Goal: Task Accomplishment & Management: Manage account settings

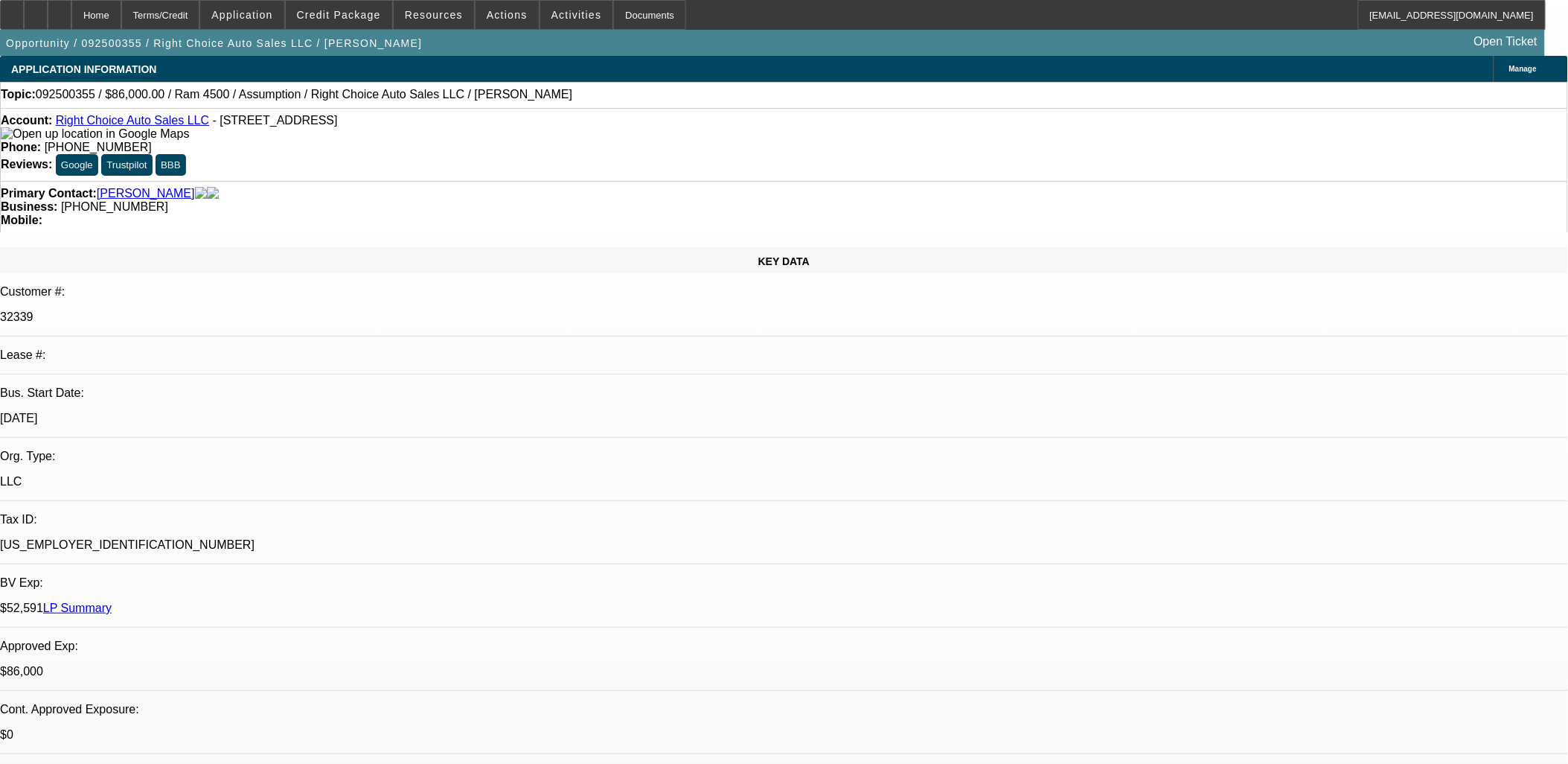
select select "0"
select select "2"
select select "0"
select select "2"
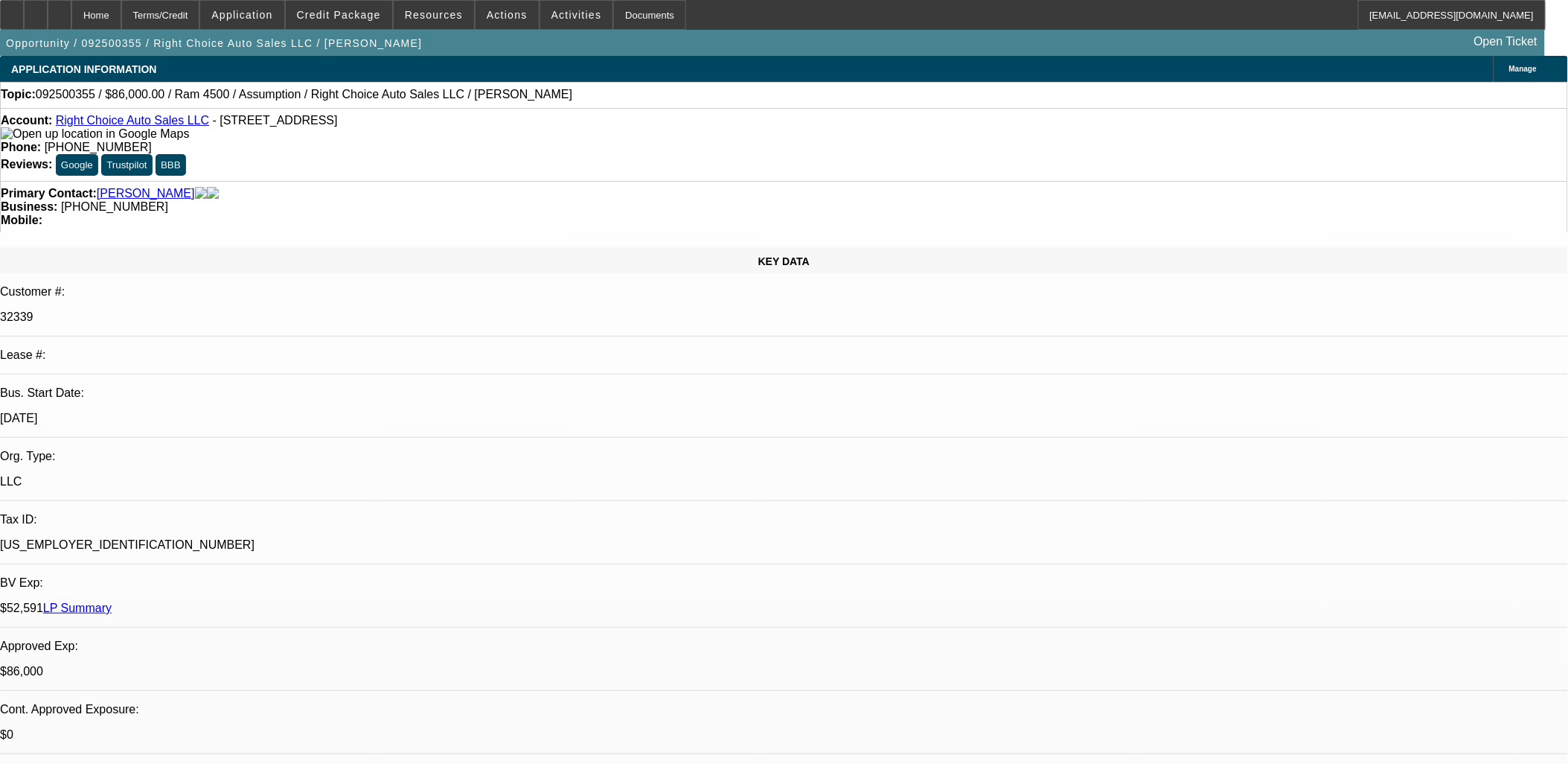
select select "0.1"
select select "0"
select select "2"
select select "0.1"
select select "0"
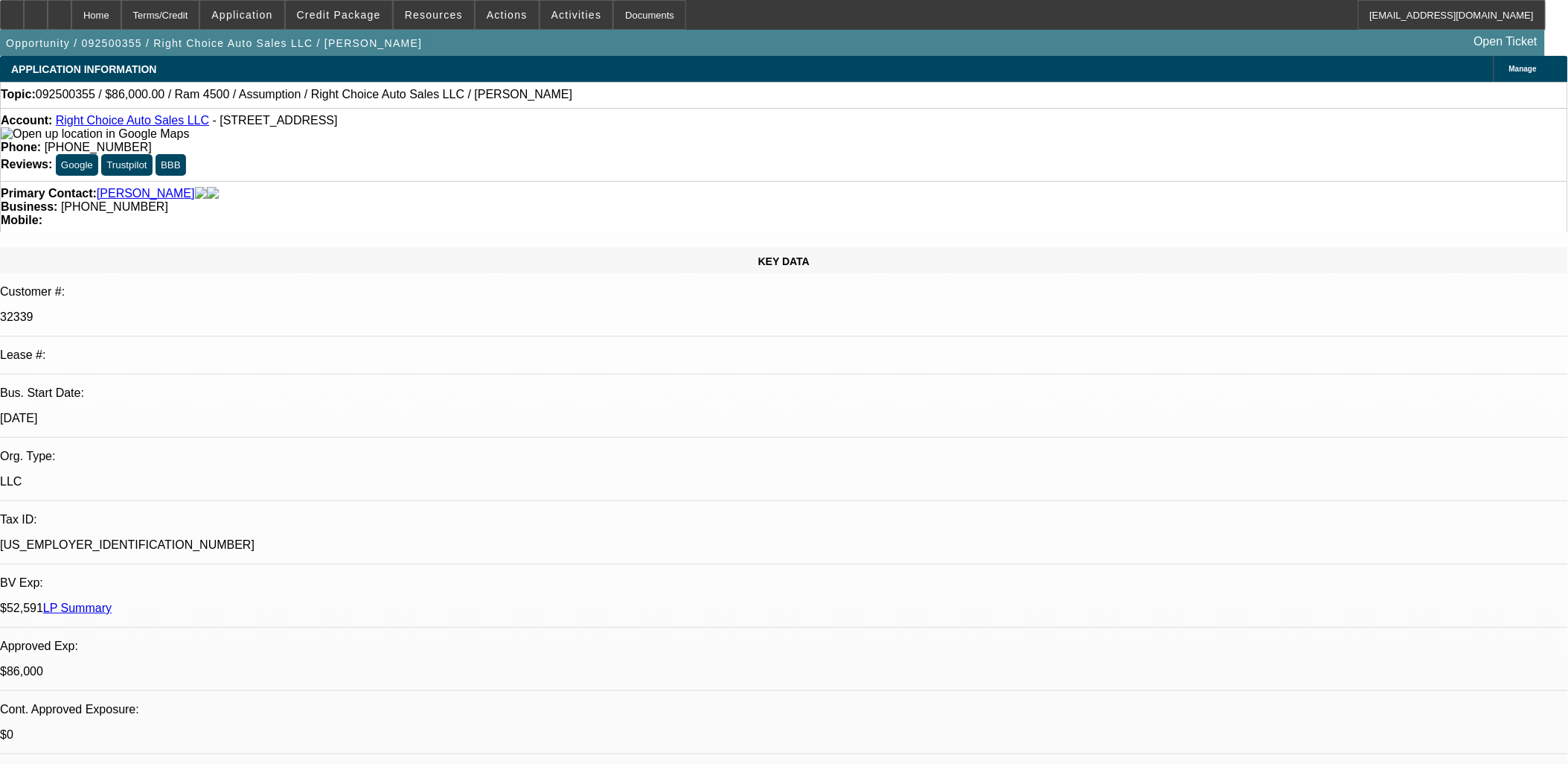
select select "2"
select select "0.1"
select select "1"
select select "2"
select select "4"
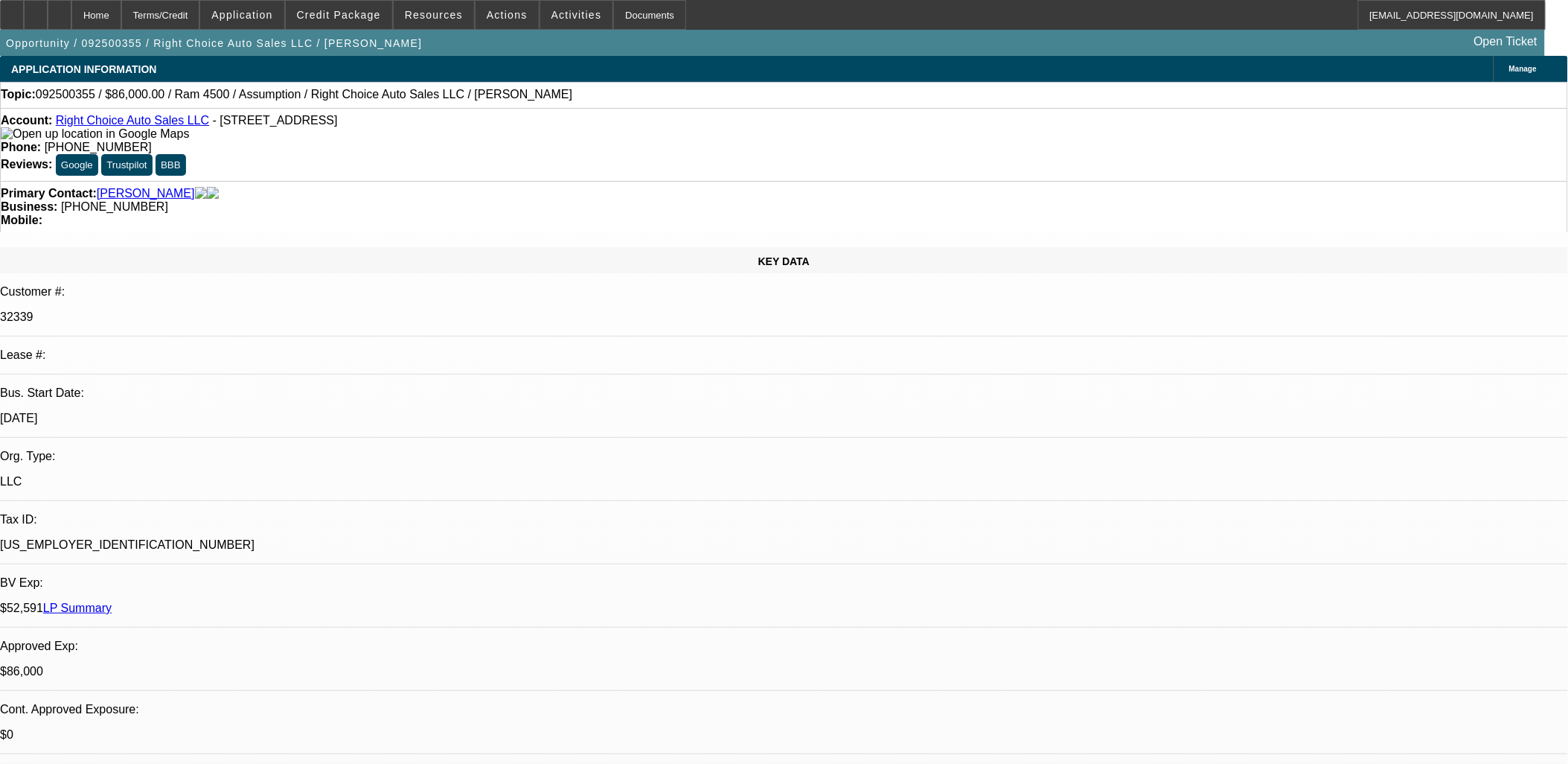
select select "1"
select select "2"
select select "4"
select select "1"
select select "2"
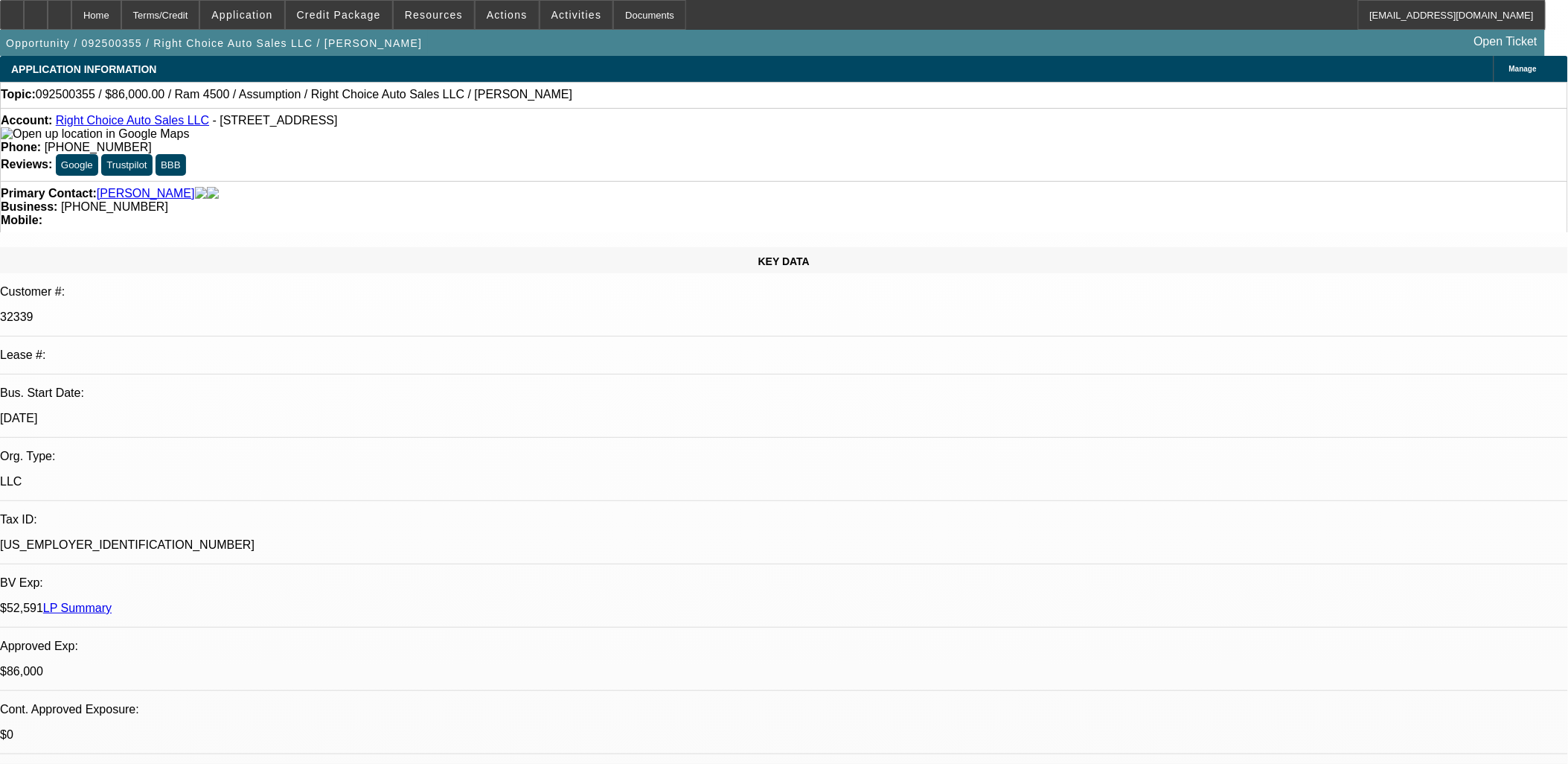
select select "4"
select select "1"
select select "2"
select select "4"
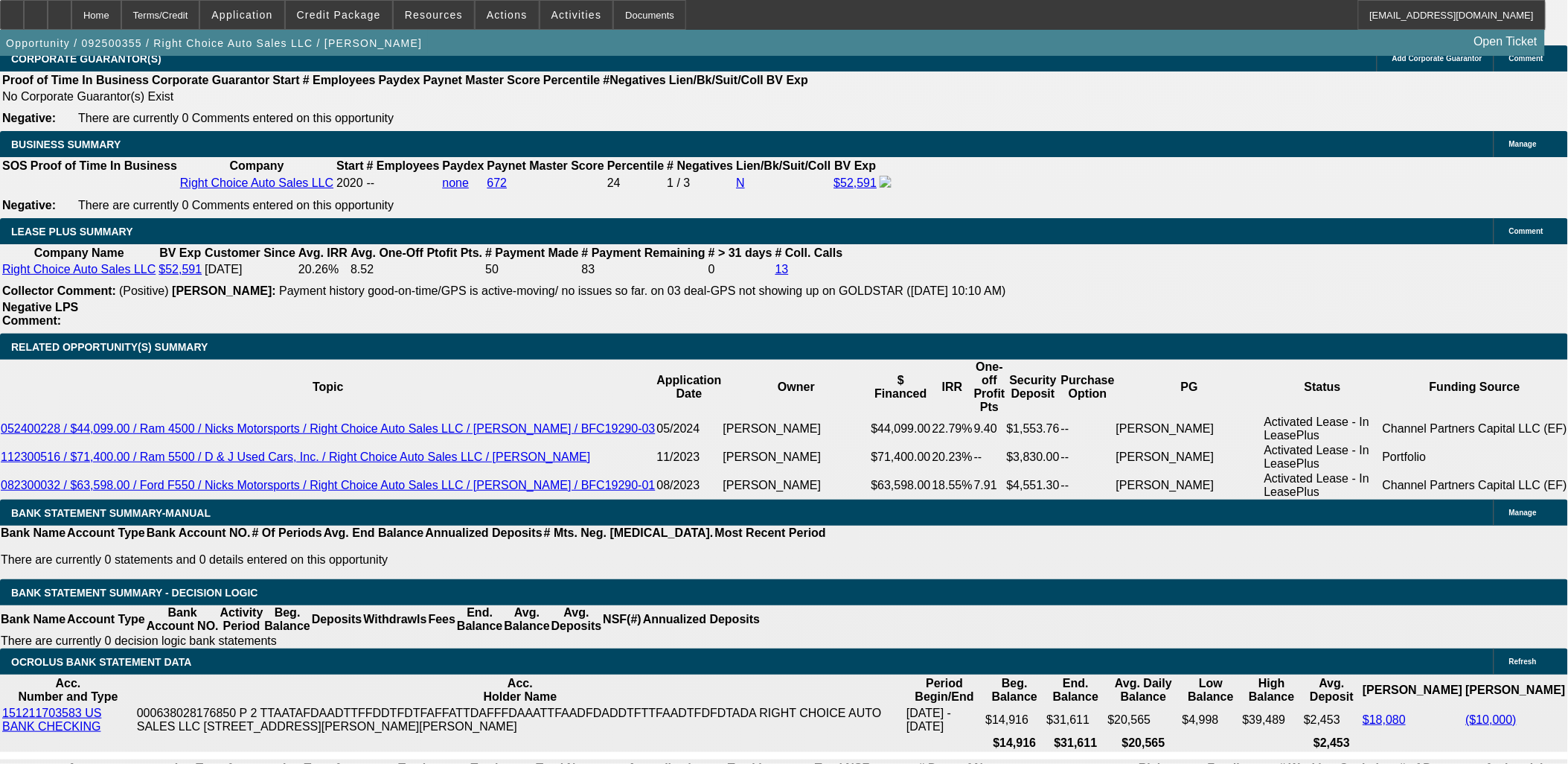
scroll to position [2316, 0]
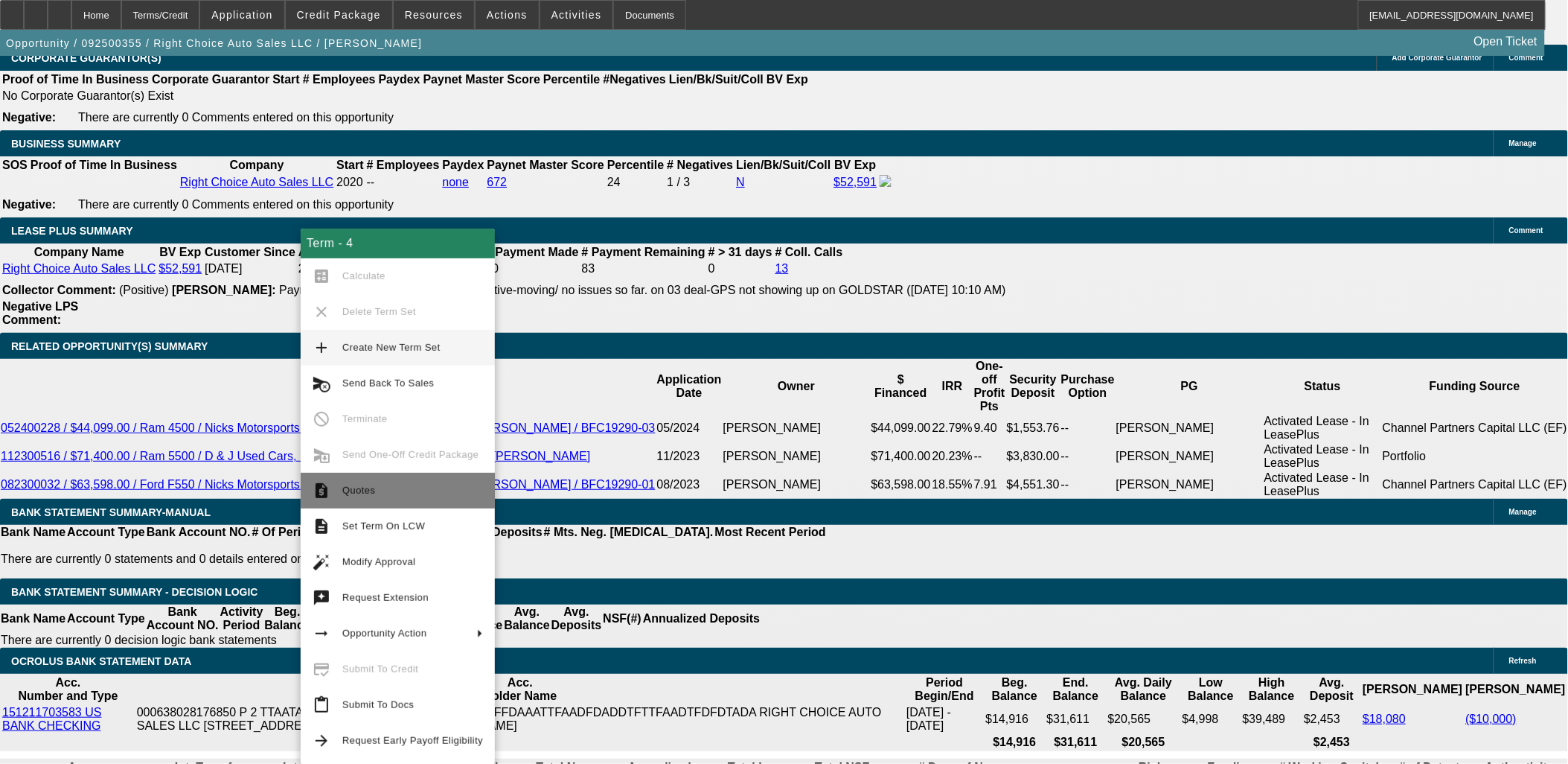
click at [403, 490] on span "Quotes" at bounding box center [413, 490] width 141 height 18
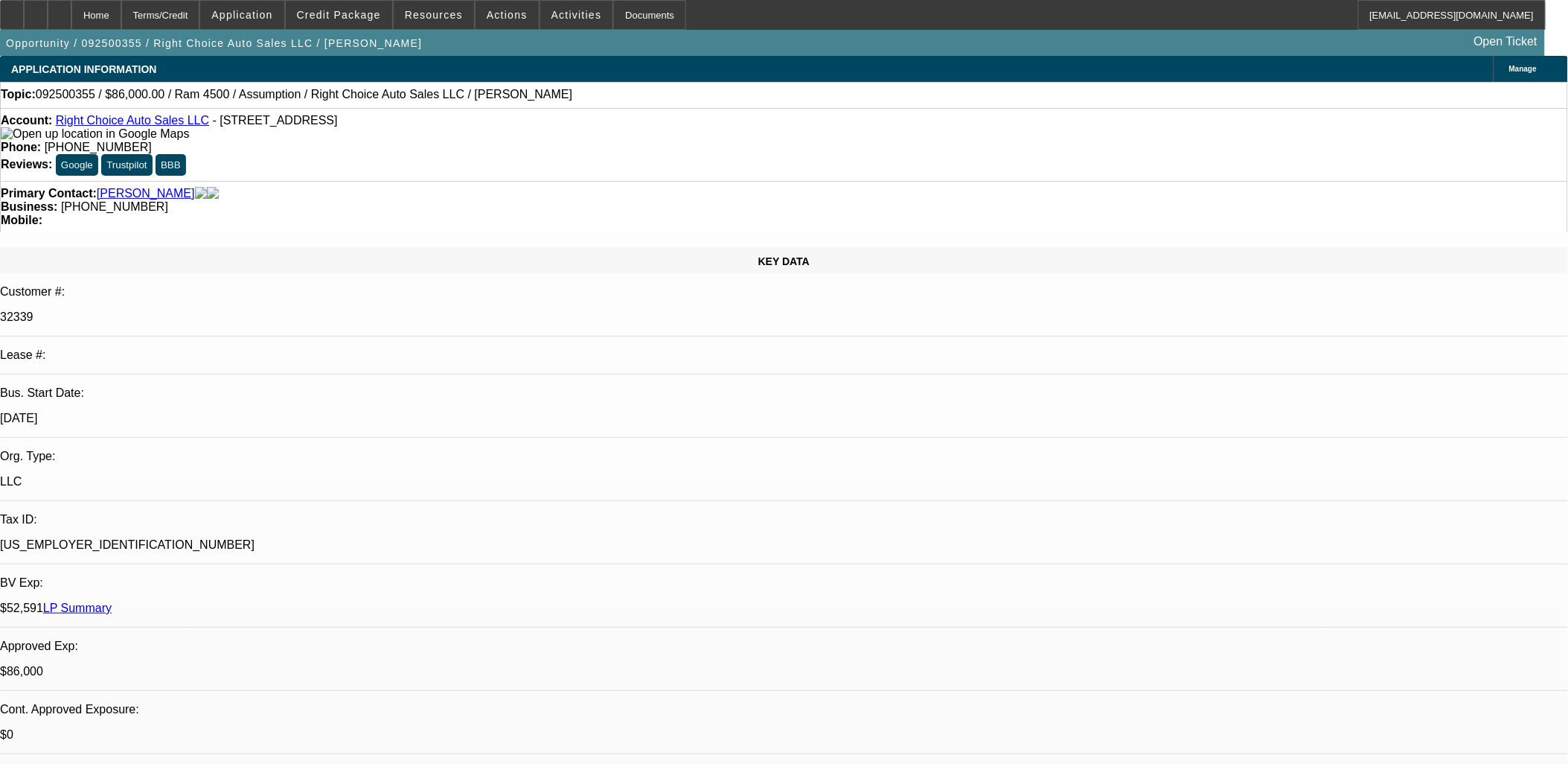
select select "0"
select select "2"
select select "0"
select select "2"
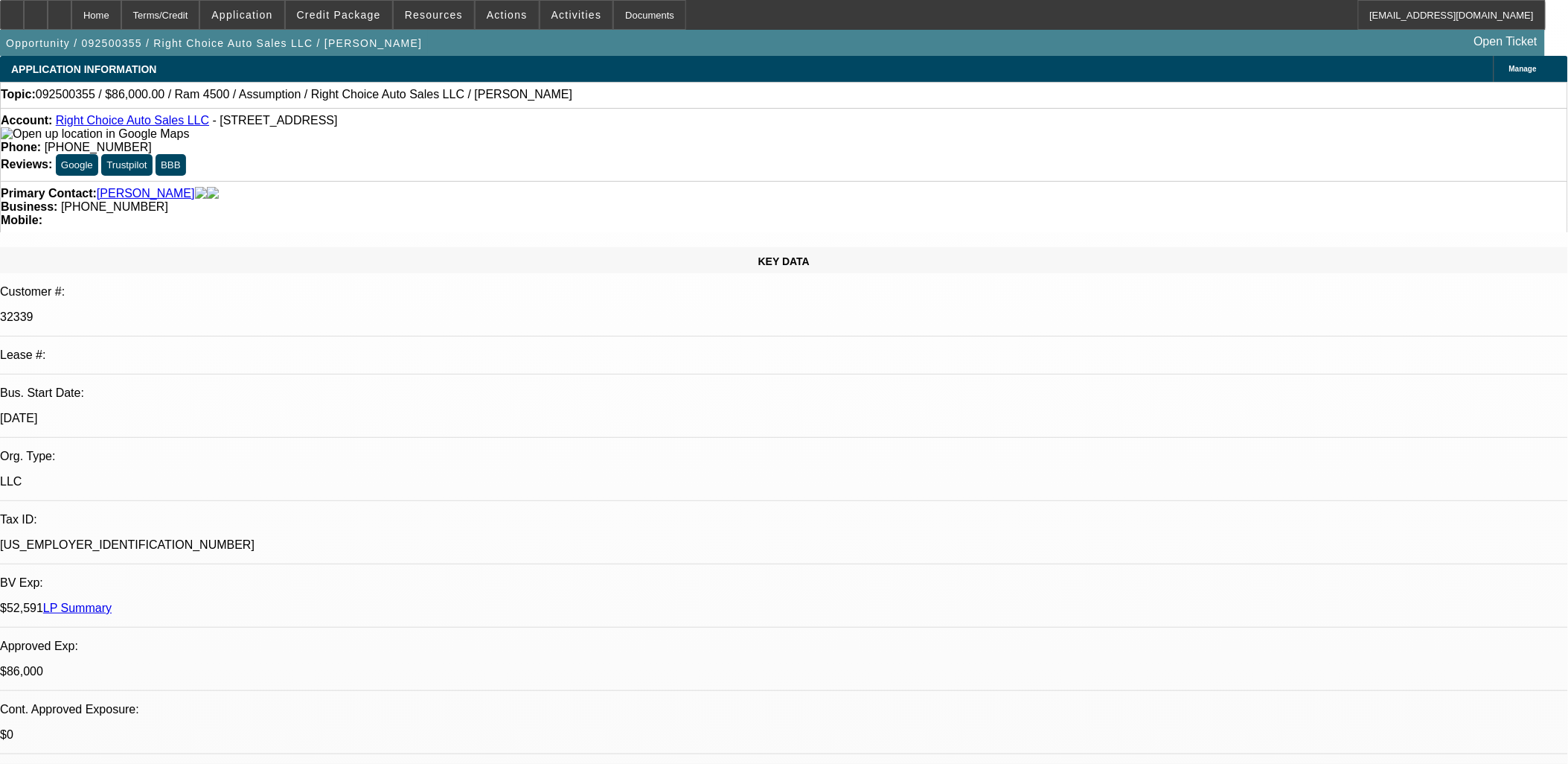
select select "0.1"
select select "0"
select select "2"
select select "0.1"
select select "0"
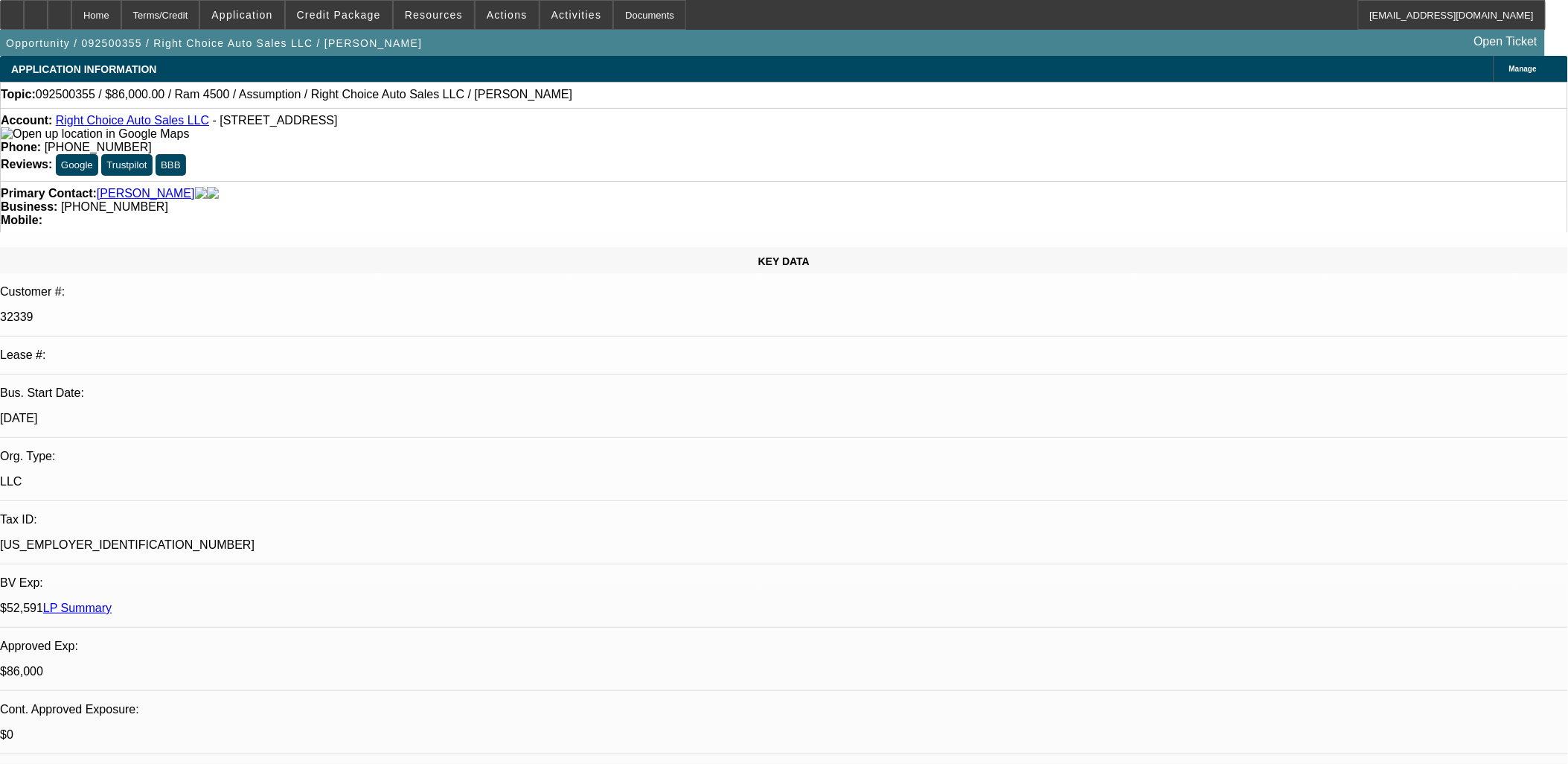
select select "2"
select select "0.1"
select select "1"
select select "2"
select select "4"
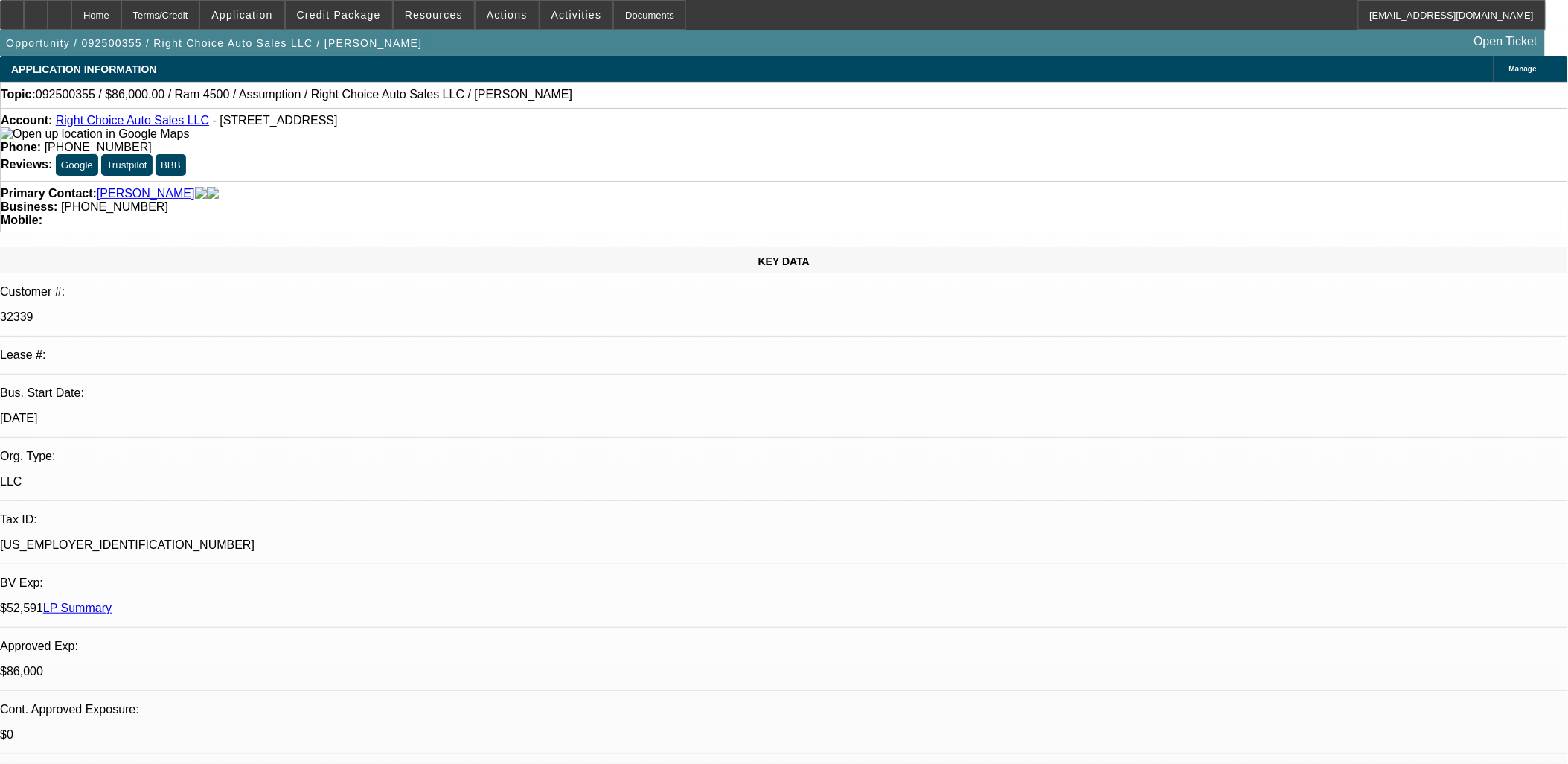
select select "1"
select select "2"
select select "4"
select select "1"
select select "2"
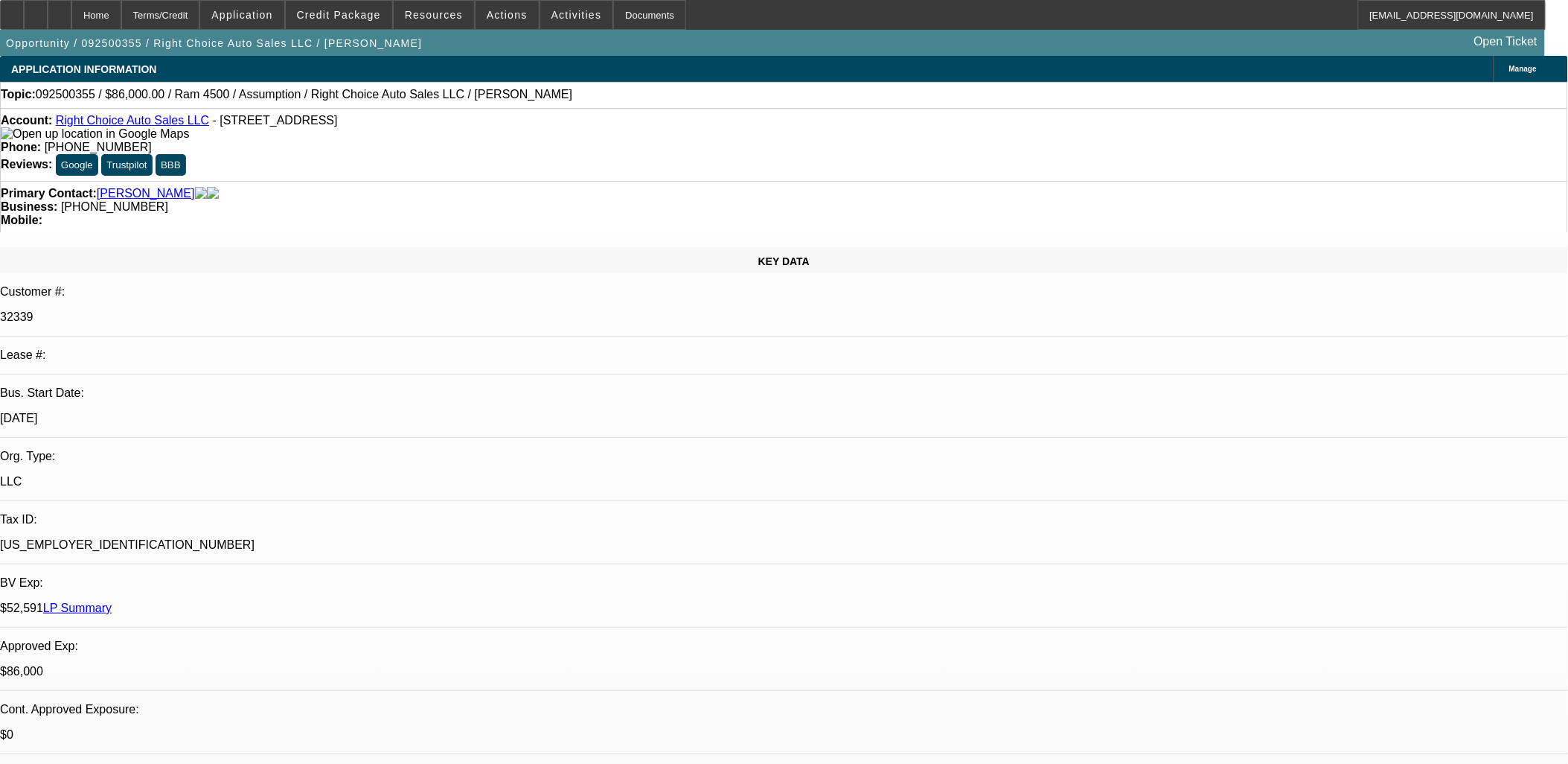
select select "4"
select select "1"
select select "2"
select select "4"
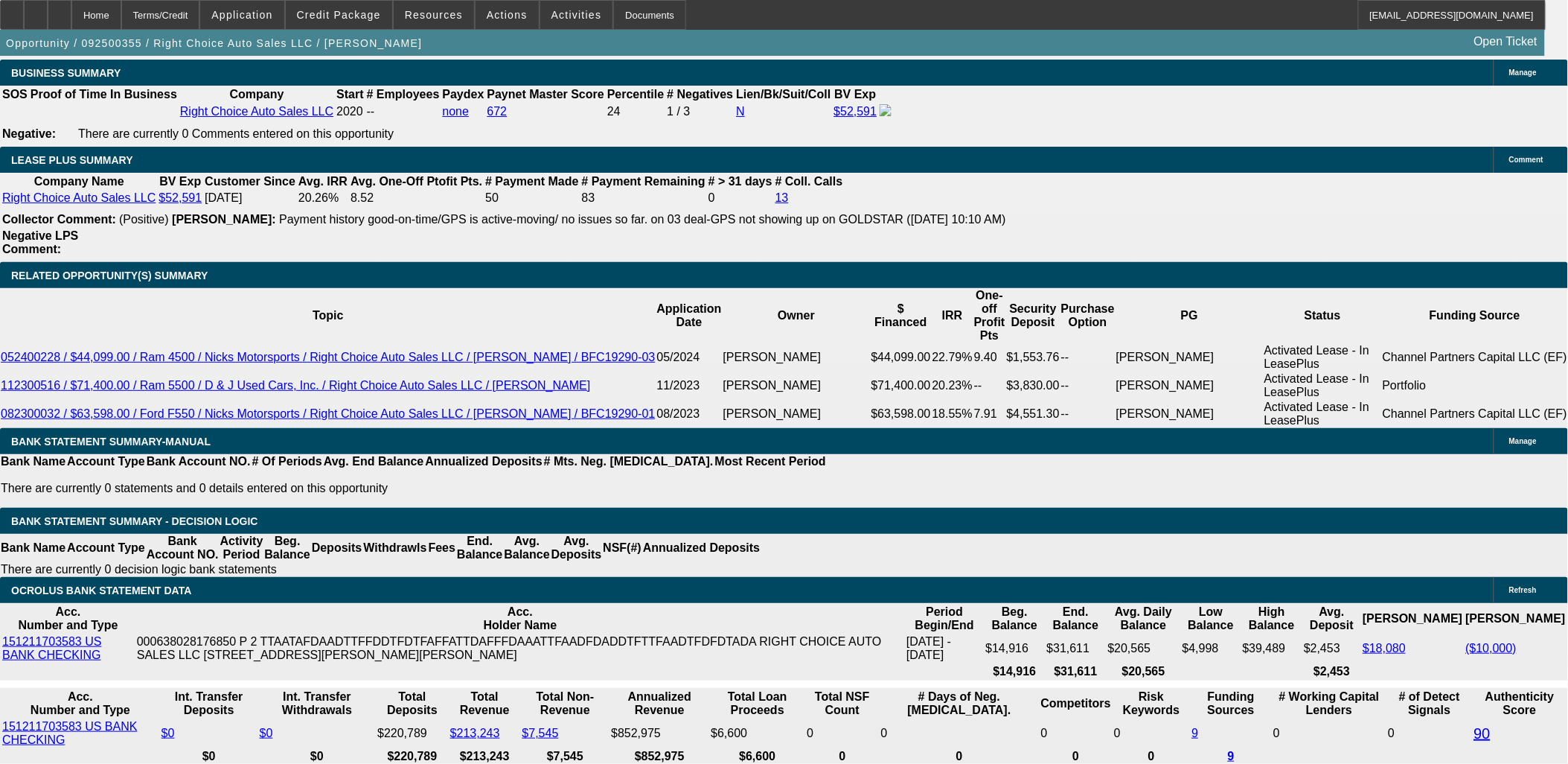
scroll to position [2564, 0]
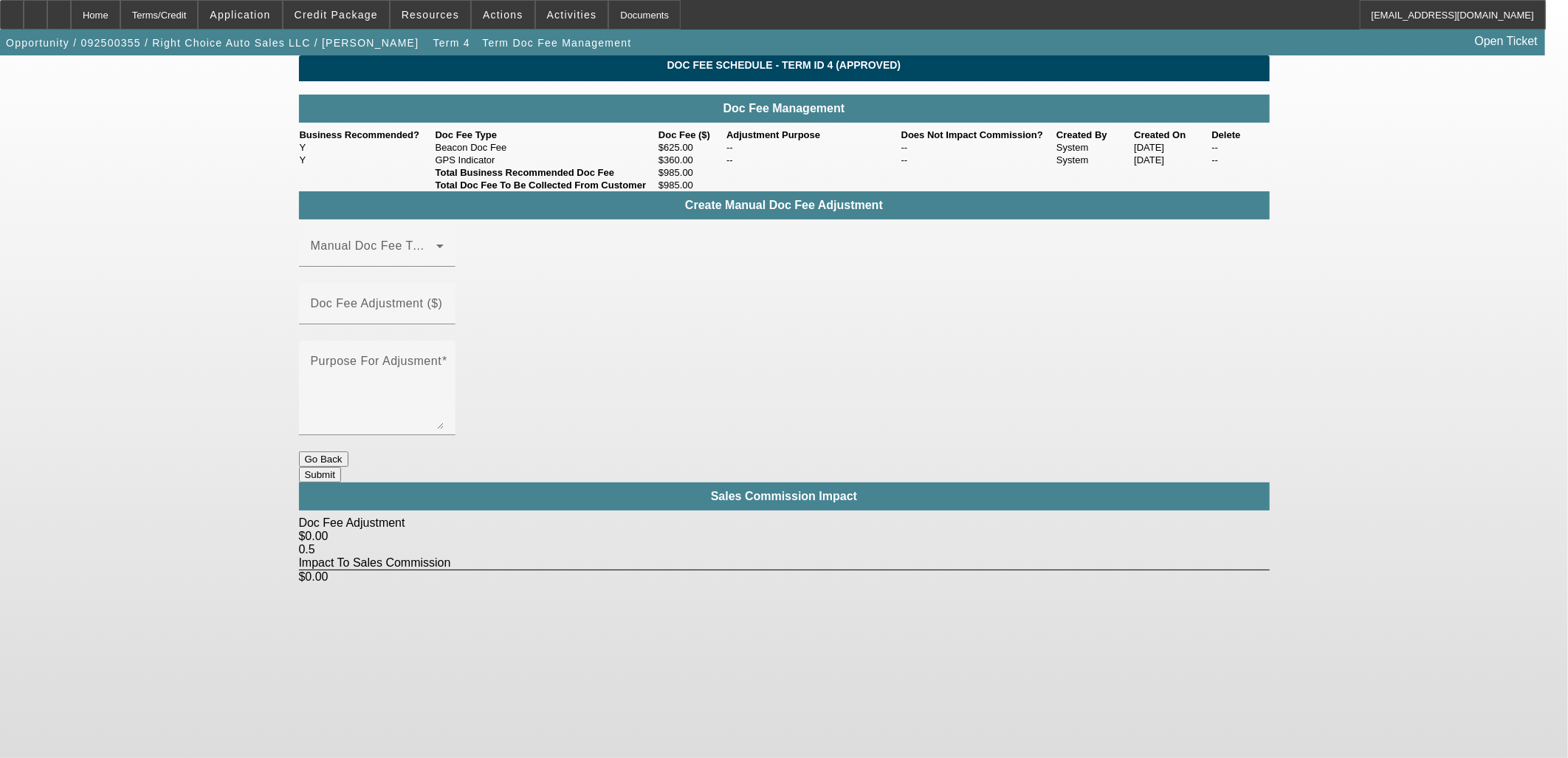
click at [349, 451] on button "Go Back" at bounding box center [324, 459] width 50 height 16
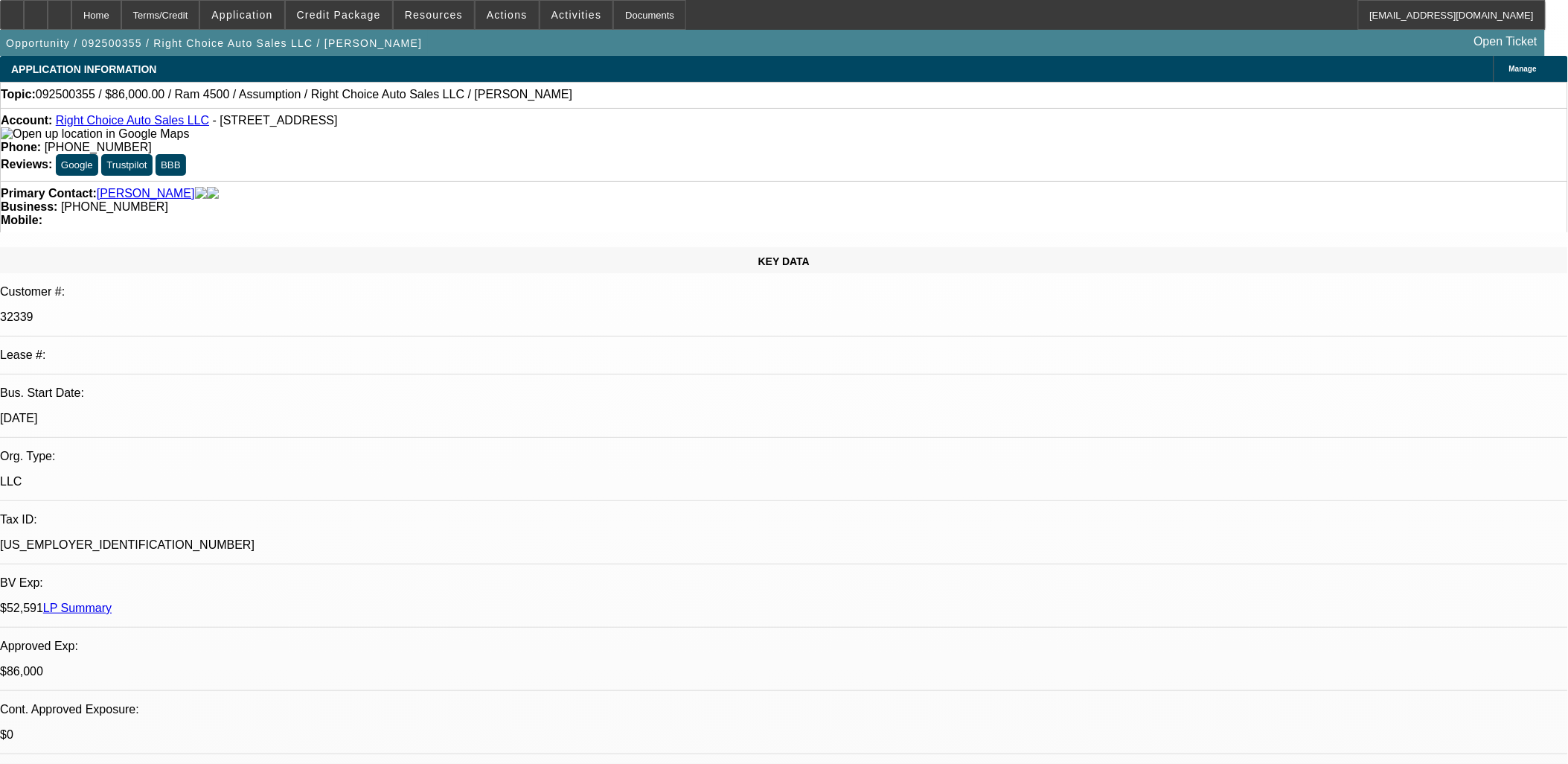
select select "0"
select select "2"
select select "0"
select select "4"
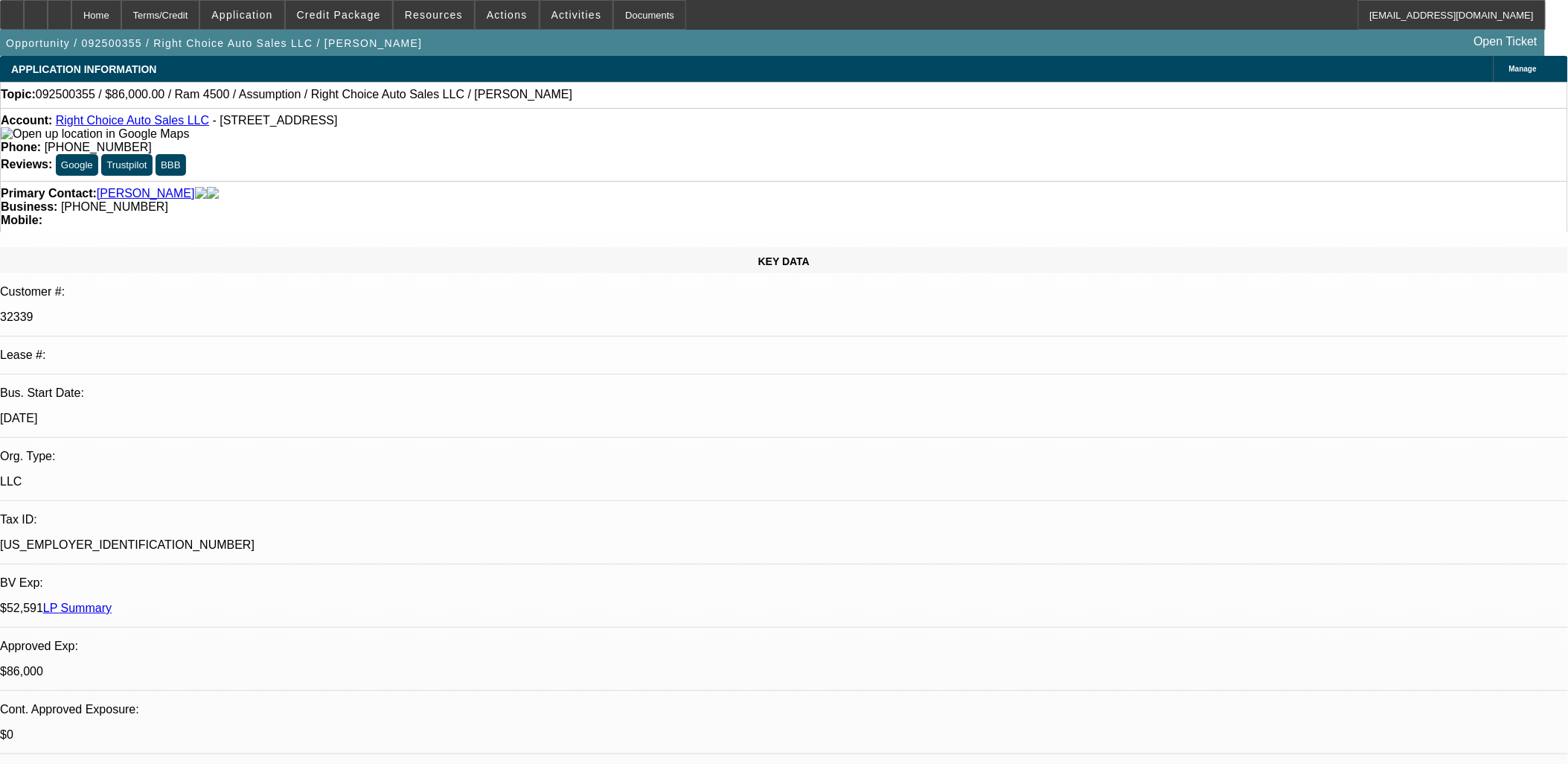
select select "0"
select select "2"
select select "0.1"
select select "4"
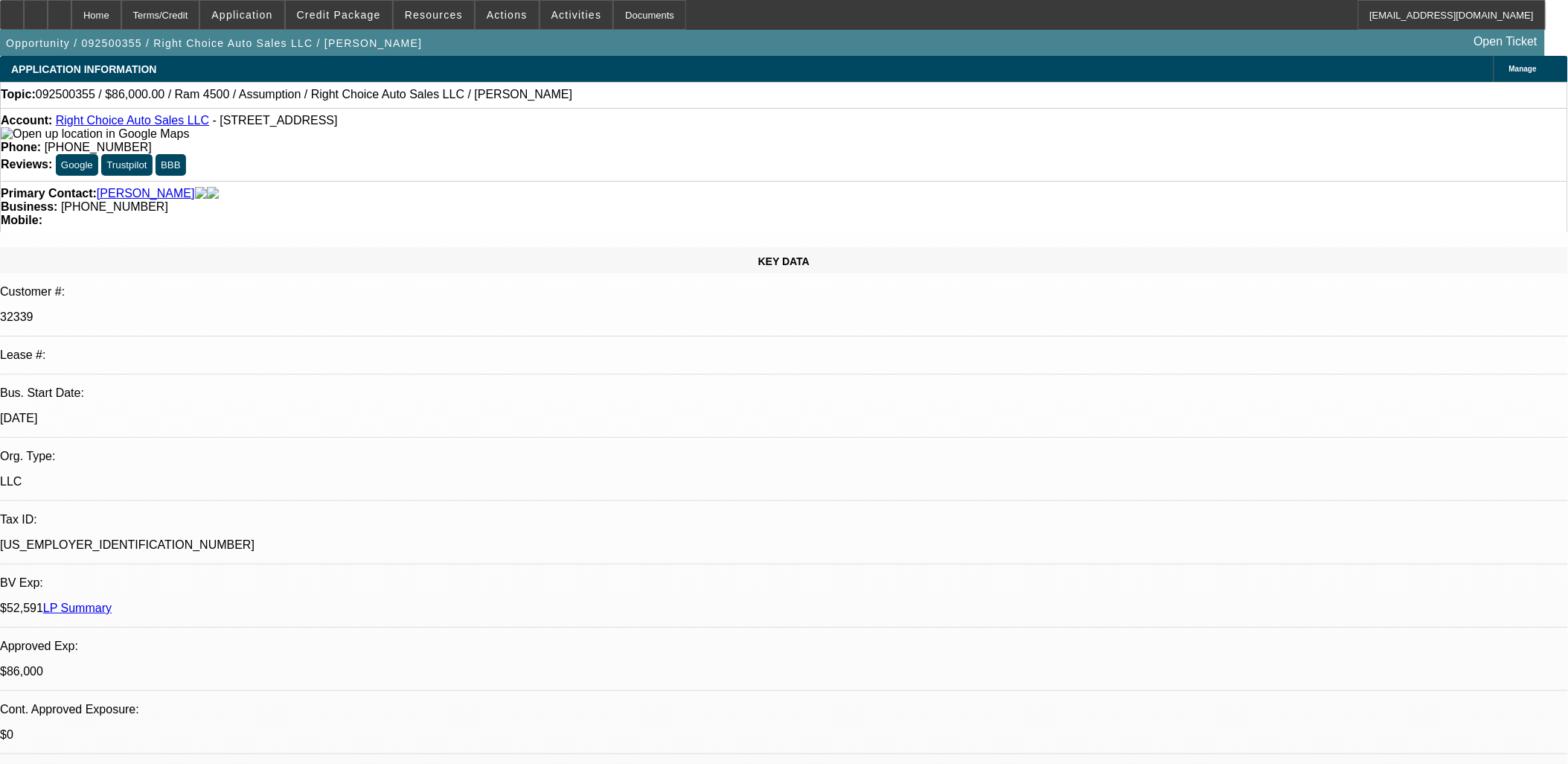
select select "0"
select select "2"
select select "0.1"
select select "4"
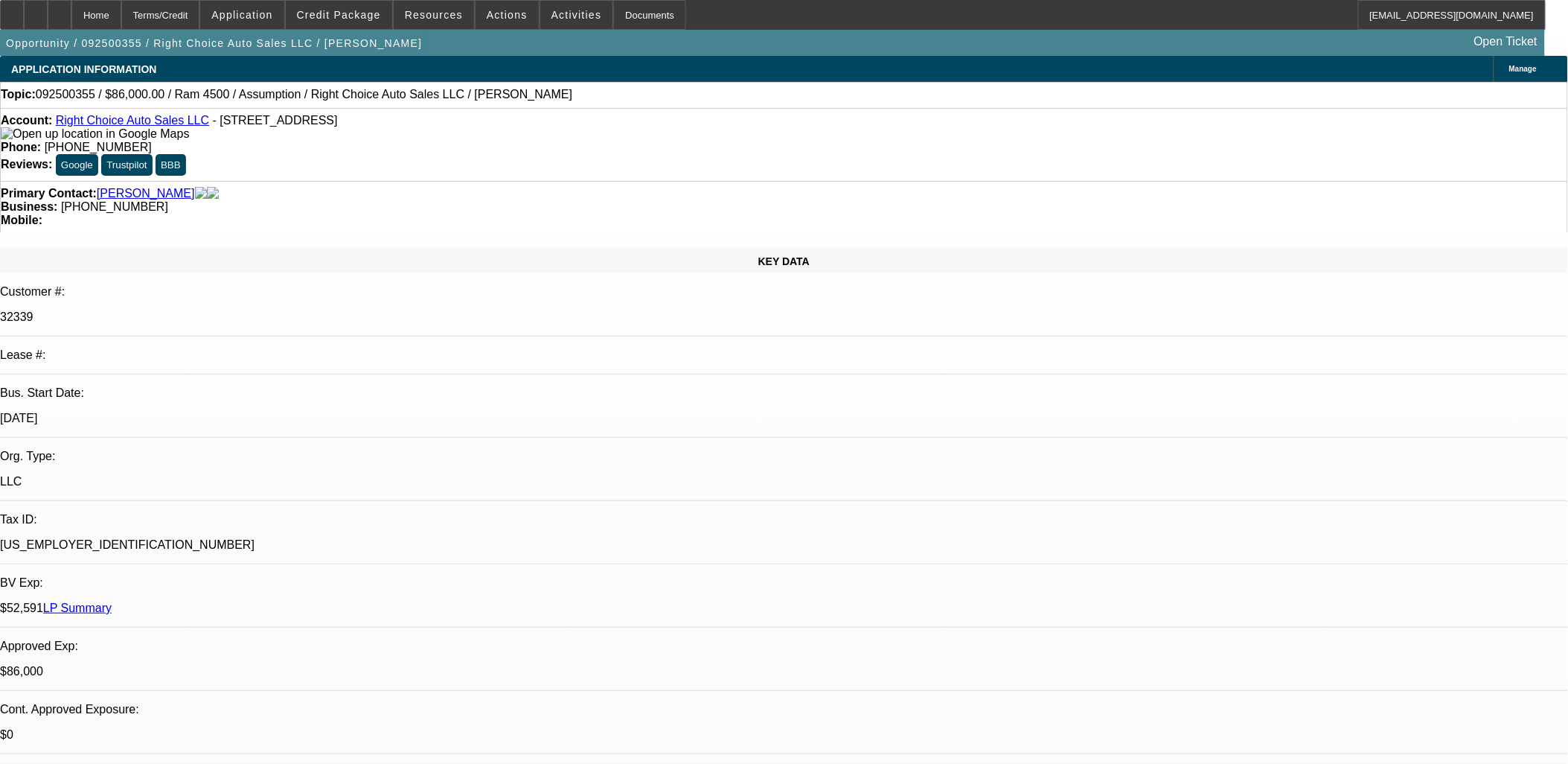
select select "0"
select select "2"
select select "0.1"
select select "4"
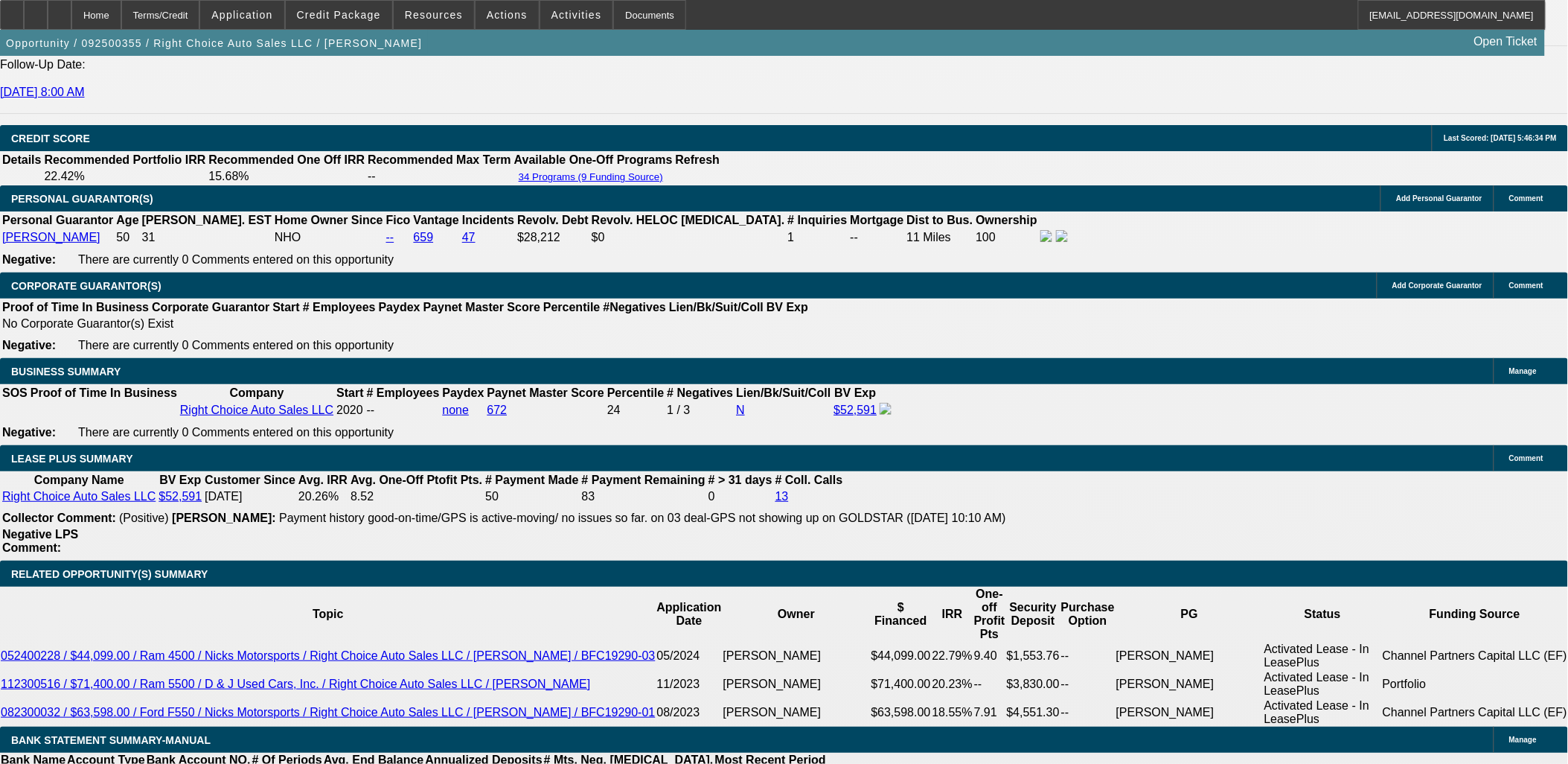
scroll to position [2233, 0]
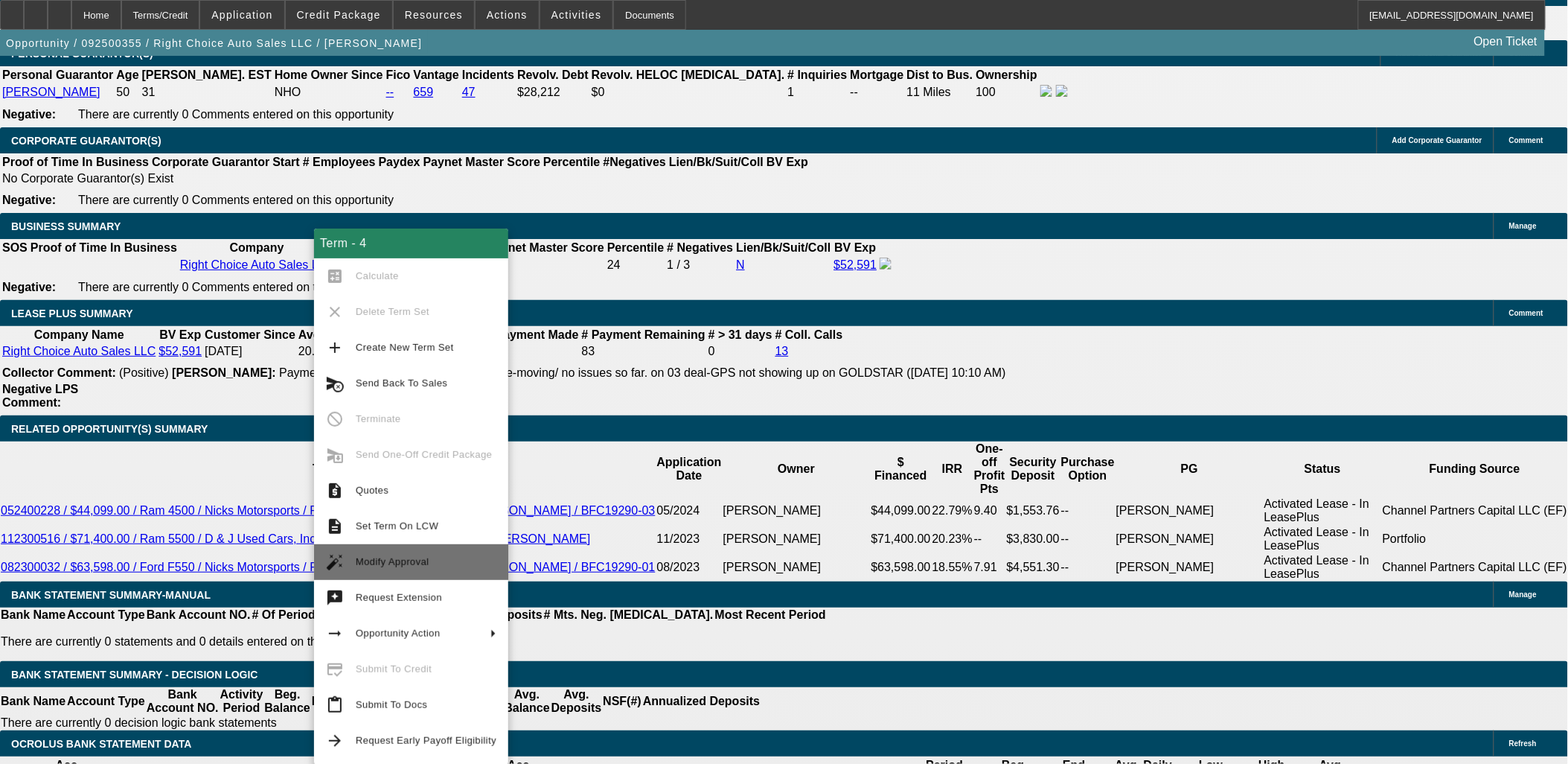
click at [413, 560] on span "Modify Approval" at bounding box center [393, 561] width 74 height 11
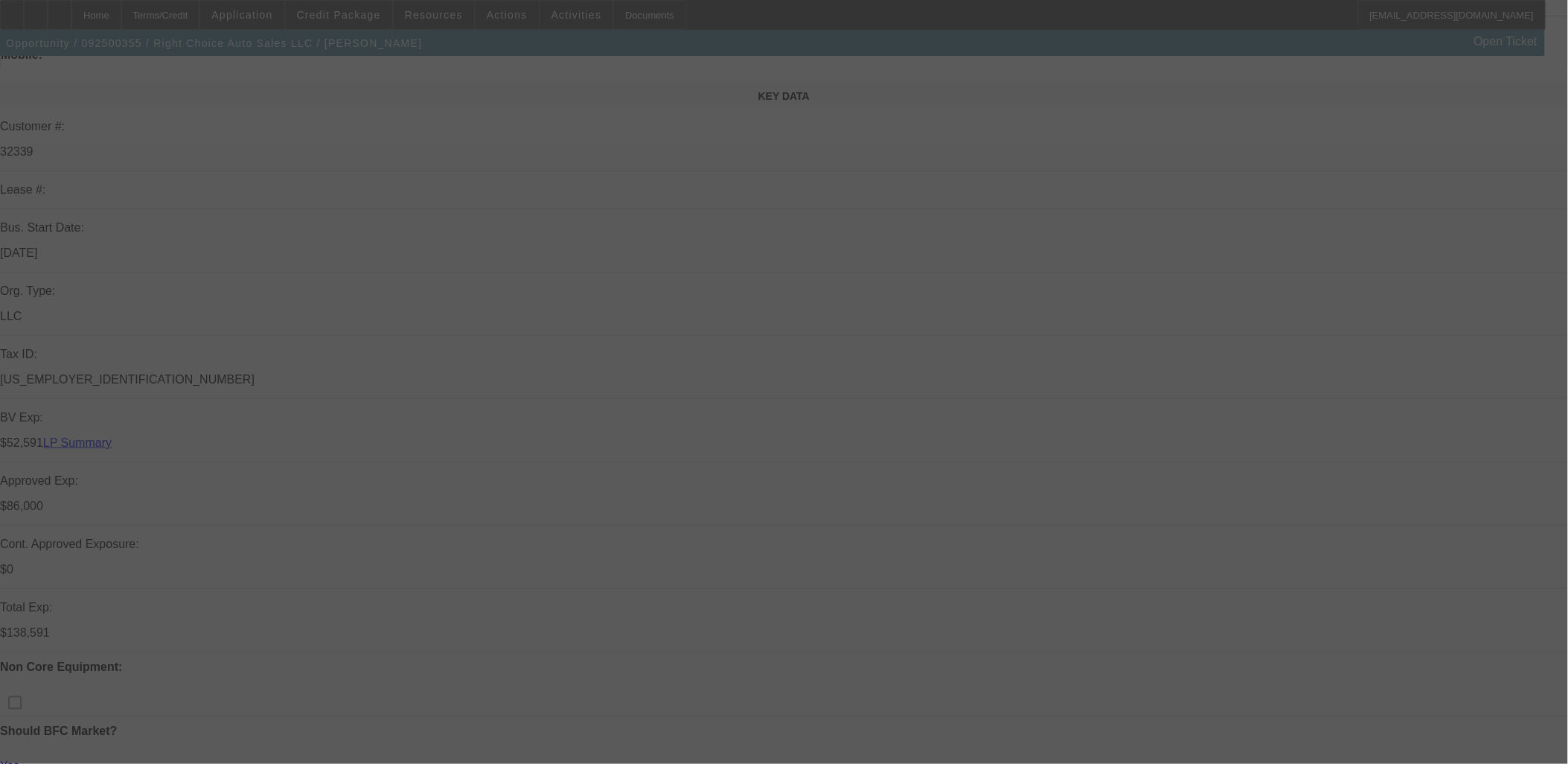
scroll to position [0, 0]
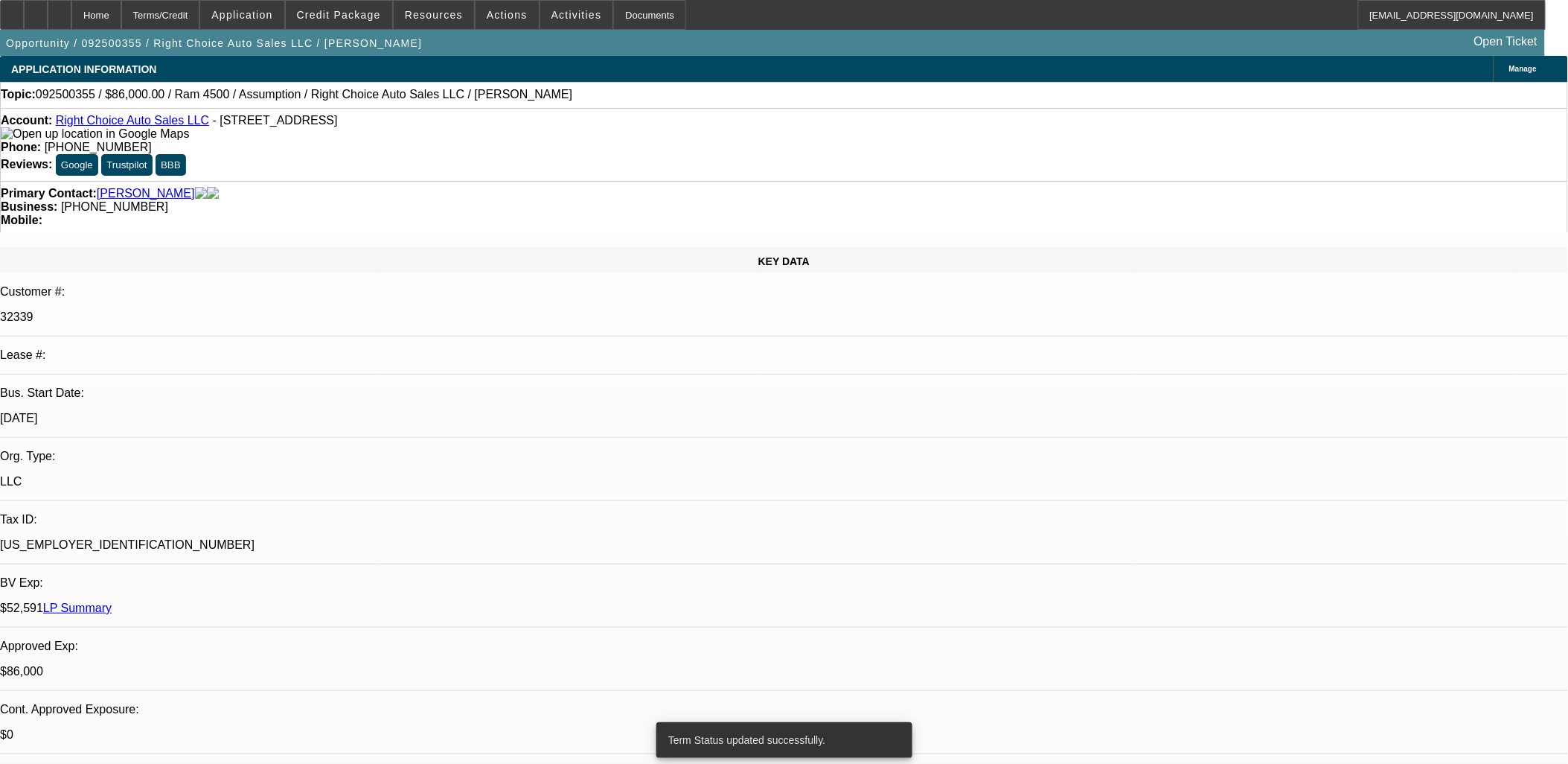
select select "0"
select select "2"
select select "0"
select select "4"
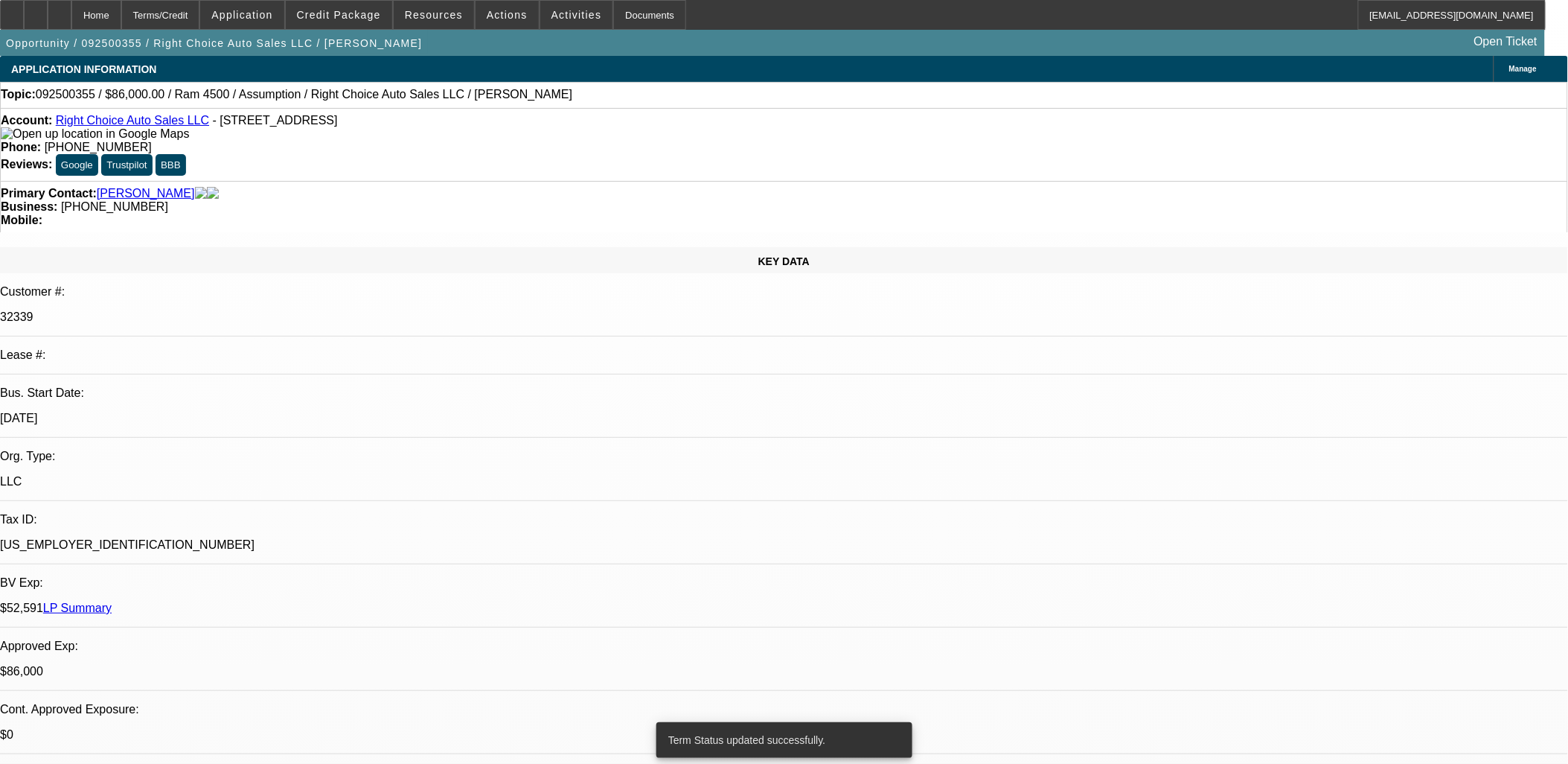
select select "0"
select select "2"
select select "0"
select select "4"
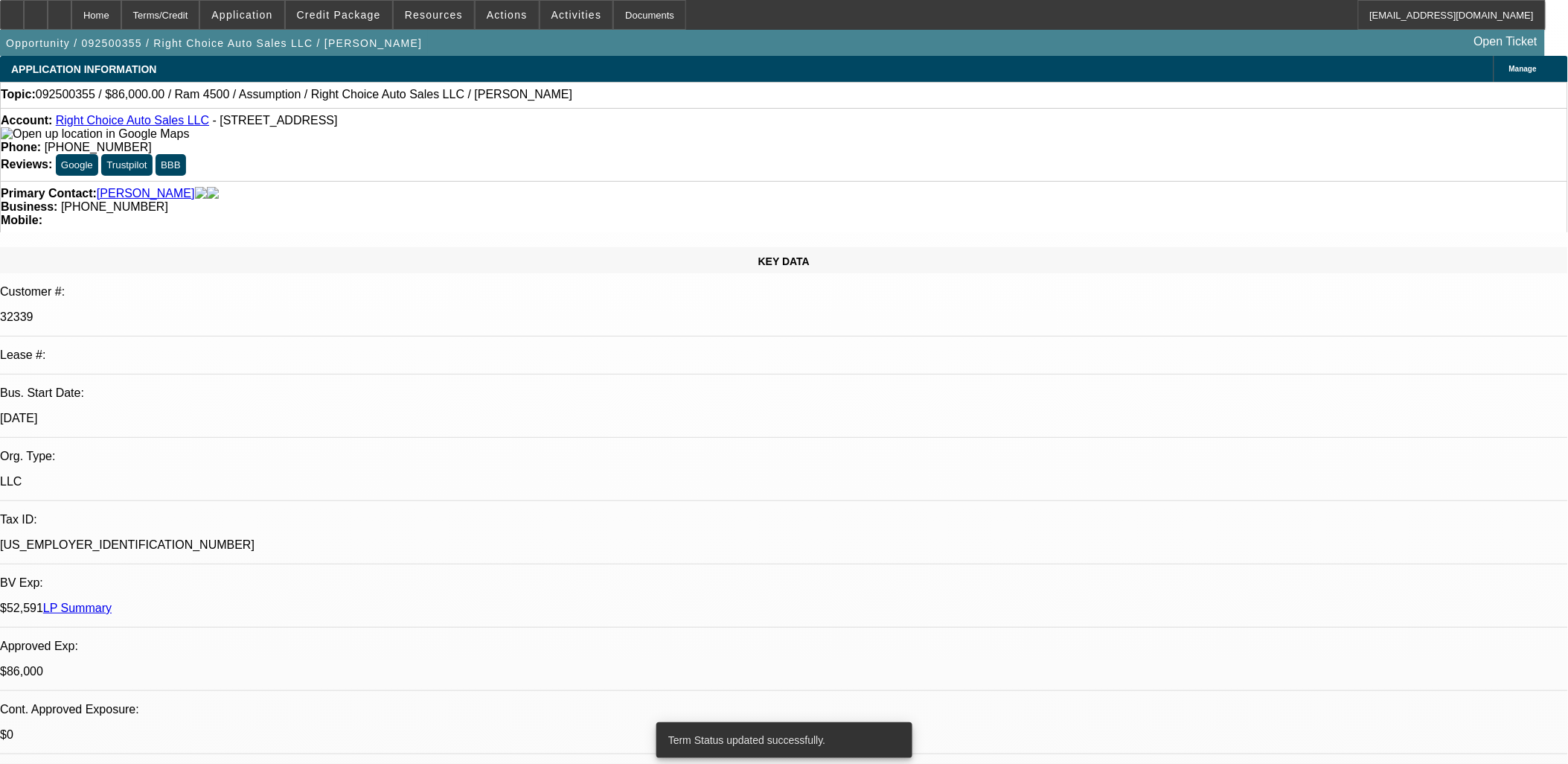
select select "0"
select select "2"
select select "0.1"
select select "4"
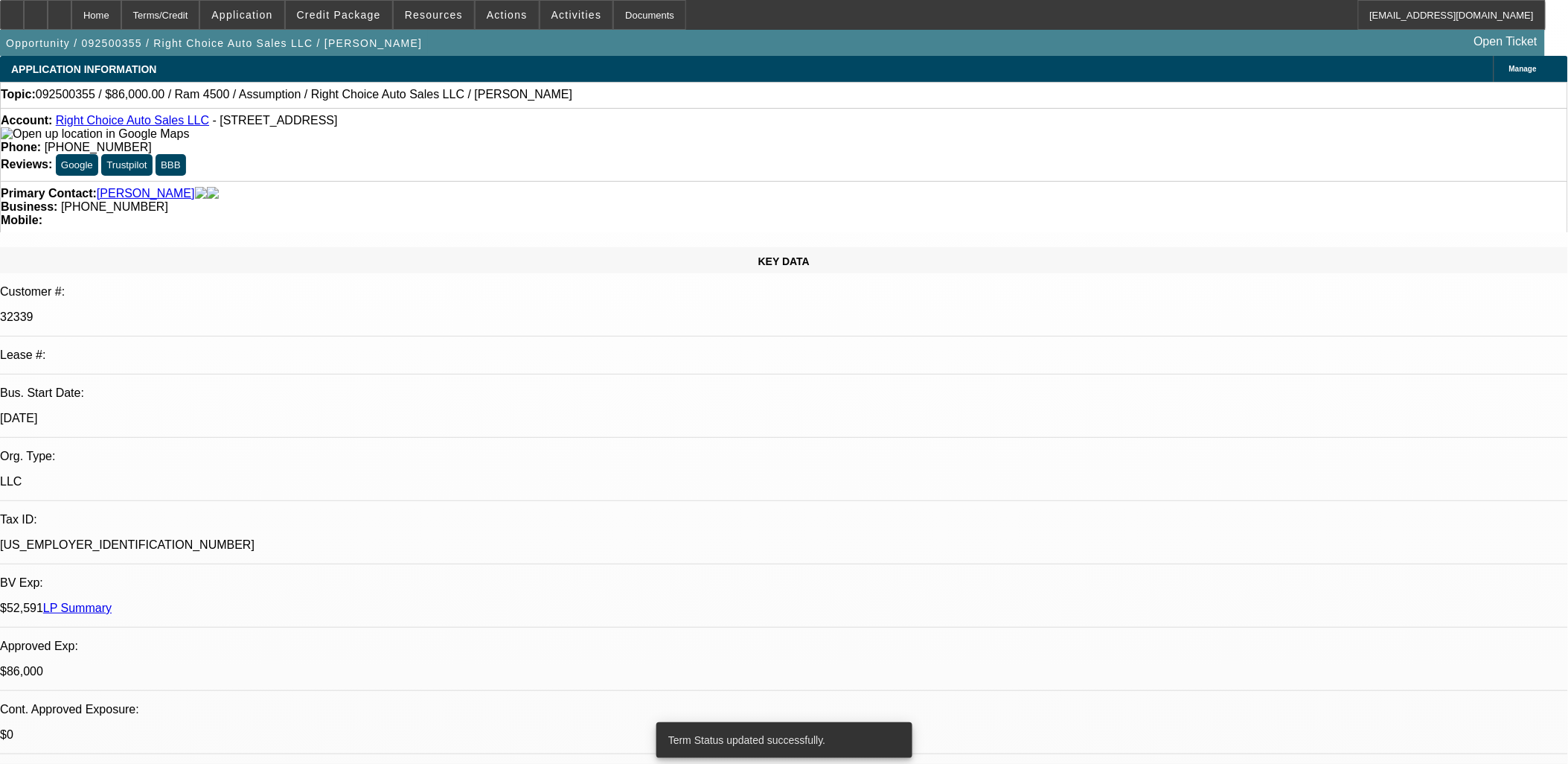
select select "0"
select select "2"
select select "0.1"
select select "4"
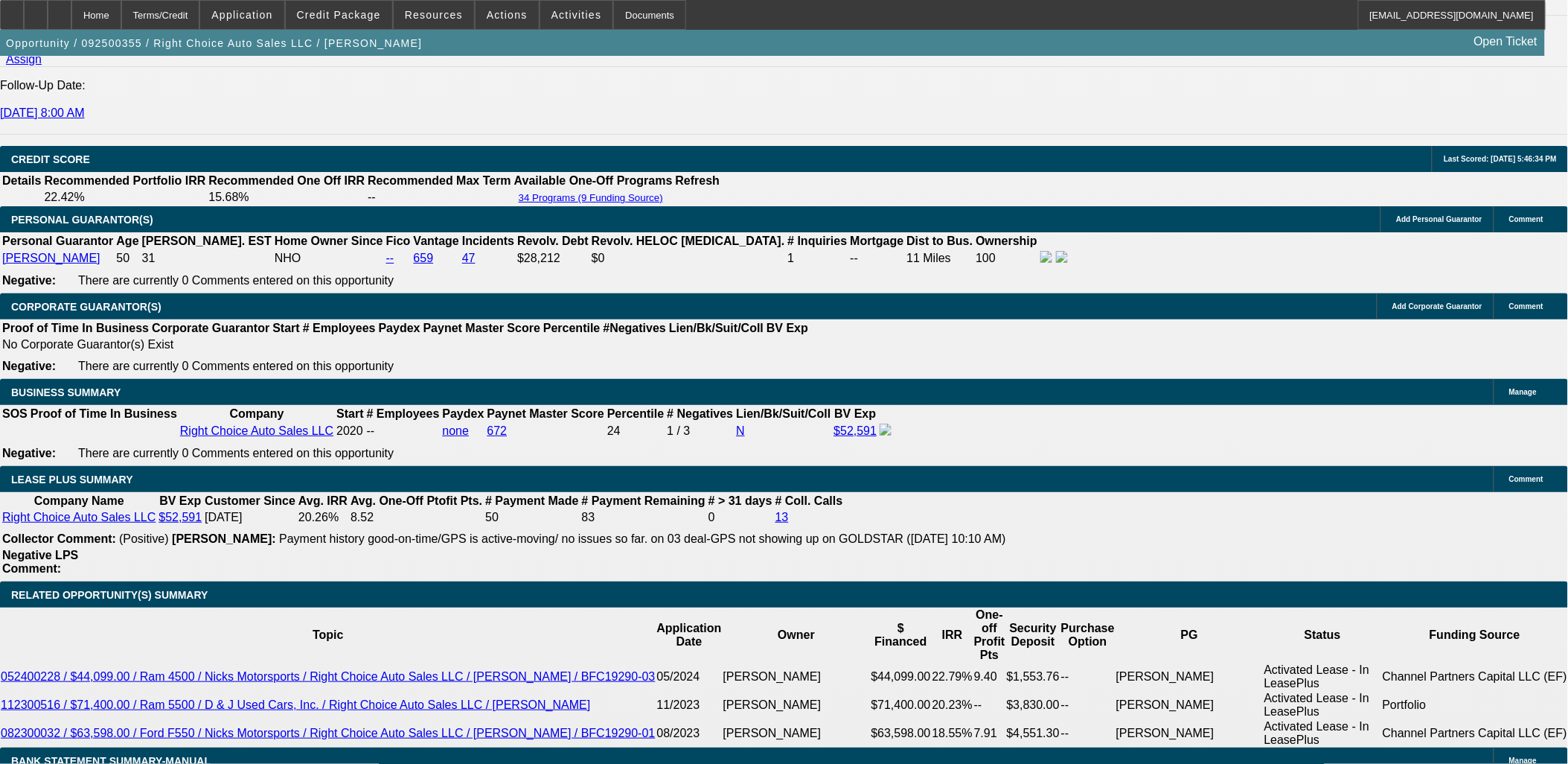
scroll to position [2398, 0]
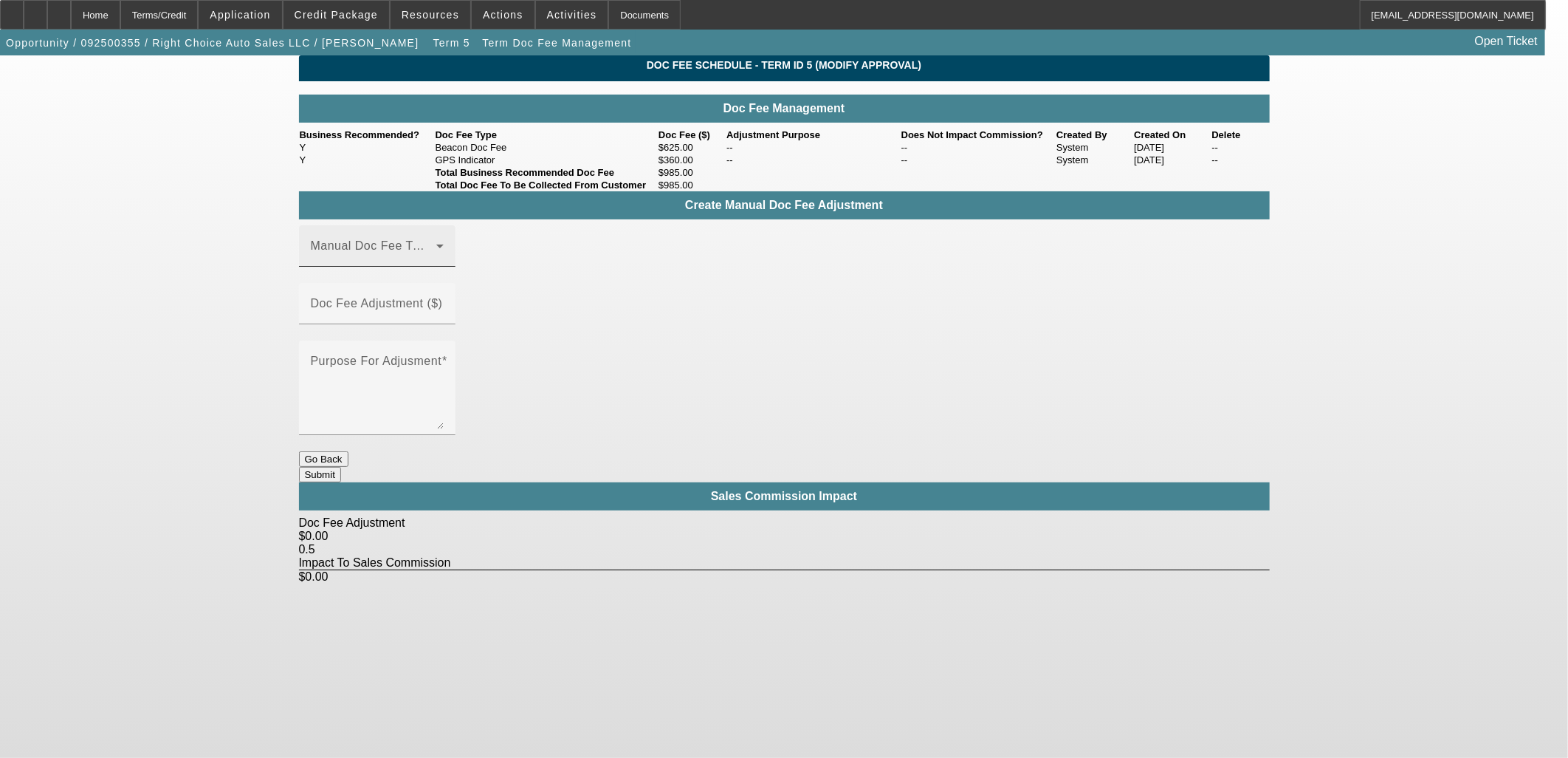
click at [431, 266] on div "Manual Doc Fee Type" at bounding box center [376, 245] width 133 height 41
click at [412, 382] on mat-option "GPS Indicator" at bounding box center [398, 386] width 198 height 36
click at [443, 310] on mat-label "Doc Fee Adjustment ($)" at bounding box center [376, 303] width 132 height 12
click at [444, 311] on input "Doc Fee Adjustment ($)" at bounding box center [376, 309] width 133 height 18
type input "($360.00)"
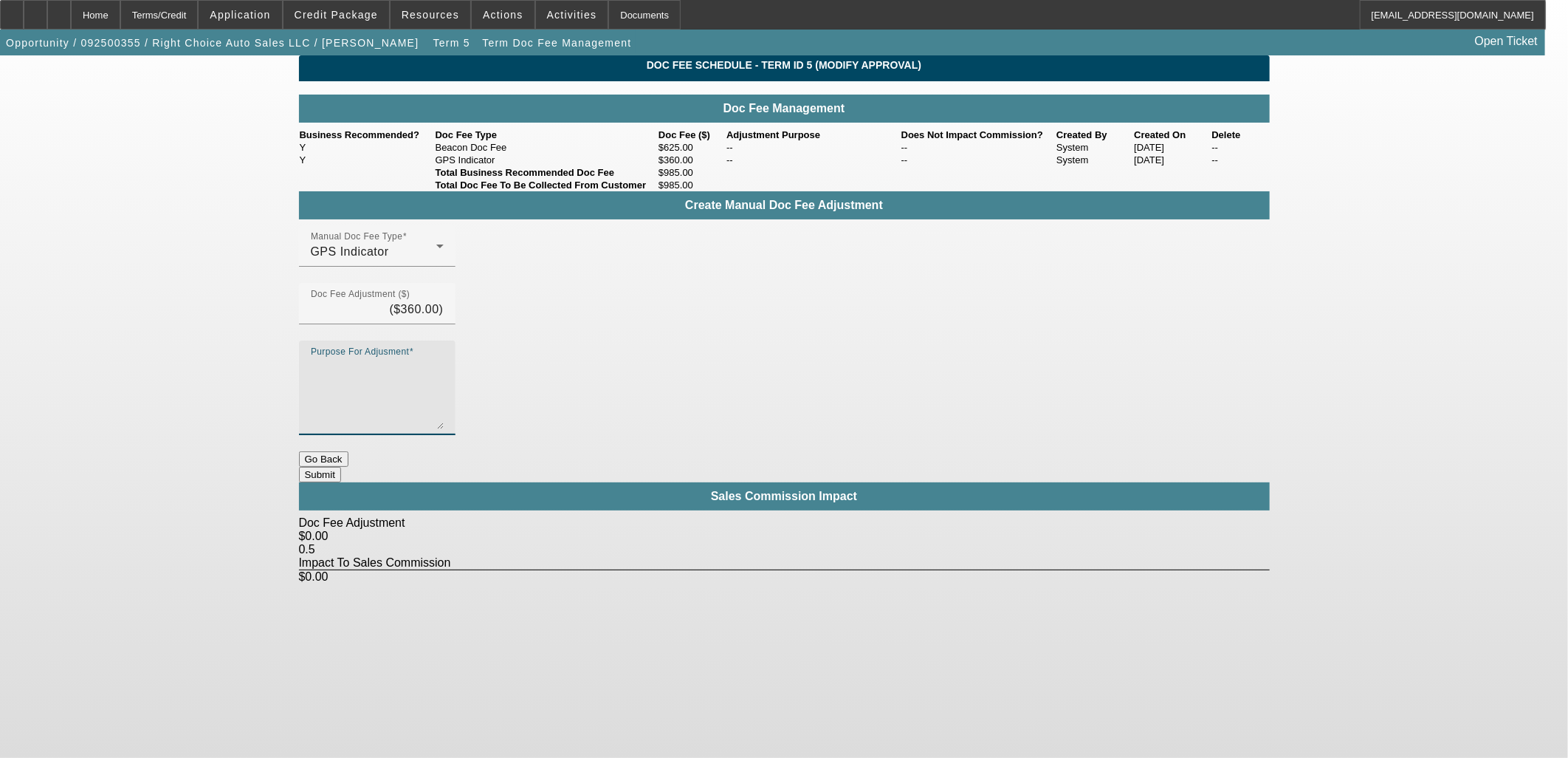
click at [444, 358] on textarea "Purpose For Adjusment" at bounding box center [376, 393] width 133 height 71
type textarea "-"
drag, startPoint x: 1137, startPoint y: 459, endPoint x: 1116, endPoint y: 460, distance: 21.0
click at [1138, 459] on body "Home Terms/Credit Application Credit Package Resources Actions Activities Docum…" at bounding box center [784, 379] width 1568 height 758
click at [341, 467] on button "Submit" at bounding box center [320, 475] width 42 height 16
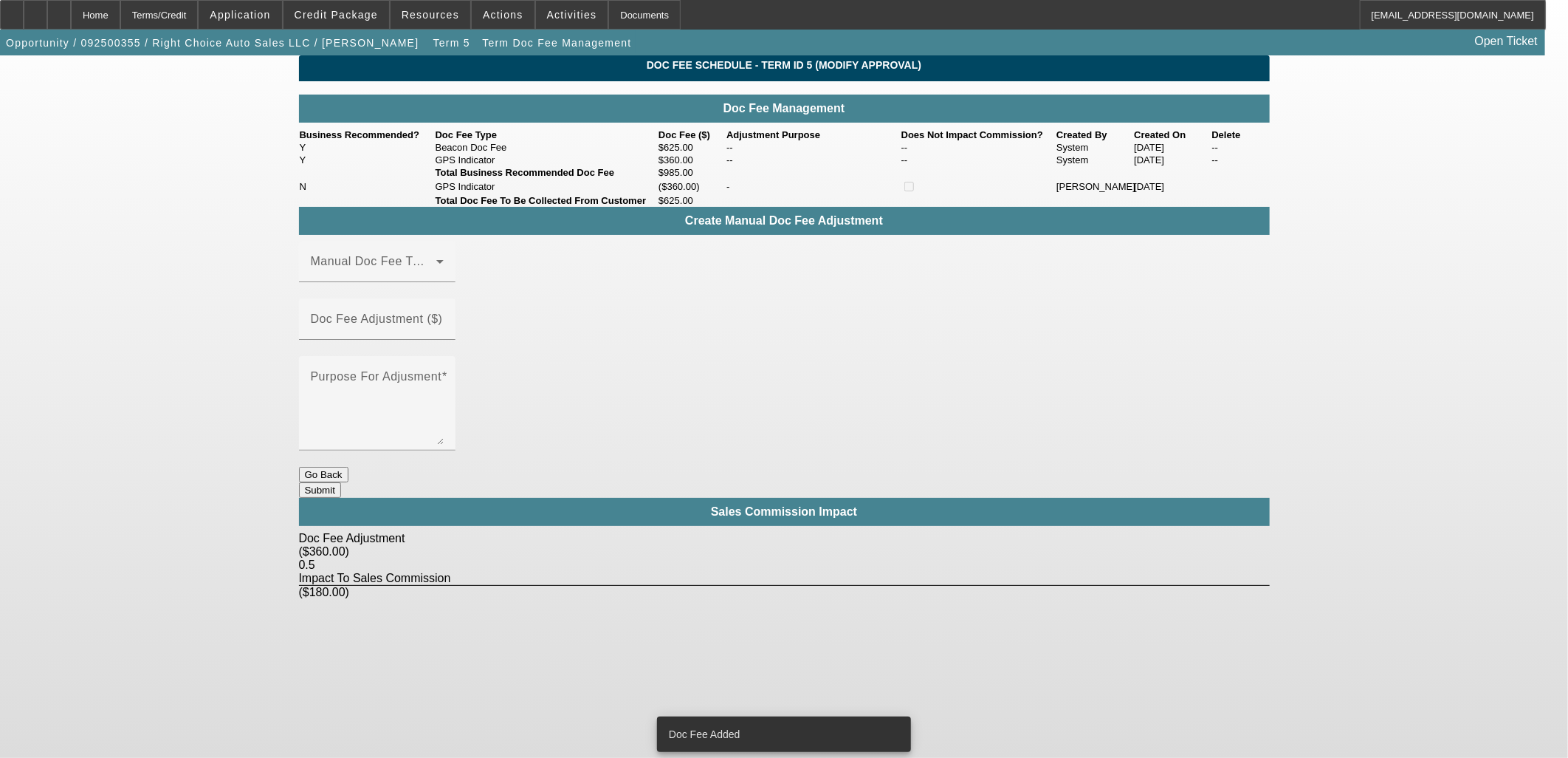
click at [217, 276] on app-term-doc-fee-management "Doc Fee Schedule - Term ID 5 (Modify Approval) Doc Fee Management Business Reco…" at bounding box center [784, 327] width 1568 height 544
click at [120, 13] on div "Home" at bounding box center [95, 15] width 50 height 30
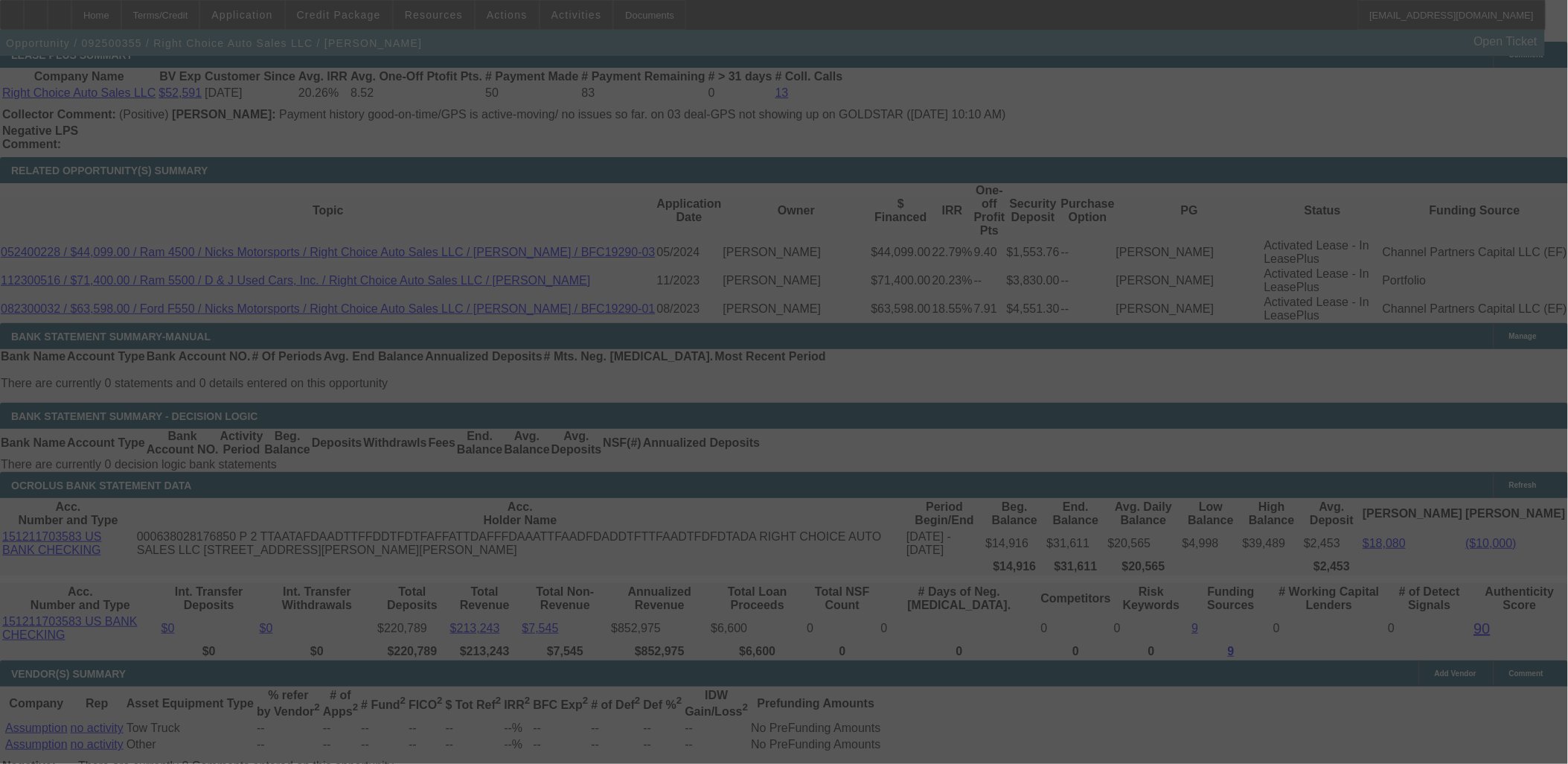
scroll to position [2535, 0]
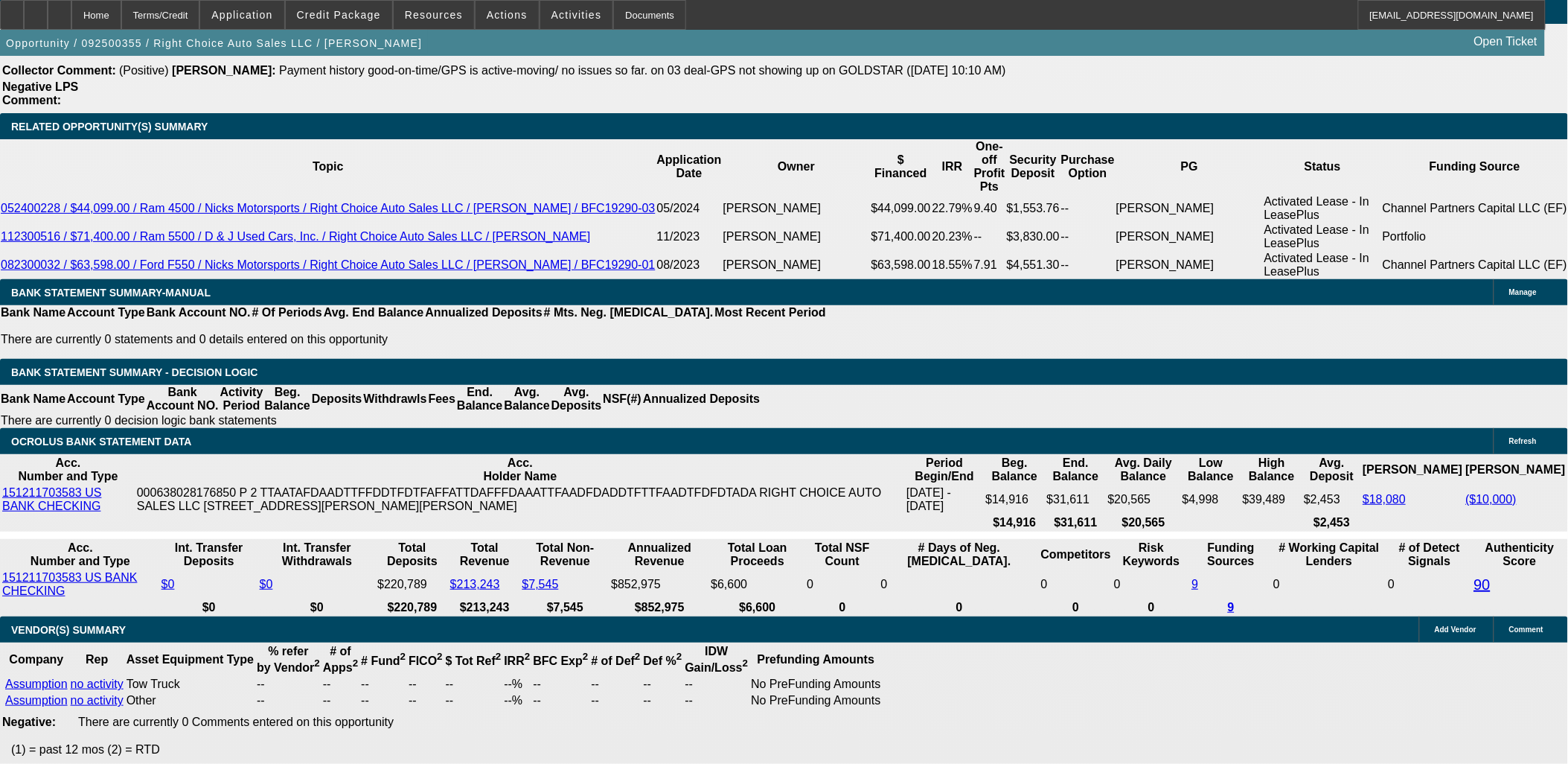
select select "0"
select select "2"
select select "0"
select select "4"
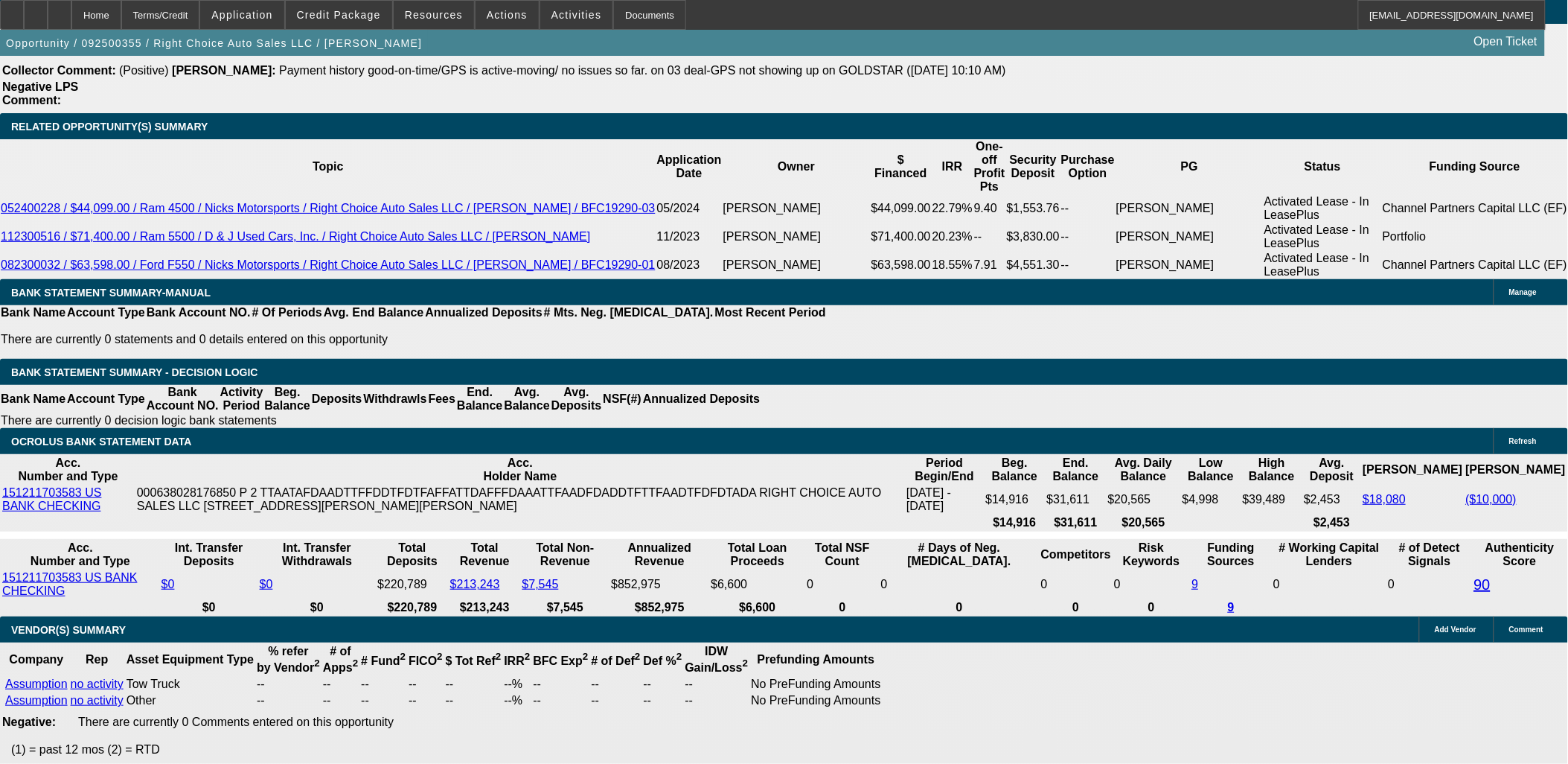
select select "0"
select select "2"
select select "0"
select select "4"
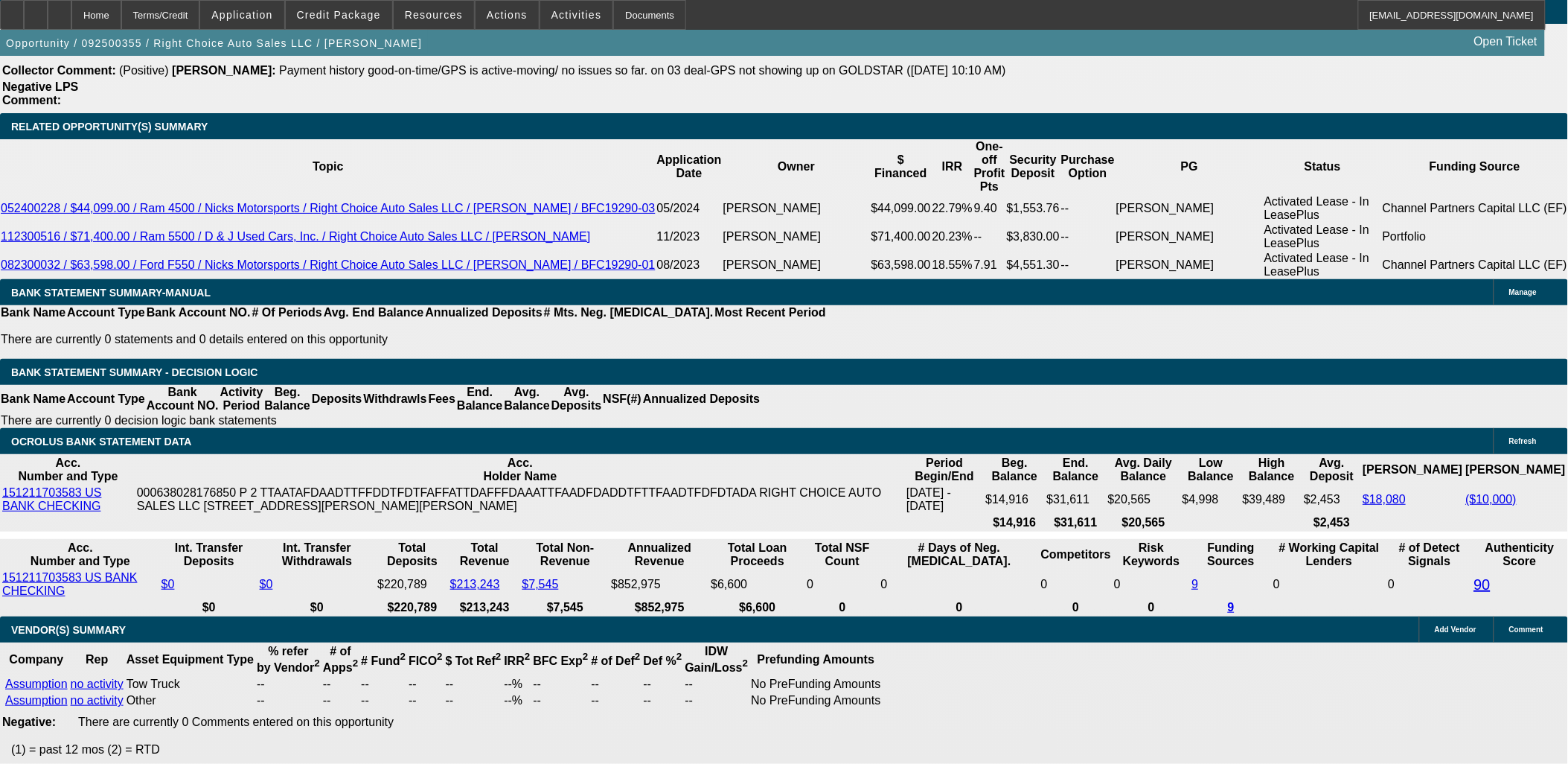
select select "0"
select select "2"
select select "0.1"
select select "4"
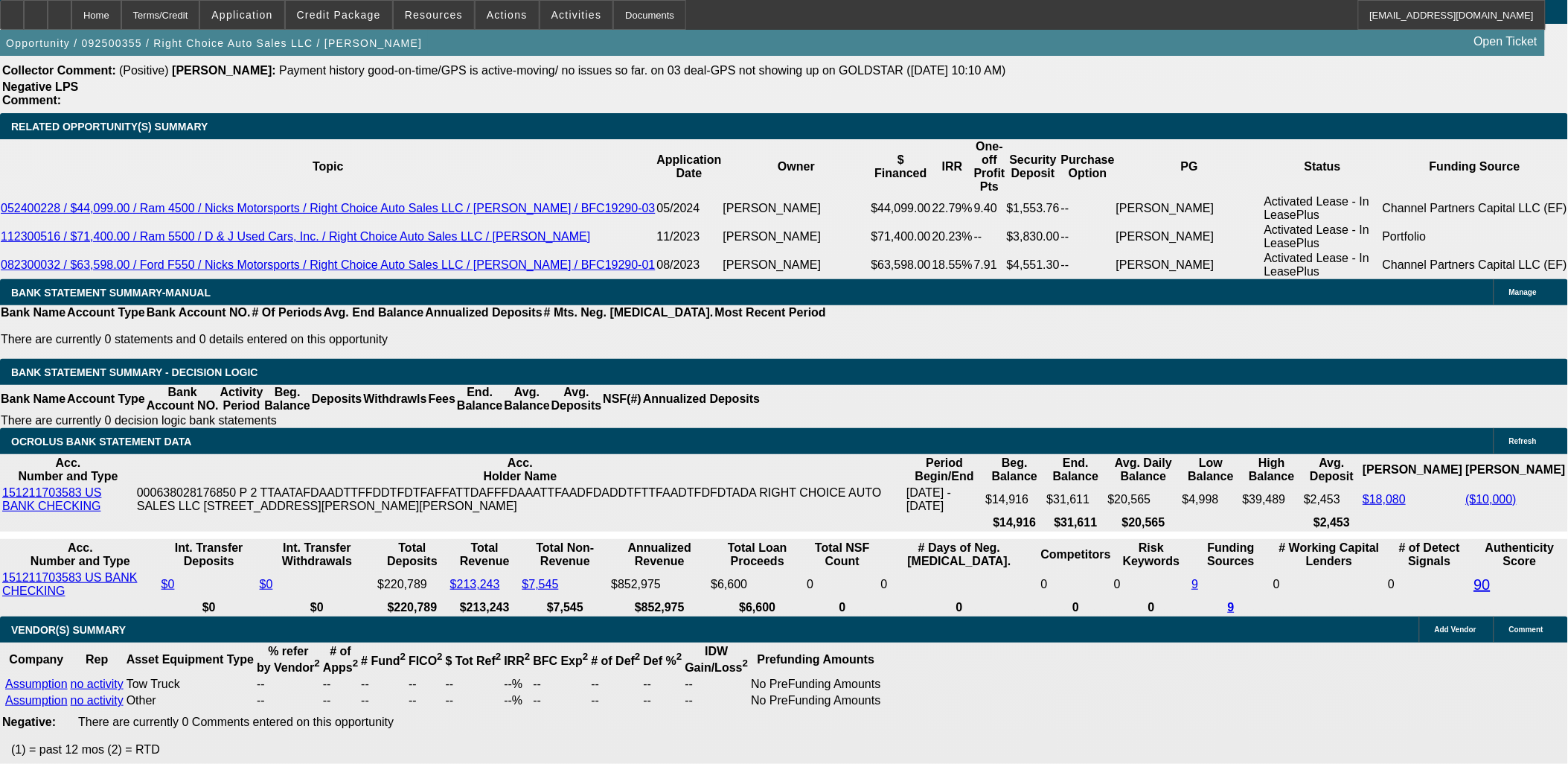
select select "0"
select select "2"
select select "0.1"
select select "4"
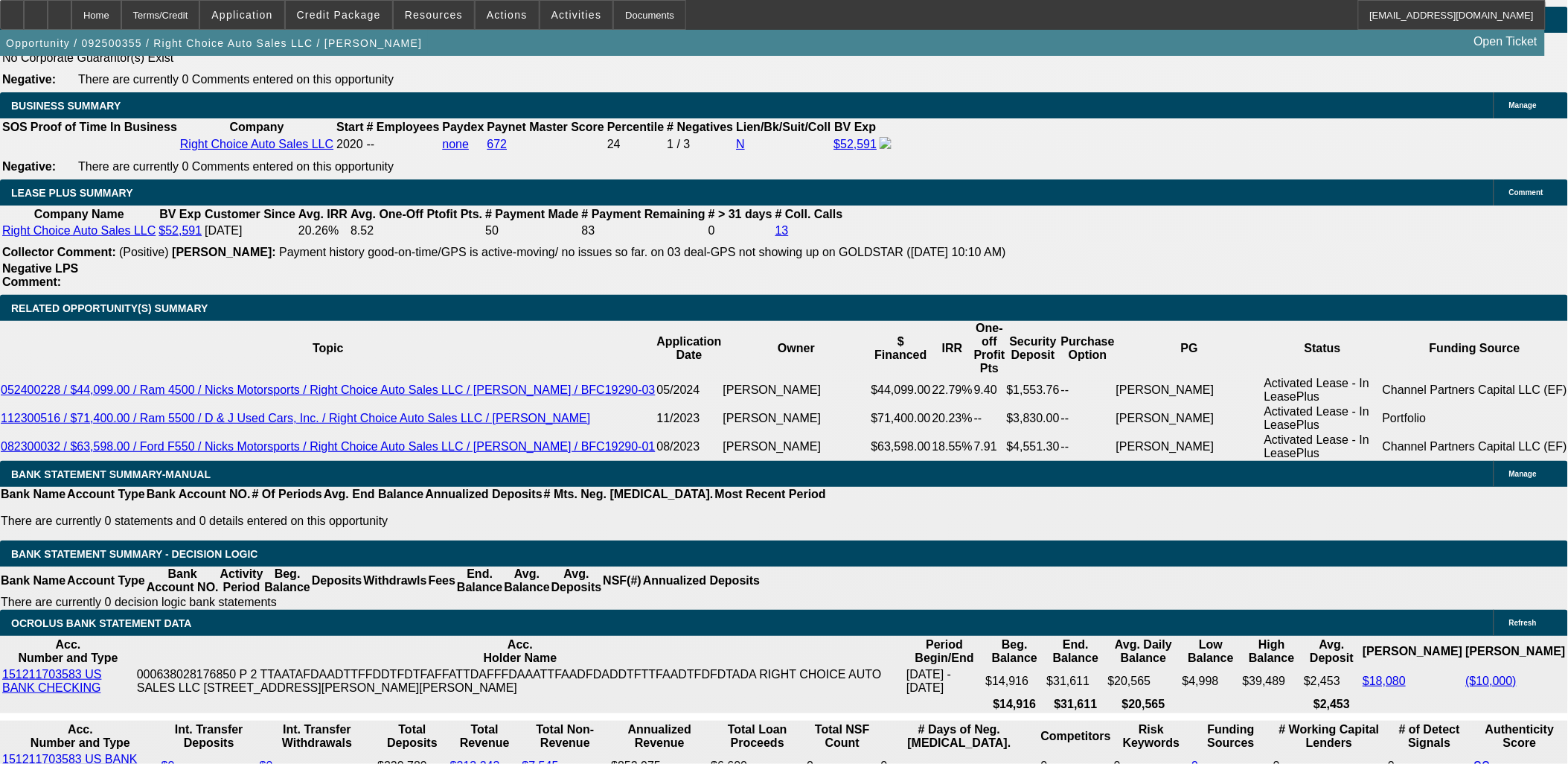
scroll to position [2316, 0]
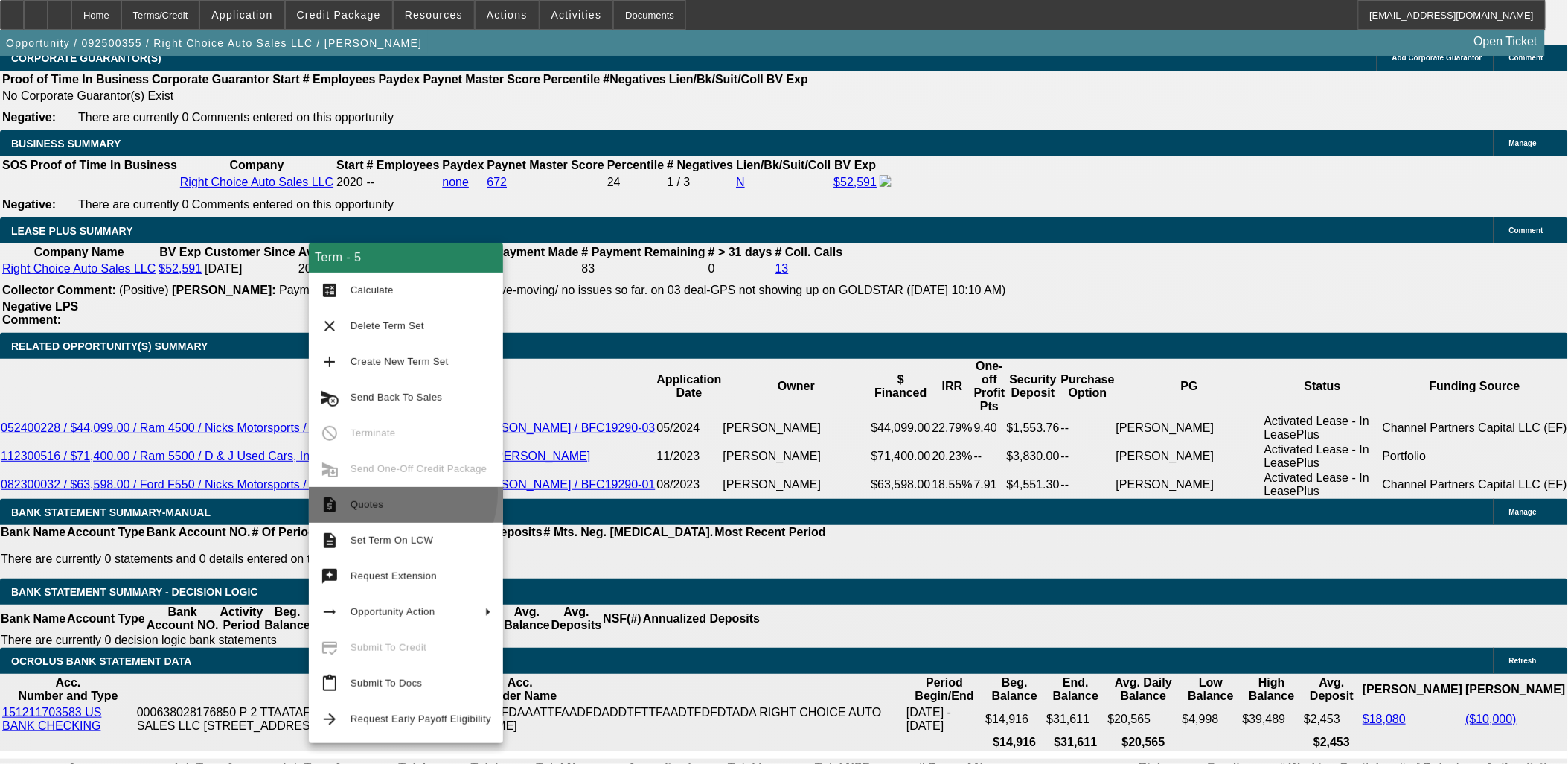
click at [394, 493] on button "request_quote Quotes" at bounding box center [406, 505] width 194 height 36
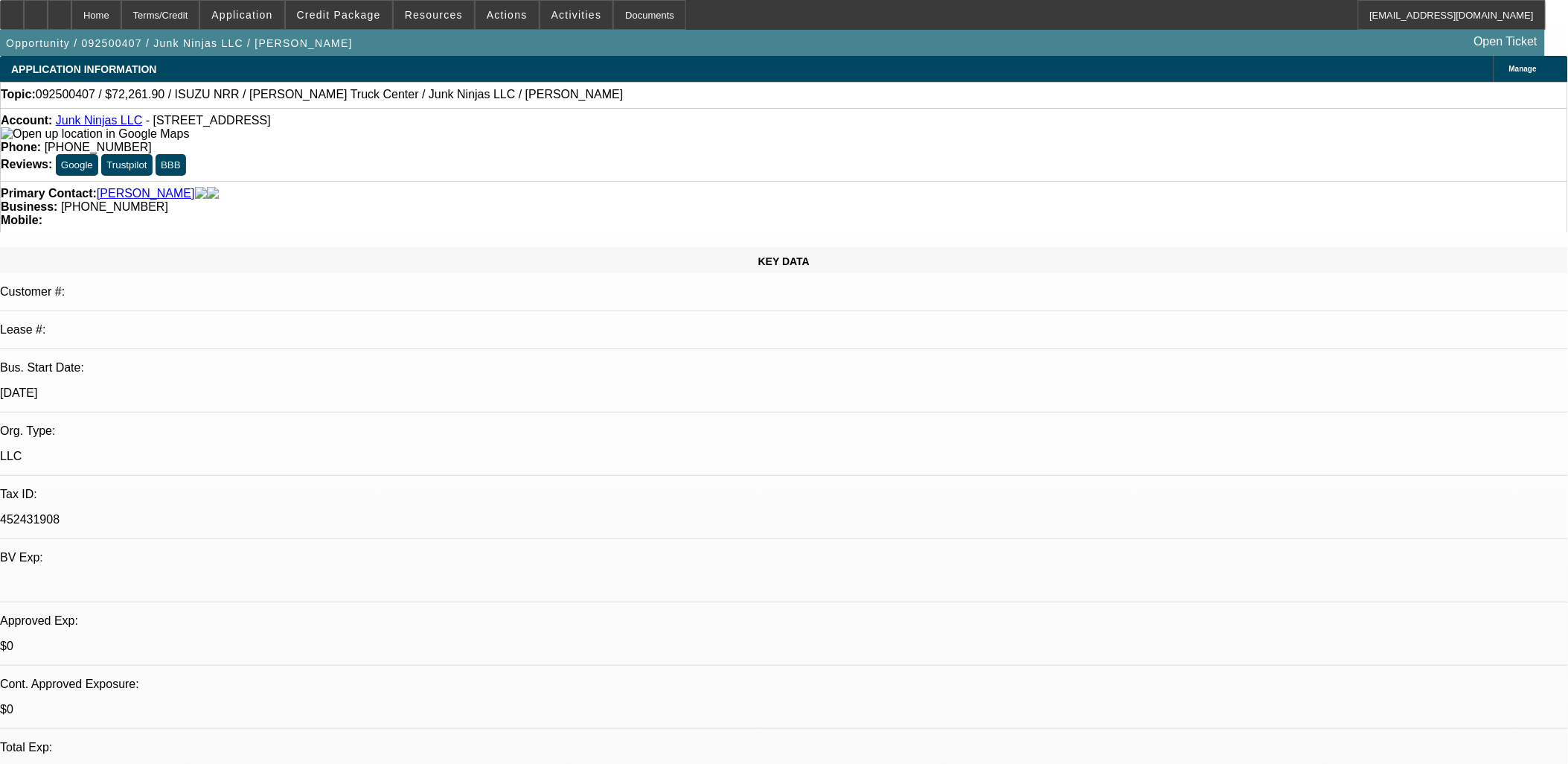
select select "0.15"
select select "2"
select select "0.1"
select select "0.15"
select select "2"
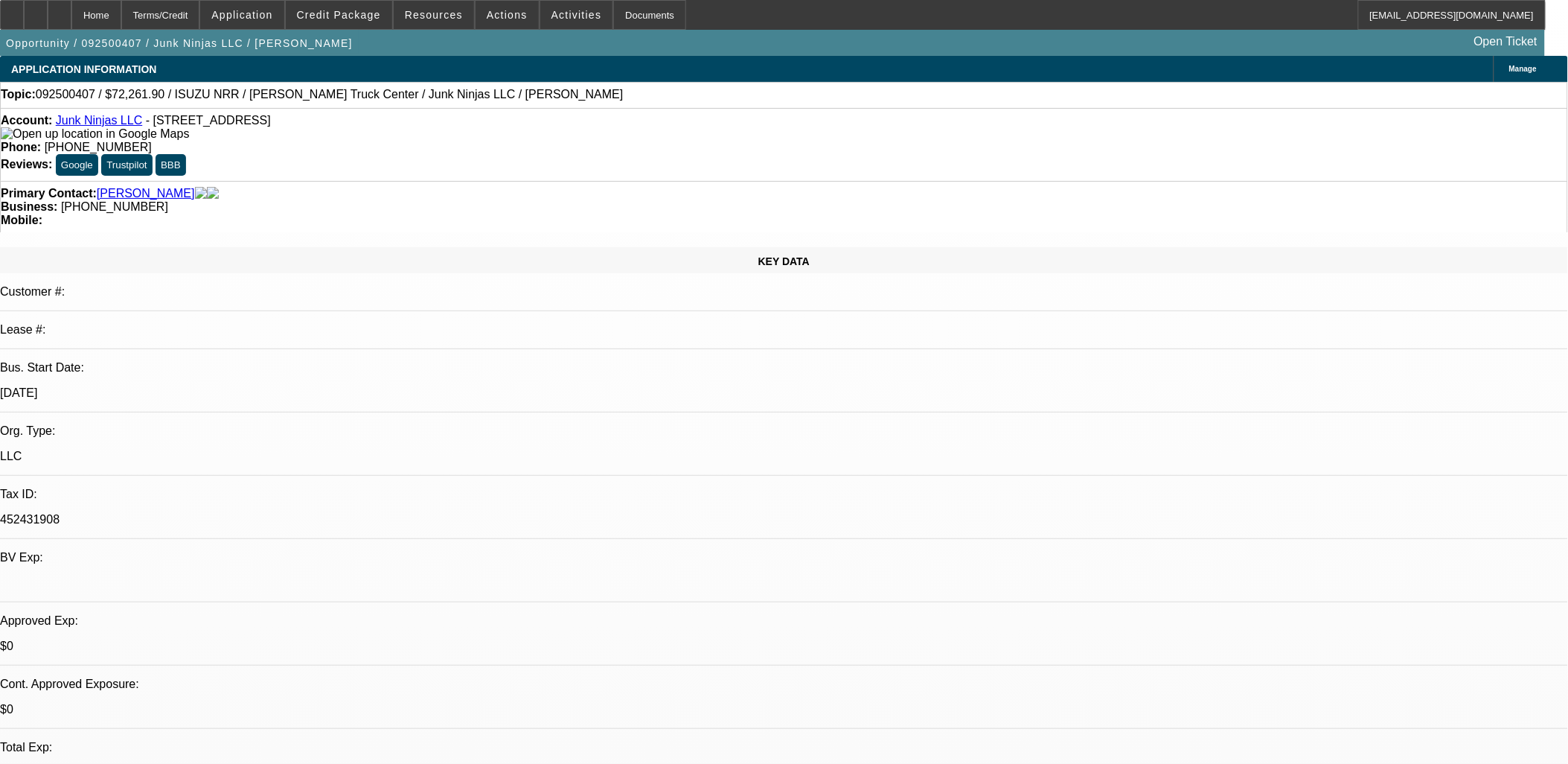
select select "0.1"
select select "1"
select select "2"
select select "4"
select select "1"
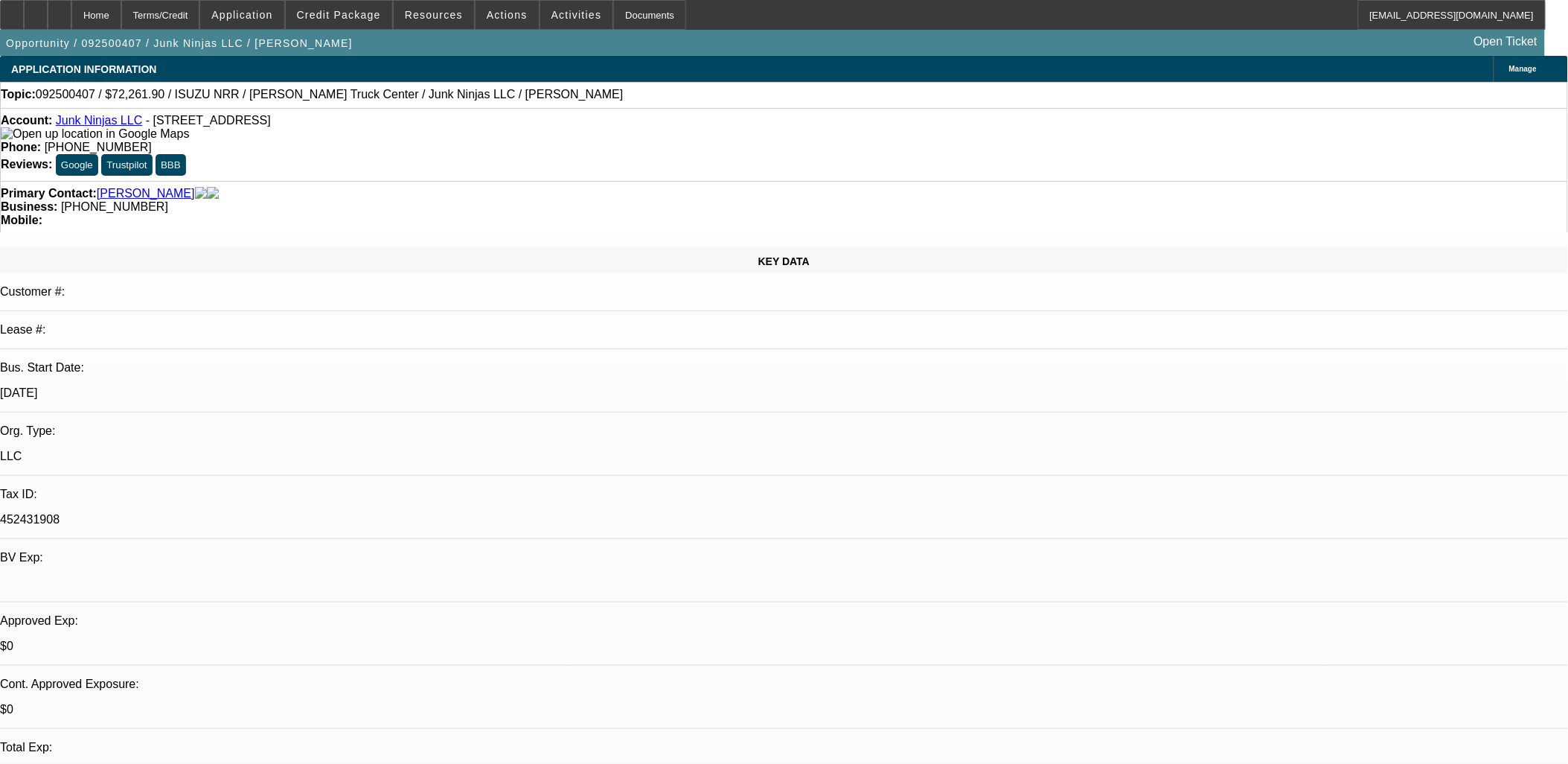
select select "2"
select select "4"
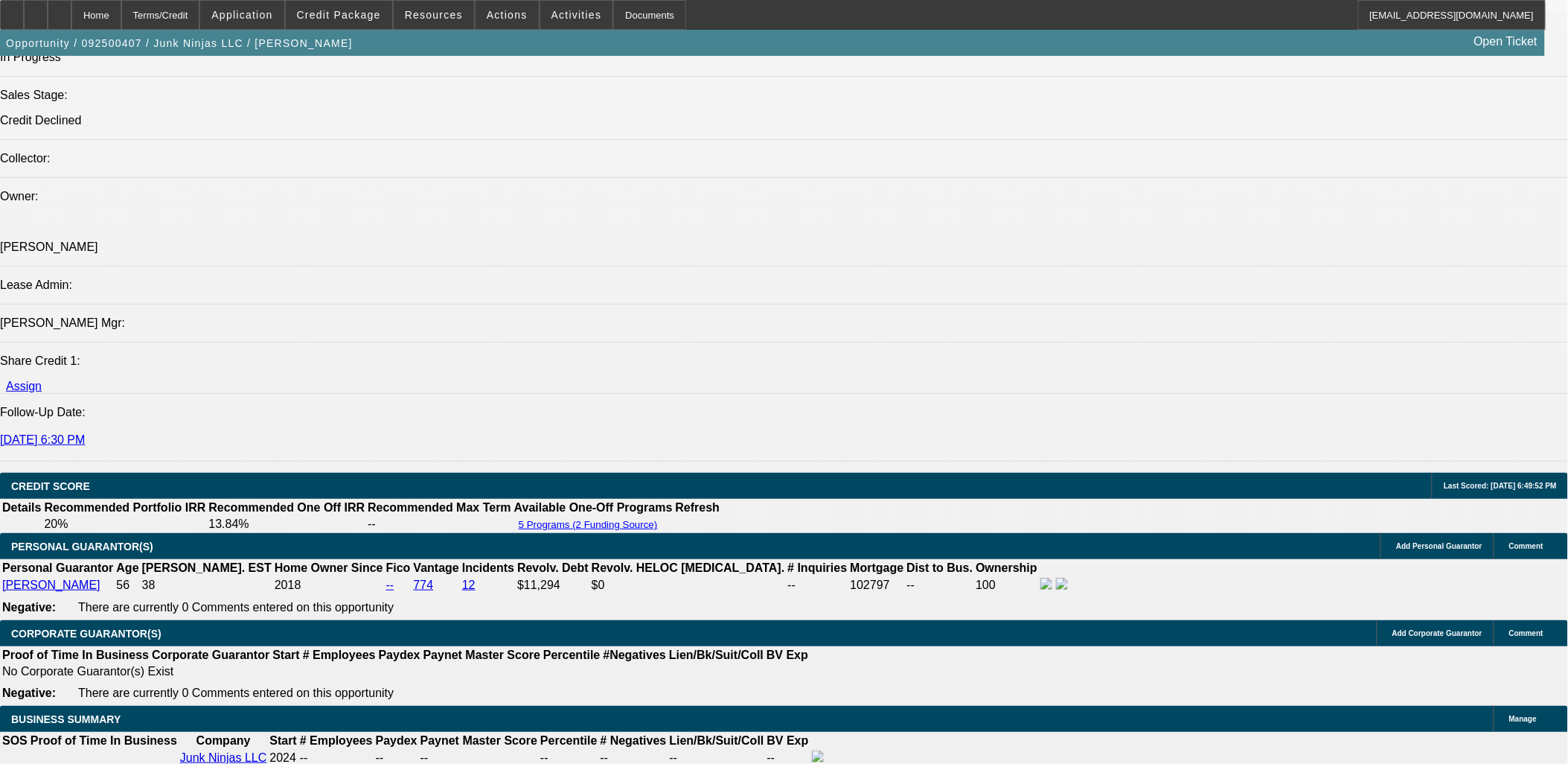
scroll to position [1819, 0]
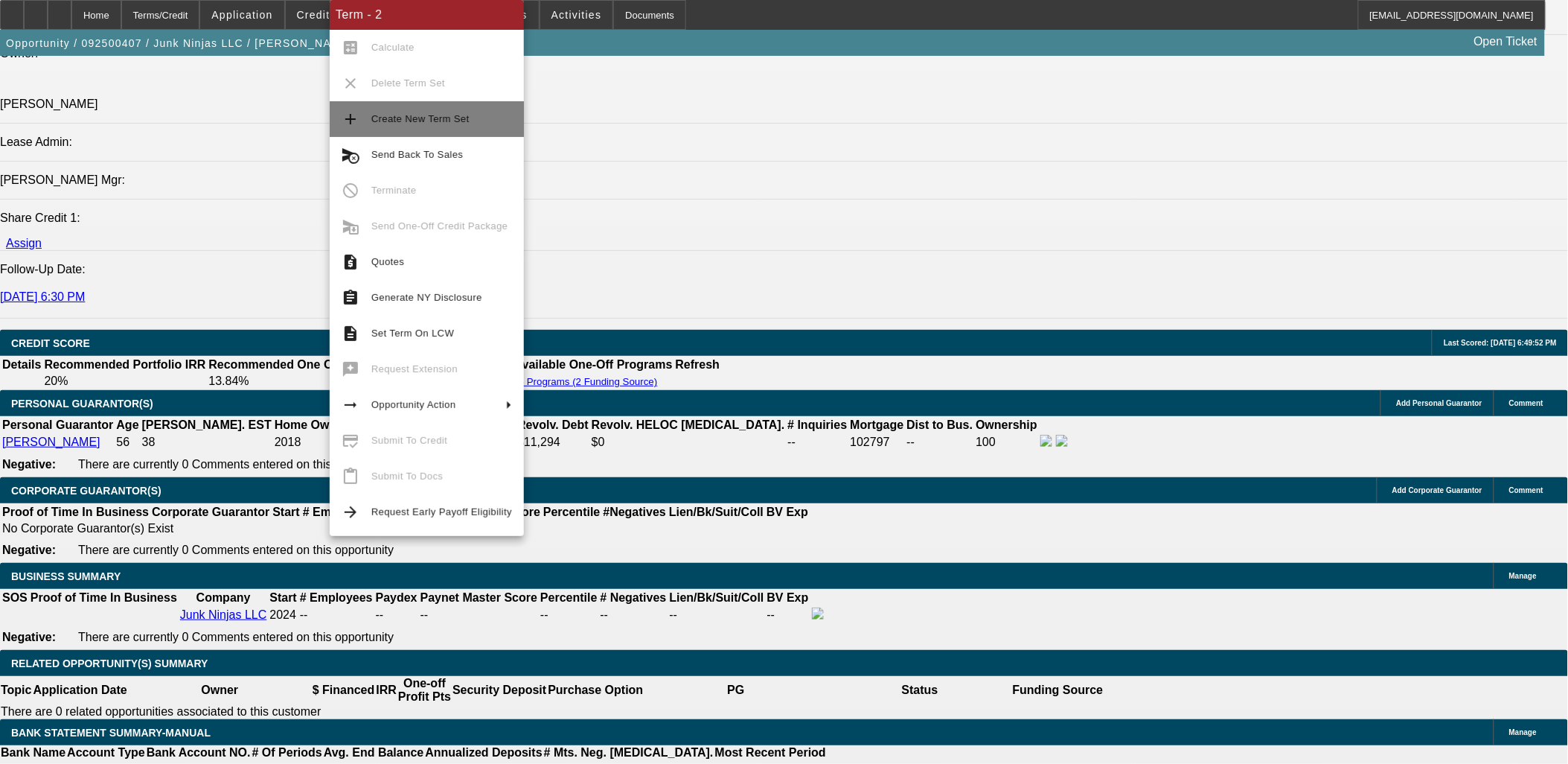
click at [404, 121] on span "Create New Term Set" at bounding box center [421, 119] width 99 height 11
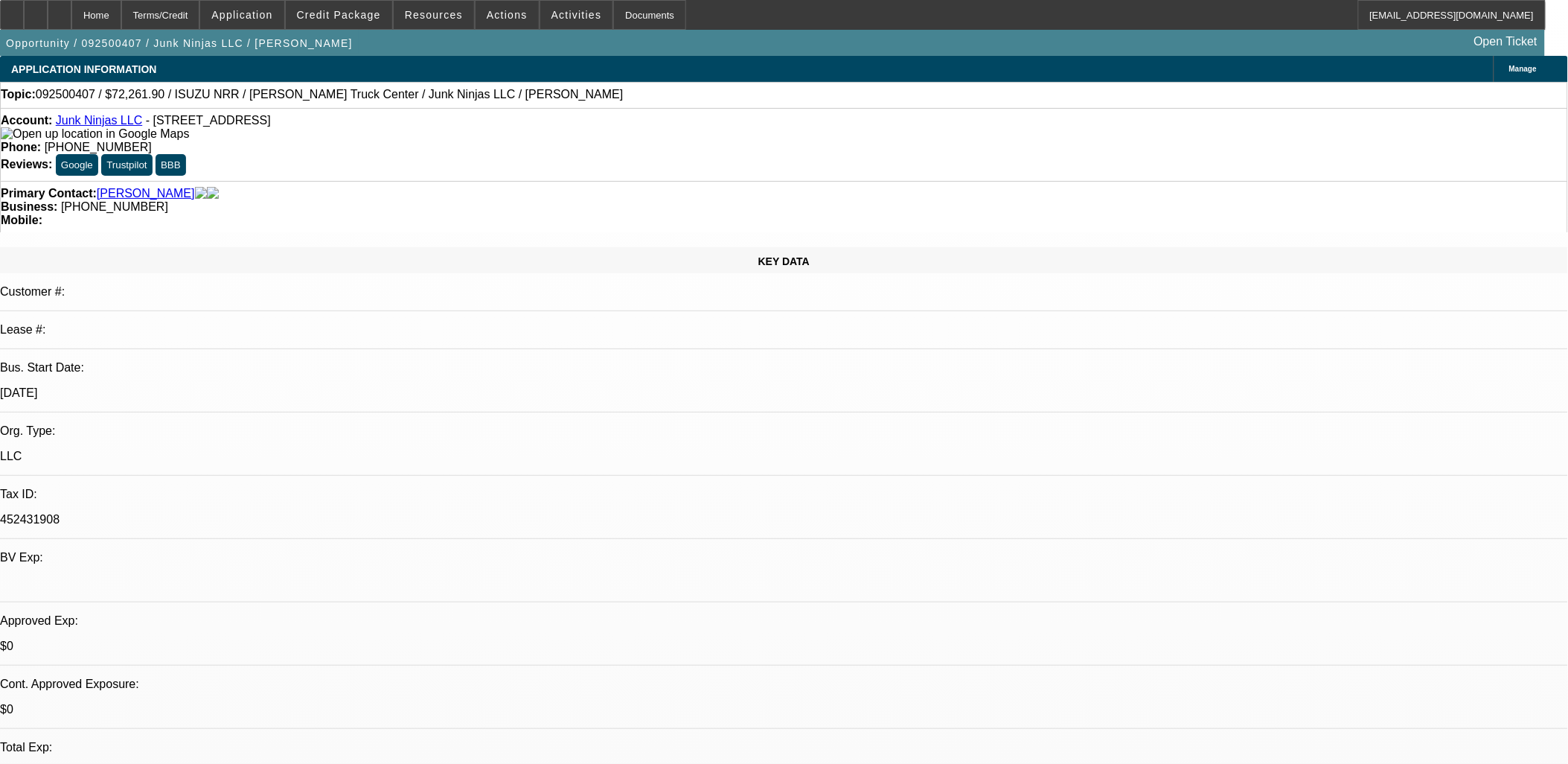
select select "0.15"
select select "2"
select select "0.1"
select select "0.15"
select select "2"
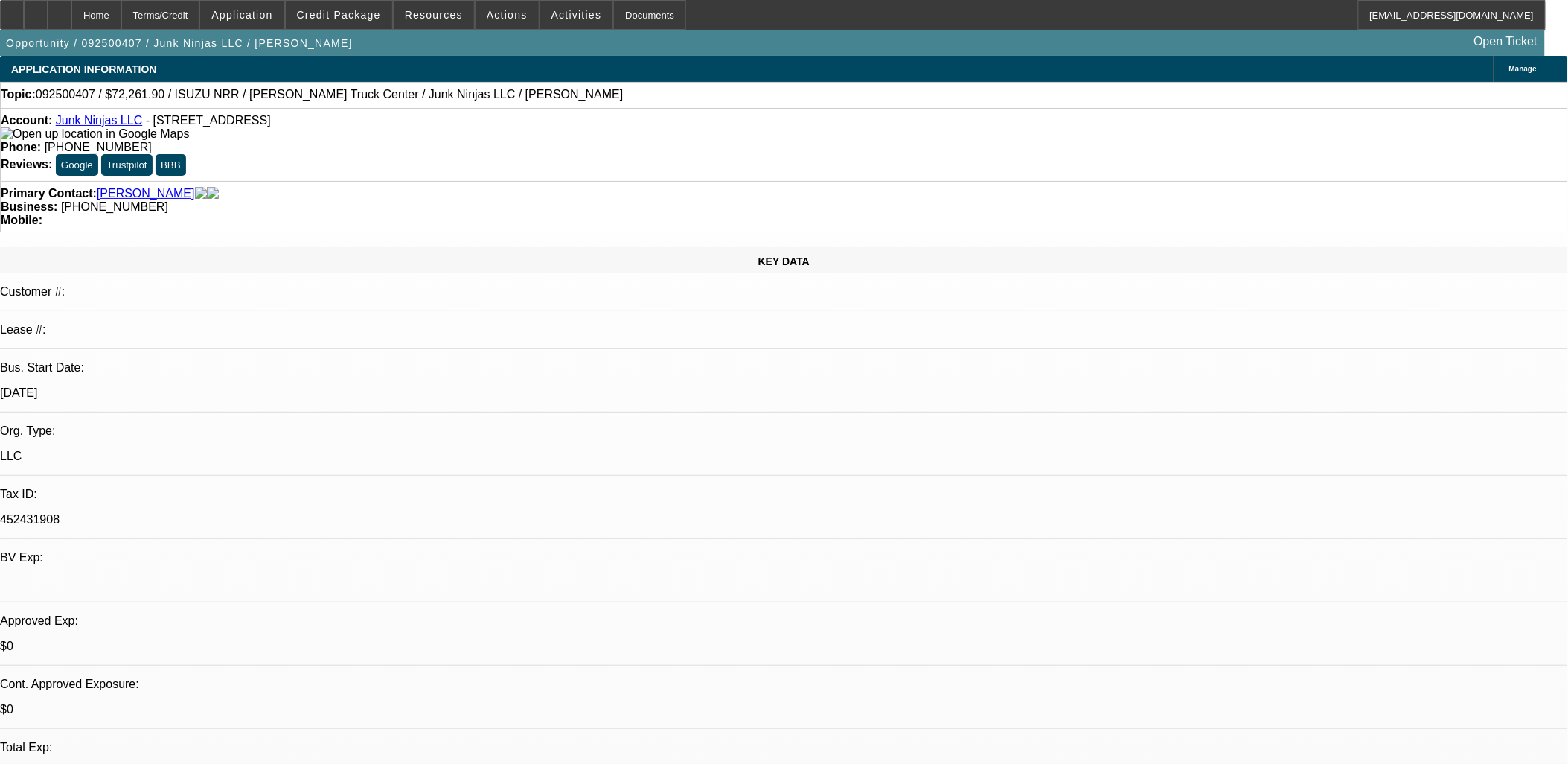
select select "0.1"
select select "0.15"
select select "2"
select select "0.1"
select select "1"
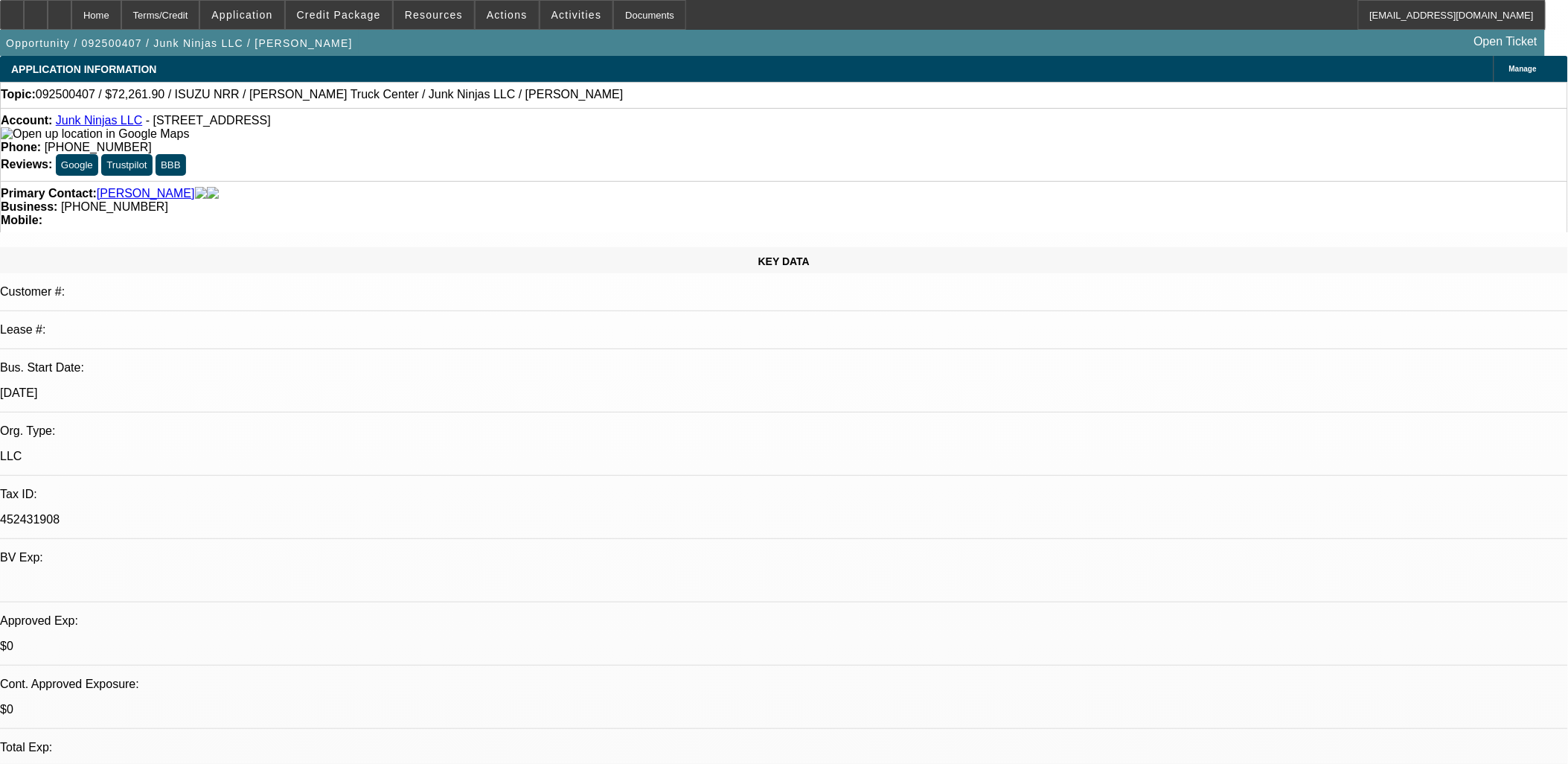
select select "2"
select select "4"
select select "1"
select select "2"
select select "4"
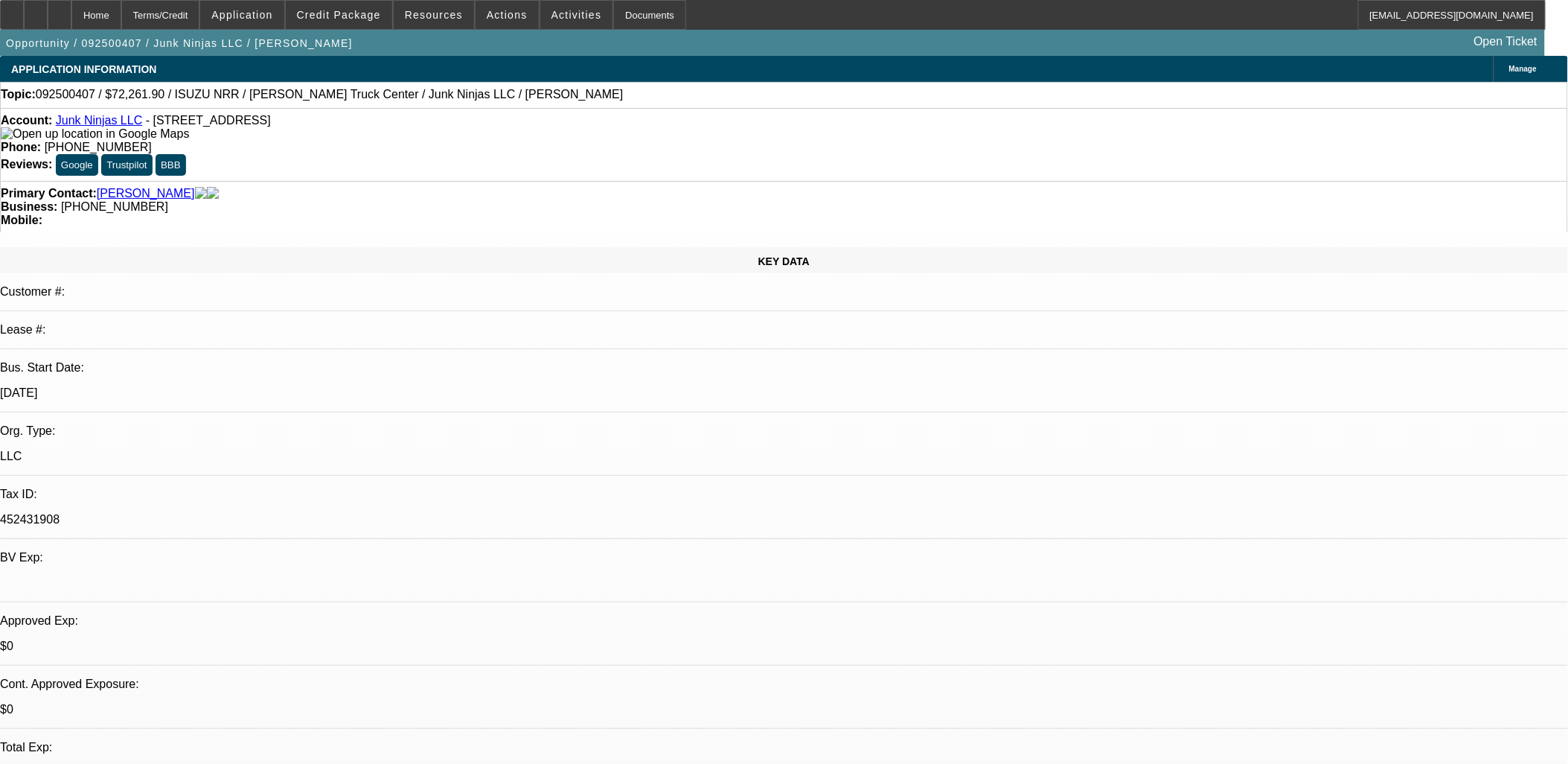
select select "1"
select select "2"
select select "4"
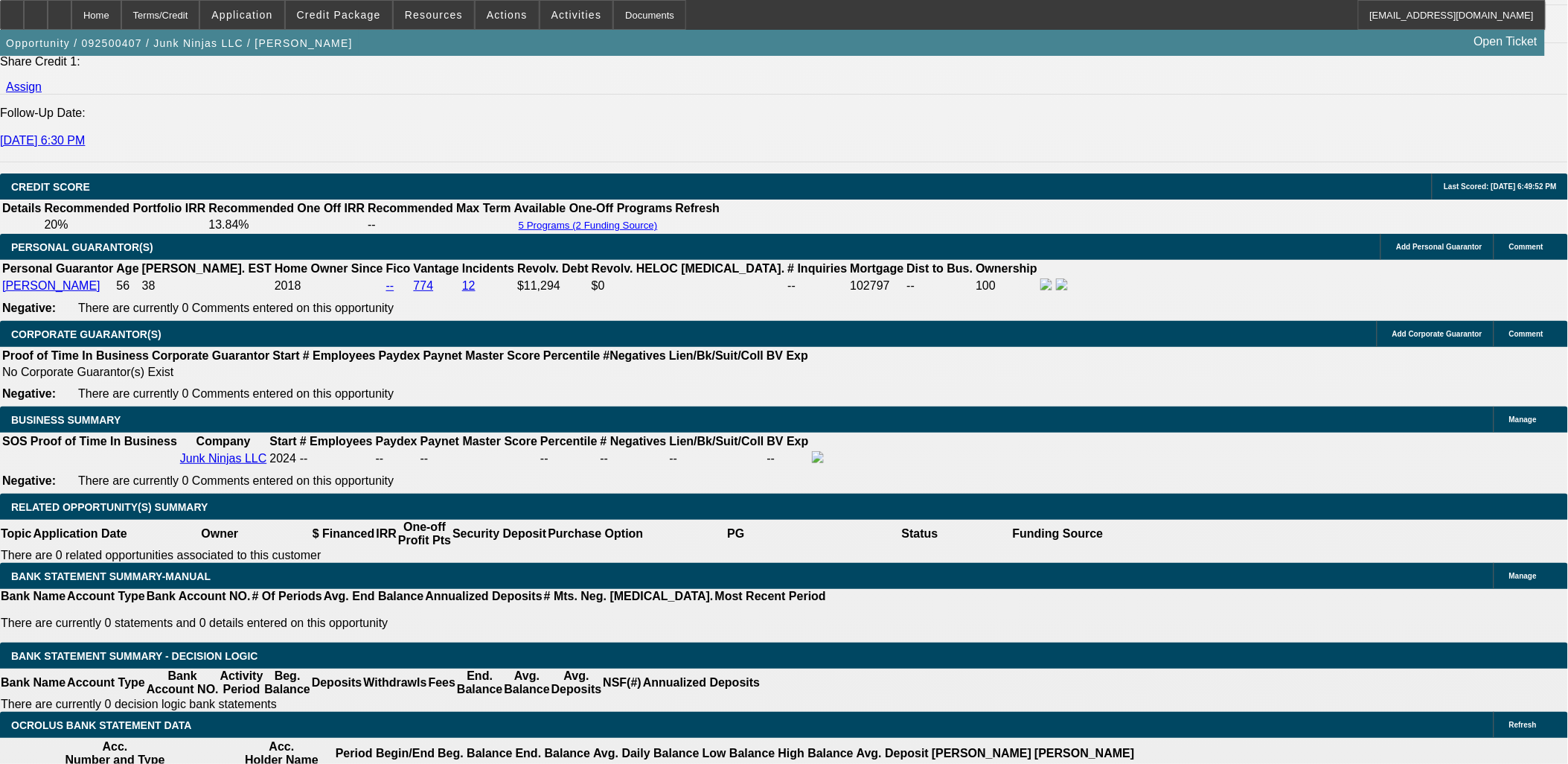
scroll to position [1985, 0]
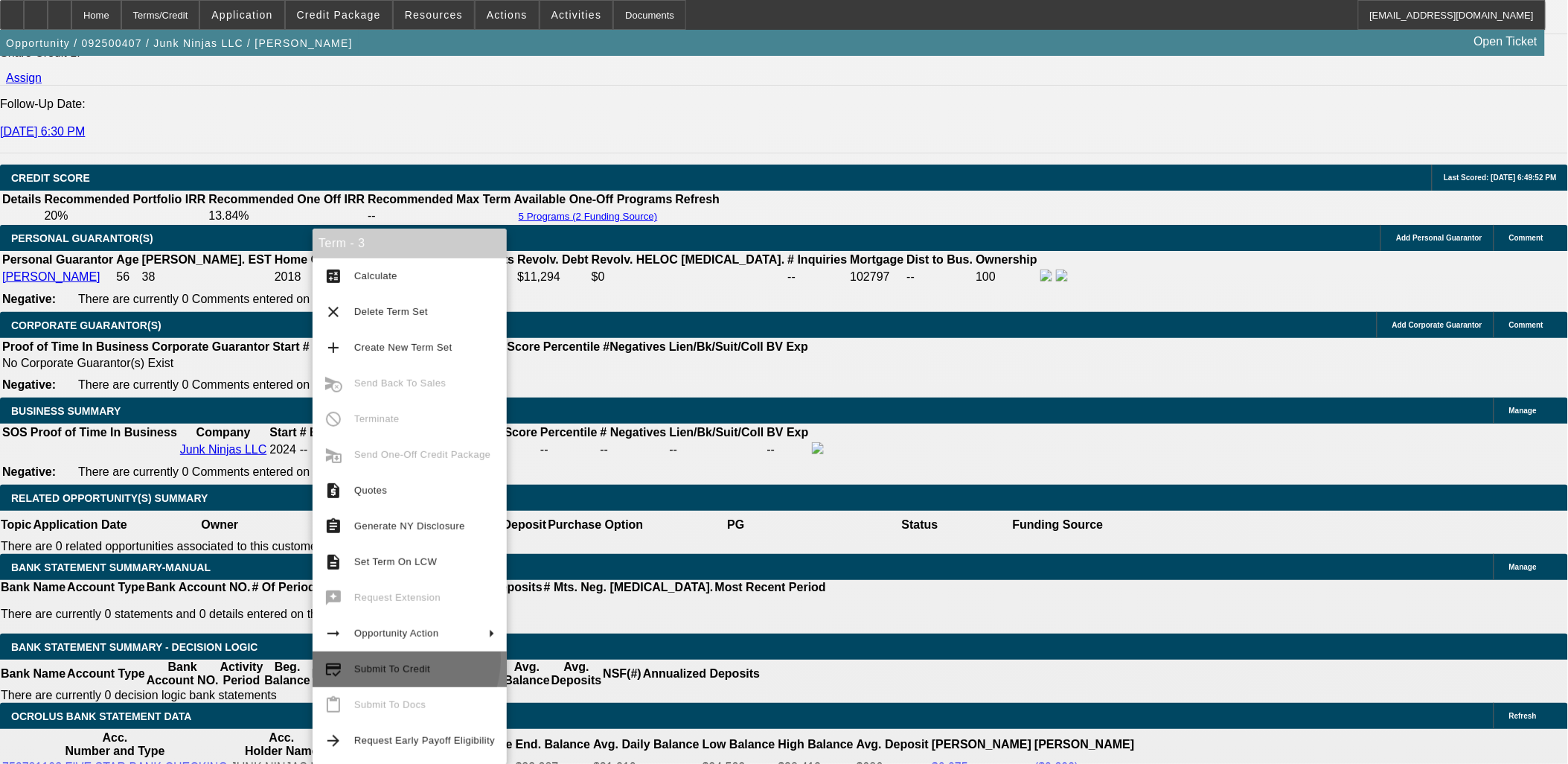
click at [399, 661] on span "Submit To Credit" at bounding box center [425, 669] width 141 height 18
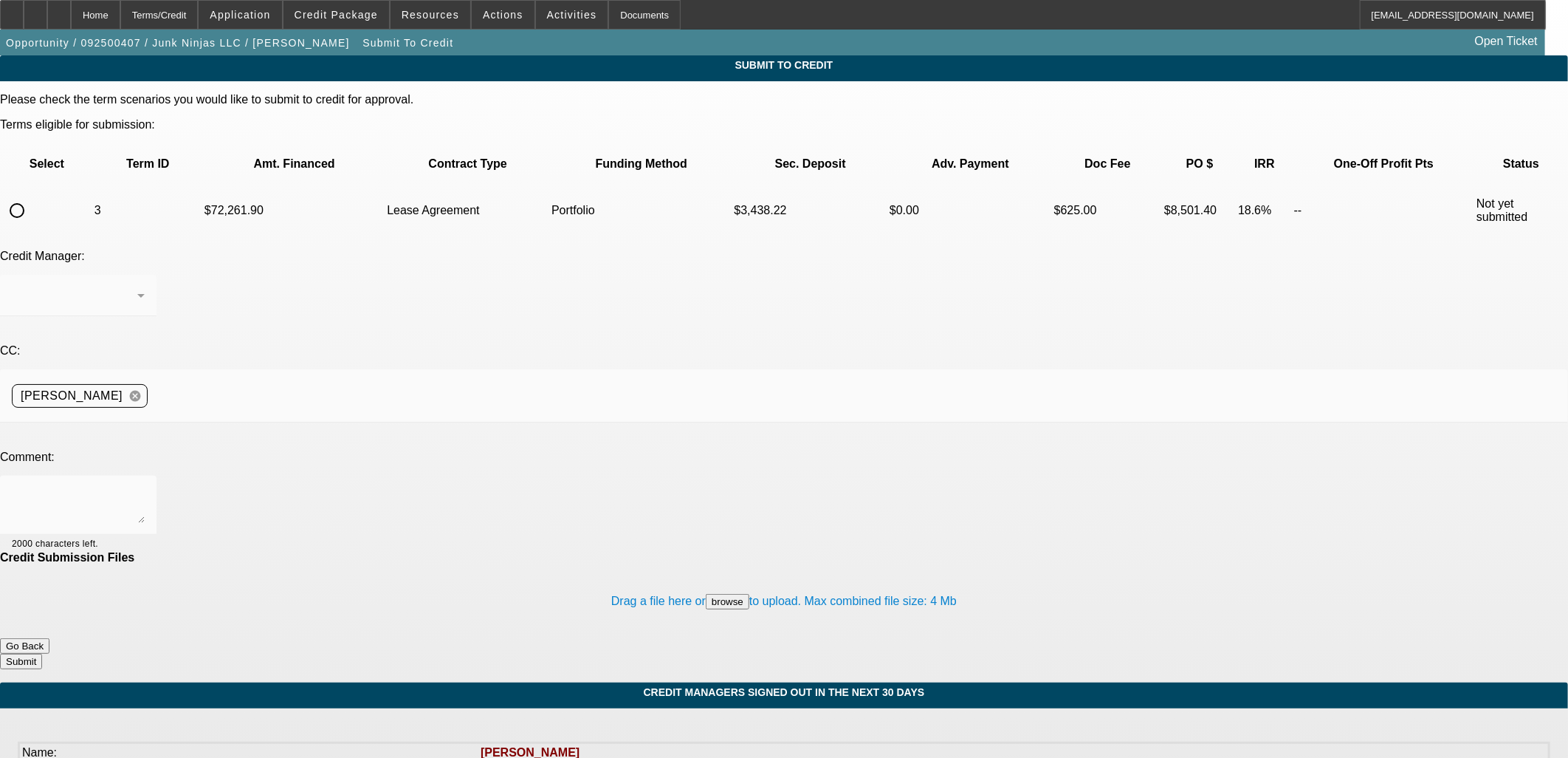
click at [32, 196] on input "radio" at bounding box center [17, 210] width 29 height 30
radio input "true"
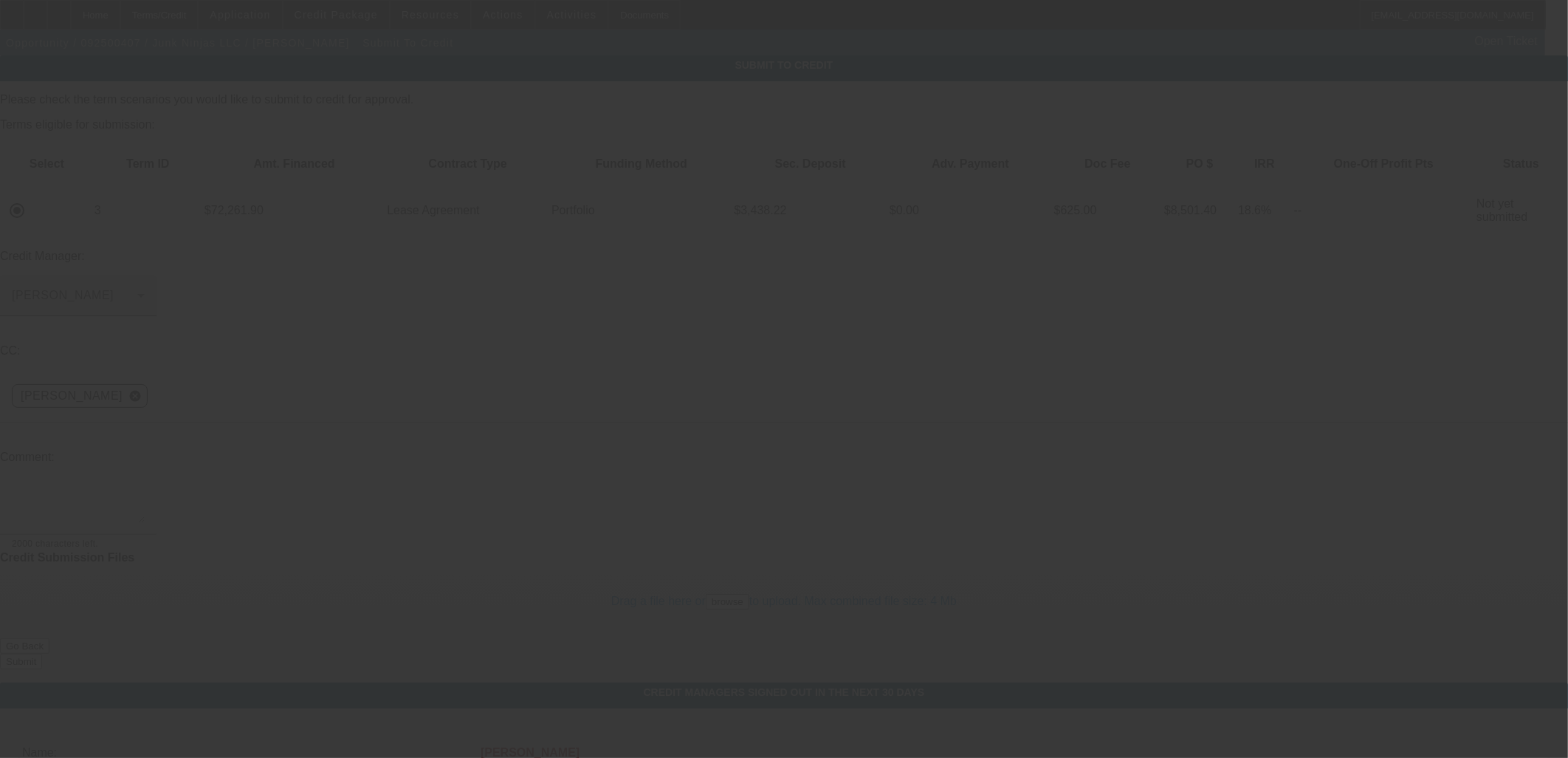
click at [137, 287] on div "[PERSON_NAME]" at bounding box center [75, 295] width 126 height 18
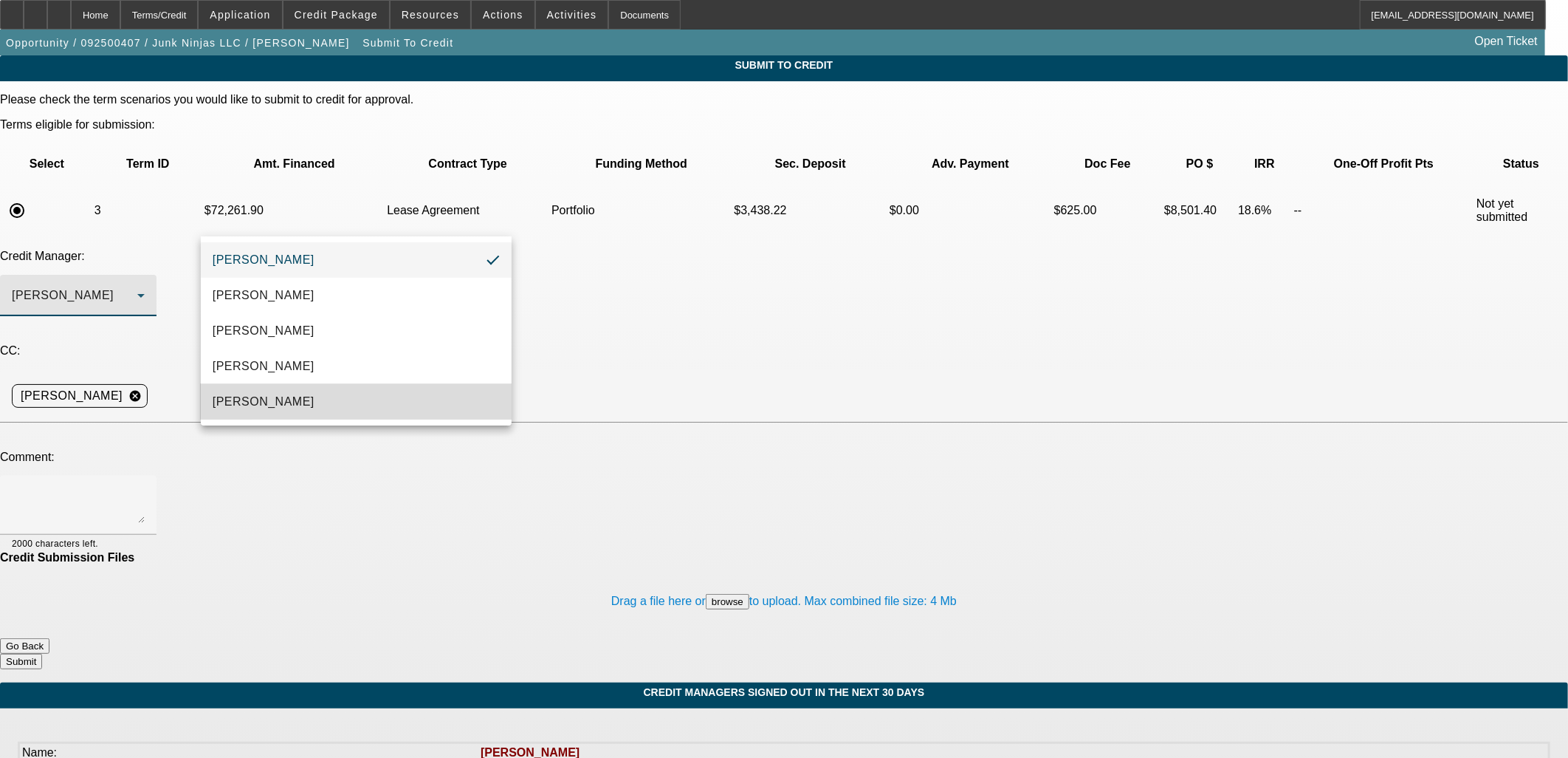
click at [289, 398] on mat-option "Oliva, Samuel" at bounding box center [356, 402] width 310 height 36
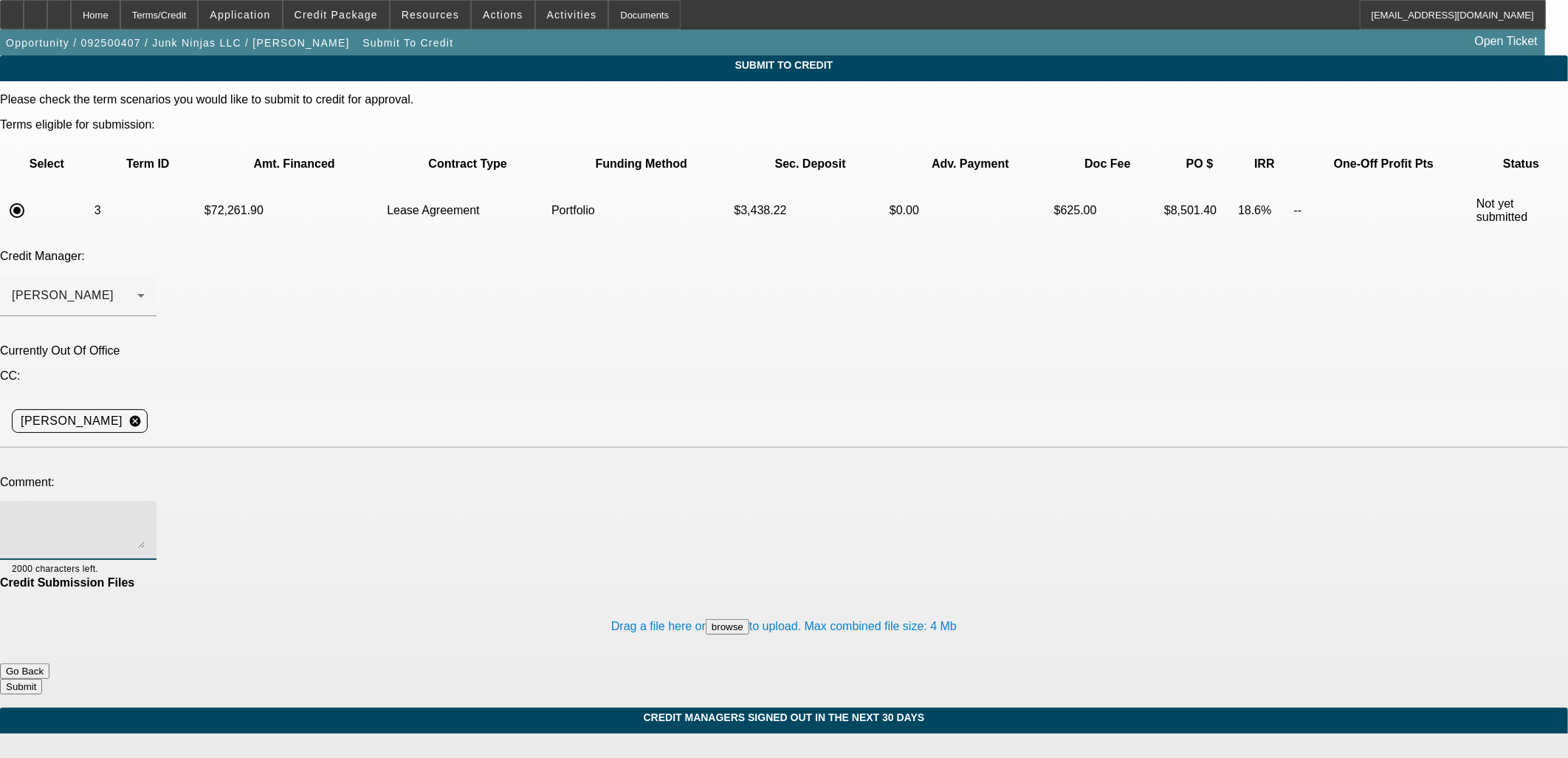
click at [144, 513] on textarea at bounding box center [78, 530] width 133 height 36
click at [50, 663] on button "Go Back" at bounding box center [25, 671] width 50 height 16
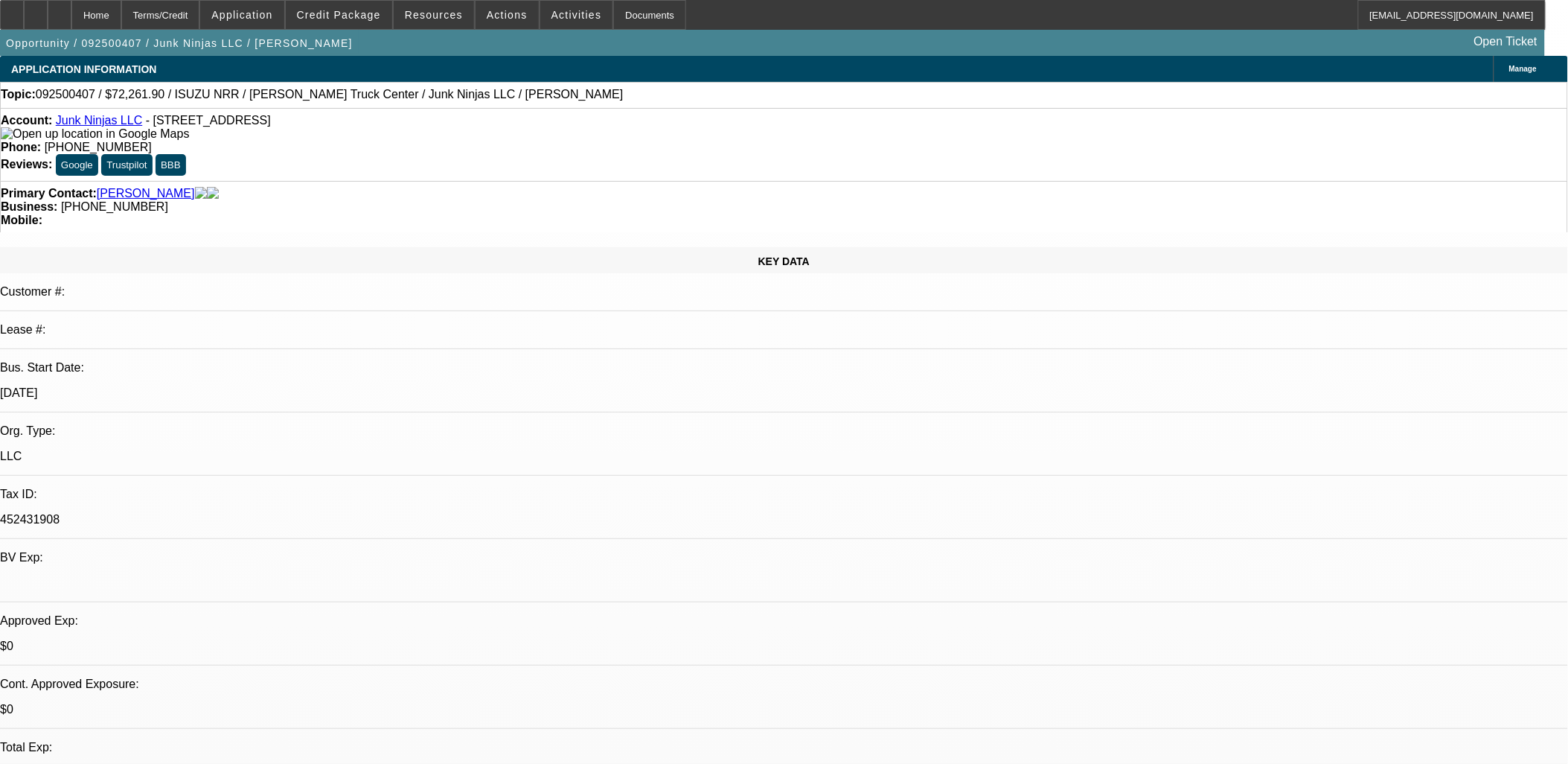
select select "0.15"
select select "2"
select select "0.1"
select select "4"
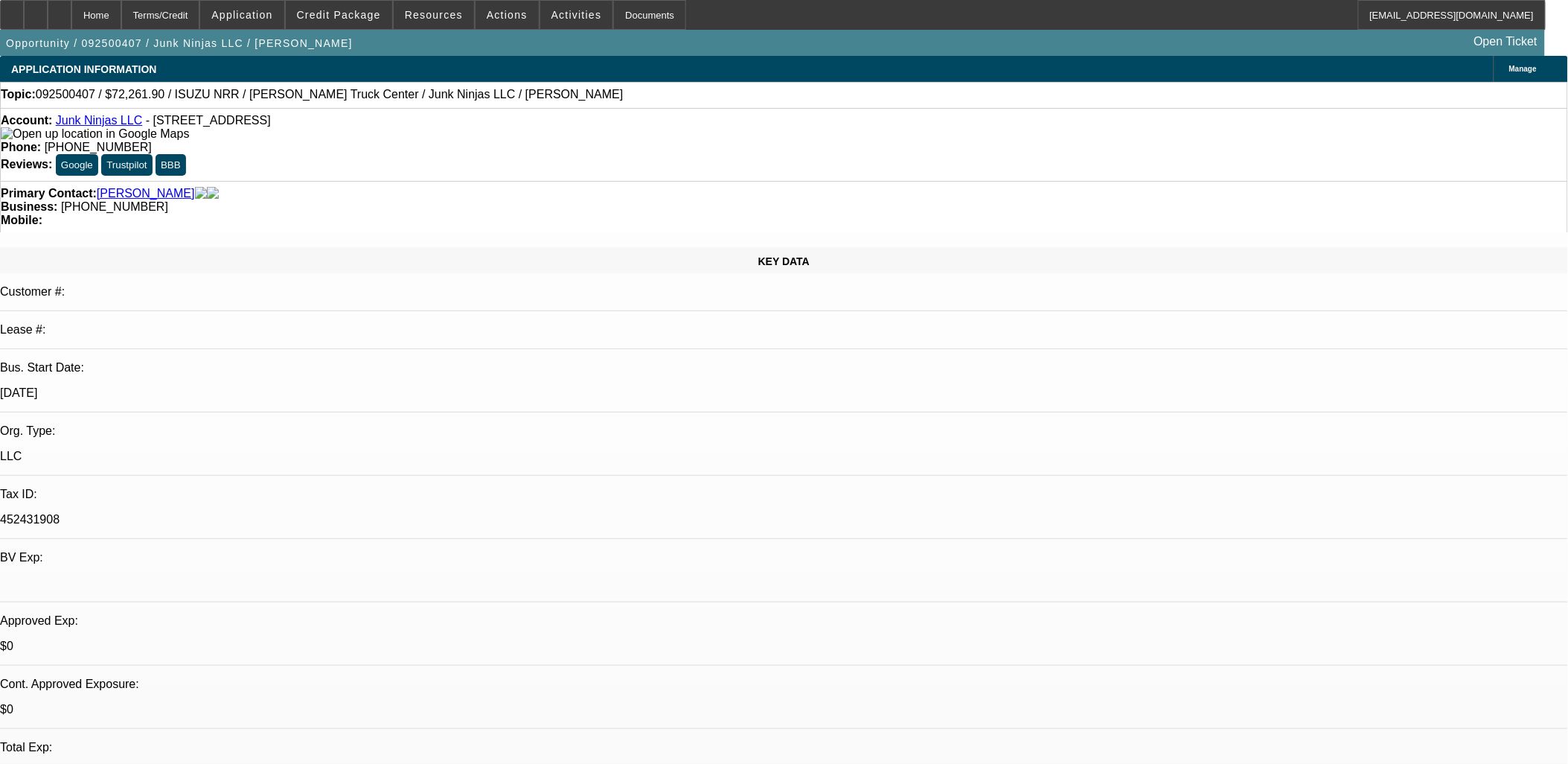
select select "0.15"
select select "2"
select select "0.1"
select select "4"
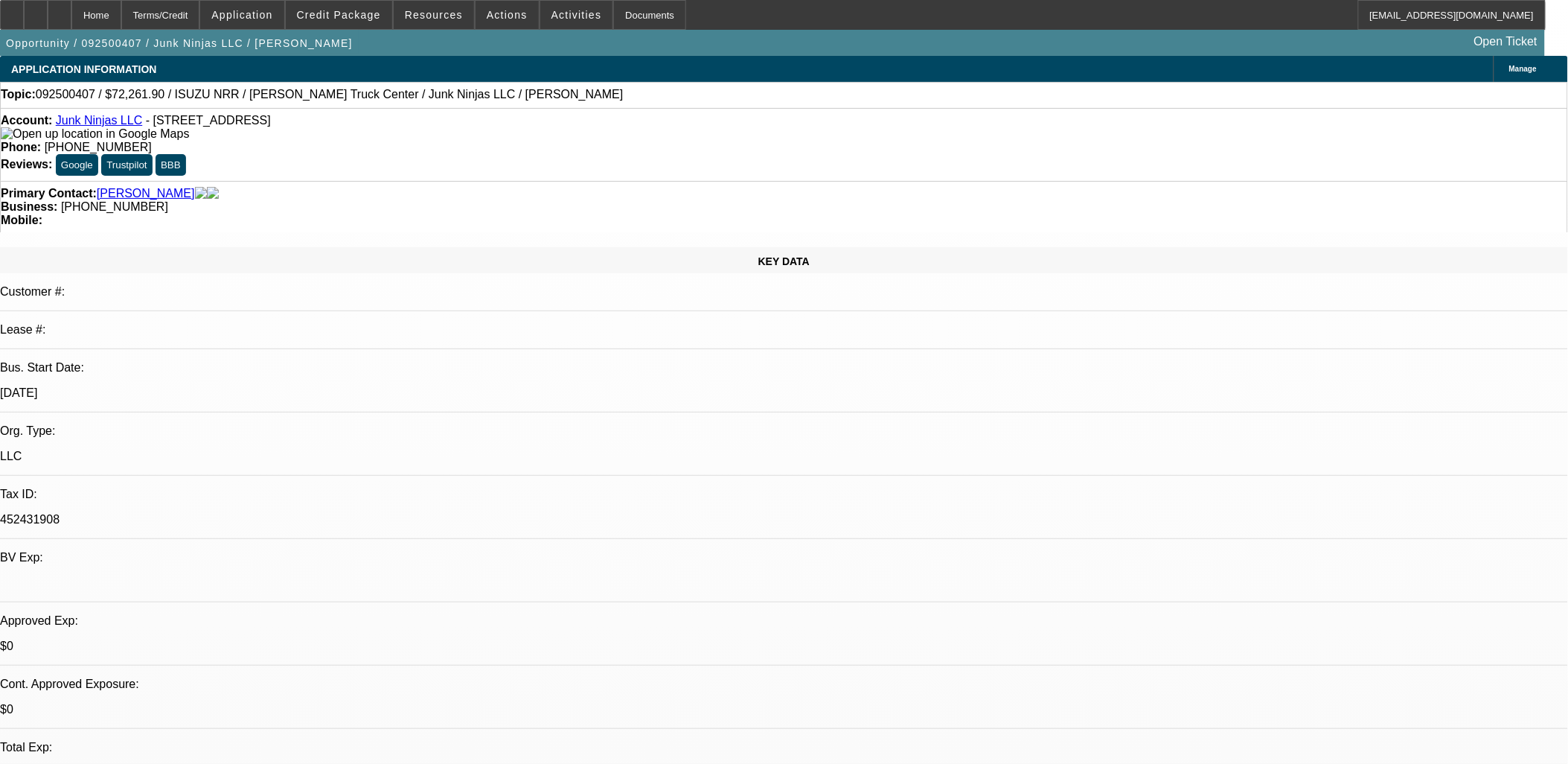
select select "0.15"
select select "2"
select select "0.1"
select select "4"
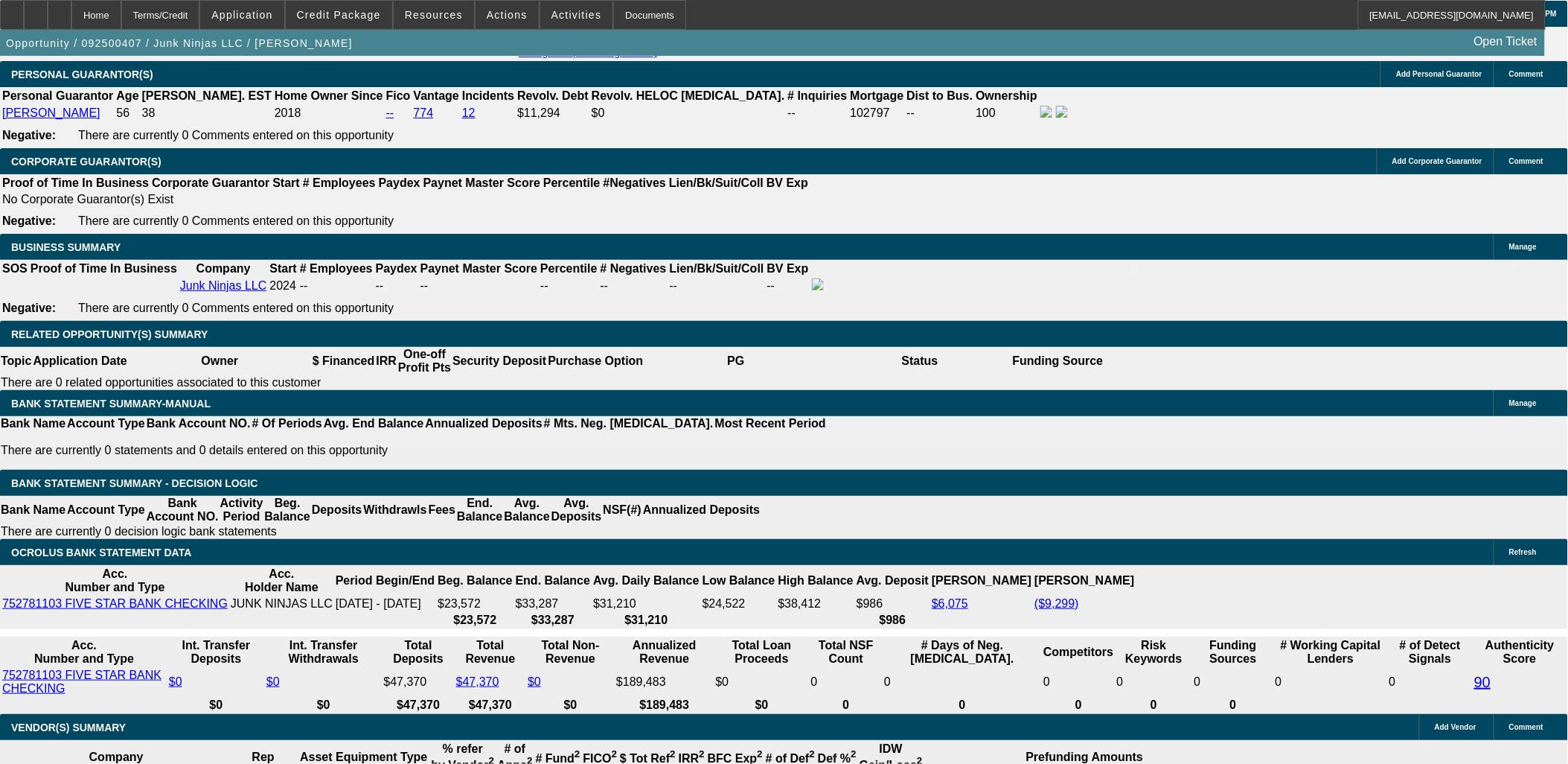
scroll to position [2067, 0]
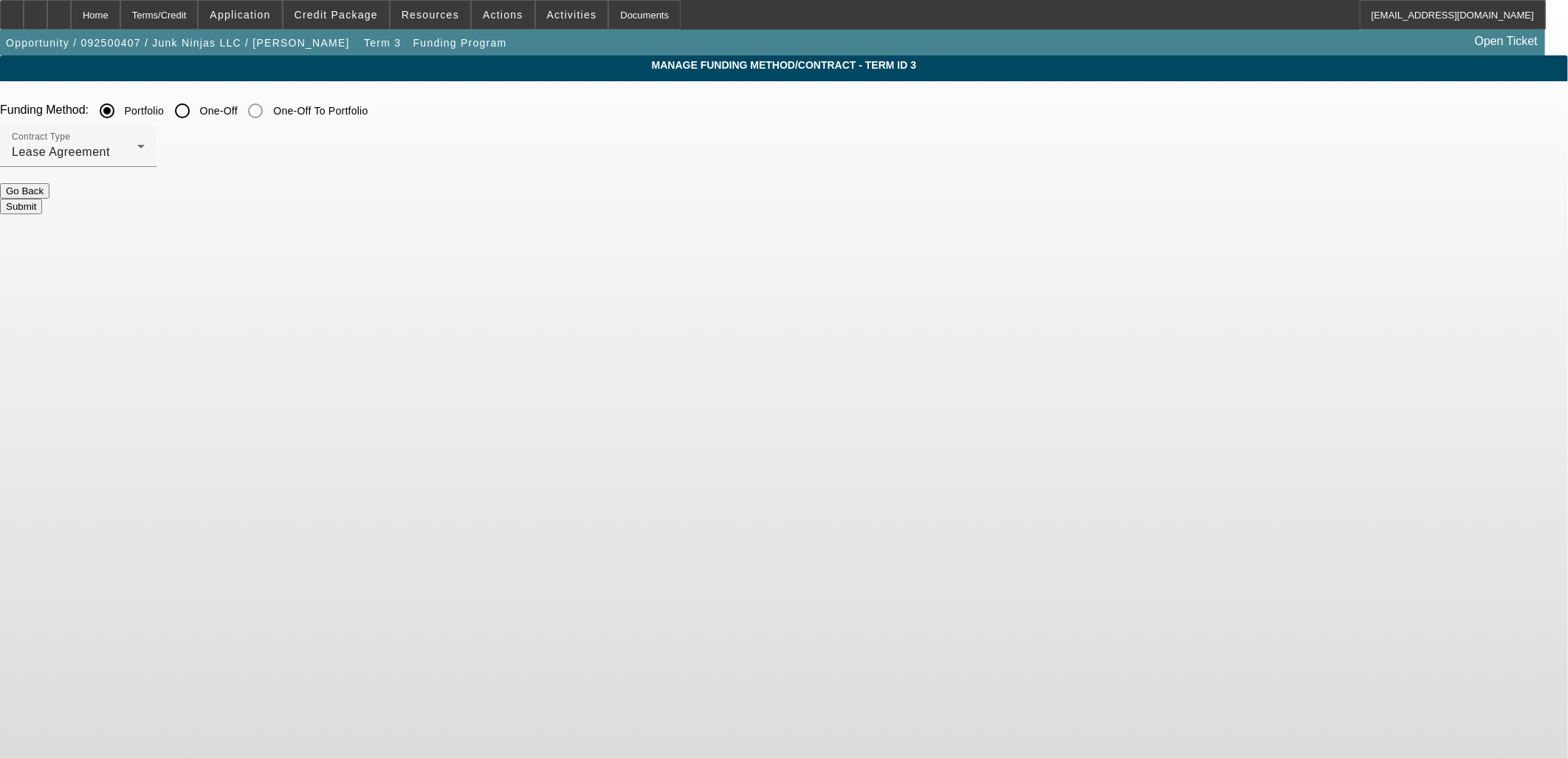
drag, startPoint x: 432, startPoint y: 193, endPoint x: 509, endPoint y: 220, distance: 81.6
click at [482, 214] on form "Funding Method: Portfolio One-Off One-Off To Portfolio Contract Type Lease Agre…" at bounding box center [784, 162] width 1568 height 131
click at [120, 15] on div "Home" at bounding box center [95, 15] width 50 height 30
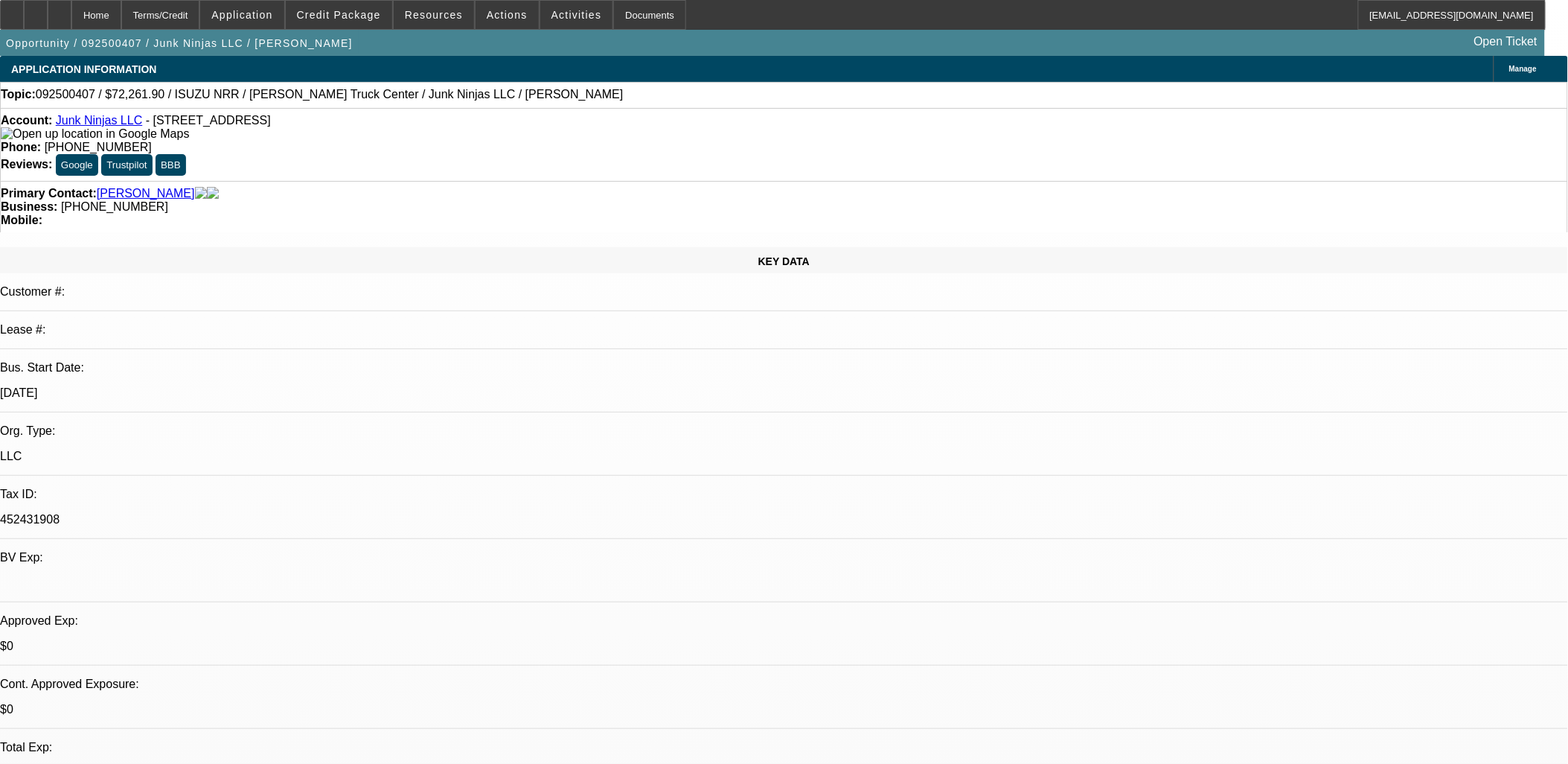
select select "0.15"
select select "2"
select select "0.1"
select select "4"
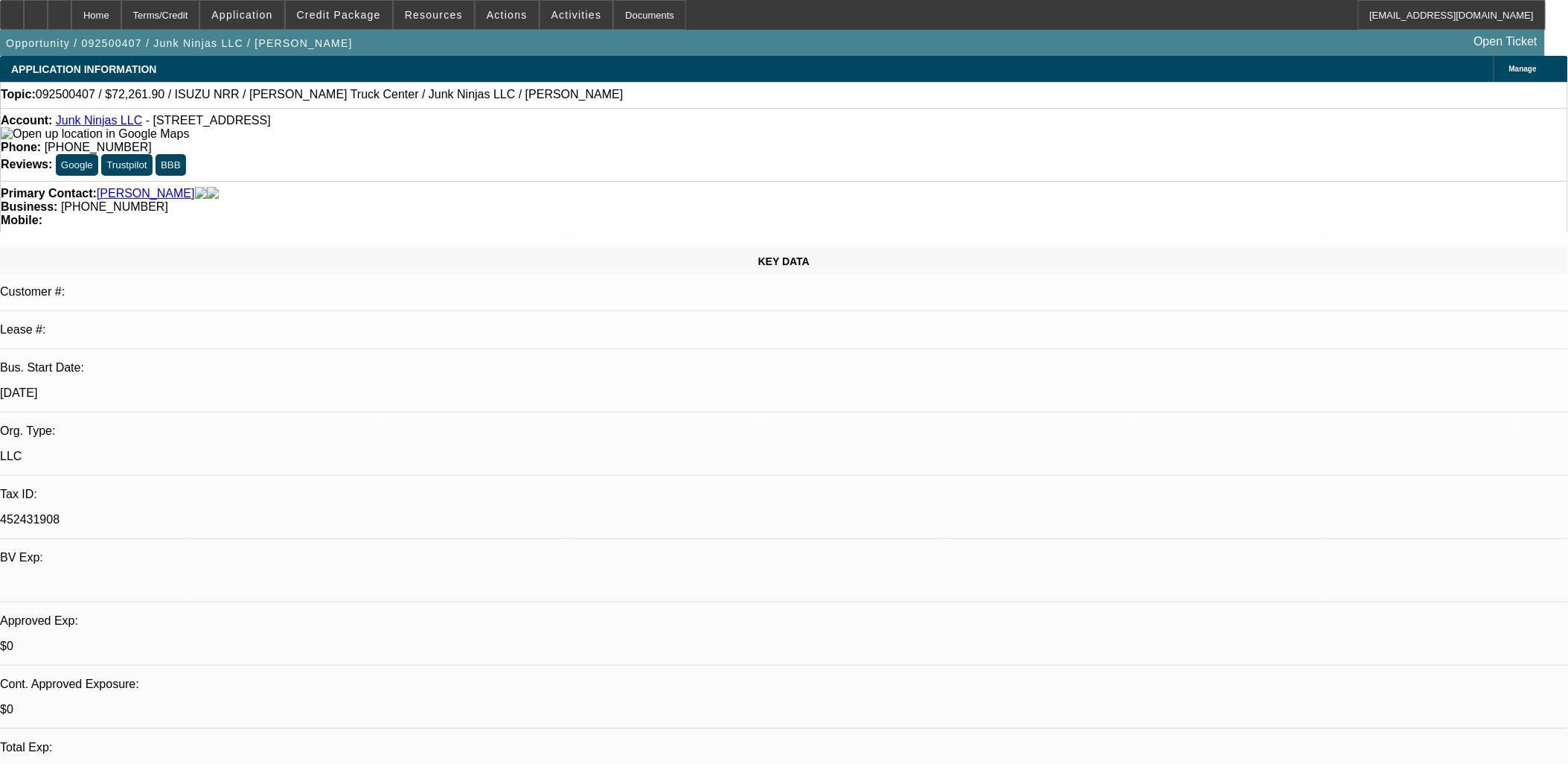
select select "0.15"
select select "2"
select select "0.1"
select select "4"
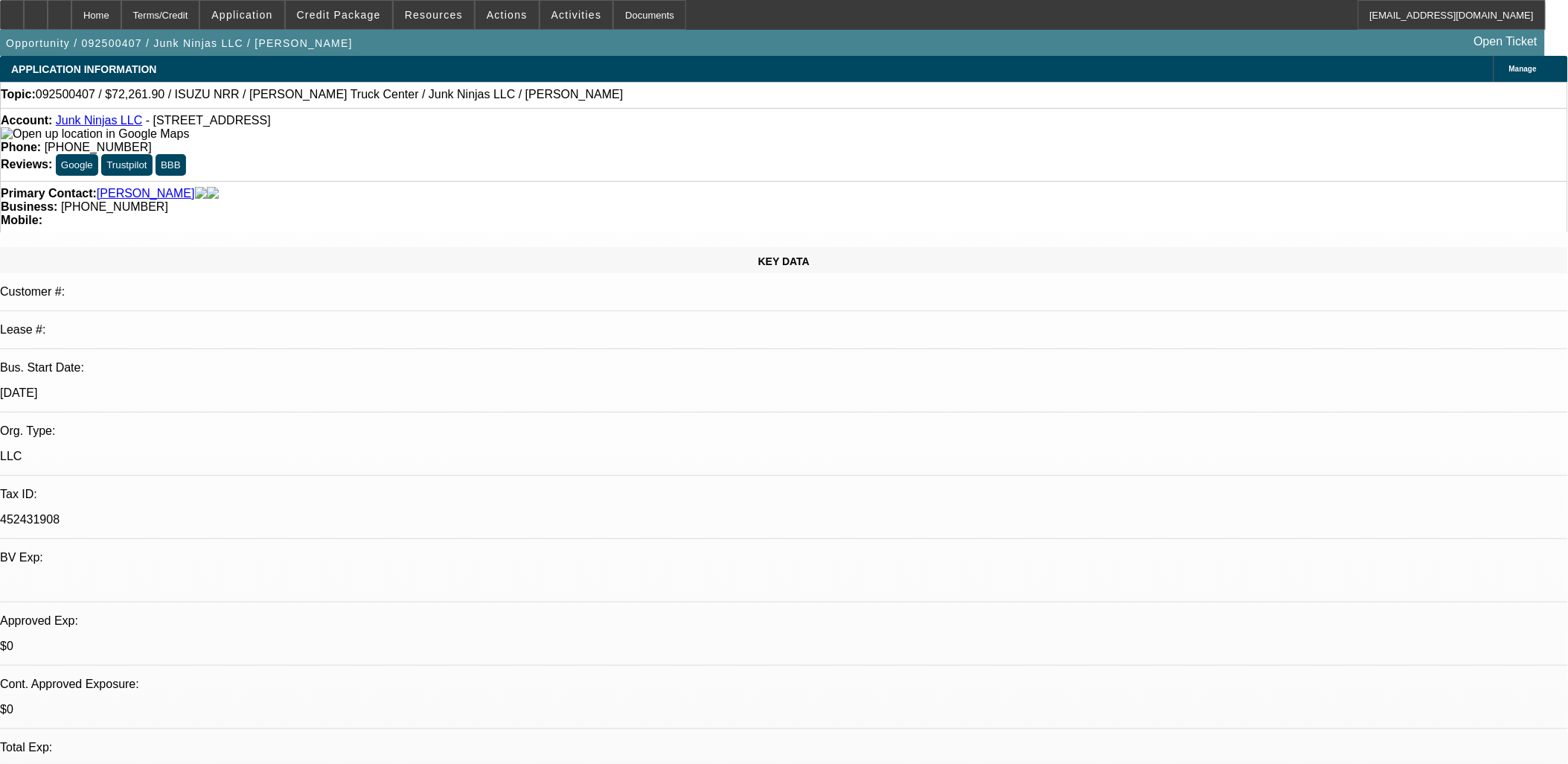
select select "0.15"
select select "2"
select select "0.1"
select select "4"
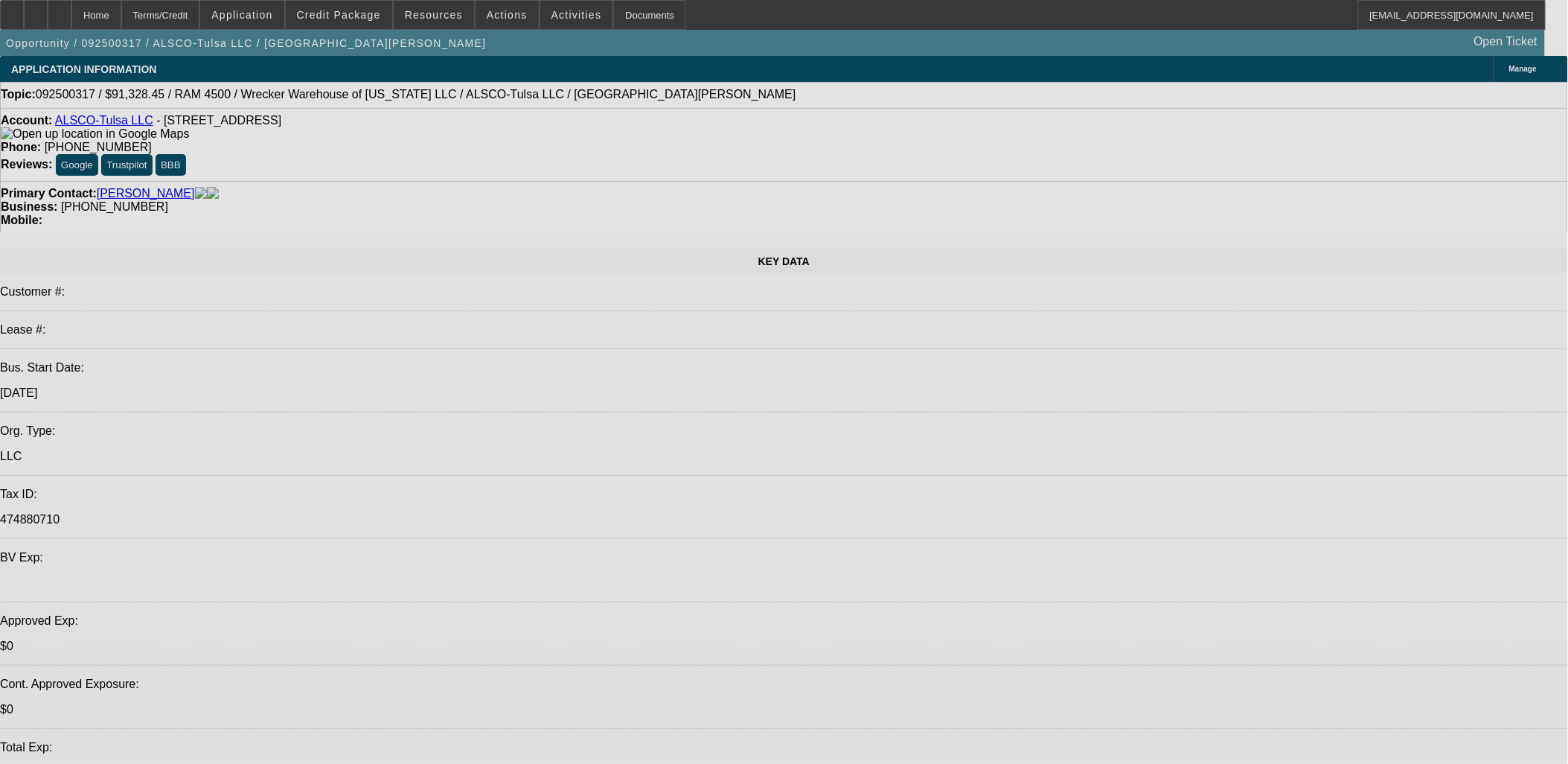
select select "0"
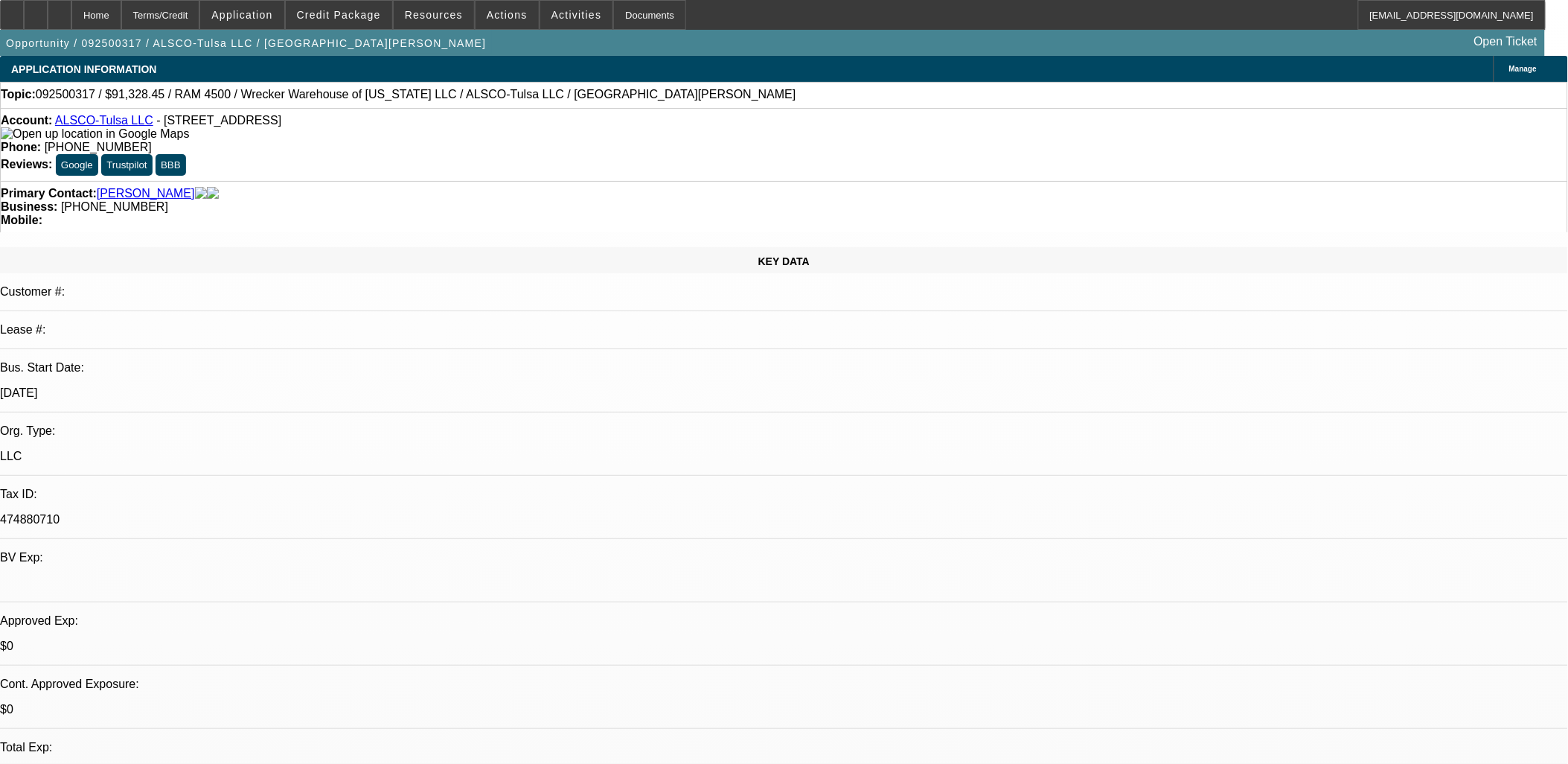
select select "0"
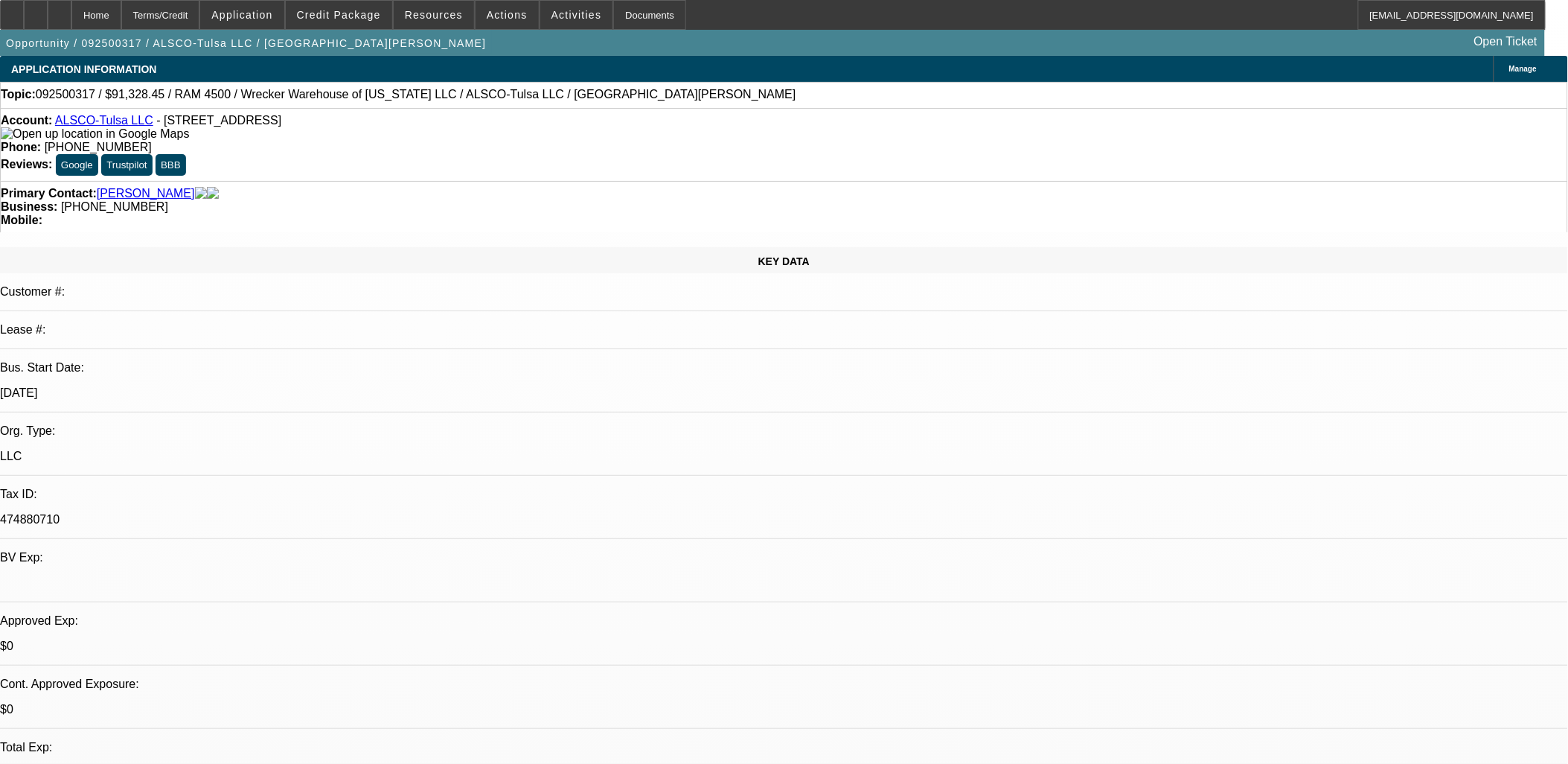
select select "0"
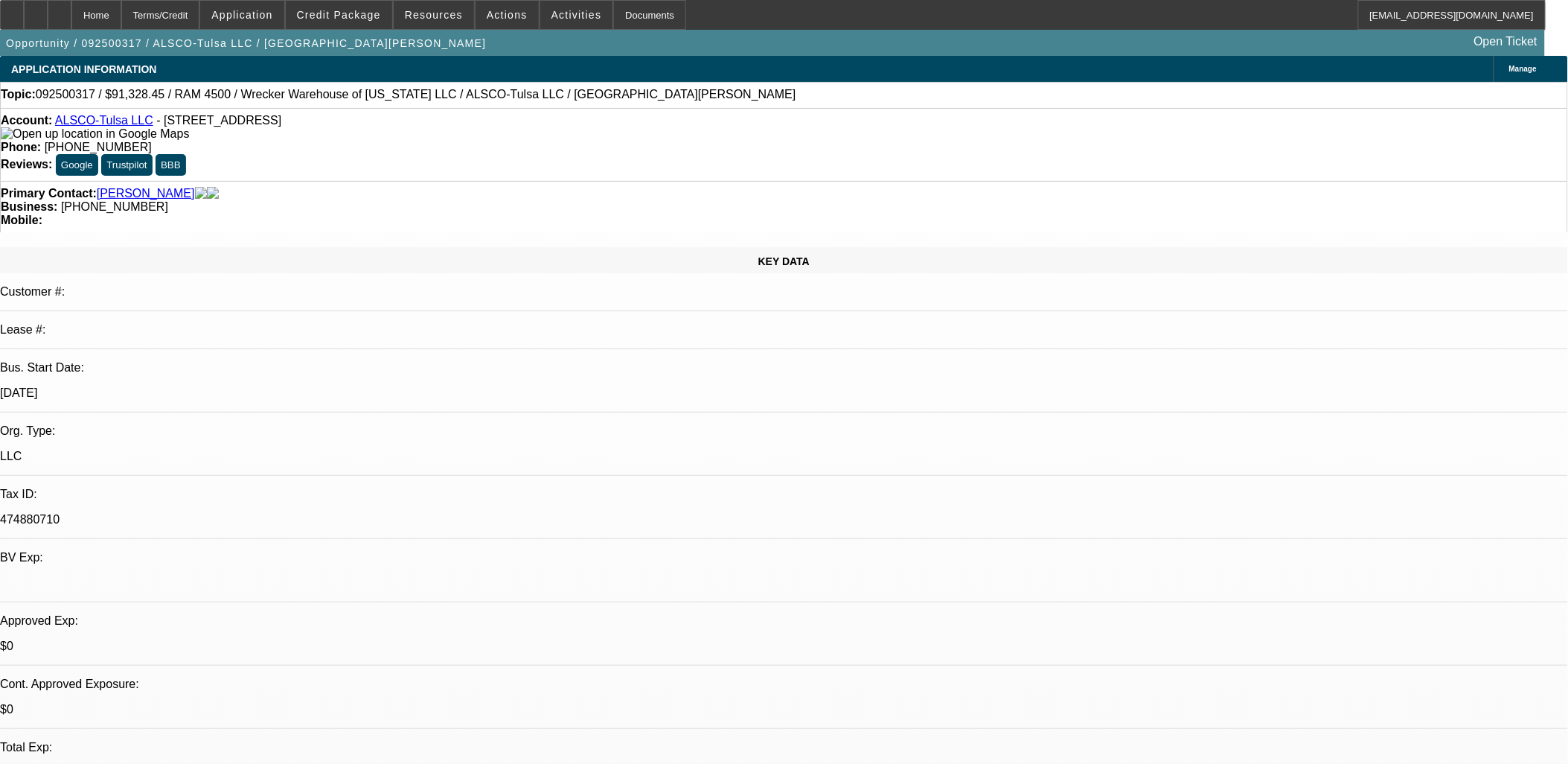
select select "0"
select select "1"
select select "6"
select select "1"
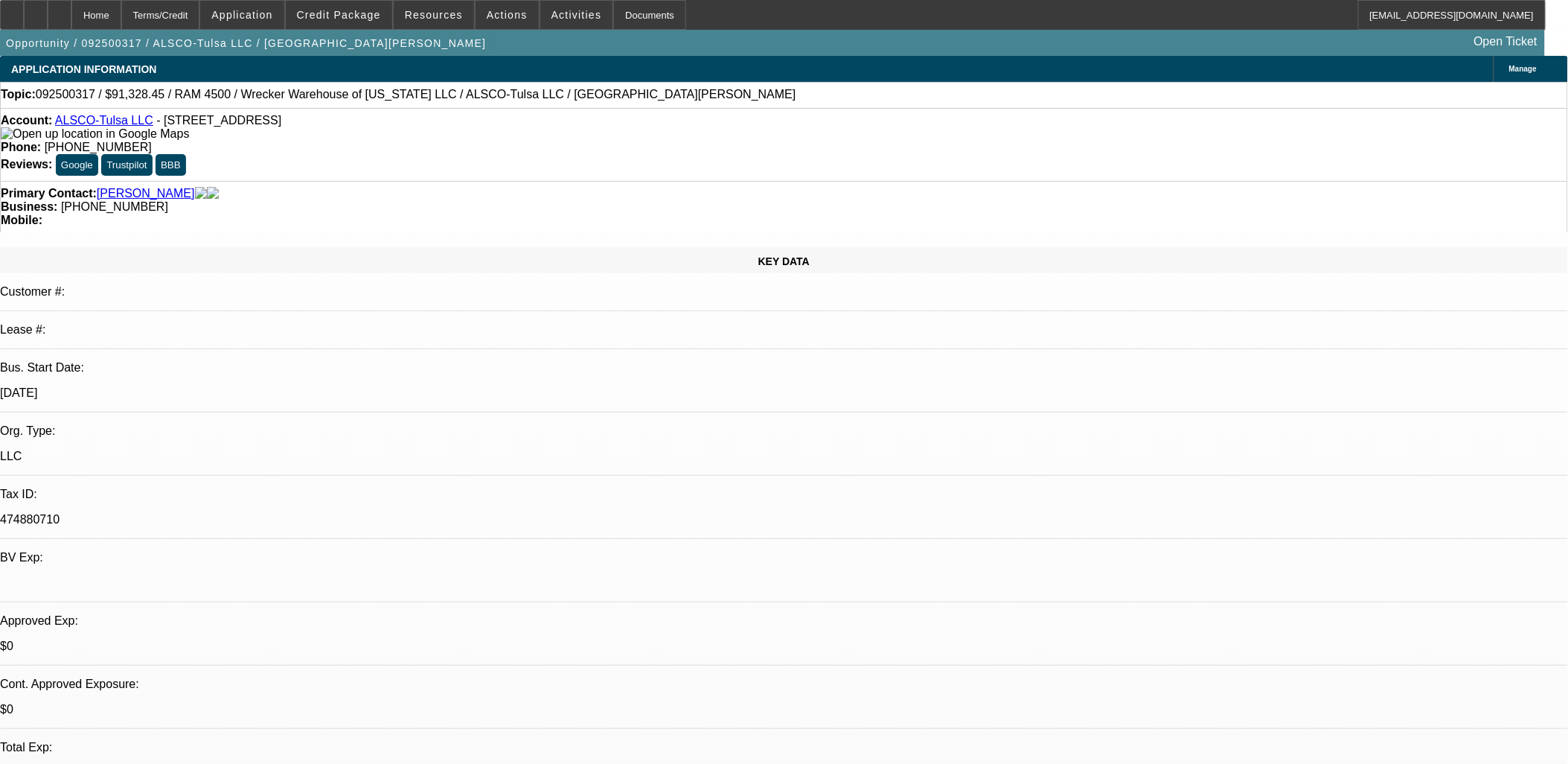
select select "1"
select select "6"
select select "1"
select select "6"
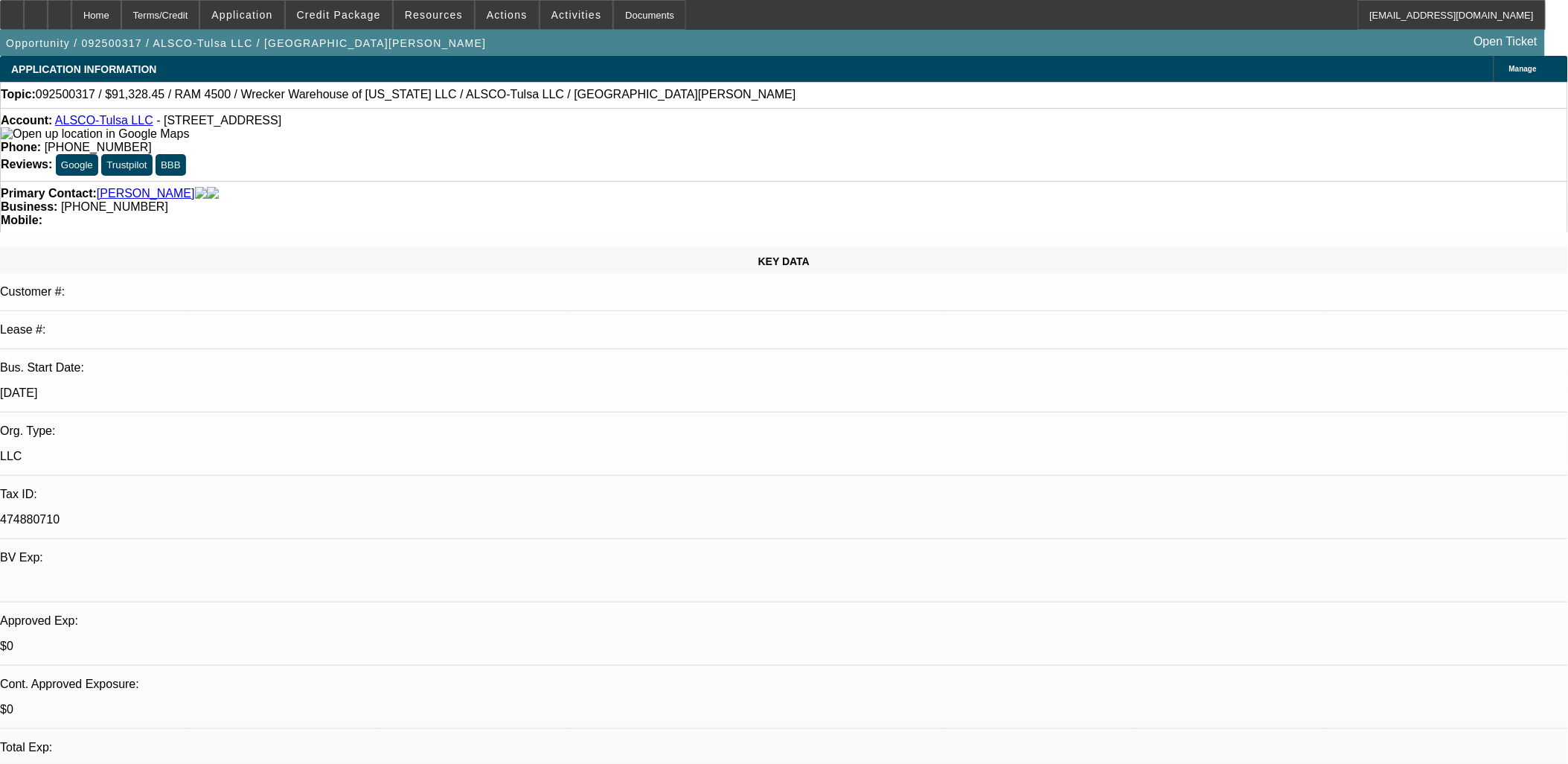
select select "1"
select select "6"
click at [48, 15] on div at bounding box center [35, 15] width 23 height 30
drag, startPoint x: 64, startPoint y: 15, endPoint x: 73, endPoint y: 13, distance: 9.2
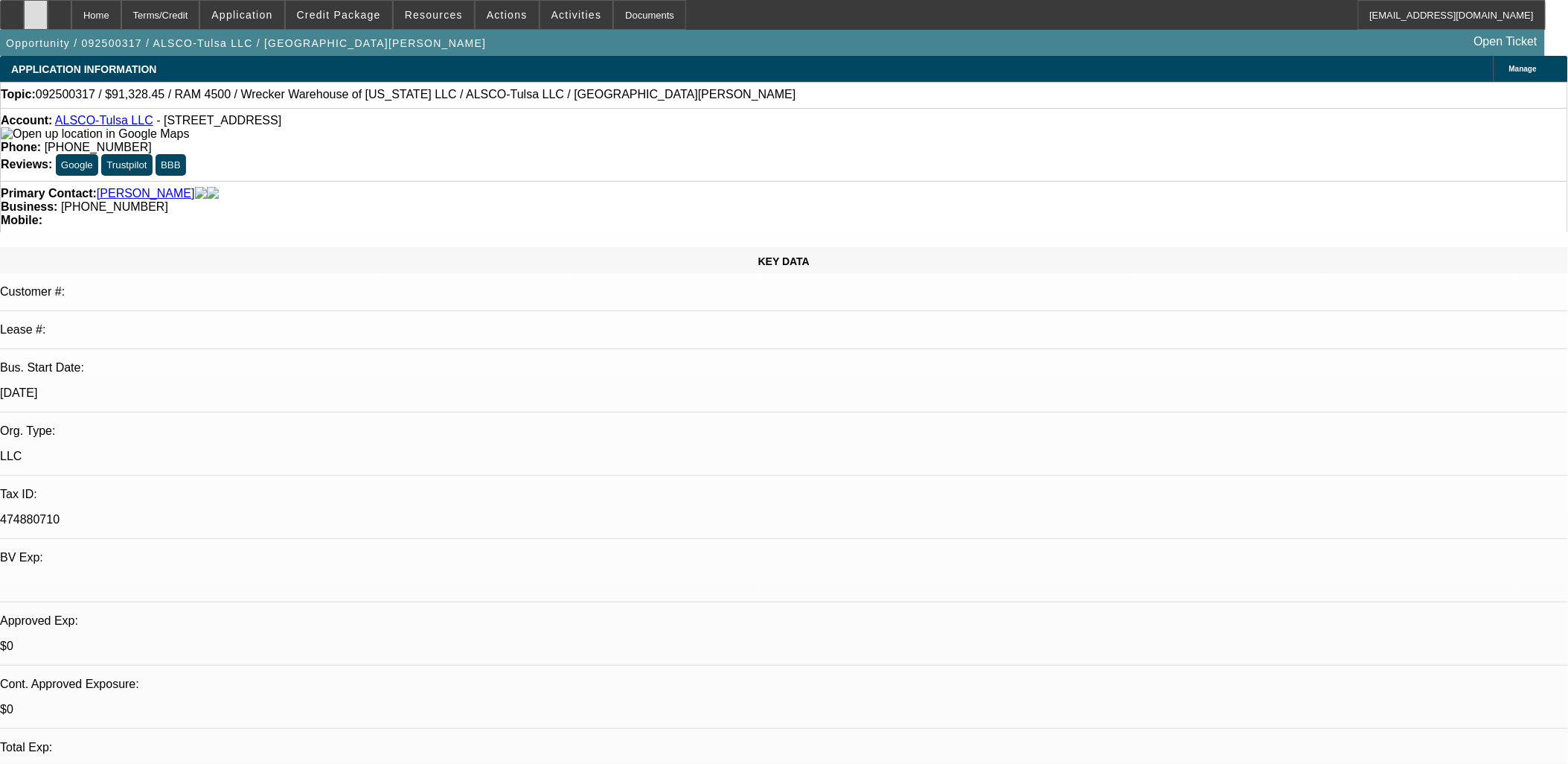
click at [36, 9] on icon at bounding box center [36, 9] width 0 height 0
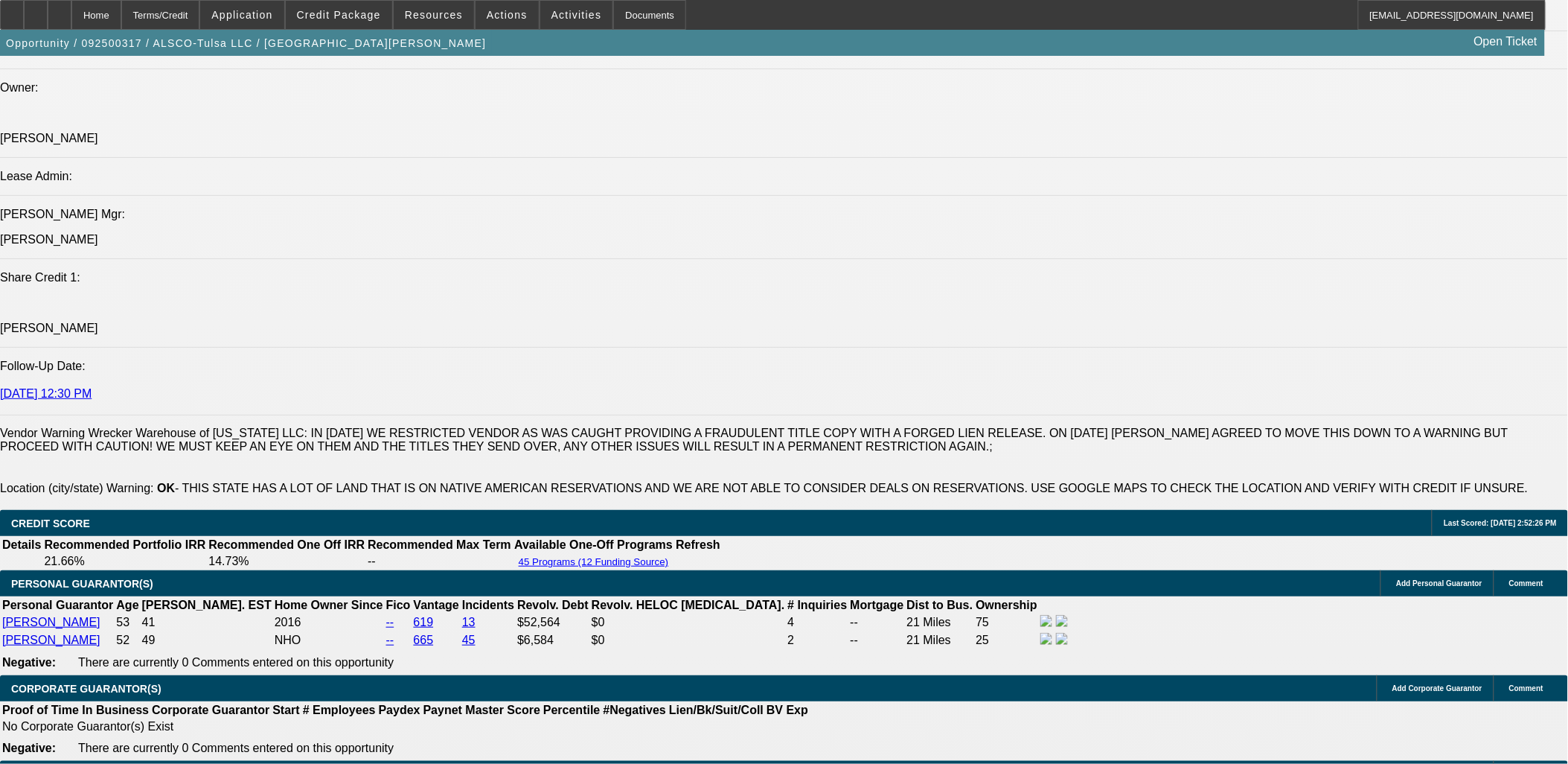
scroll to position [1902, 0]
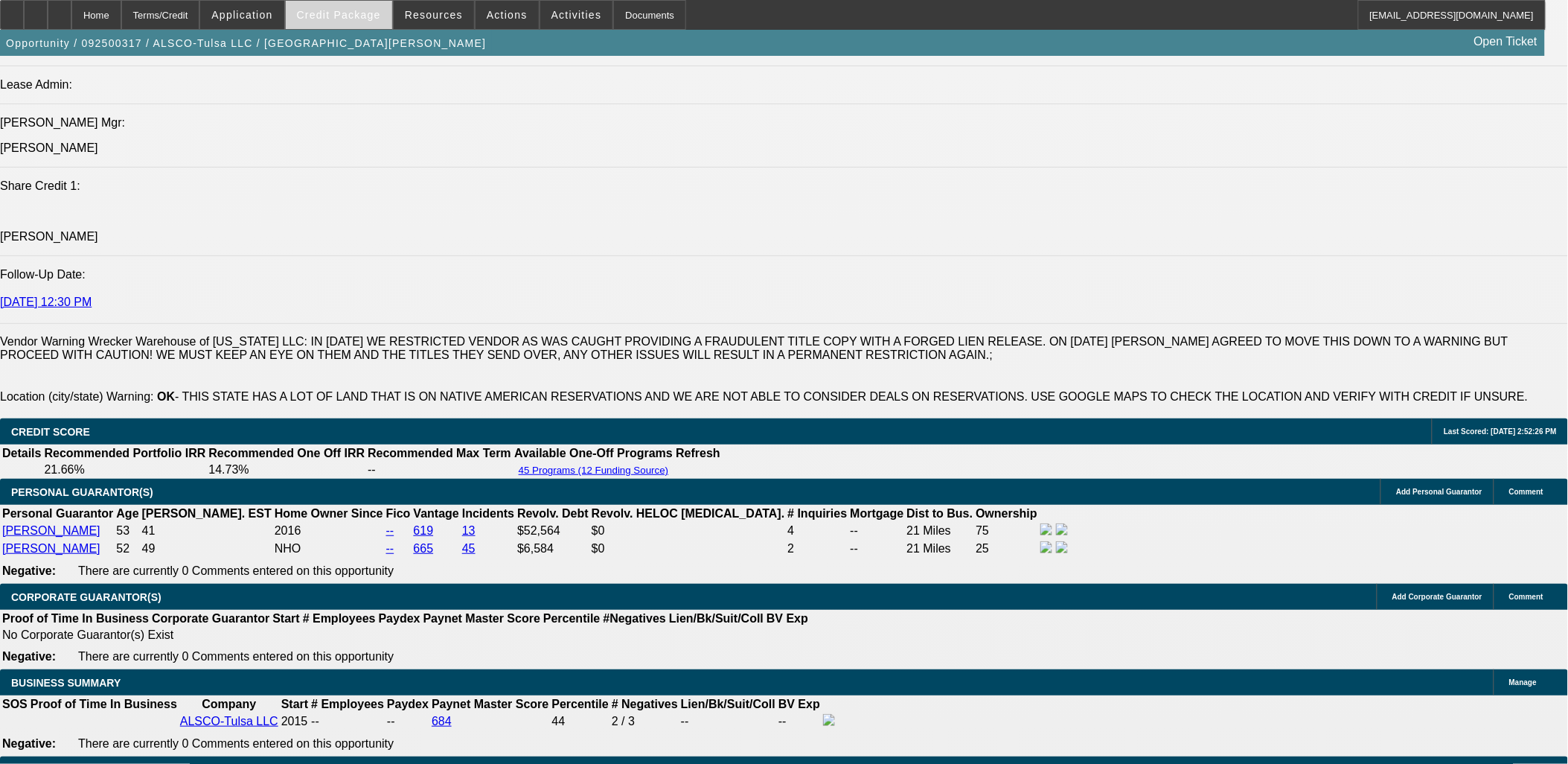
click at [368, 16] on span "Credit Package" at bounding box center [338, 14] width 84 height 12
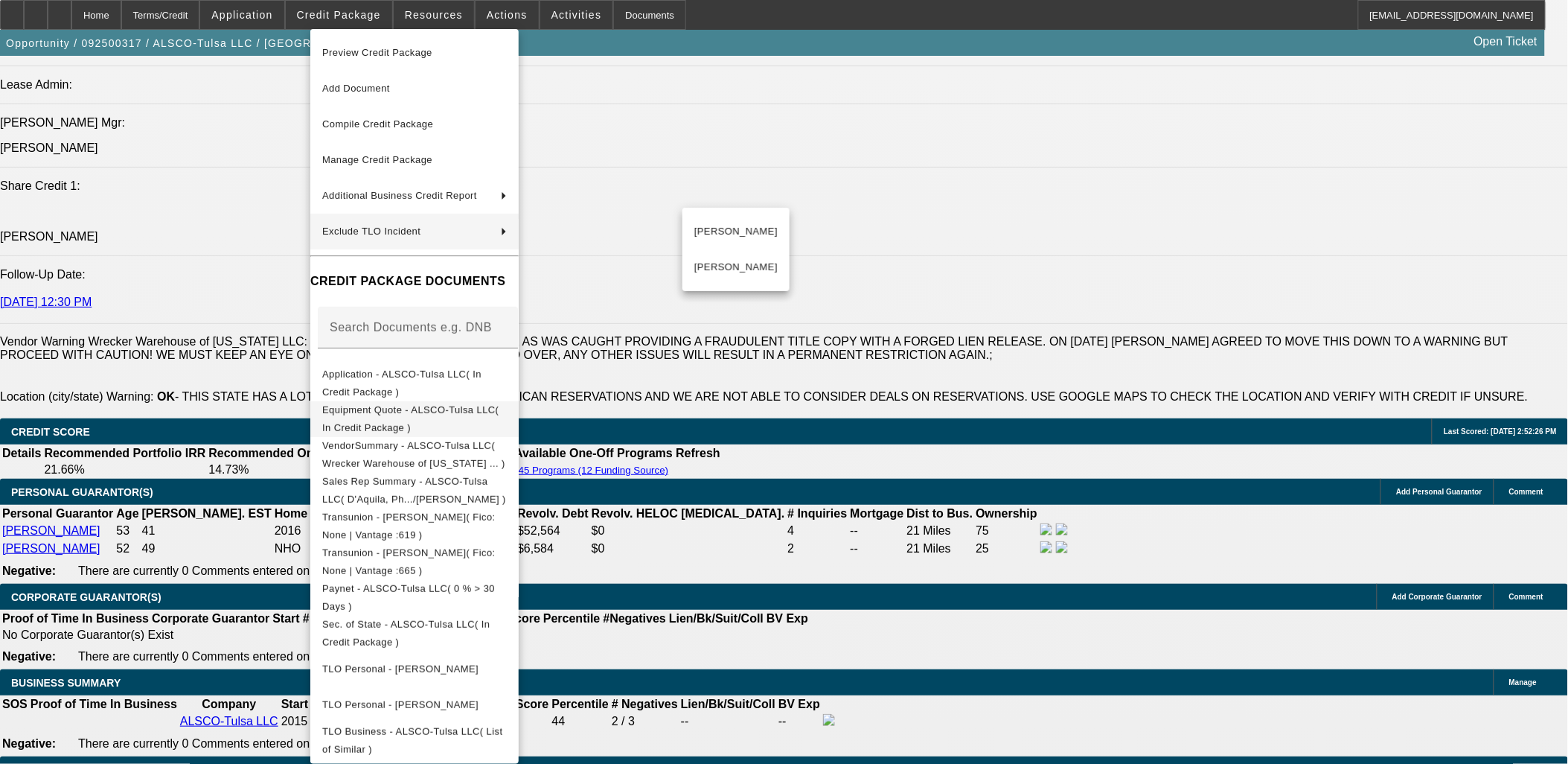
click at [421, 422] on button "Equipment Quote - ALSCO-Tulsa LLC( In Credit Package )" at bounding box center [415, 419] width 208 height 36
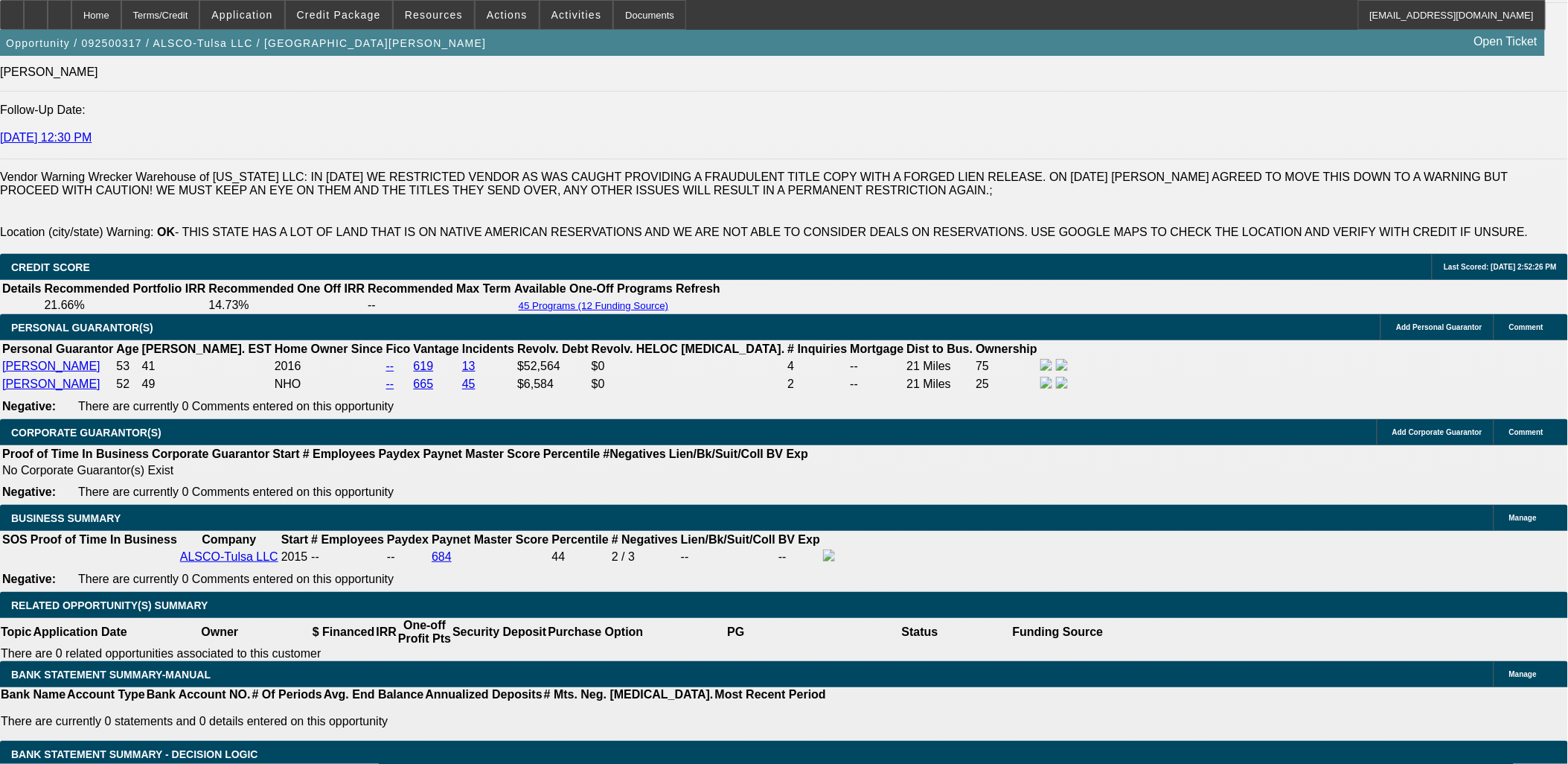
scroll to position [2067, 0]
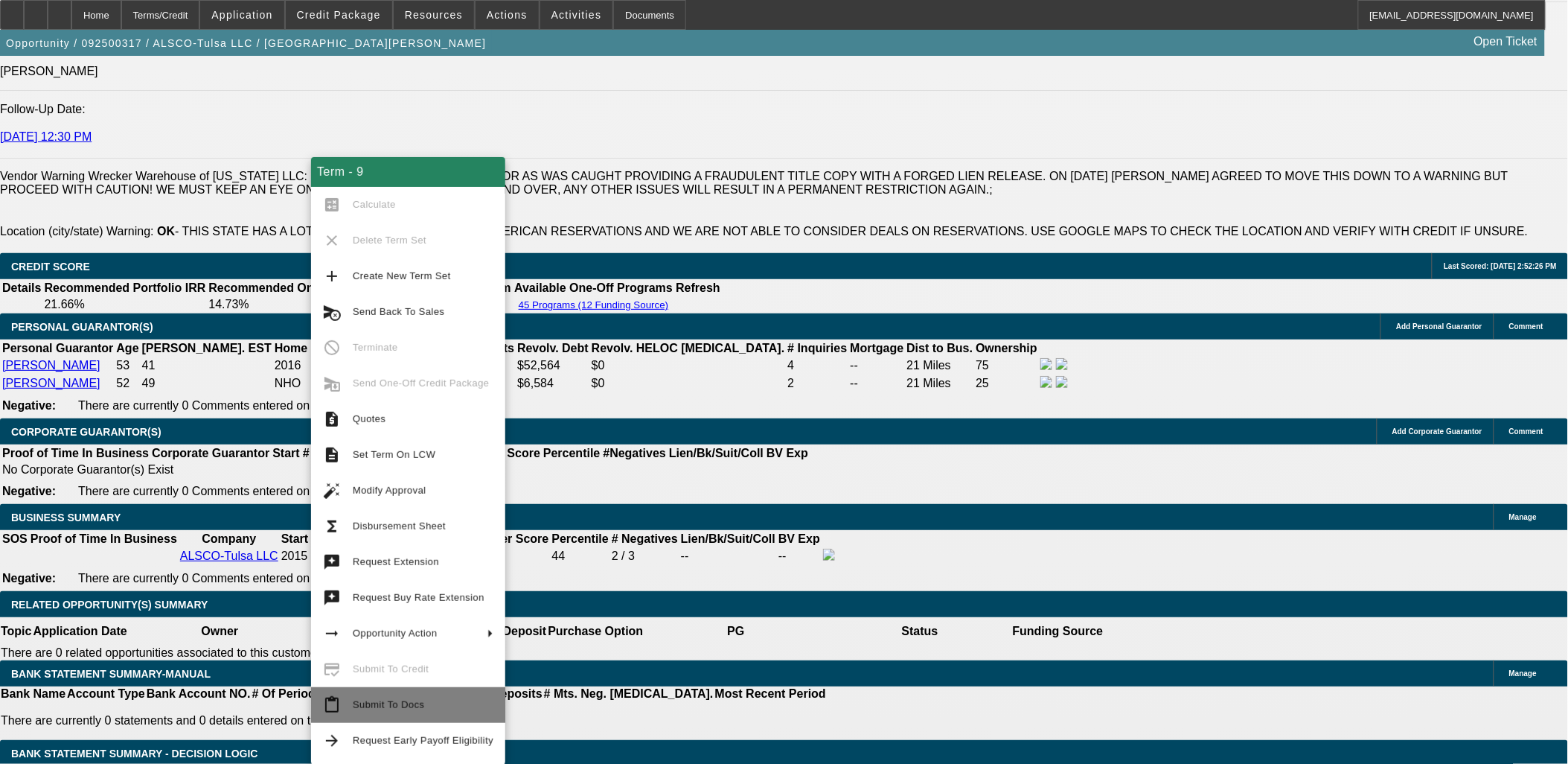
click at [423, 712] on span "Submit To Docs" at bounding box center [423, 705] width 141 height 18
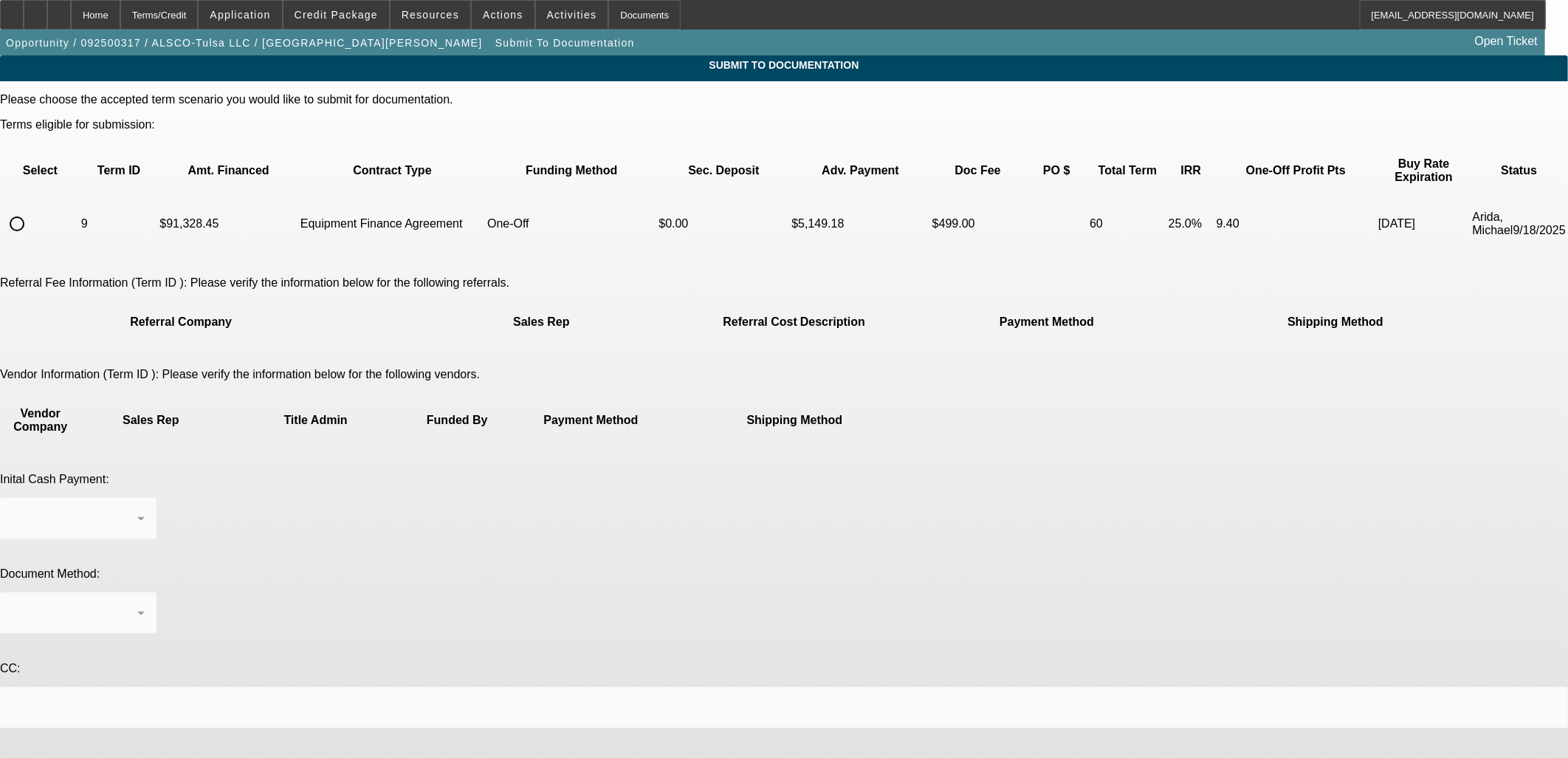
click at [79, 210] on td at bounding box center [40, 224] width 78 height 52
click at [32, 209] on input "radio" at bounding box center [17, 224] width 29 height 30
radio input "true"
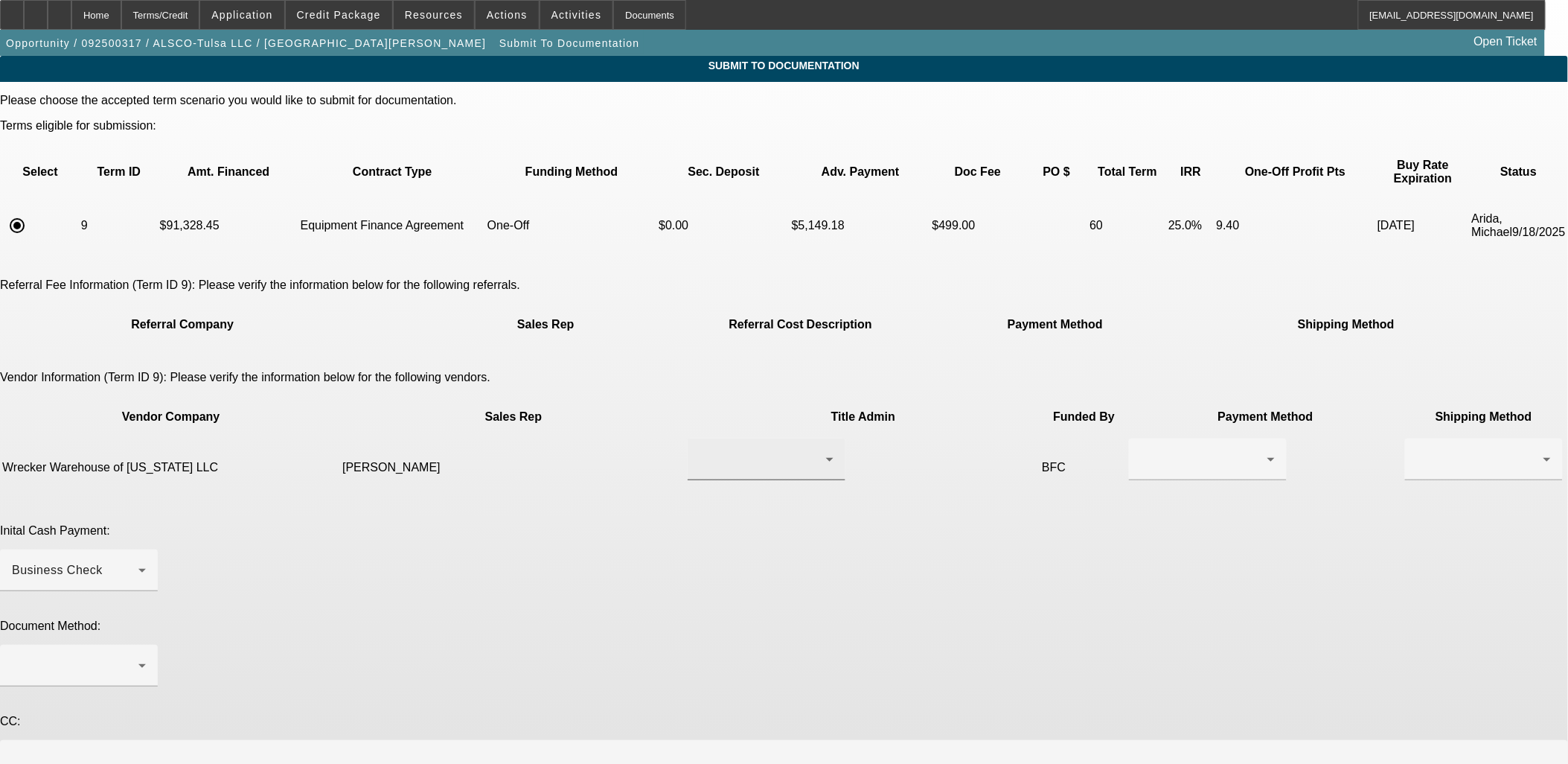
click at [699, 450] on div at bounding box center [763, 459] width 127 height 18
click at [714, 484] on span "Mendoza, Erica" at bounding box center [692, 487] width 102 height 18
click at [1141, 438] on div at bounding box center [1207, 459] width 134 height 41
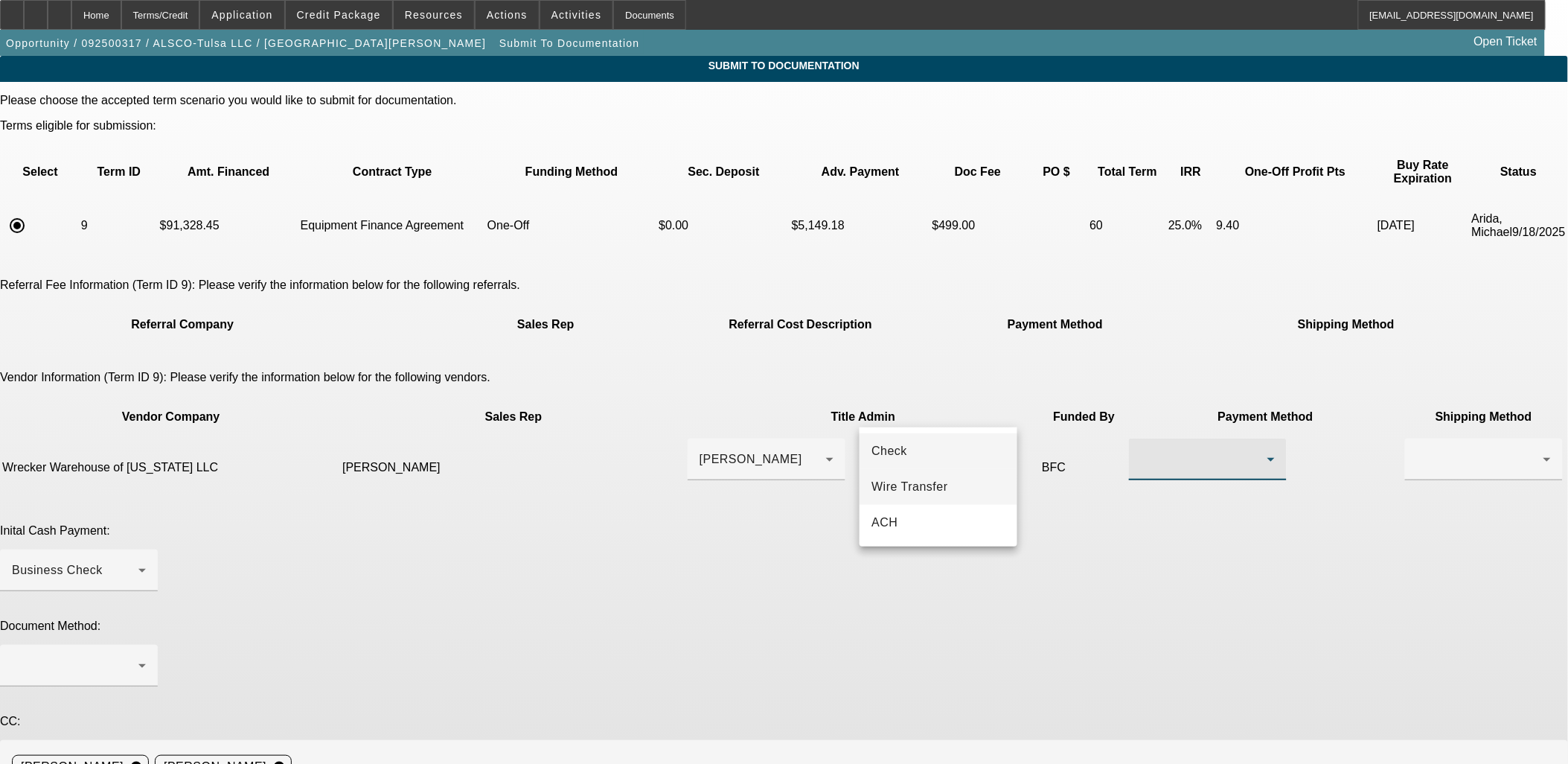
click at [926, 492] on span "Wire Transfer" at bounding box center [910, 487] width 77 height 18
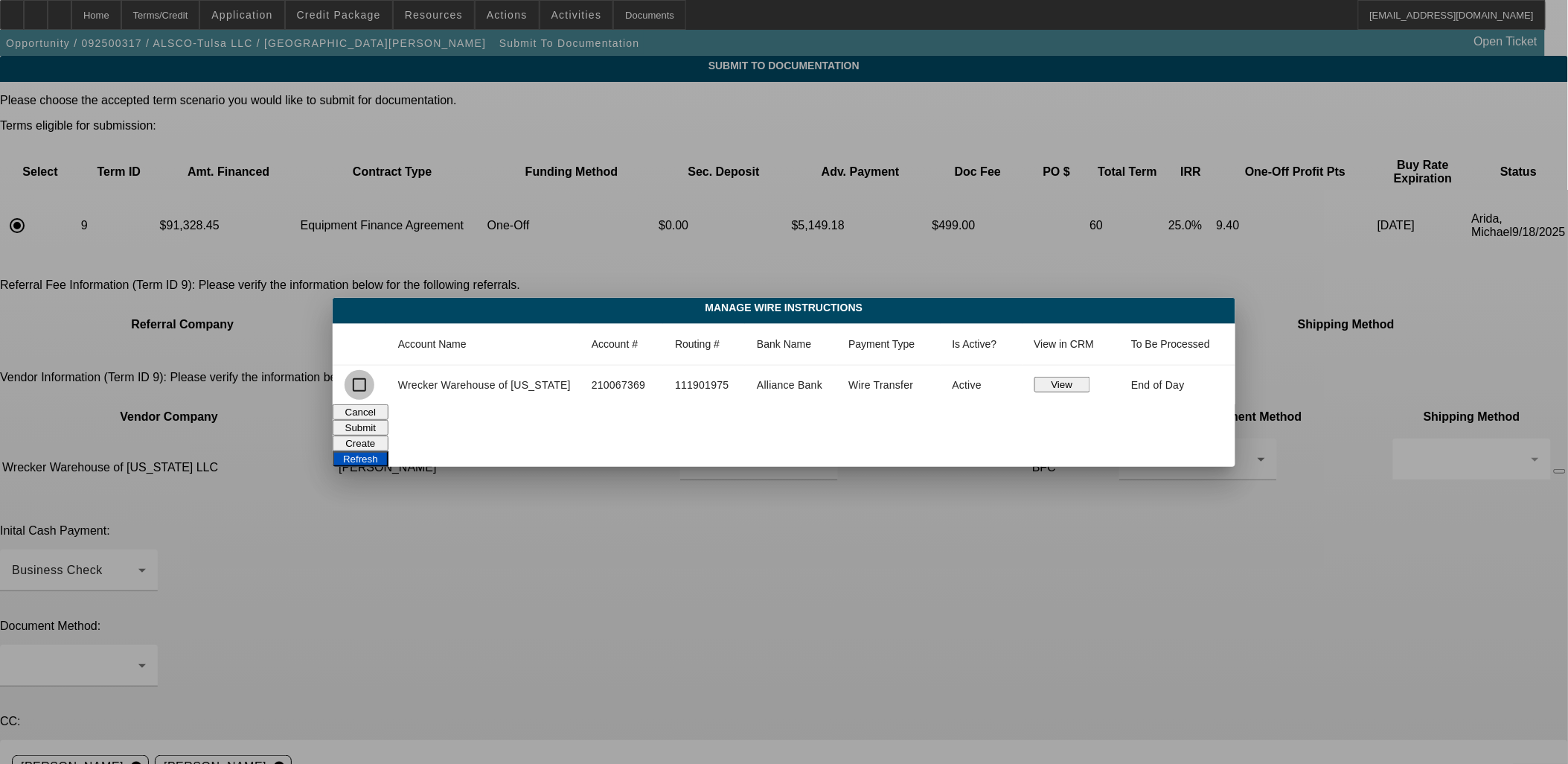
click at [374, 389] on input "checkbox" at bounding box center [359, 385] width 30 height 30
checkbox input "true"
click at [388, 427] on button "Submit" at bounding box center [360, 427] width 56 height 16
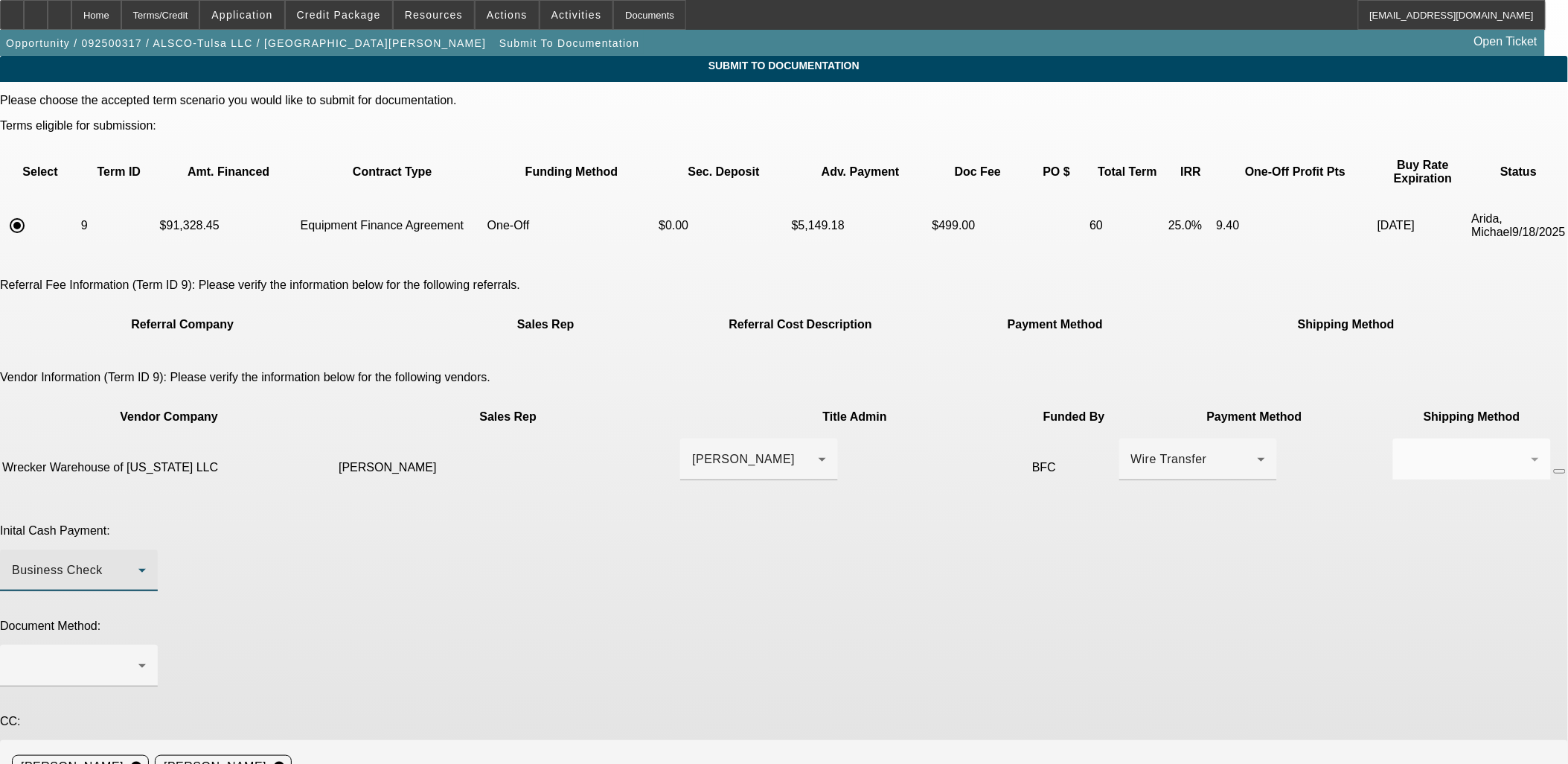
click at [138, 561] on div "Business Check" at bounding box center [75, 570] width 127 height 18
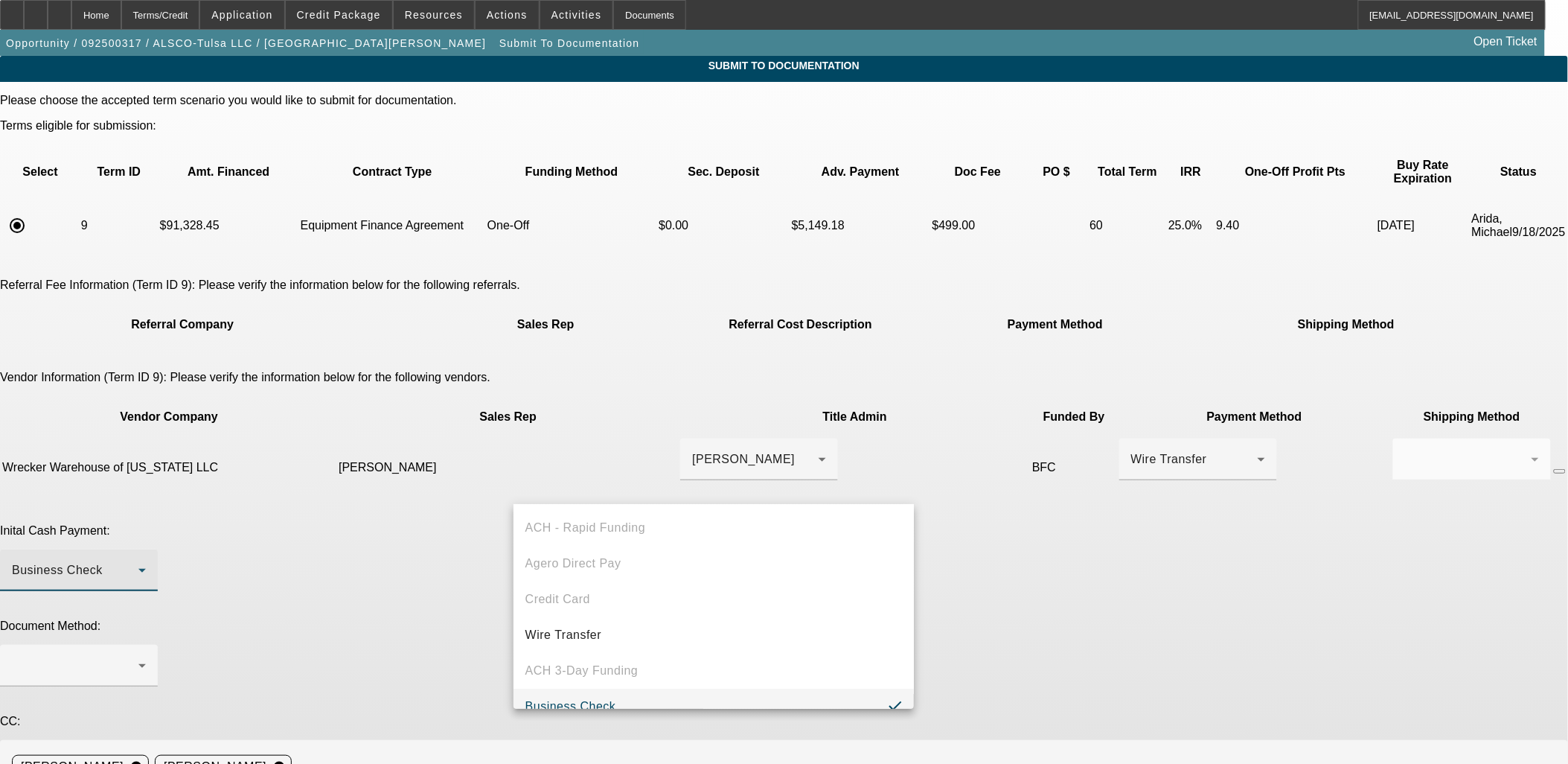
scroll to position [16, 0]
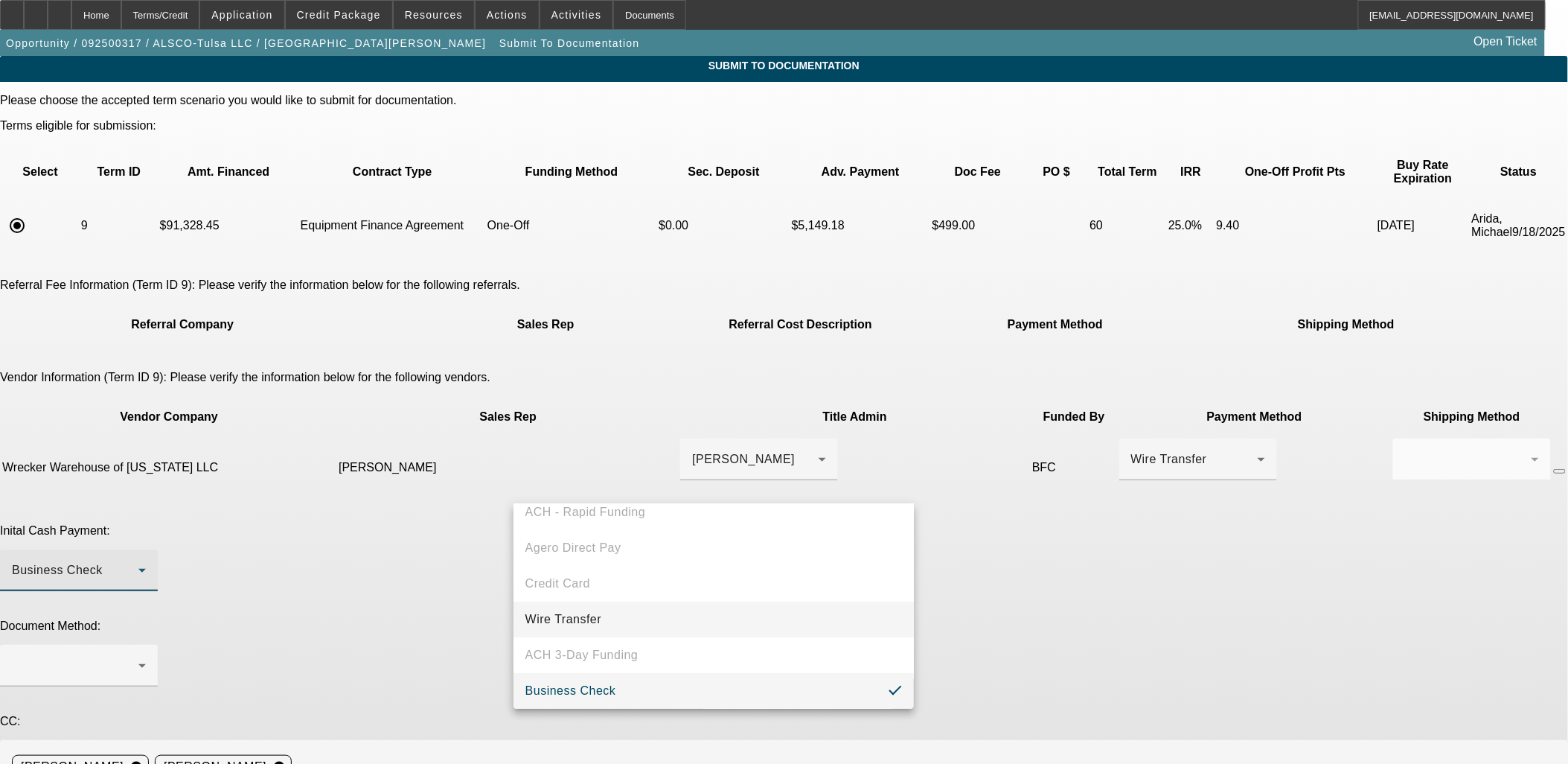
click at [588, 609] on mat-option "Wire Transfer" at bounding box center [714, 619] width 401 height 36
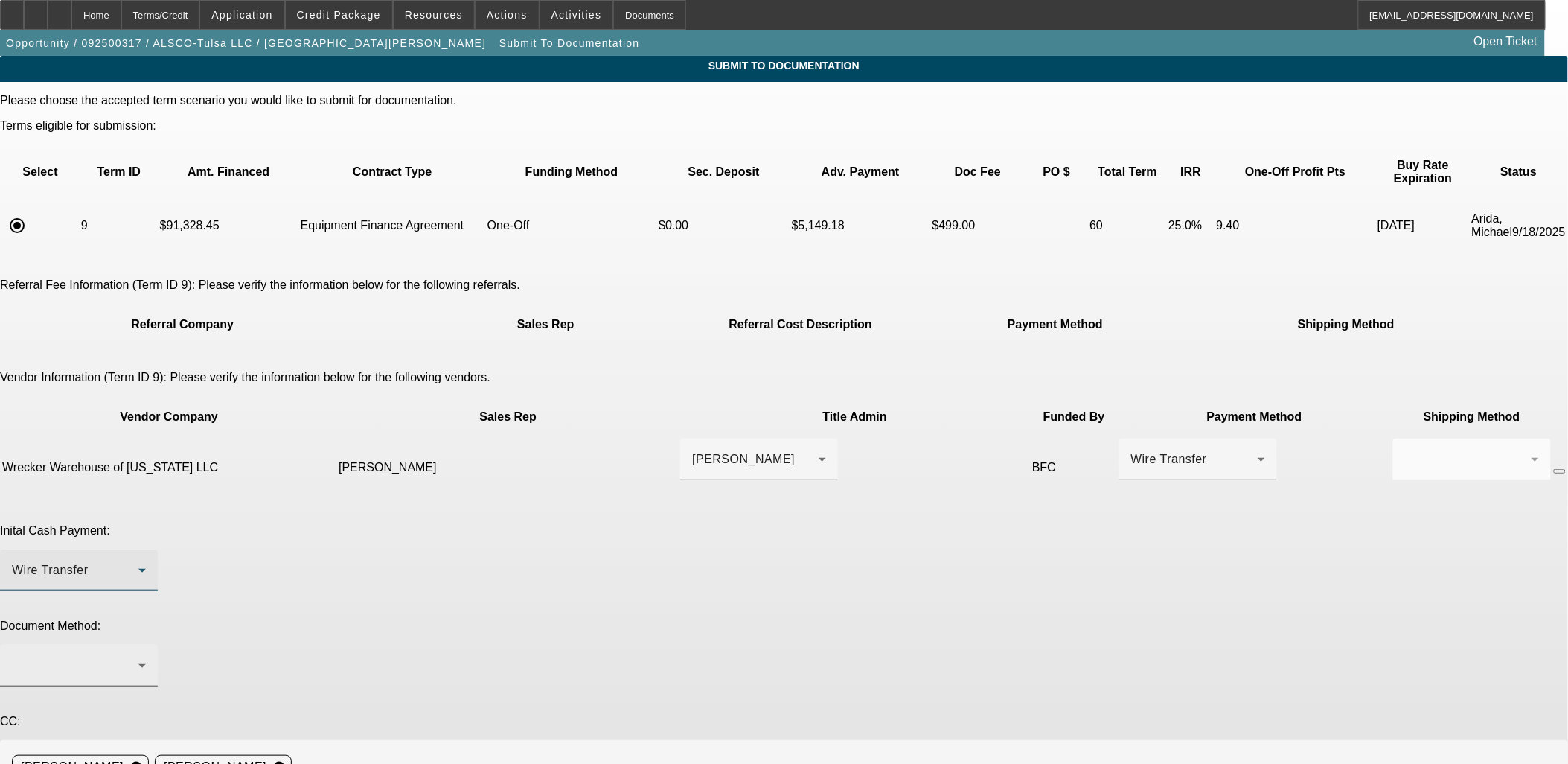
click at [138, 657] on div at bounding box center [75, 665] width 127 height 18
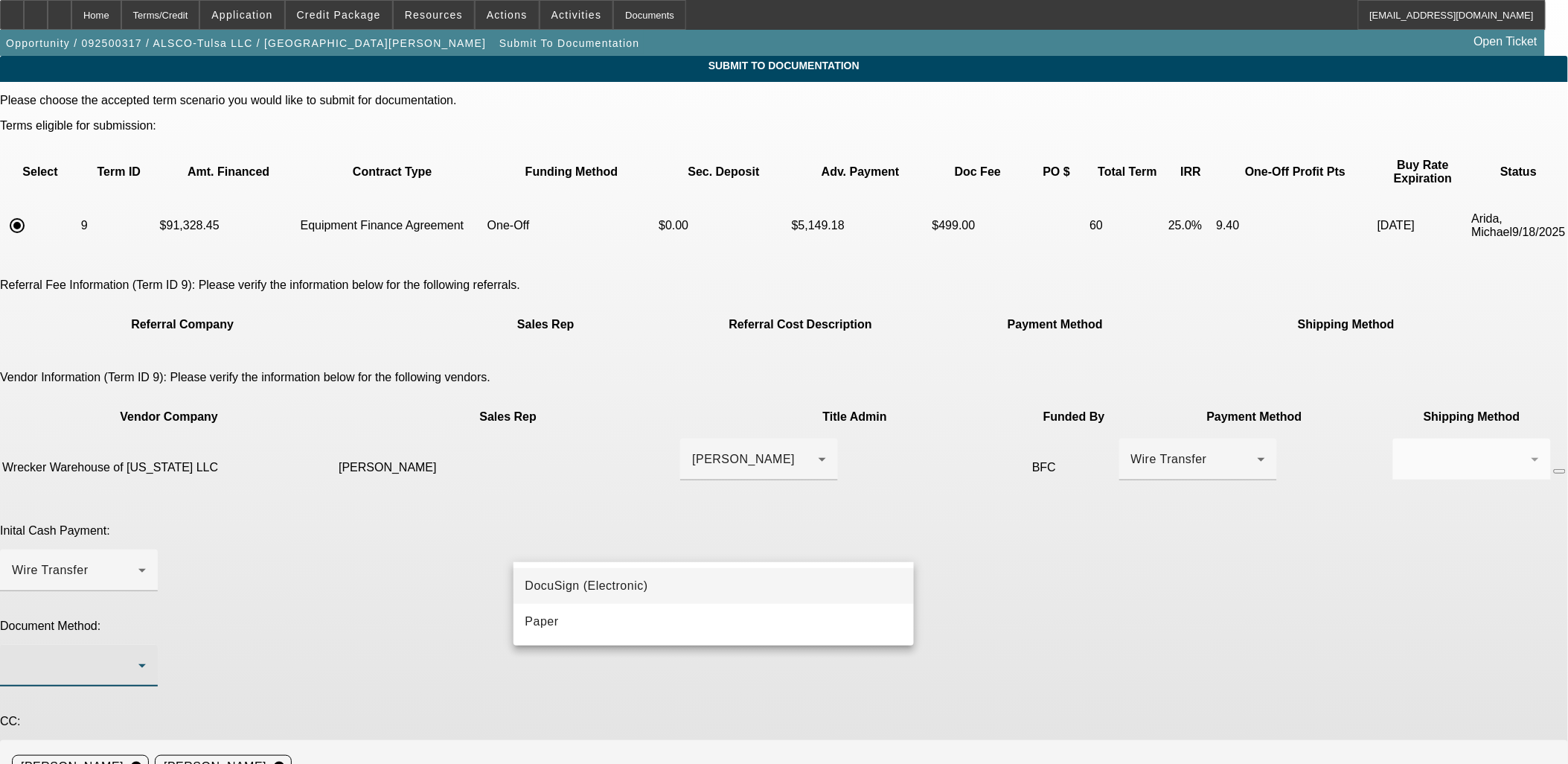
click at [616, 583] on span "DocuSign (Electronic)" at bounding box center [586, 586] width 123 height 18
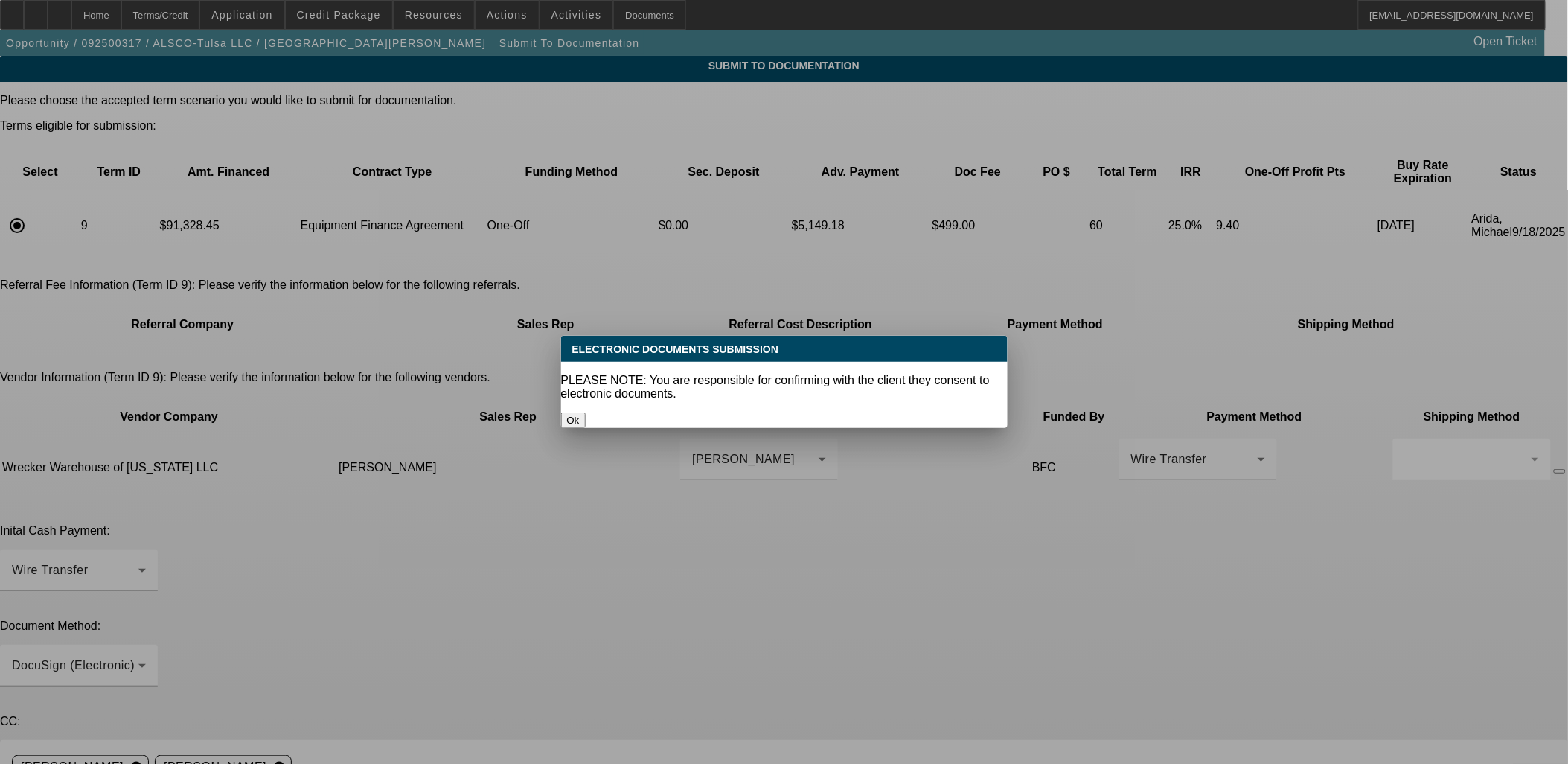
click at [586, 413] on button "Ok" at bounding box center [573, 420] width 24 height 16
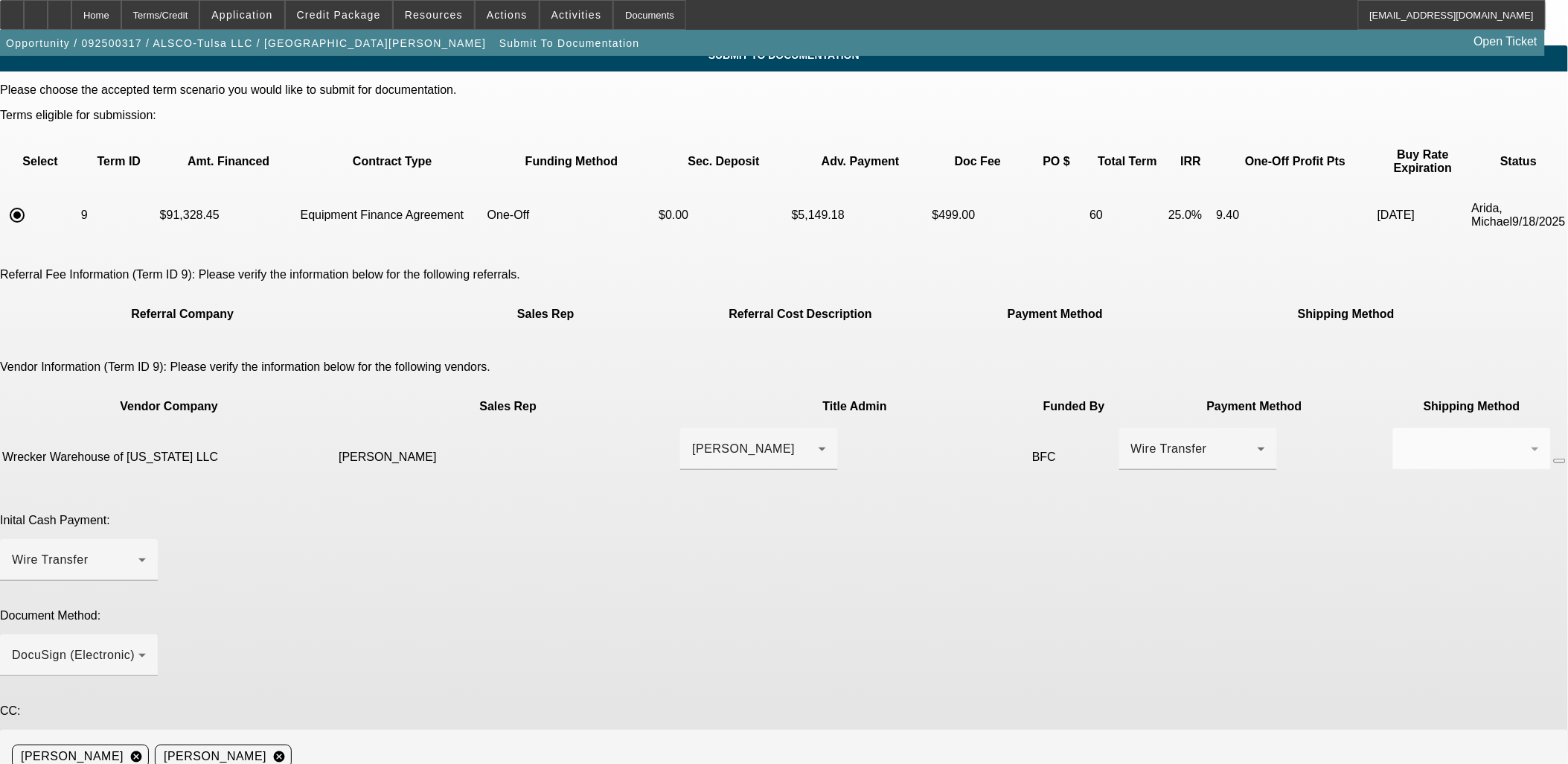
scroll to position [20, 0]
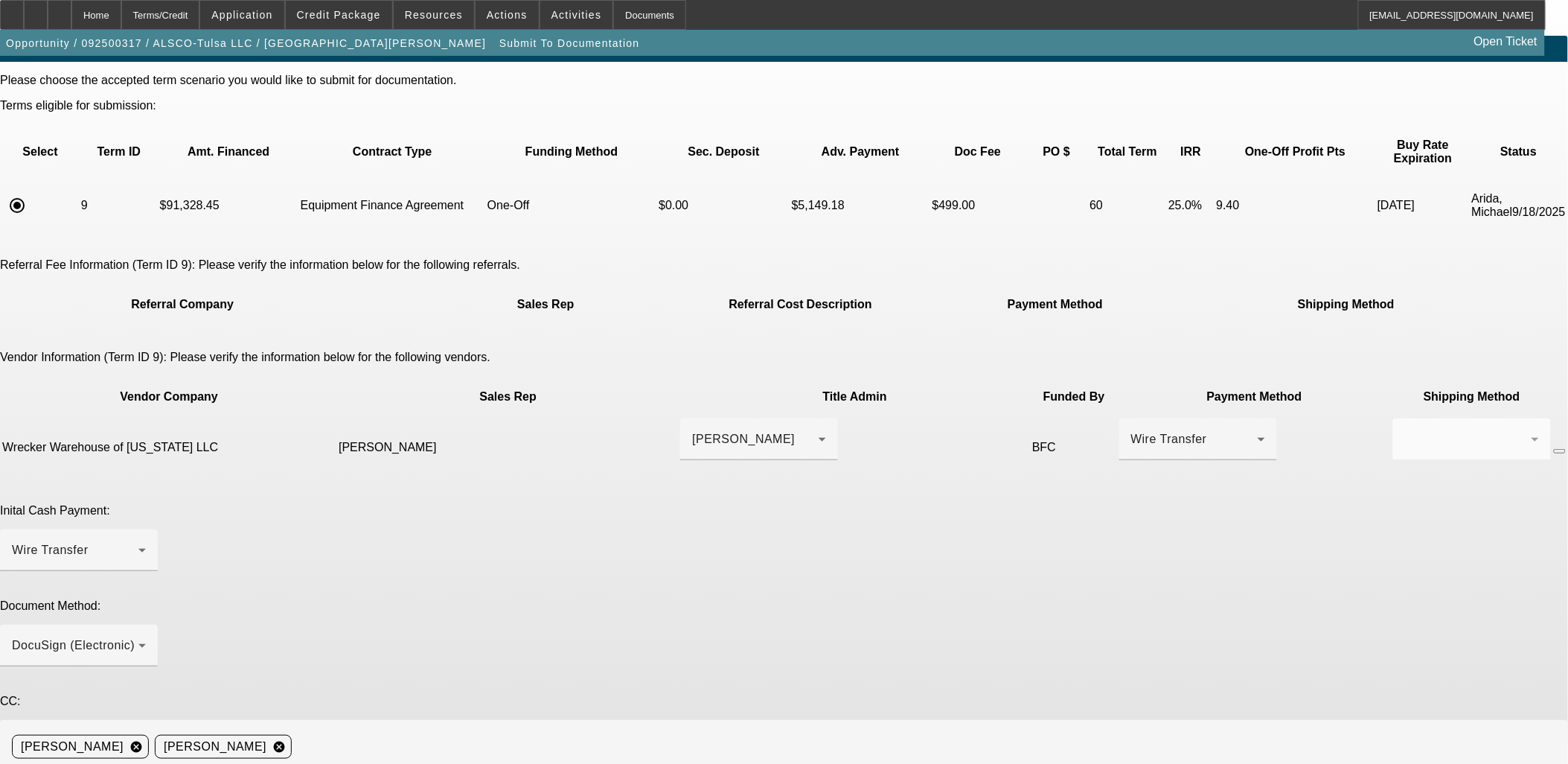
paste textarea "972-636-8514"
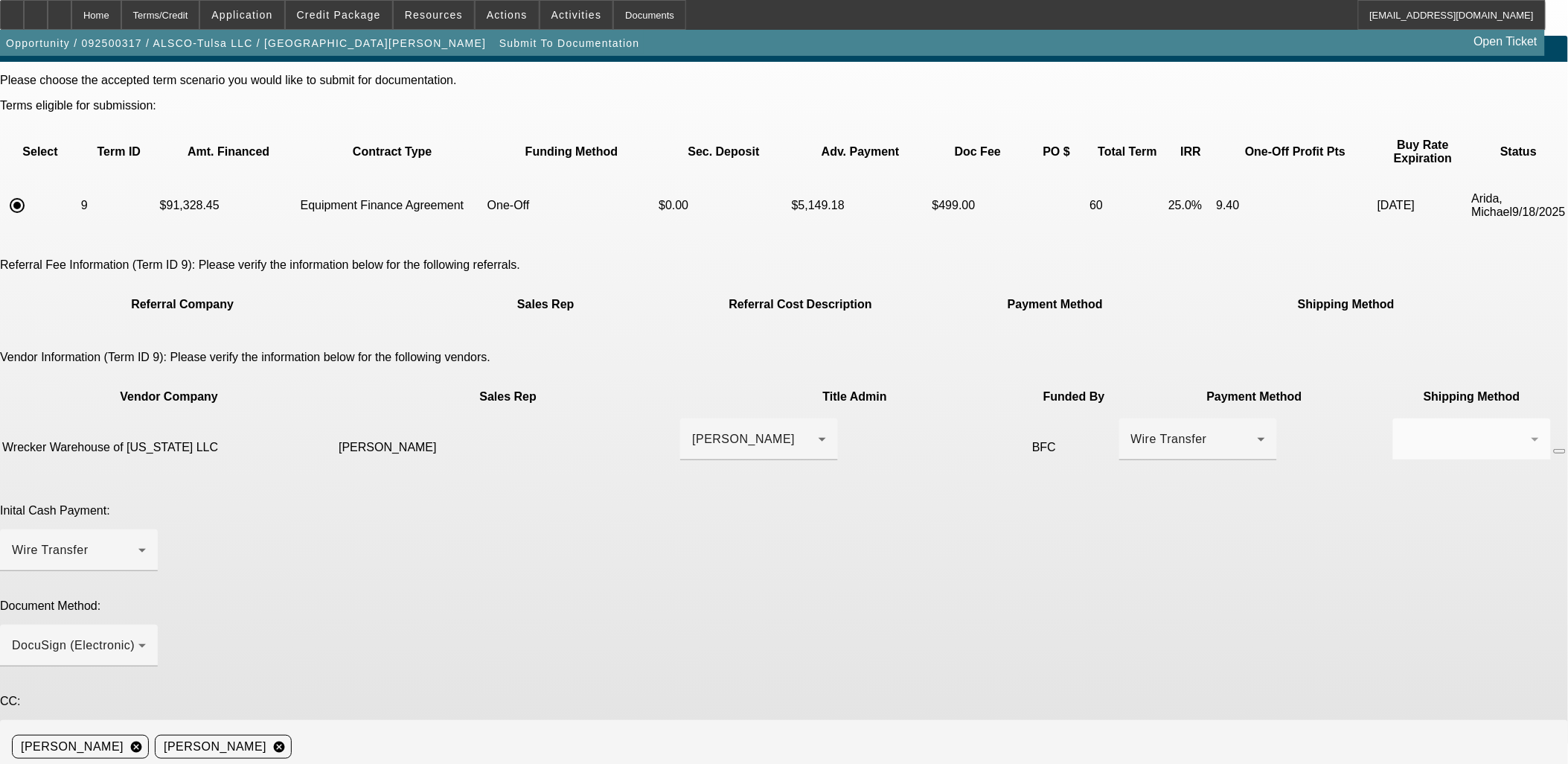
paste textarea "erica@ww1tx.com"
drag, startPoint x: 982, startPoint y: 649, endPoint x: 969, endPoint y: 641, distance: 15.3
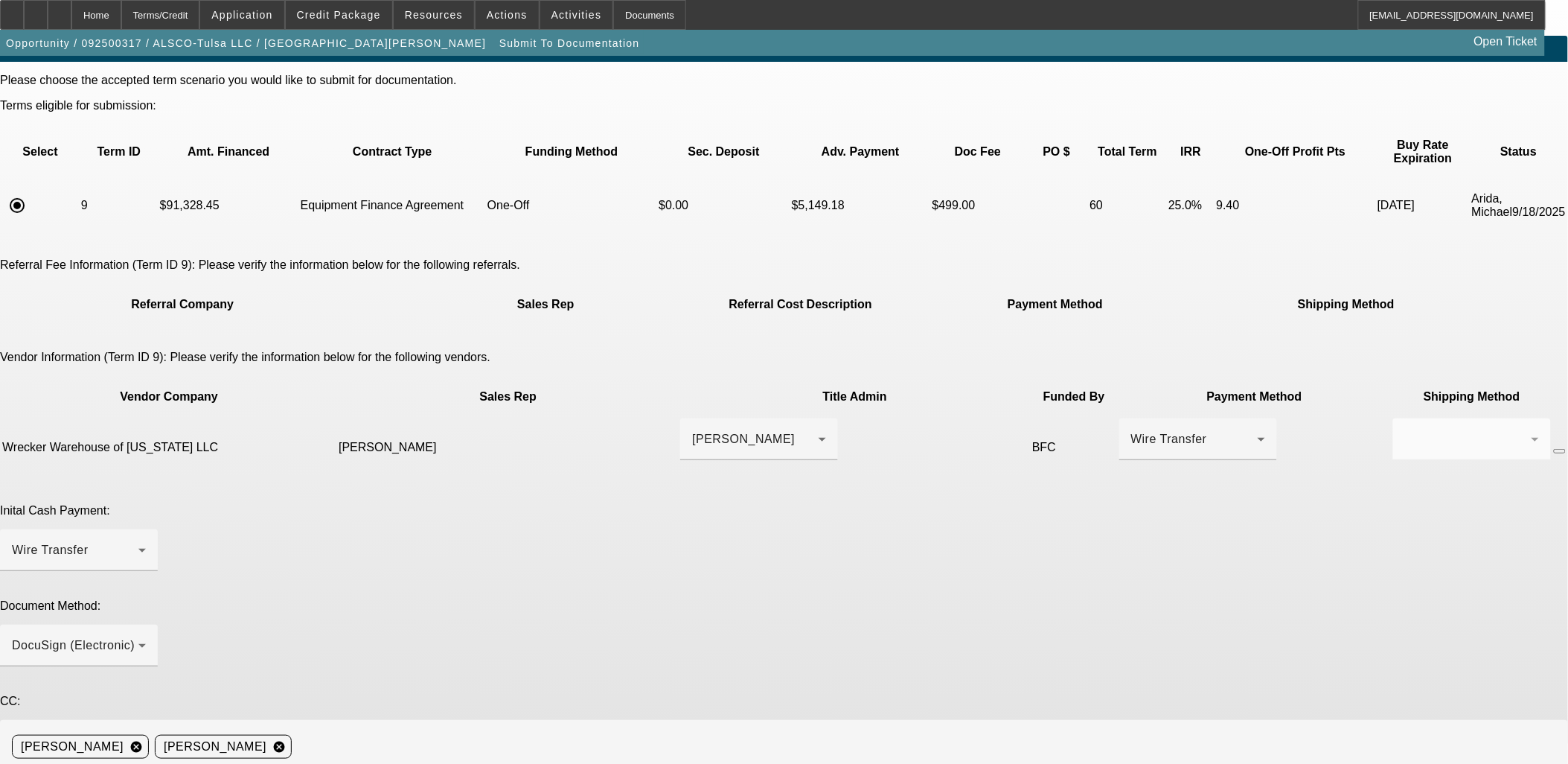
type textarea "Finpac, EFA, EPOA, Early Payoff Approved, Erica 972-636-8514 erica@ww1tx.com"
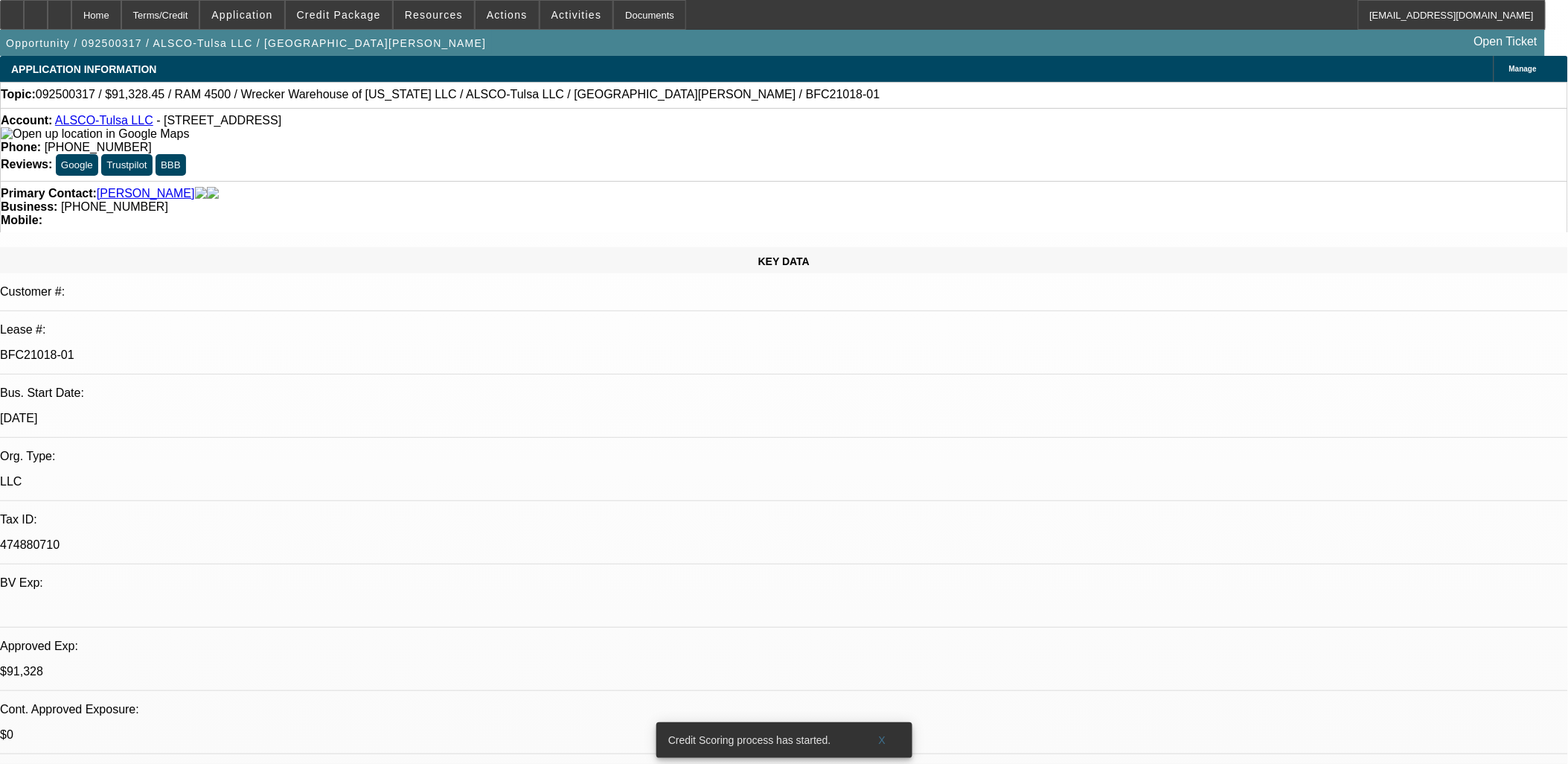
select select "0"
select select "6"
select select "0"
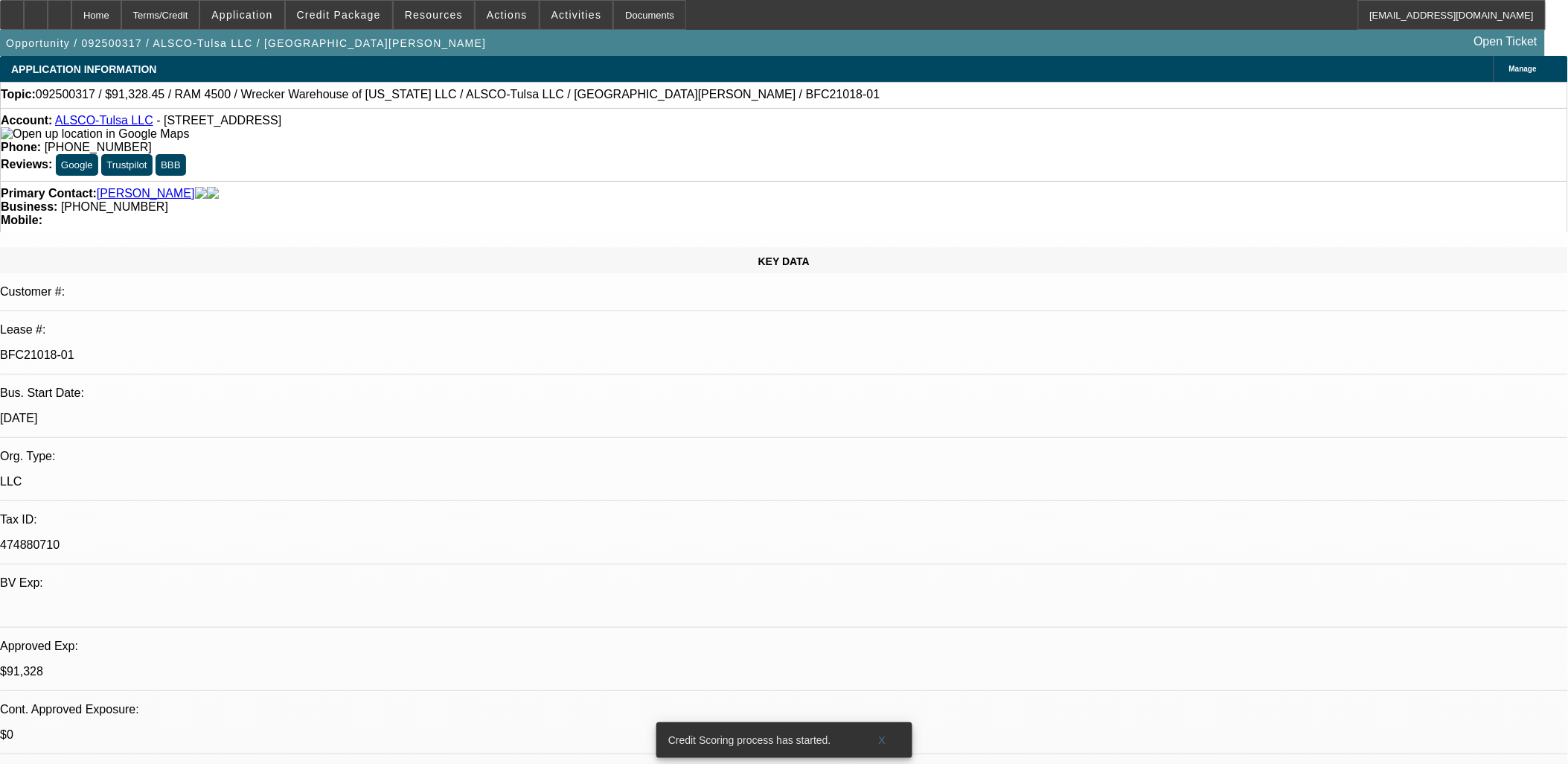
select select "0"
select select "6"
select select "0"
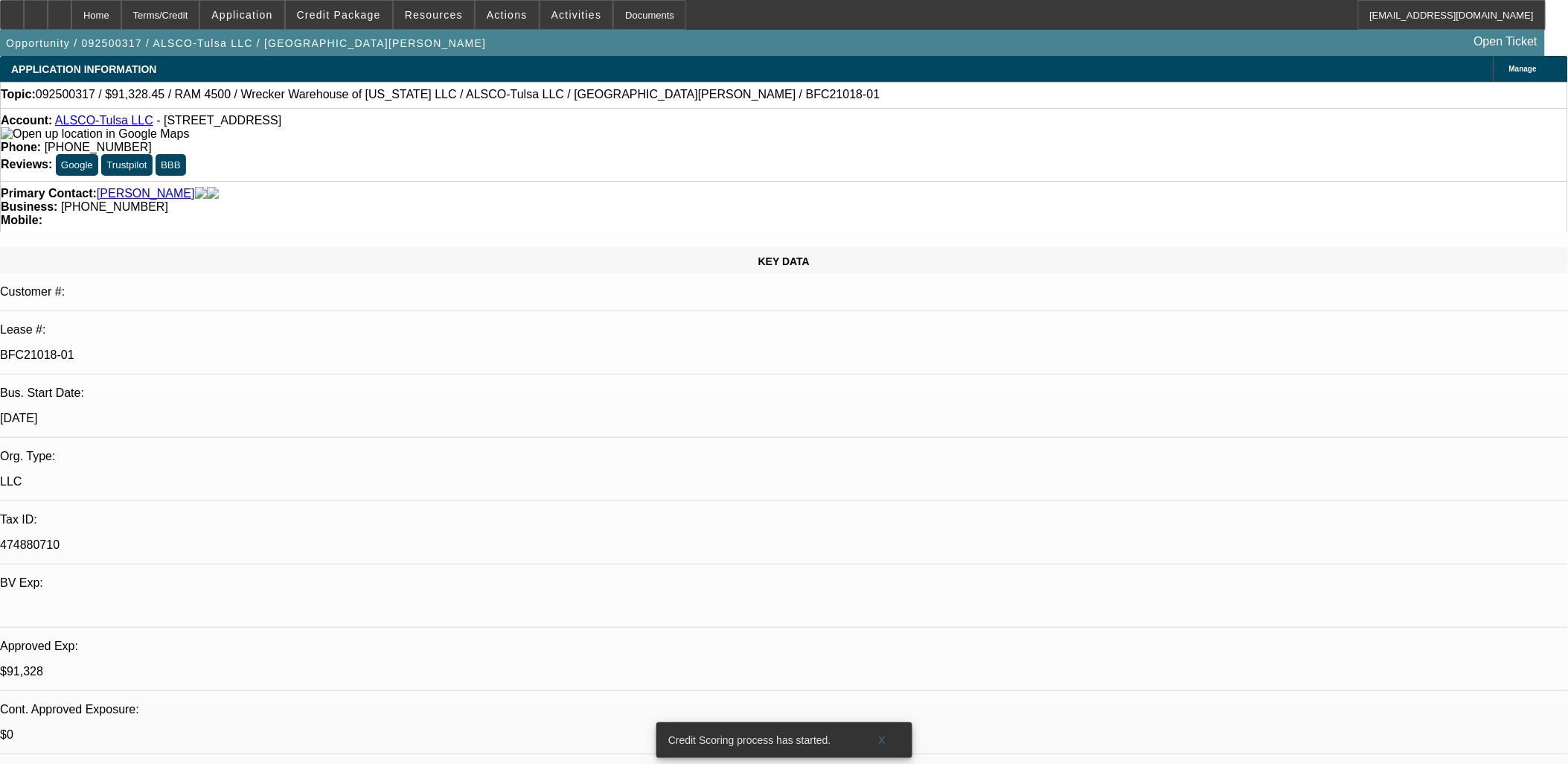
select select "0"
select select "6"
select select "0"
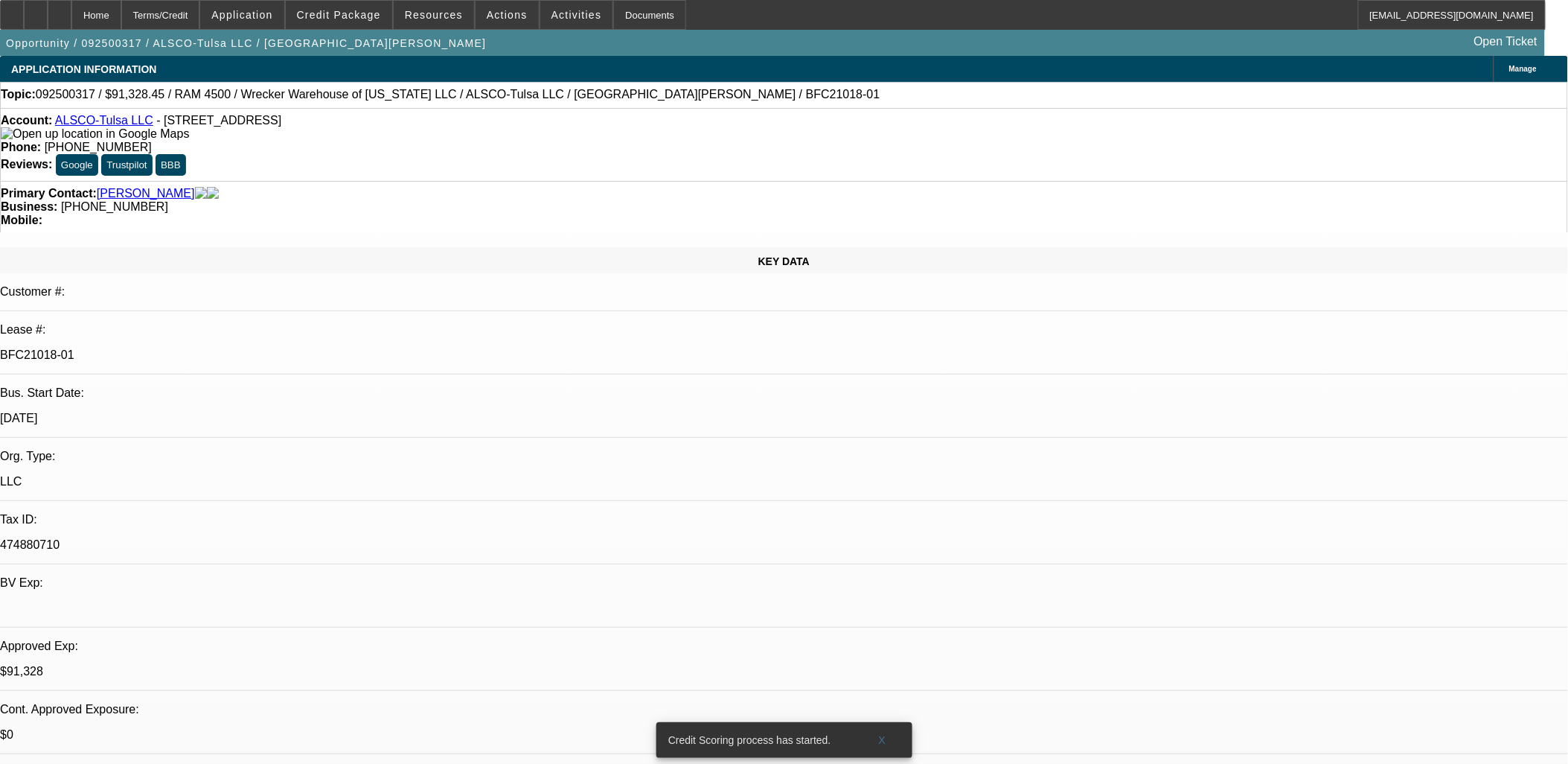
select select "6"
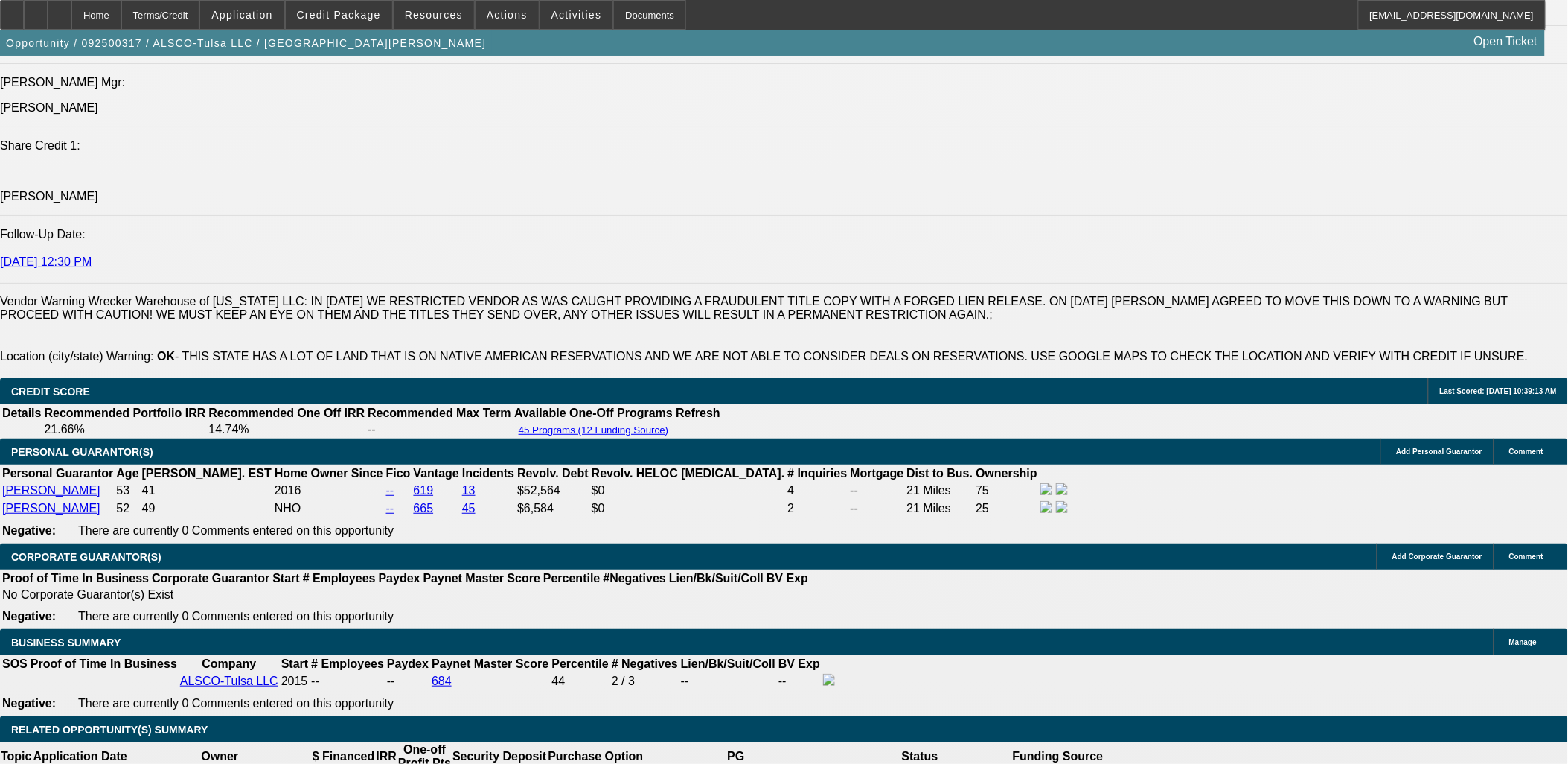
scroll to position [2150, 0]
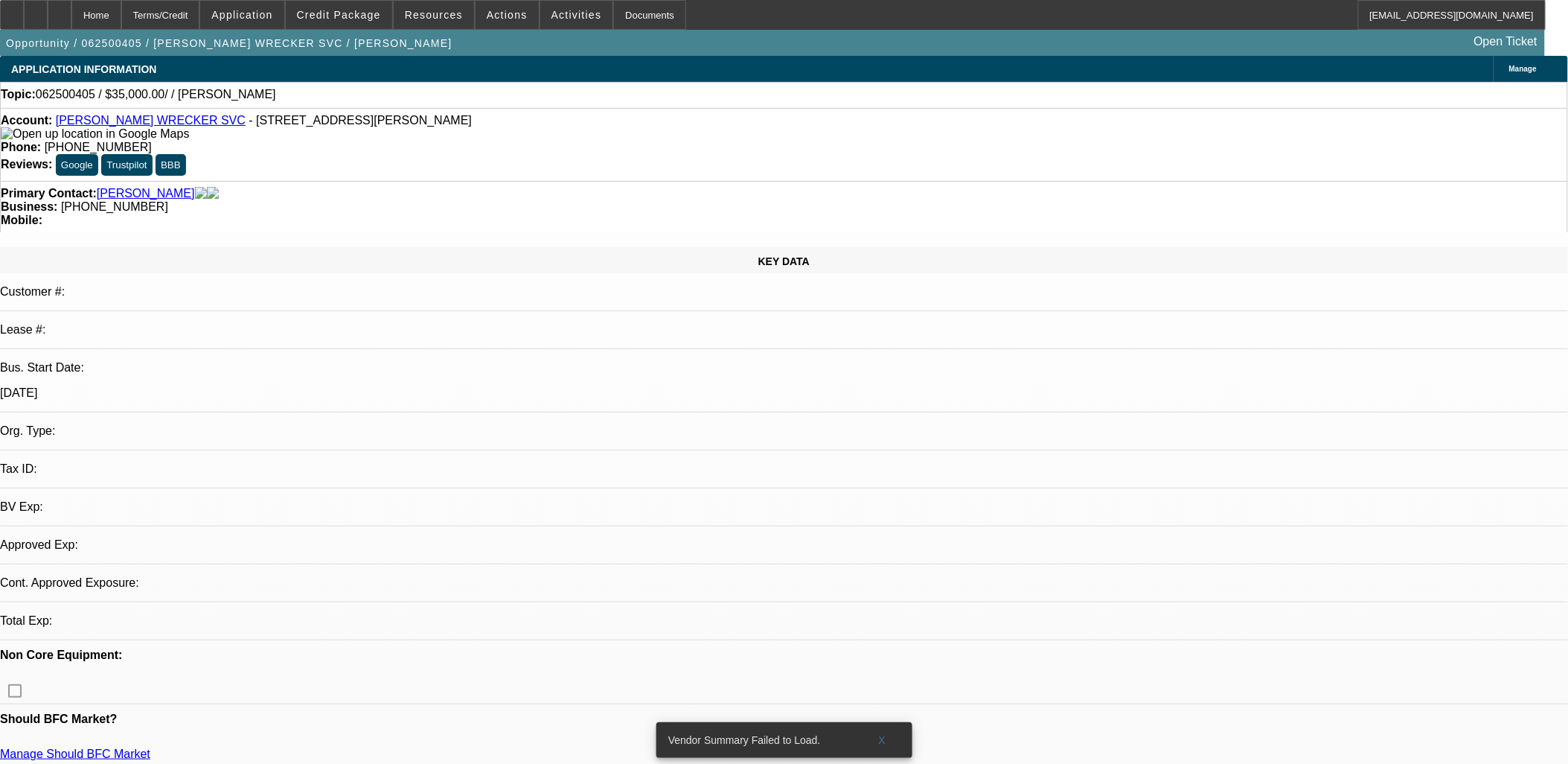
select select "0"
select select "2"
select select "0.1"
select select "1"
select select "2"
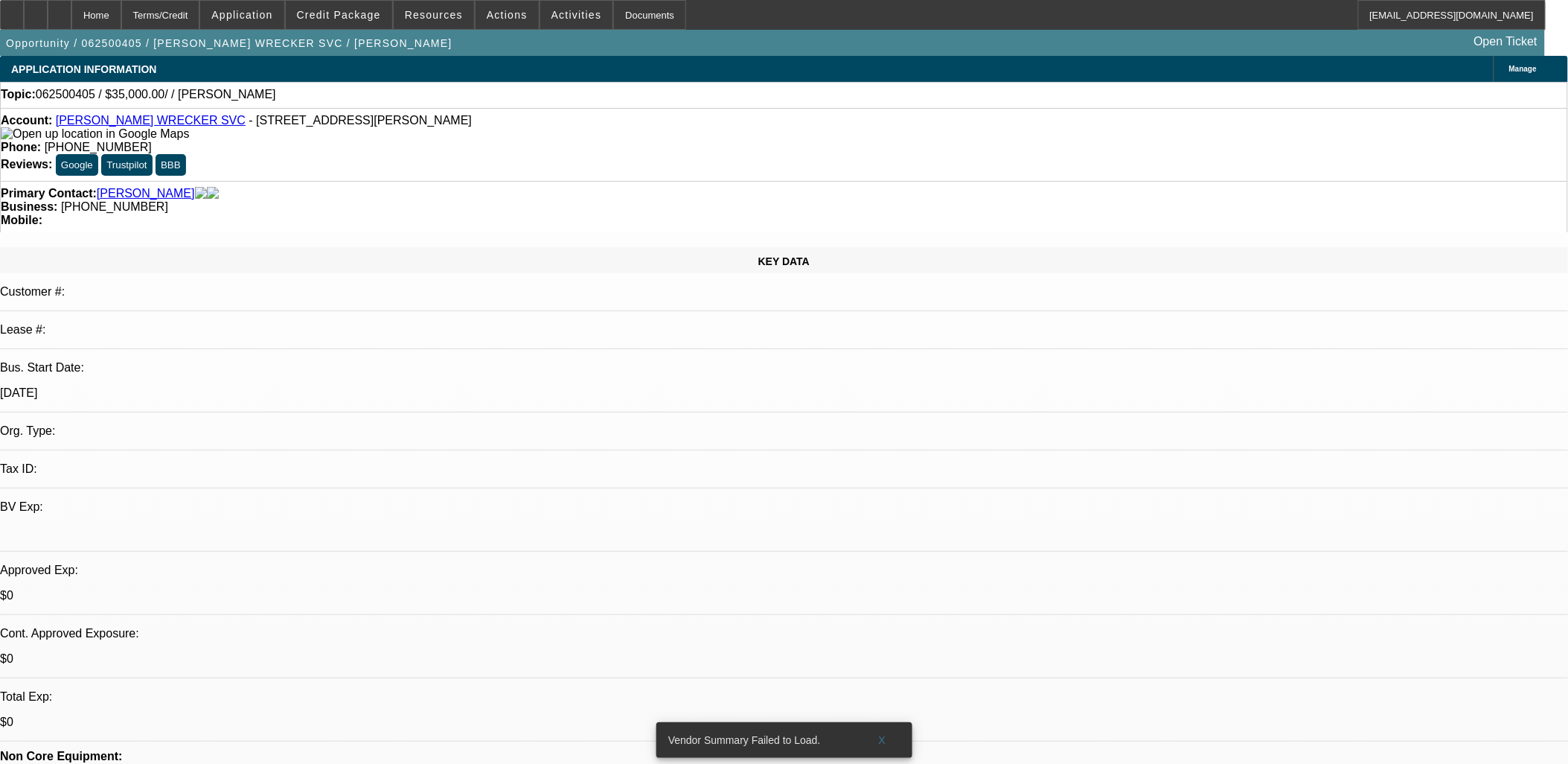
select select "4"
click at [884, 734] on span "X" at bounding box center [882, 740] width 8 height 12
click at [551, 21] on span at bounding box center [576, 15] width 73 height 36
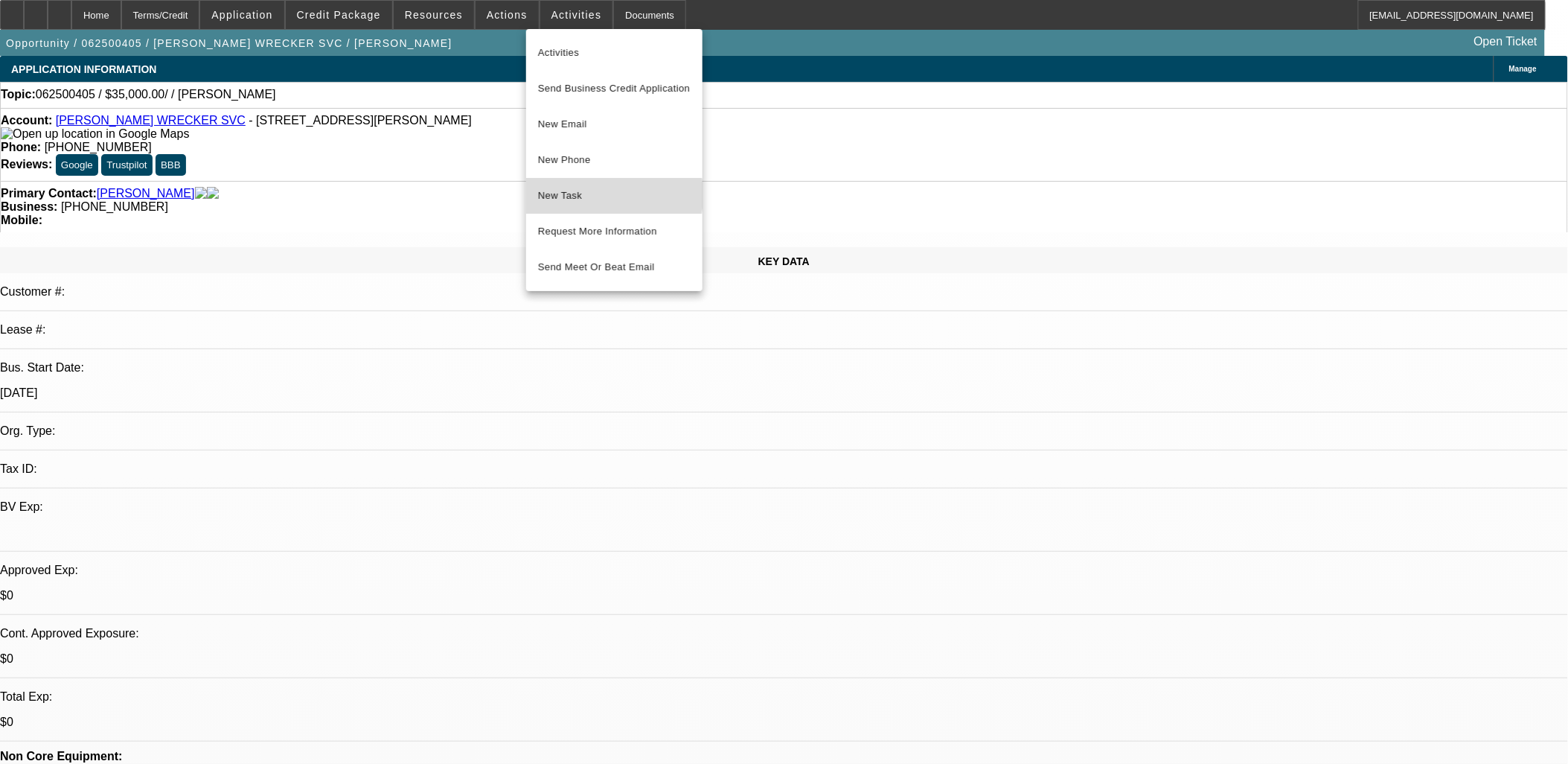
click at [584, 195] on span "New Task" at bounding box center [614, 196] width 153 height 18
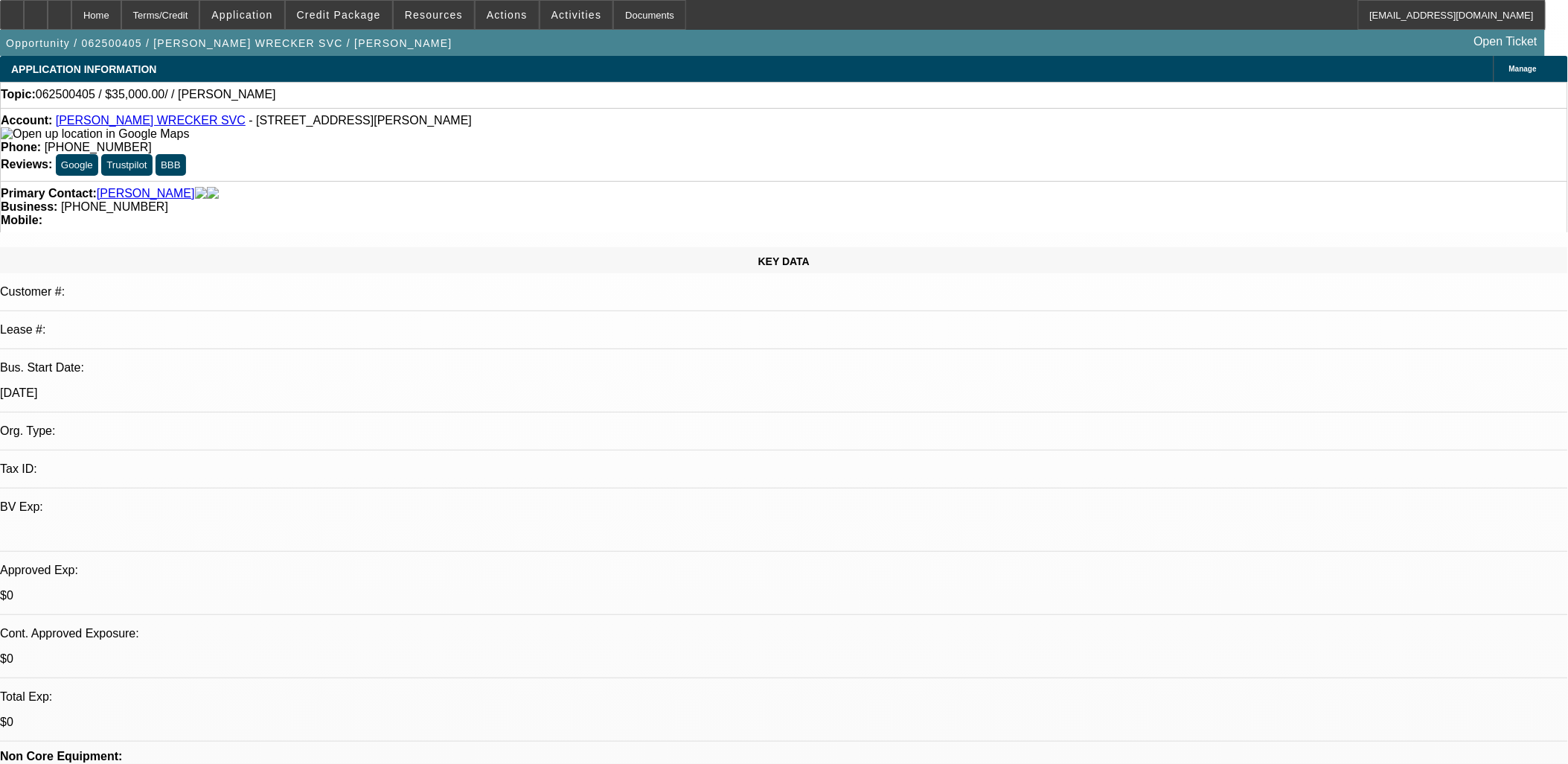
scroll to position [128, 0]
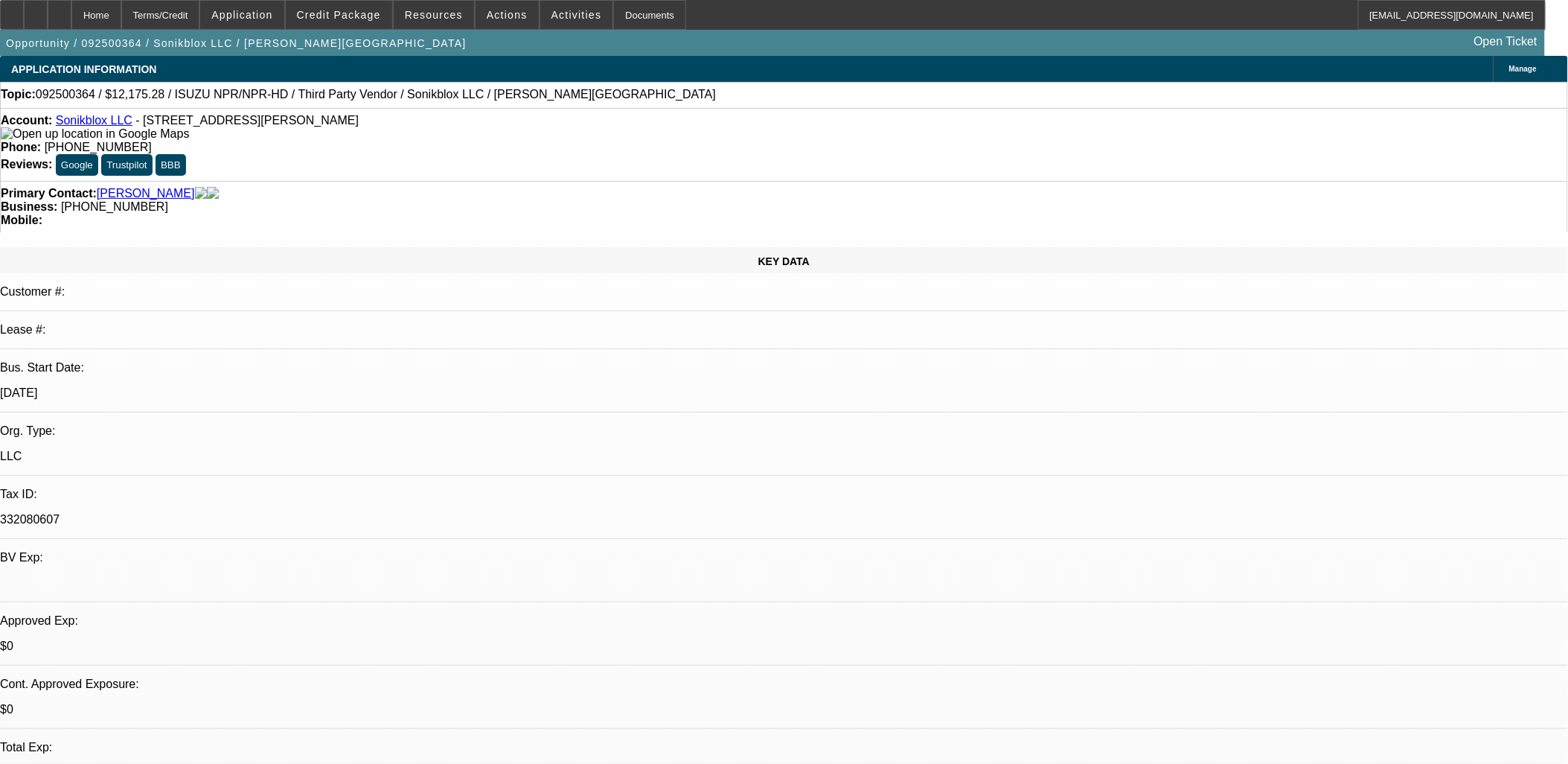
select select "0"
select select "2"
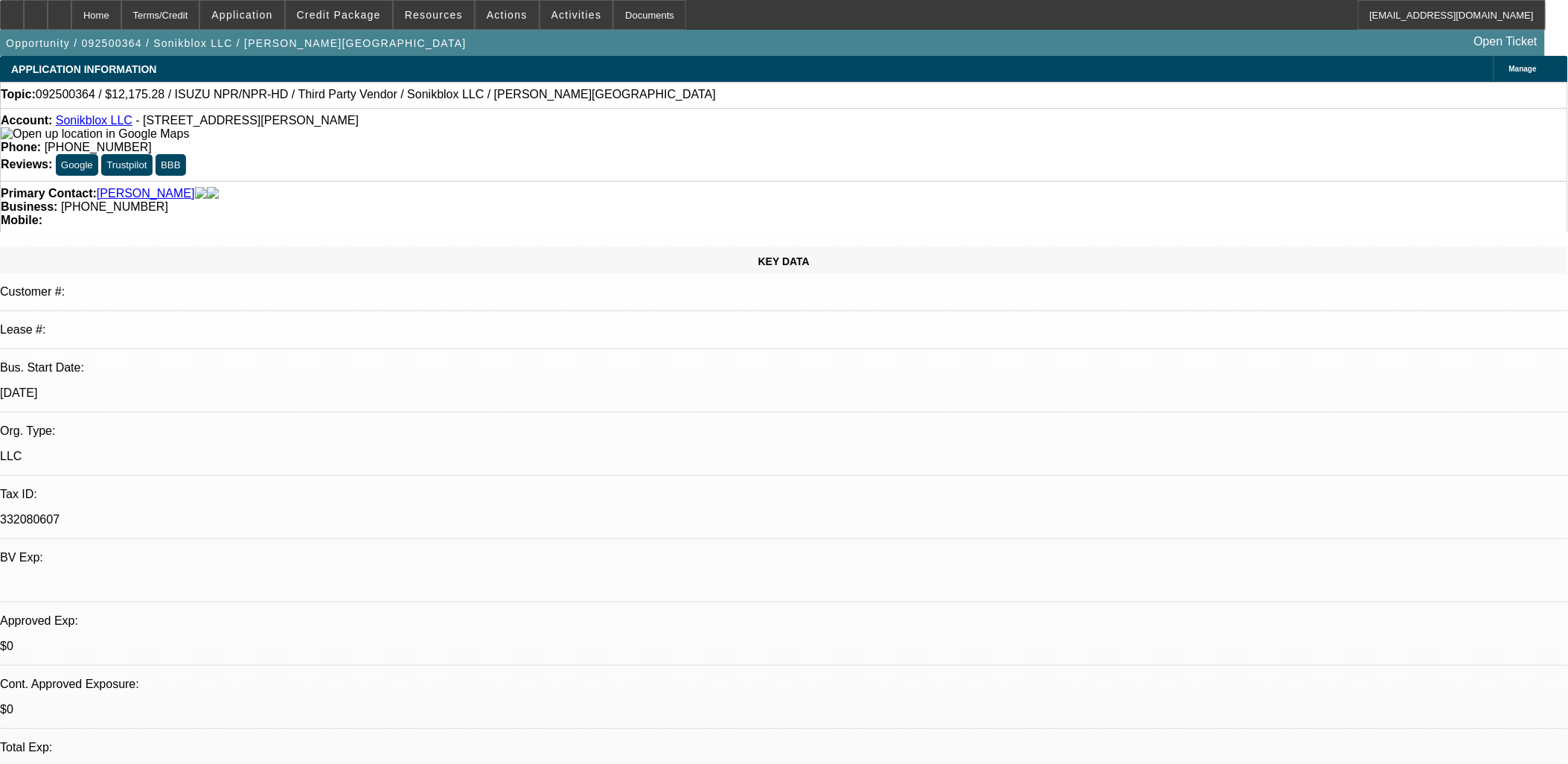
select select "0.1"
select select "0"
select select "0.1"
select select "0"
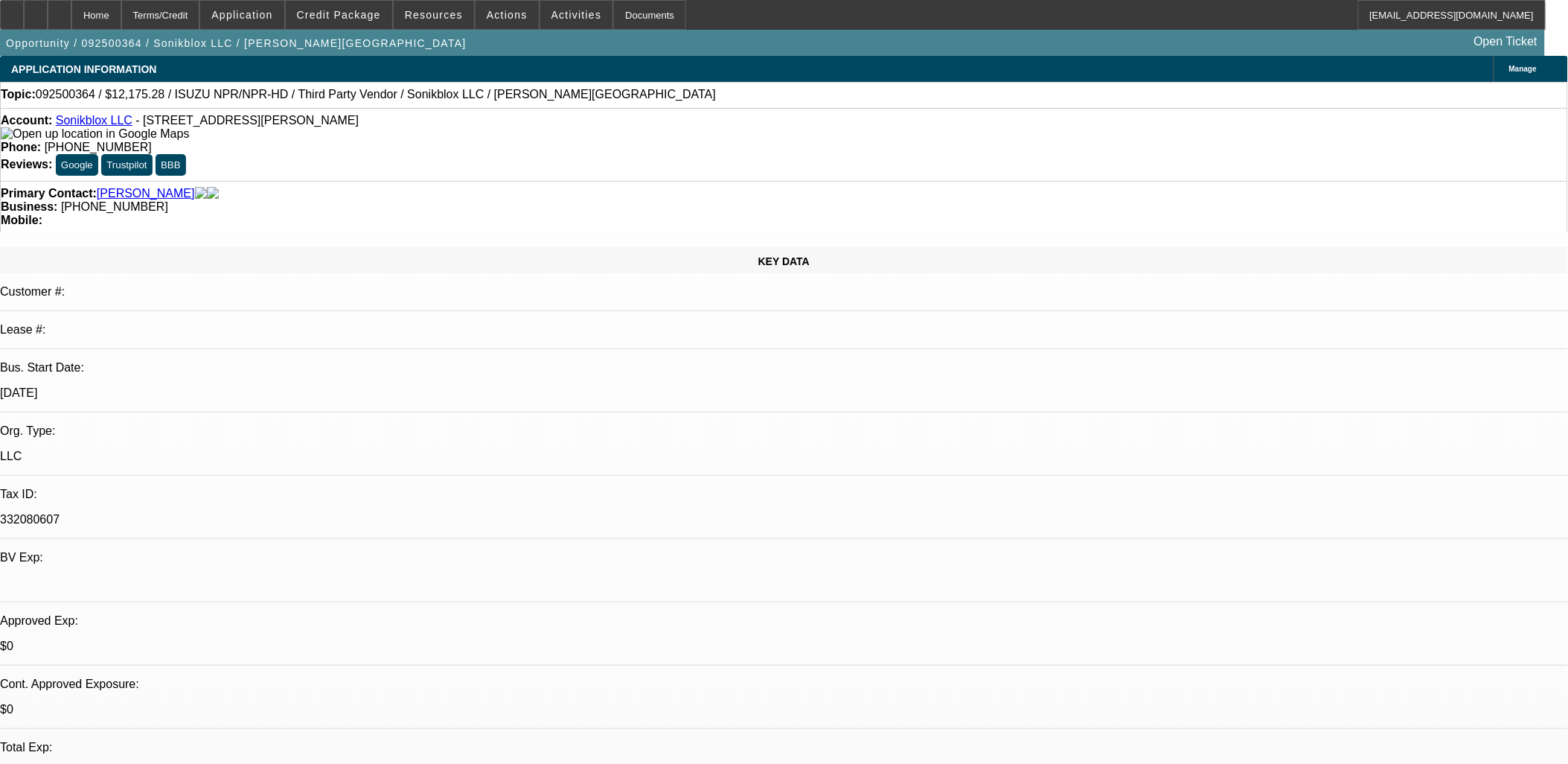
select select "0"
select select "0.1"
select select "1"
select select "2"
select select "5"
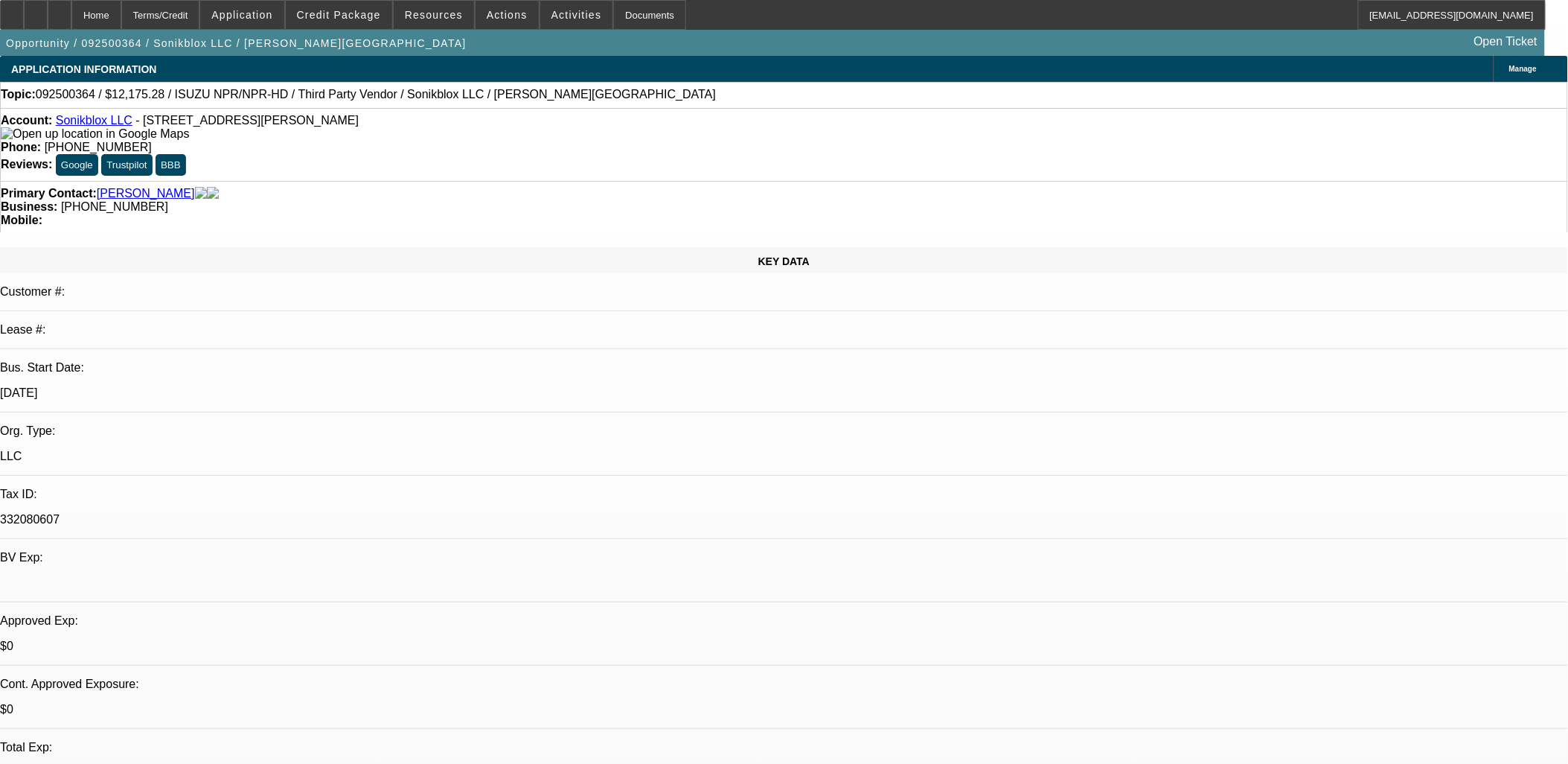
select select "1"
select select "2"
select select "4"
select select "1"
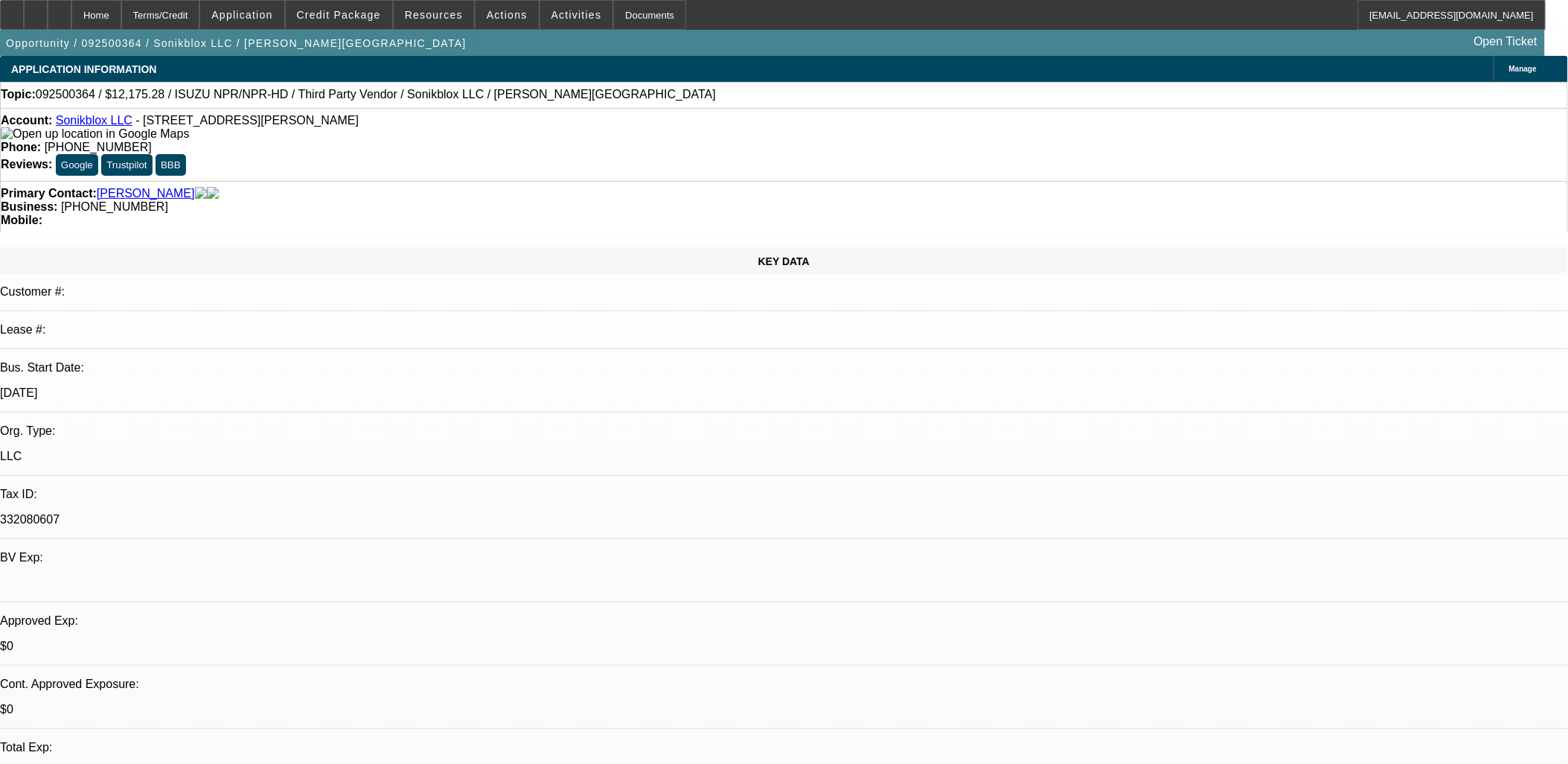
select select "4"
select select "1"
select select "4"
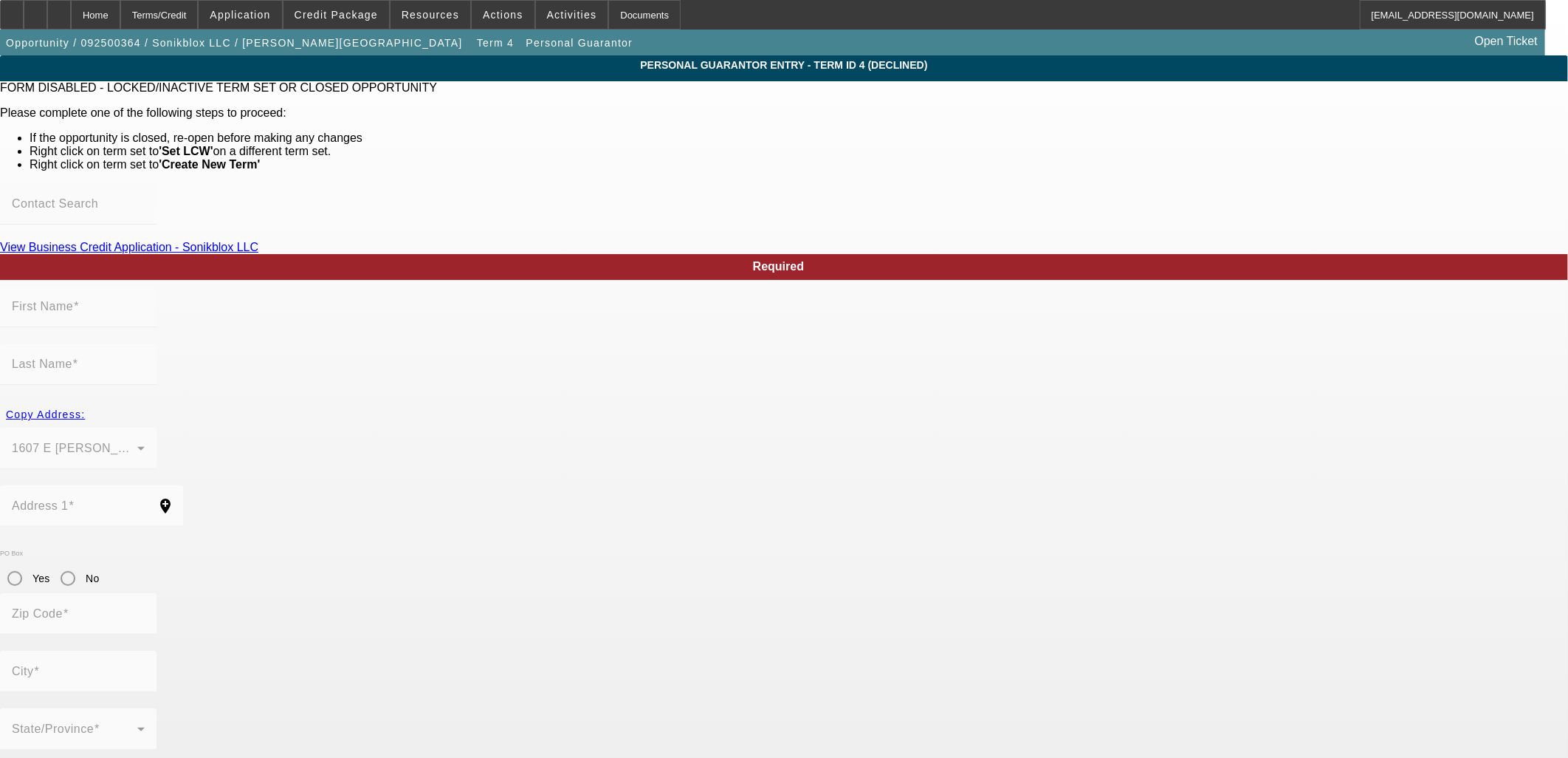
type input "Alexandar"
type input "Beihn"
type input "1607 E [PERSON_NAME]"
radio input "true"
type input "90033"
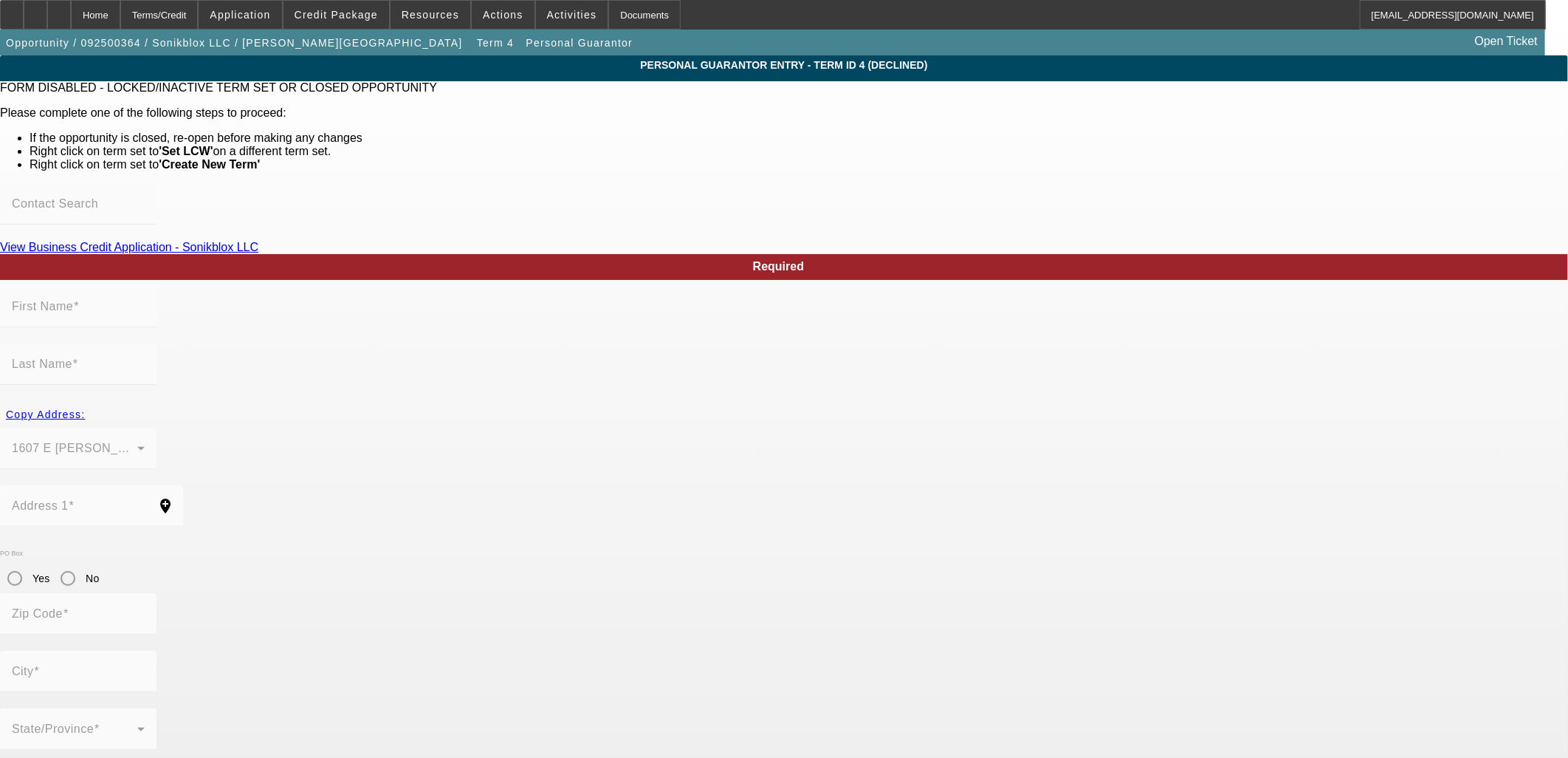
type input "[GEOGRAPHIC_DATA]"
type input "[PHONE_NUMBER]"
type input "100"
type input "300-92-4912"
type input "[EMAIL_ADDRESS][DOMAIN_NAME]"
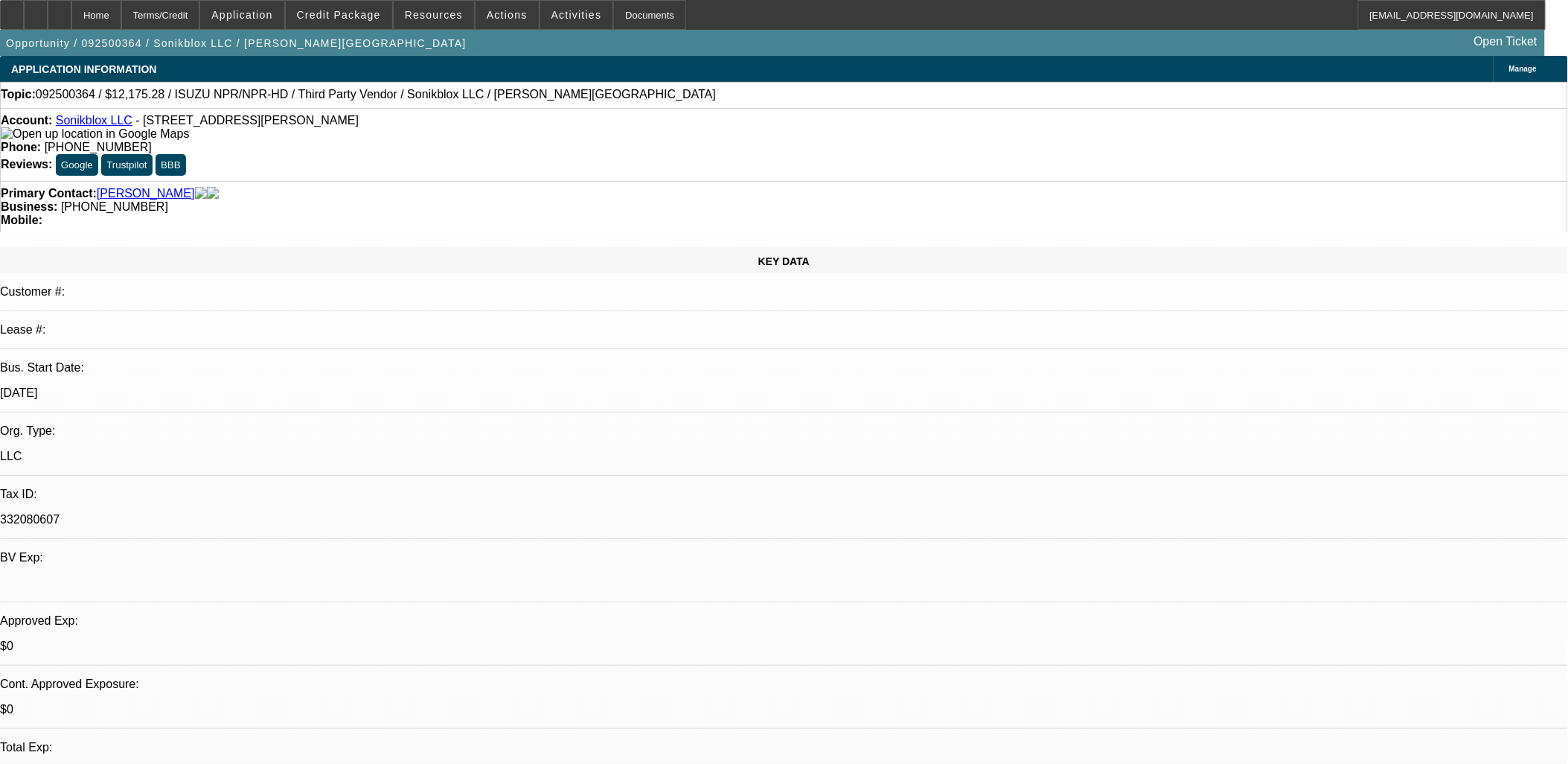
select select "0"
select select "2"
select select "0"
select select "5"
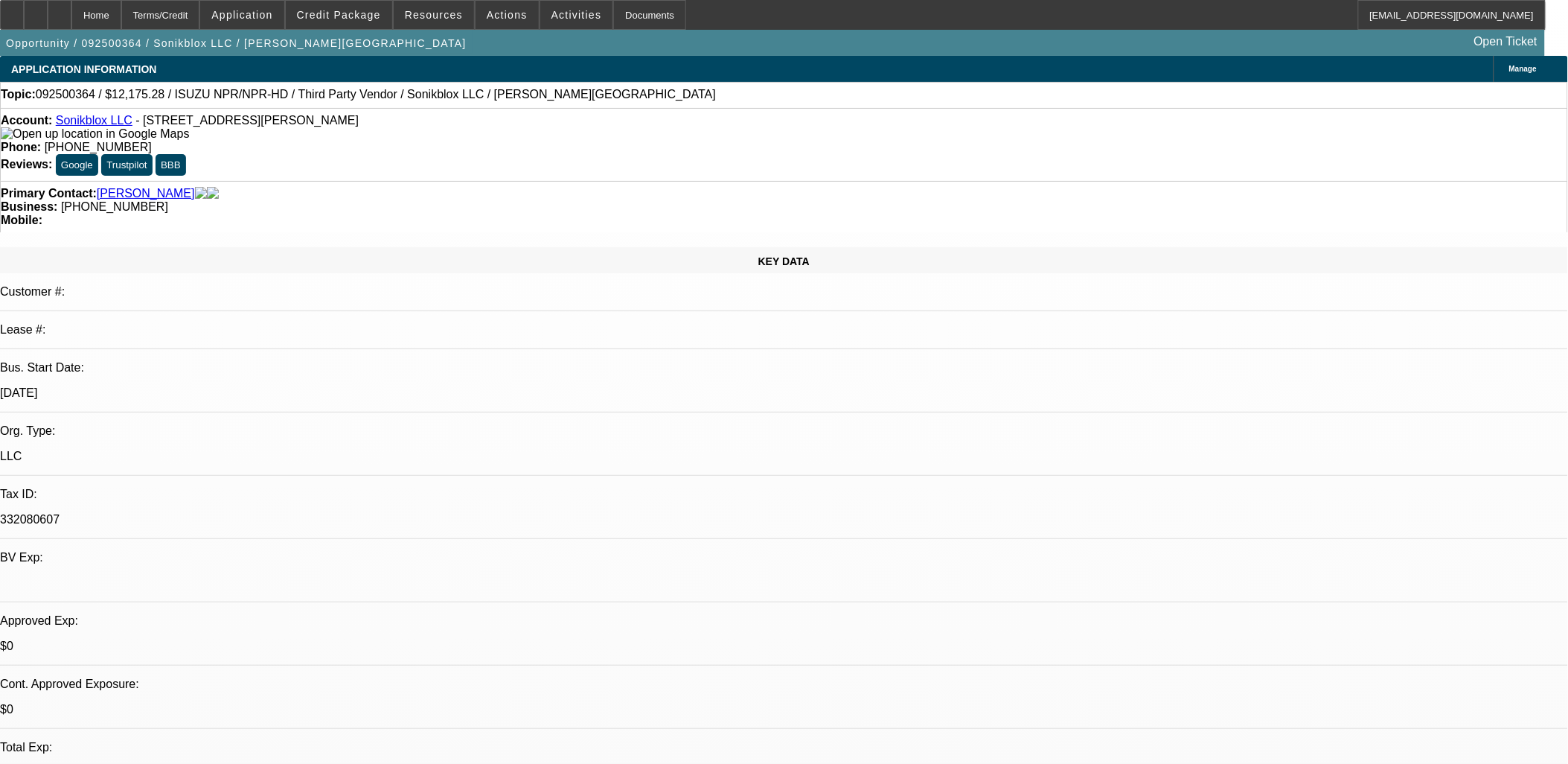
select select "0"
select select "2"
select select "0.1"
select select "4"
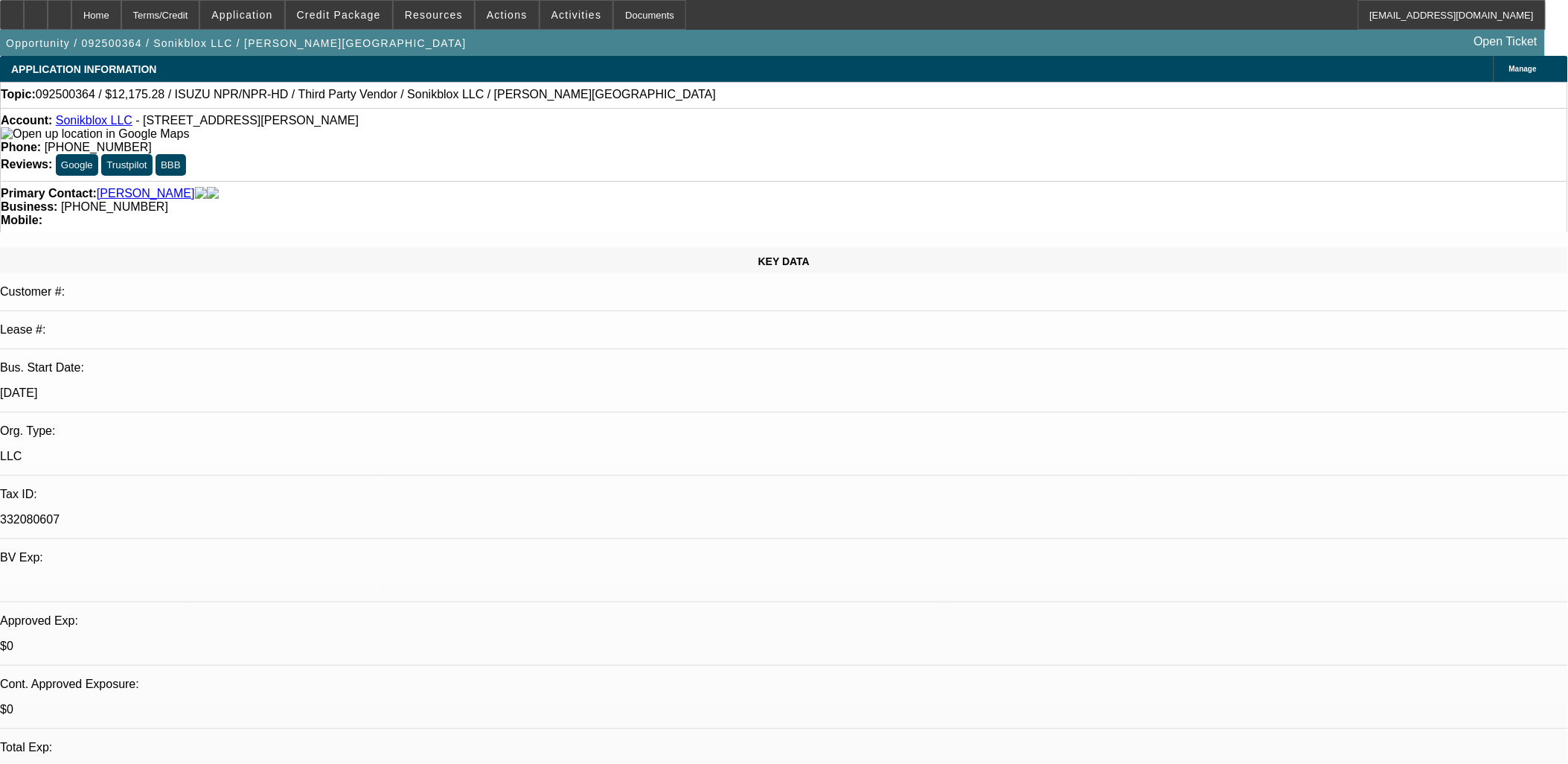
select select "0"
select select "0.1"
select select "4"
select select "0"
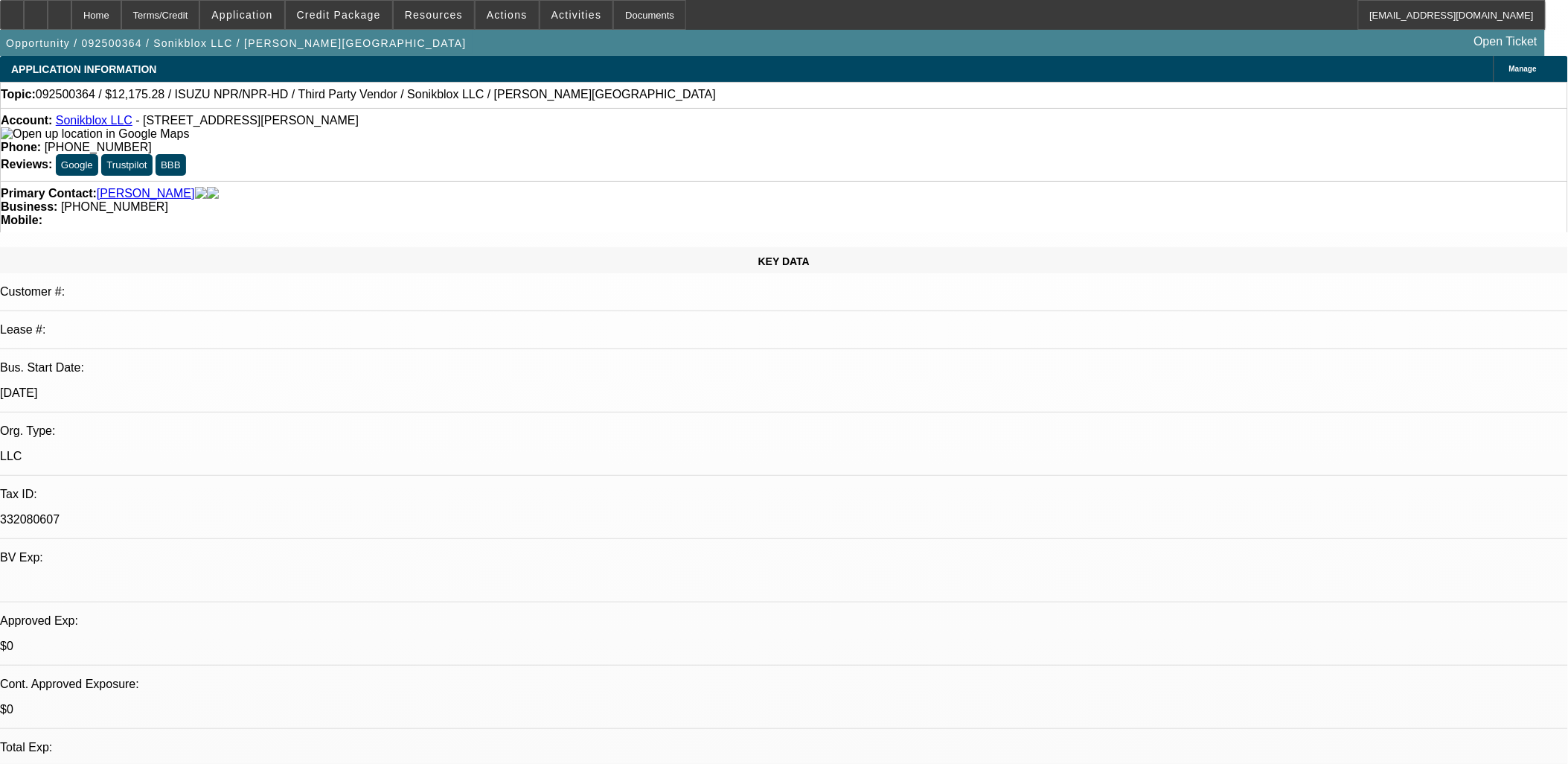
select select "0"
select select "0.1"
select select "4"
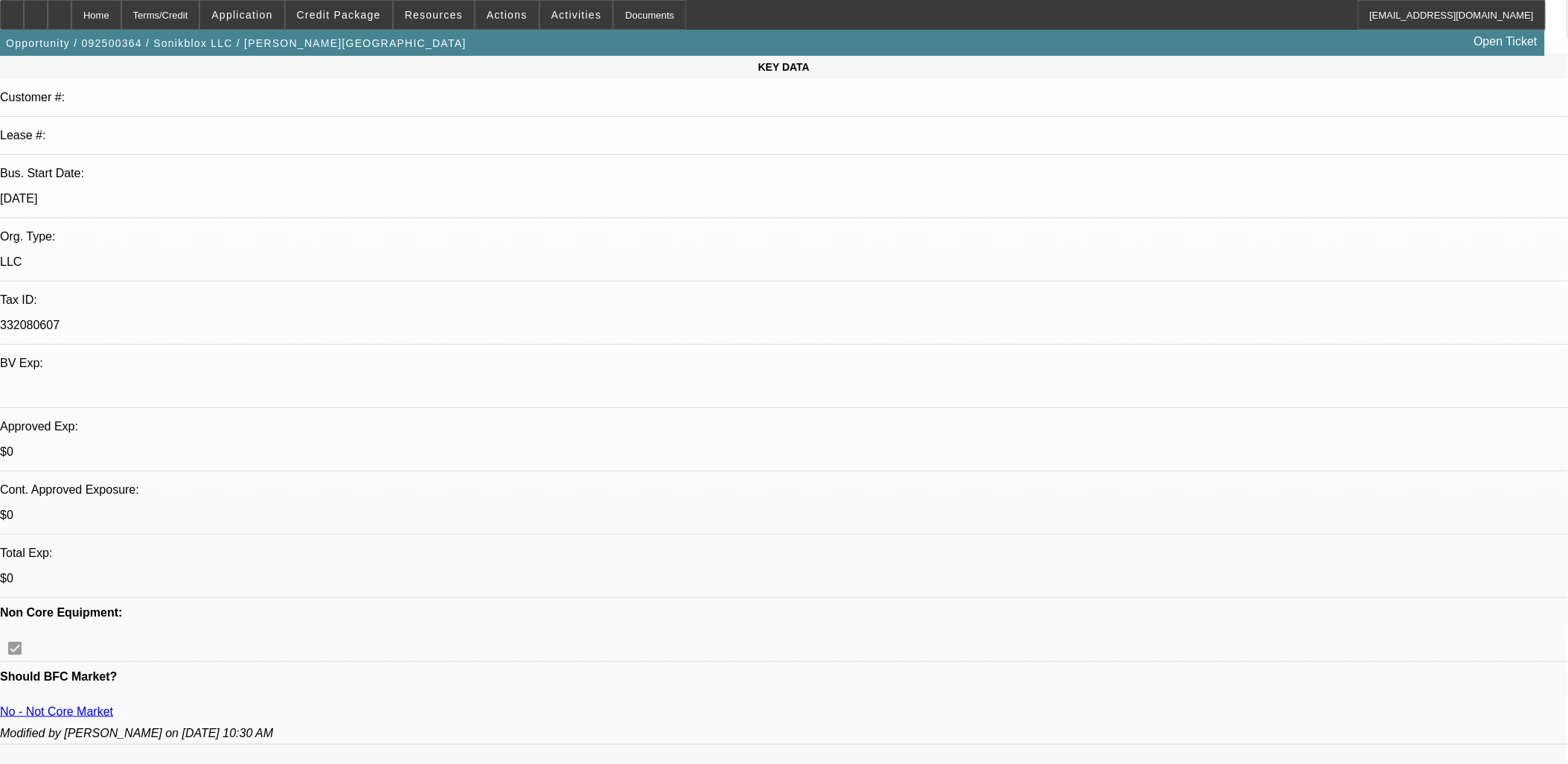
scroll to position [165, 0]
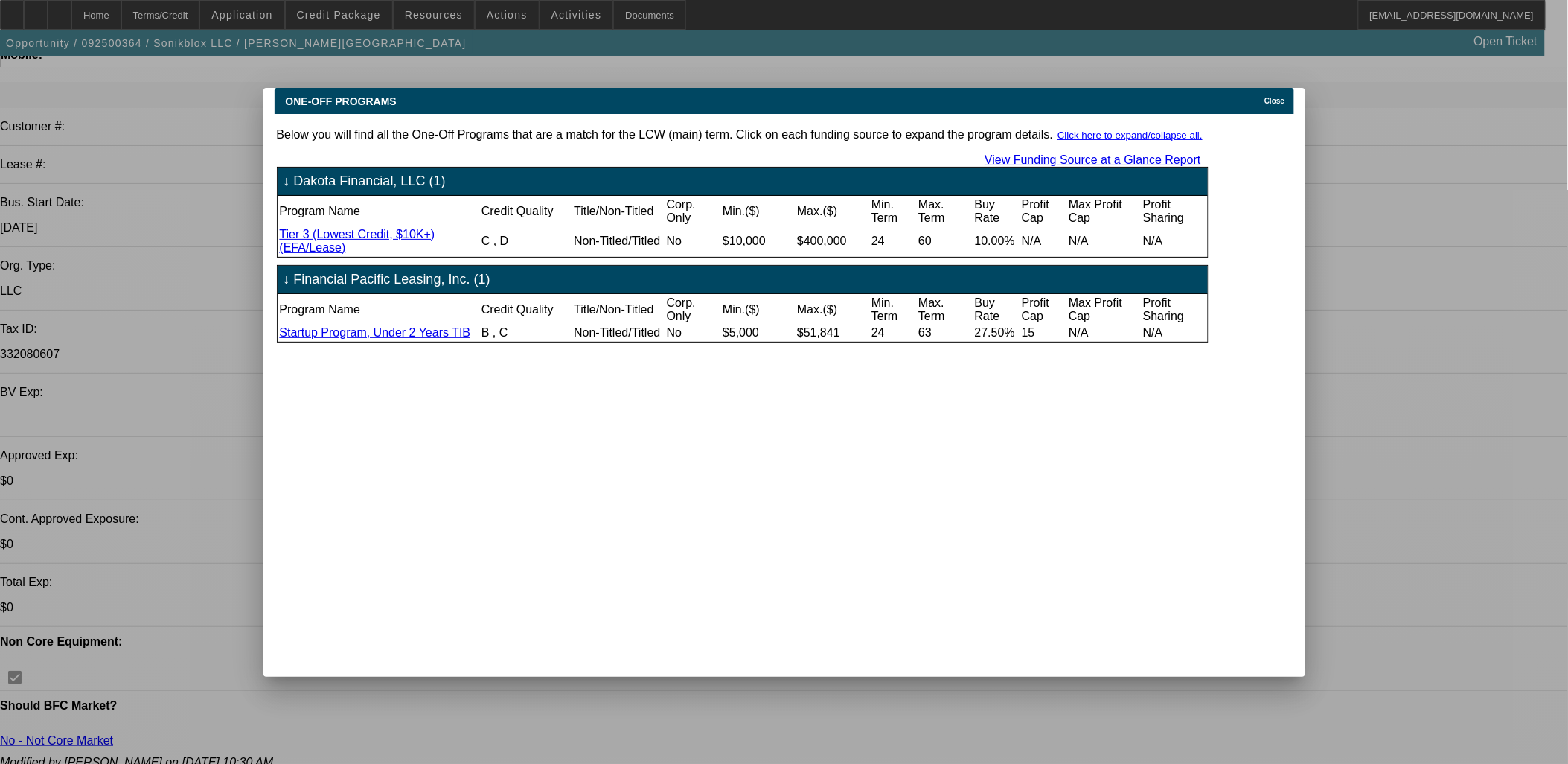
scroll to position [0, 0]
click at [1280, 97] on span "Close" at bounding box center [1275, 101] width 20 height 8
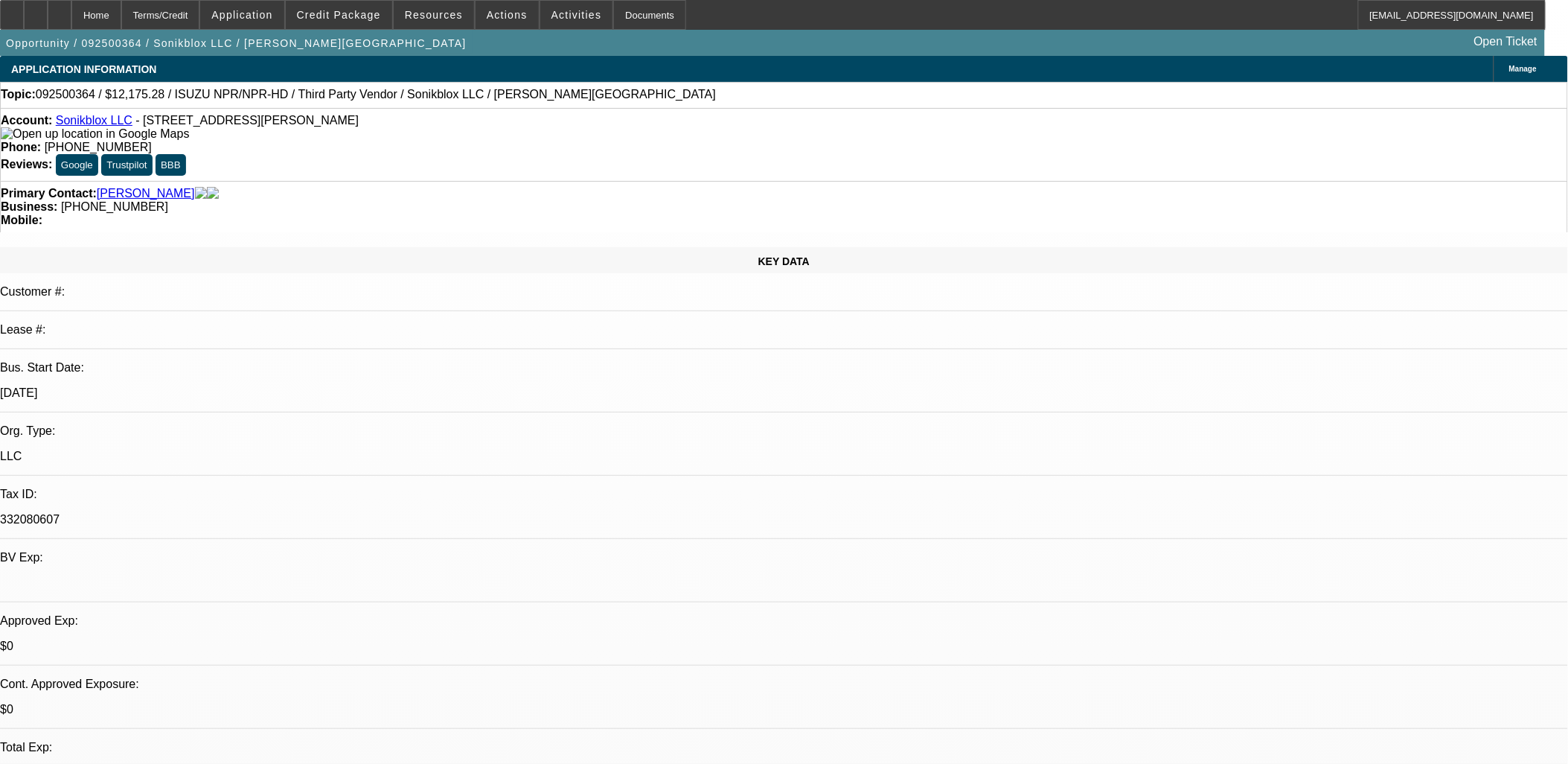
scroll to position [165, 0]
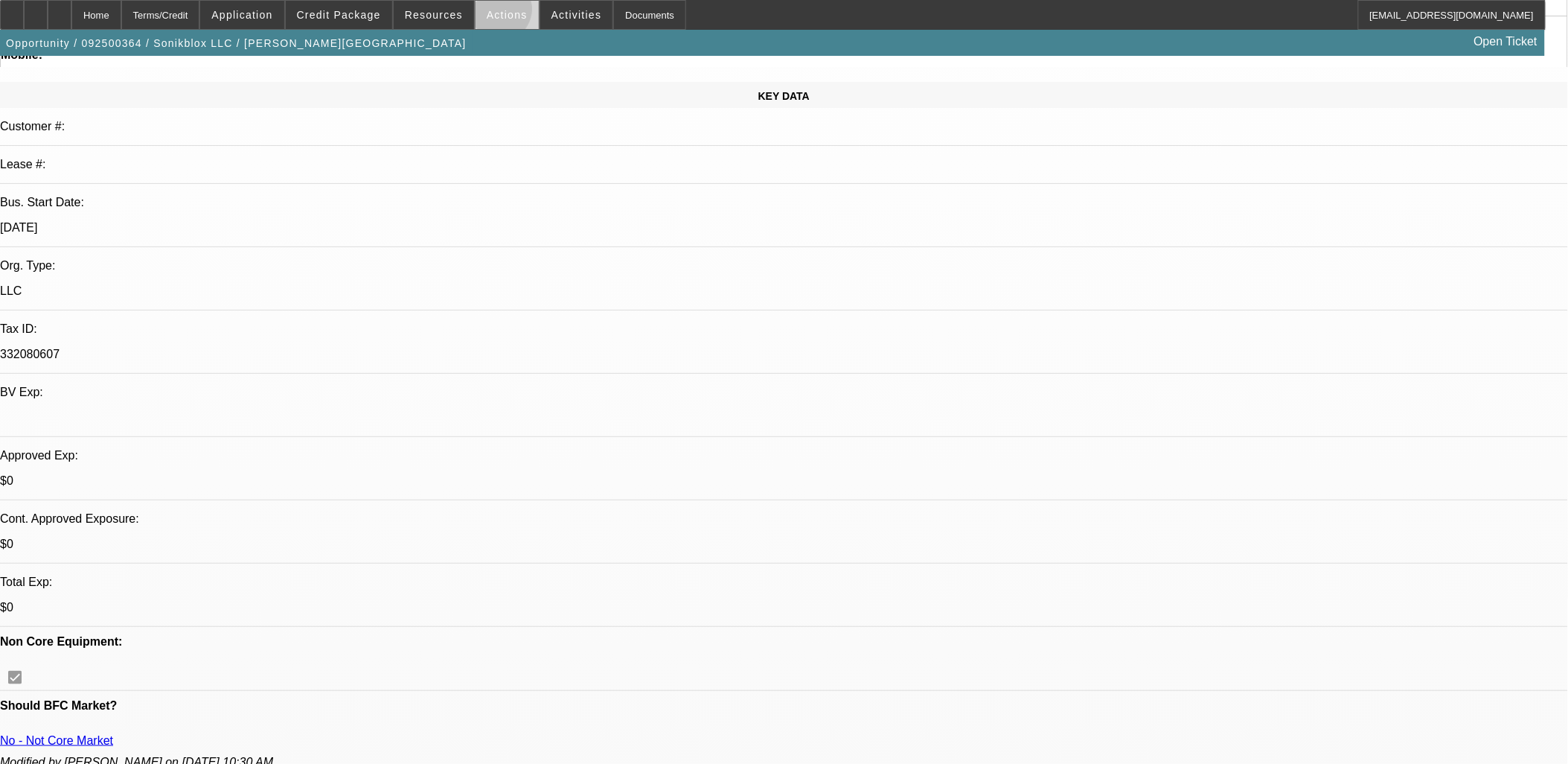
click at [494, 13] on span "Actions" at bounding box center [507, 14] width 41 height 12
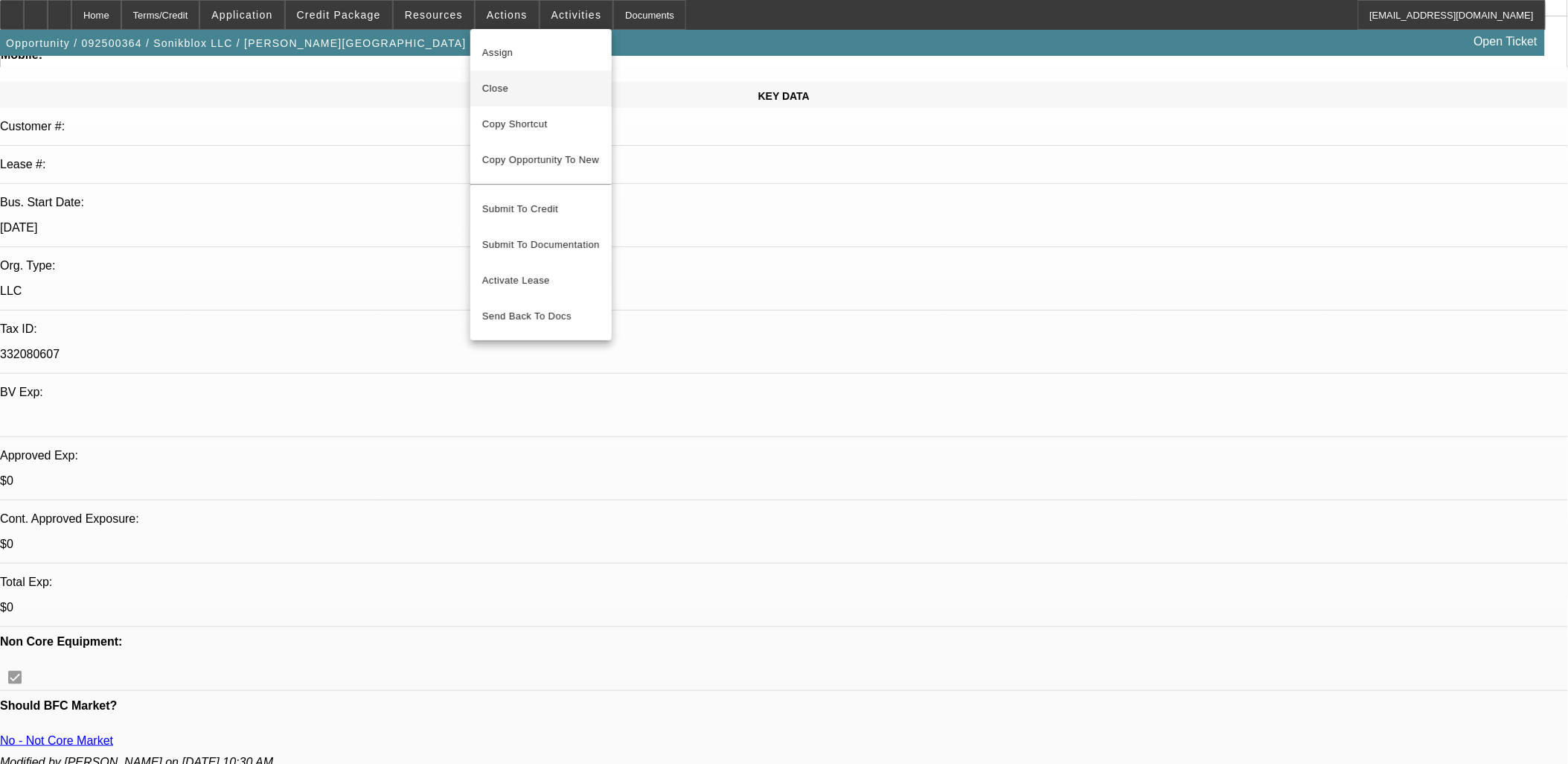
click at [506, 80] on span "Close" at bounding box center [541, 88] width 117 height 18
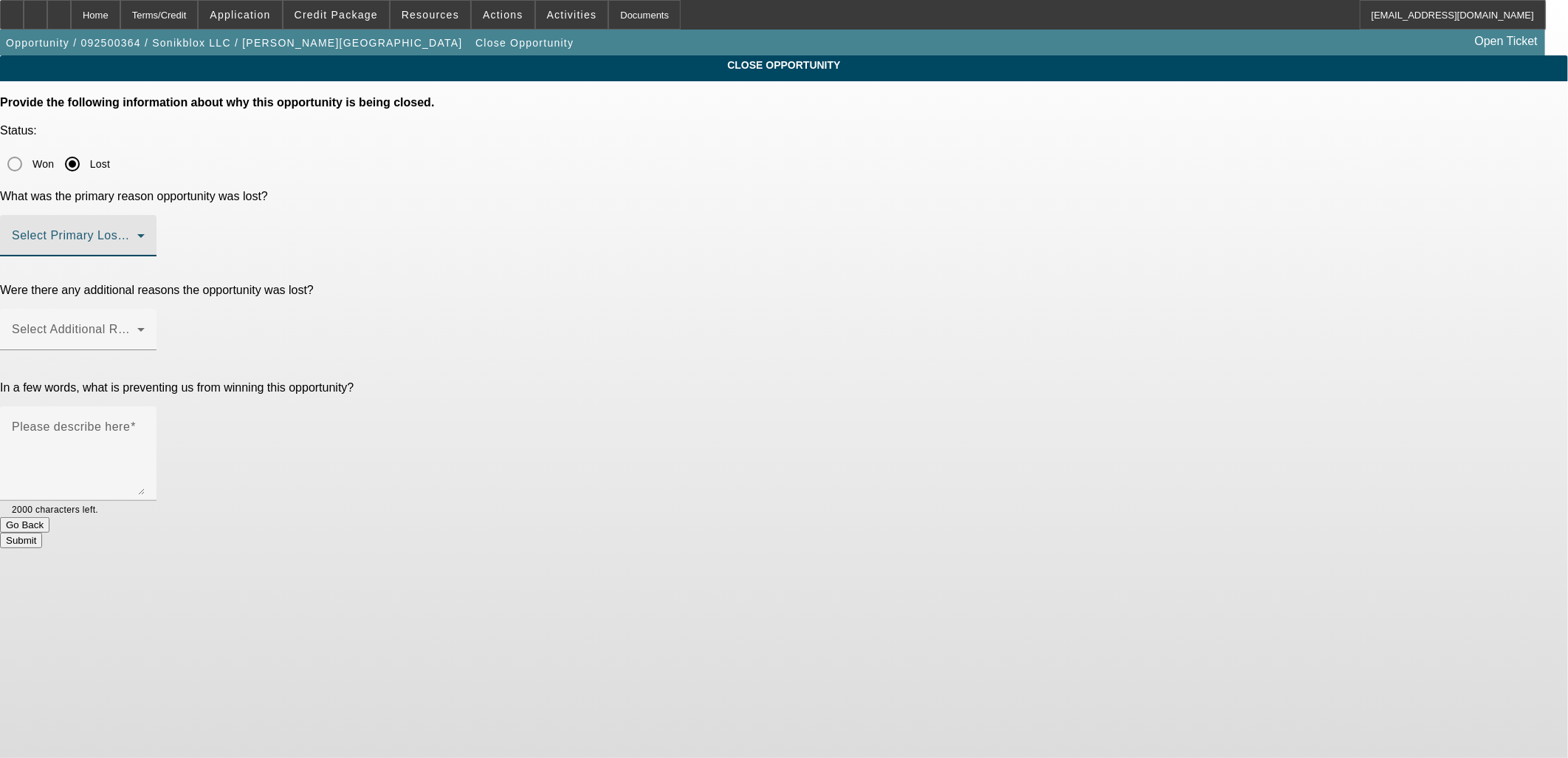
click at [137, 233] on span at bounding box center [75, 242] width 126 height 18
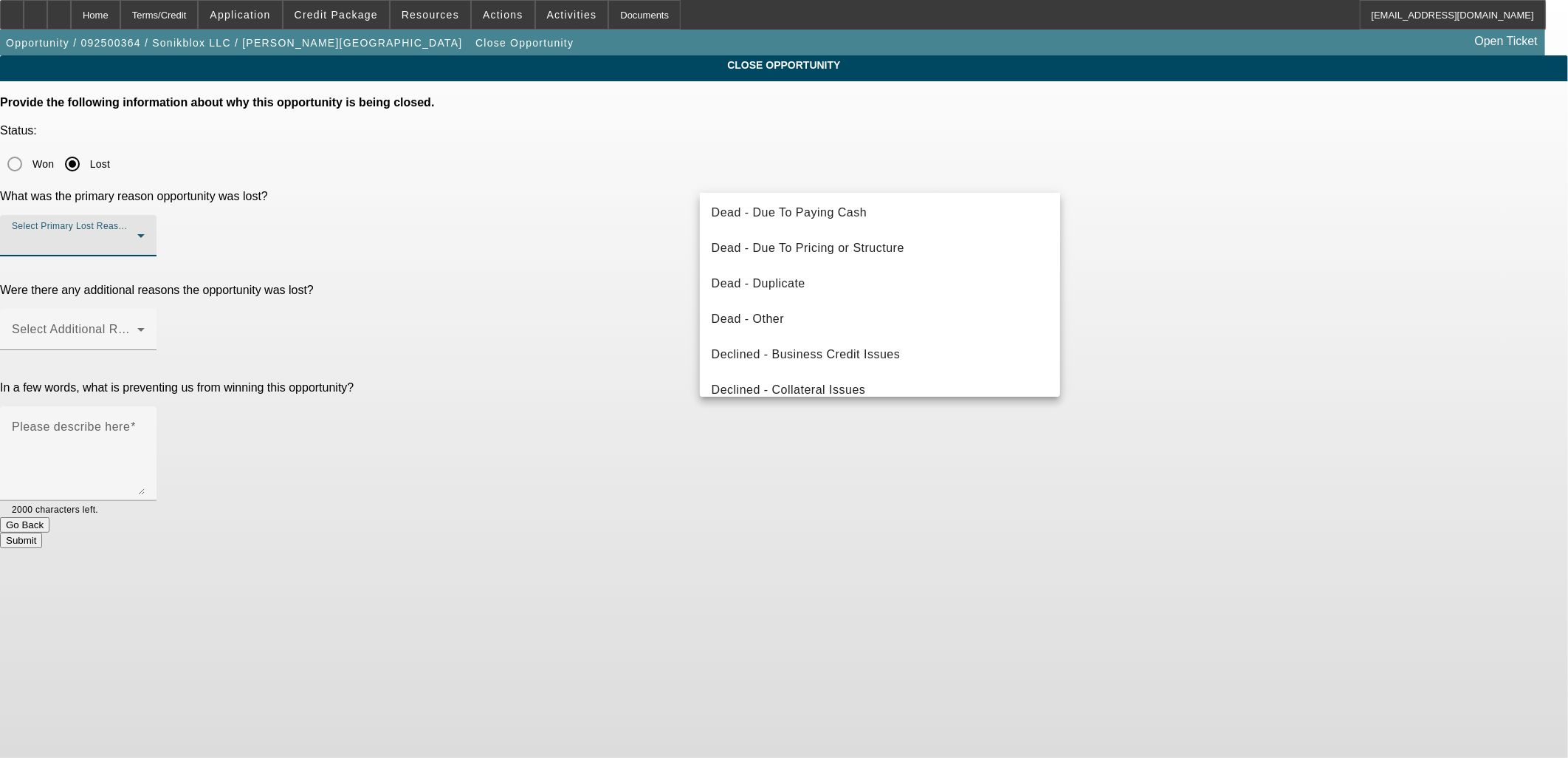
scroll to position [197, 0]
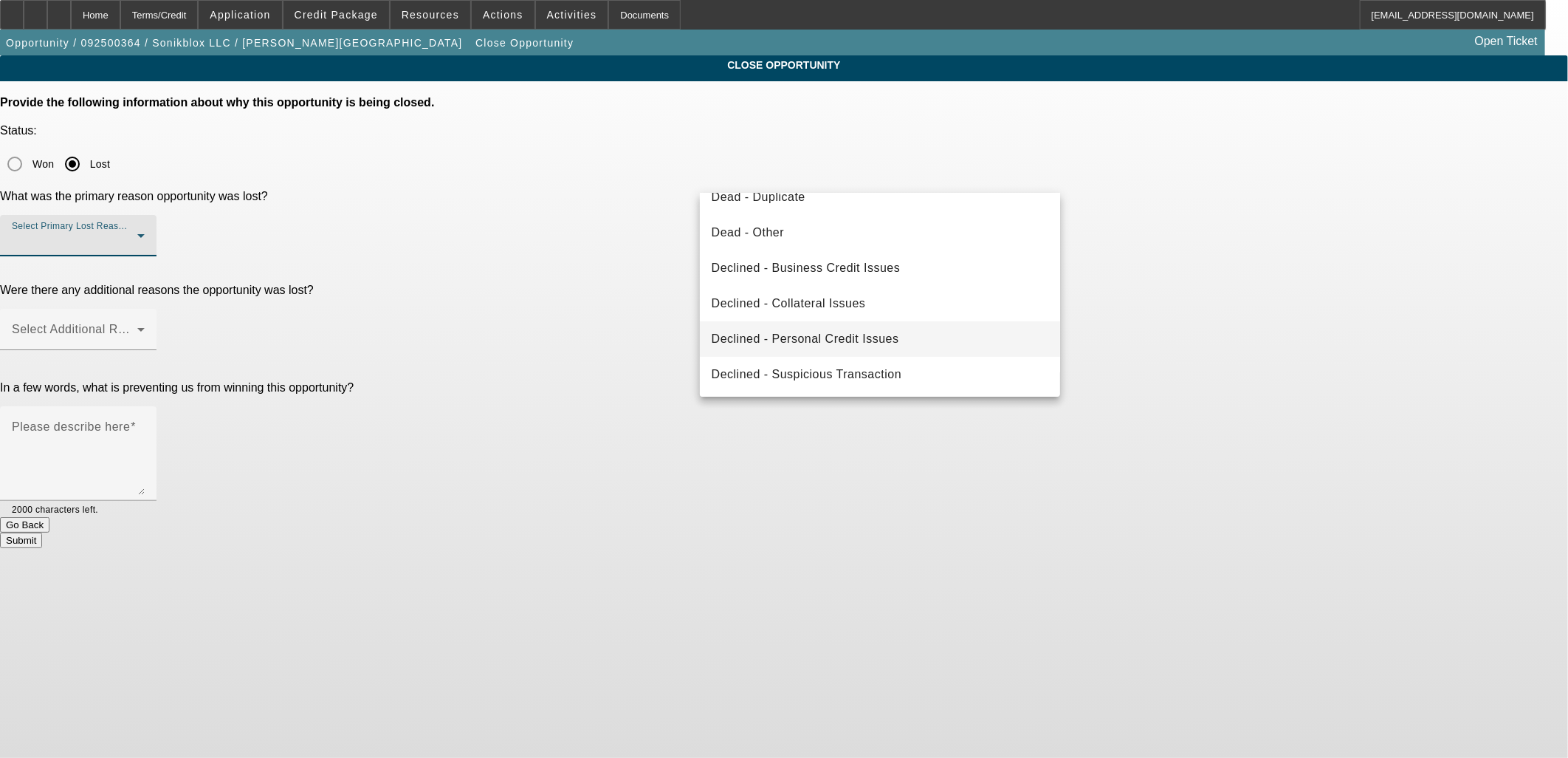
click at [820, 336] on span "Declined - Personal Credit Issues" at bounding box center [806, 339] width 188 height 18
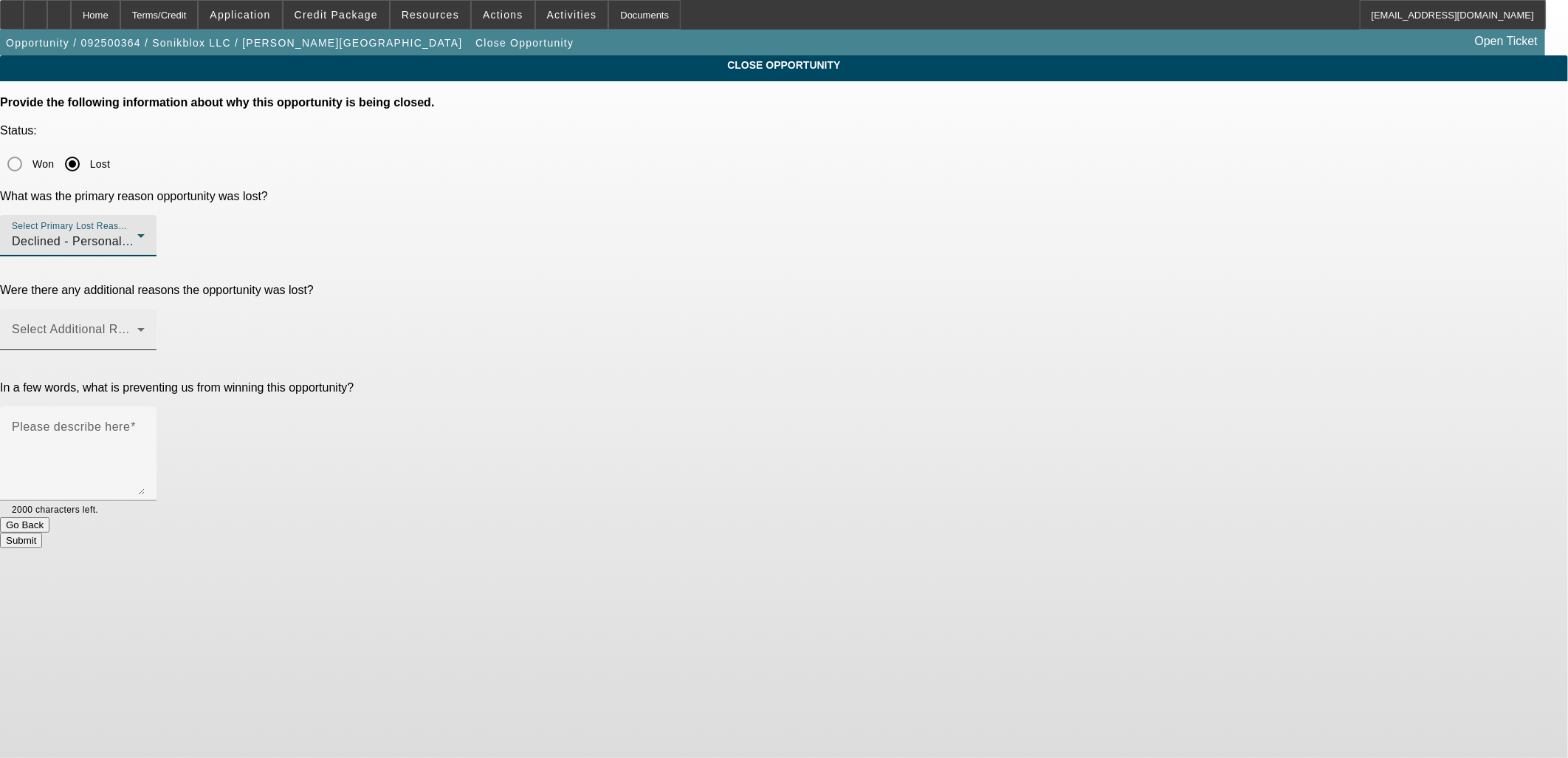
click at [137, 326] on span at bounding box center [75, 335] width 126 height 18
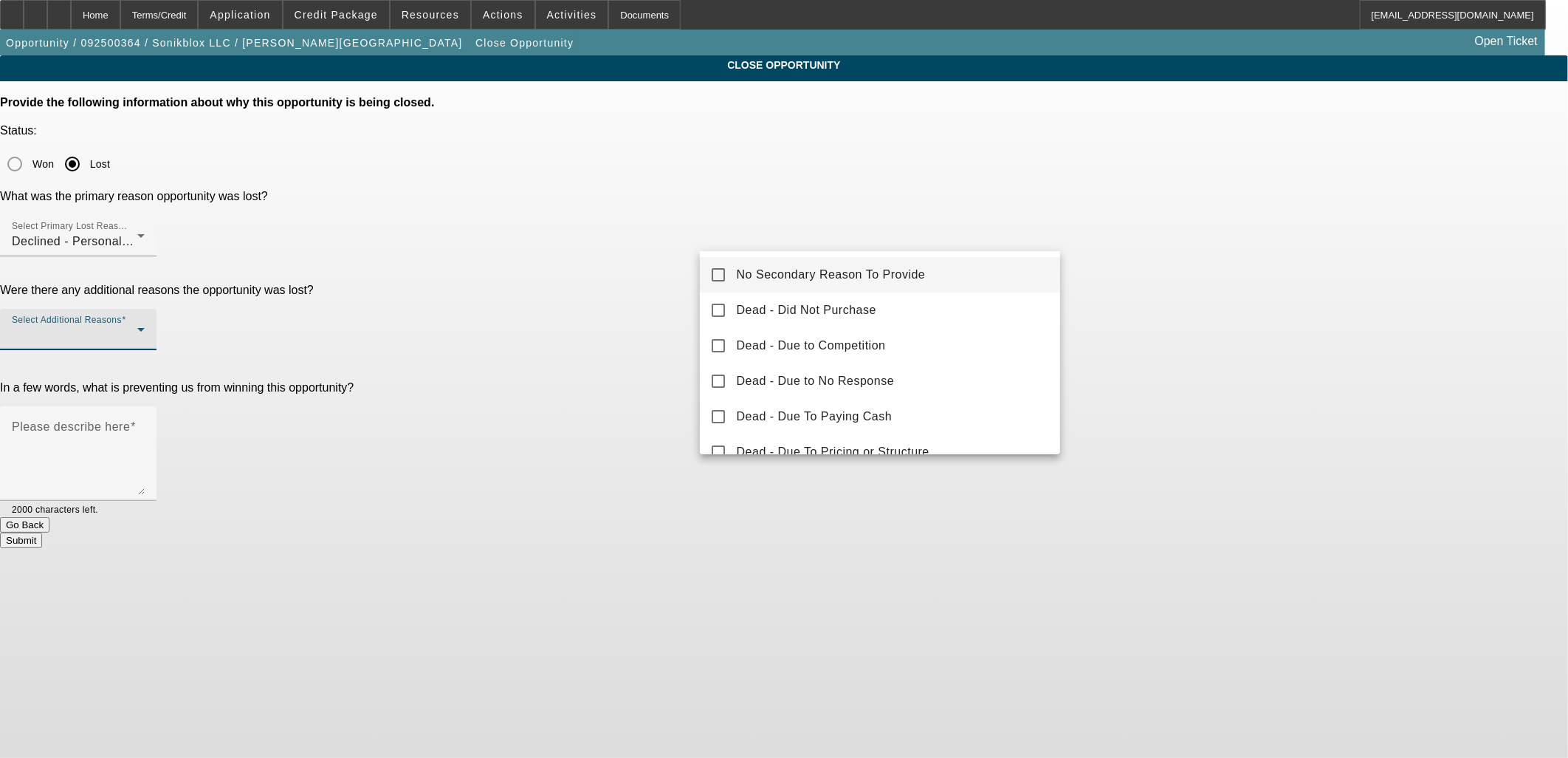
click at [785, 273] on span "No Secondary Reason To Provide" at bounding box center [831, 274] width 189 height 18
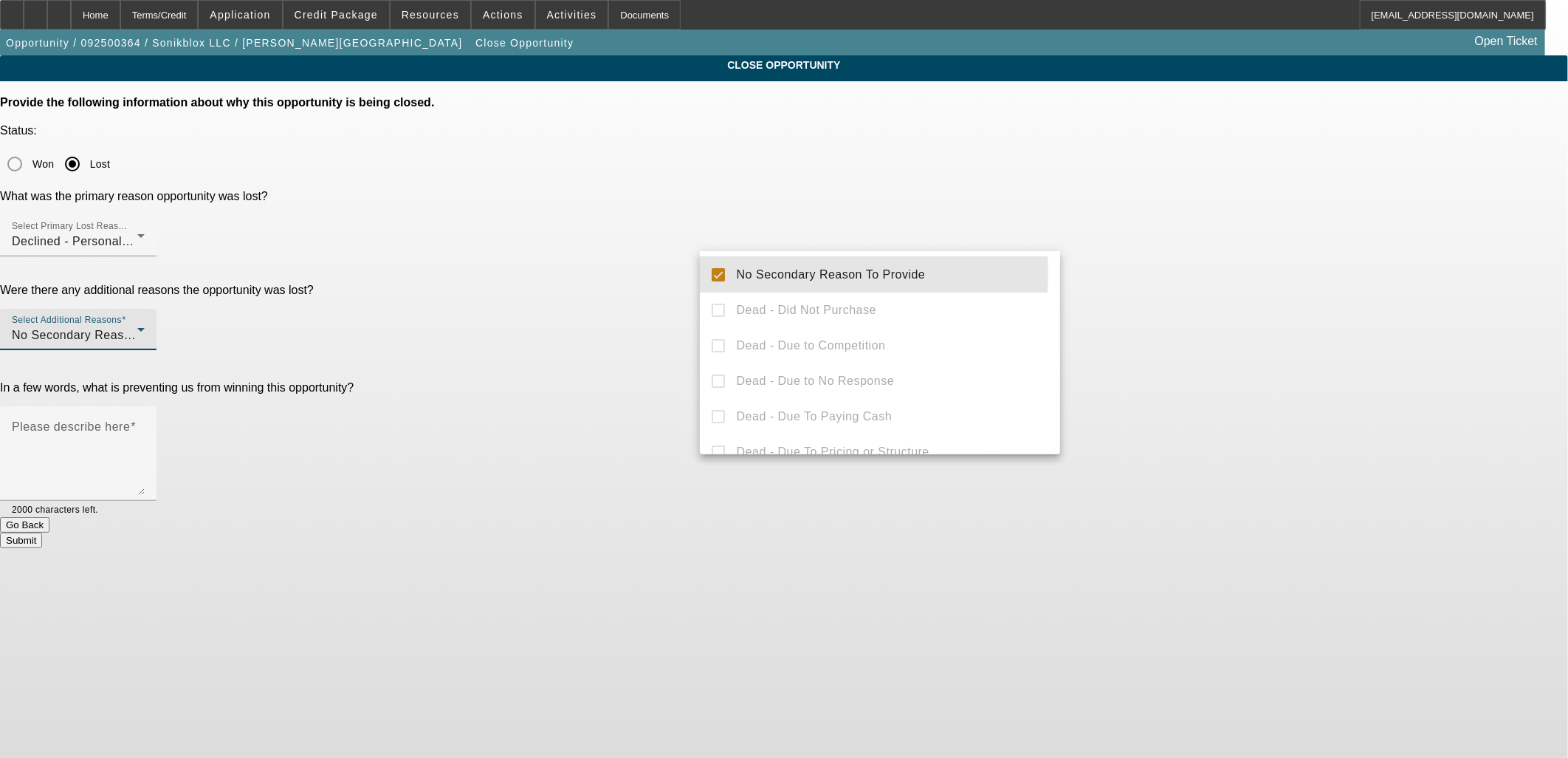
click at [585, 221] on div at bounding box center [784, 379] width 1568 height 758
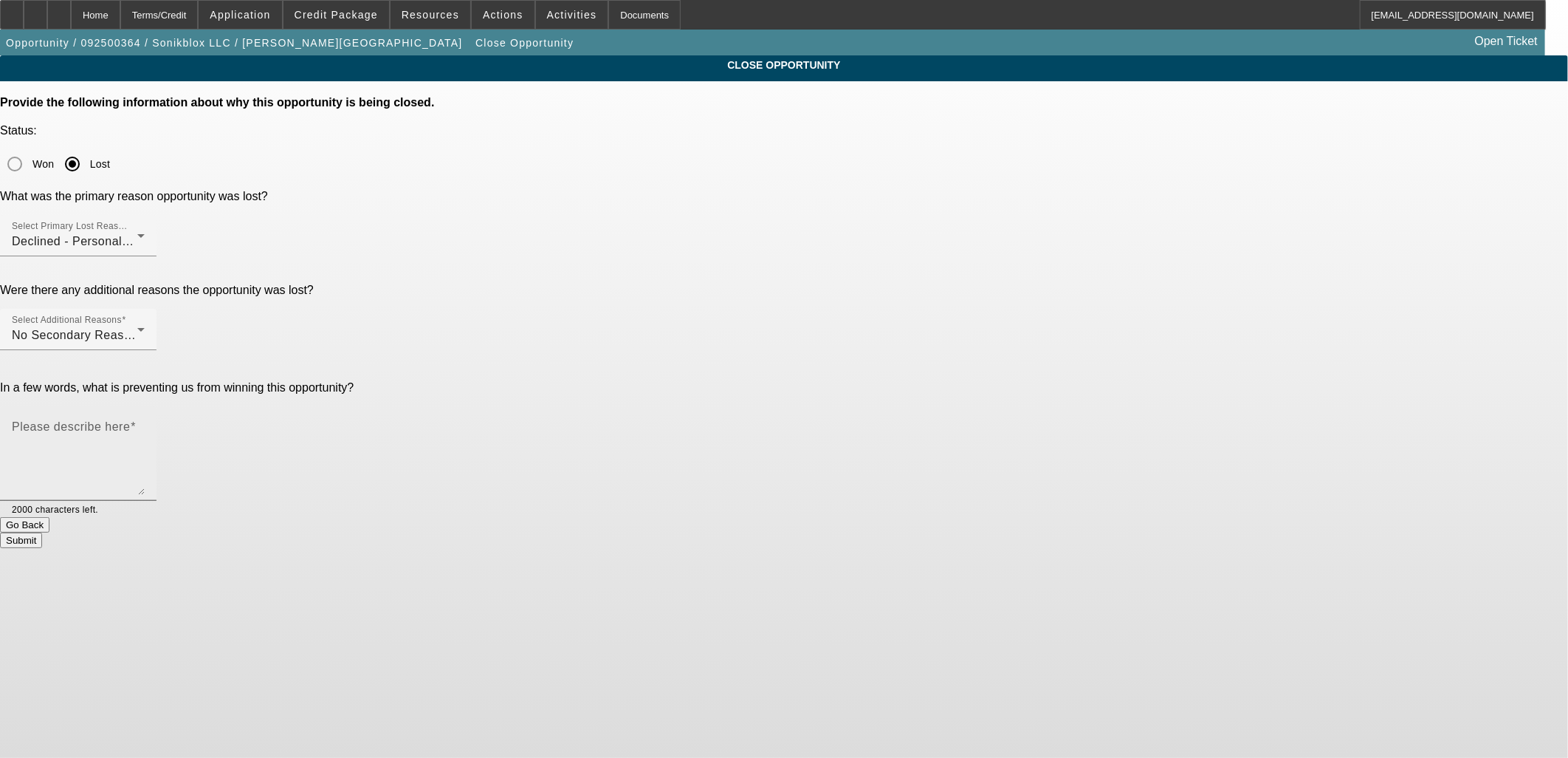
click at [144, 424] on textarea "Please describe here" at bounding box center [78, 459] width 133 height 71
type textarea "Declined"
click at [42, 533] on button "Submit" at bounding box center [21, 541] width 42 height 16
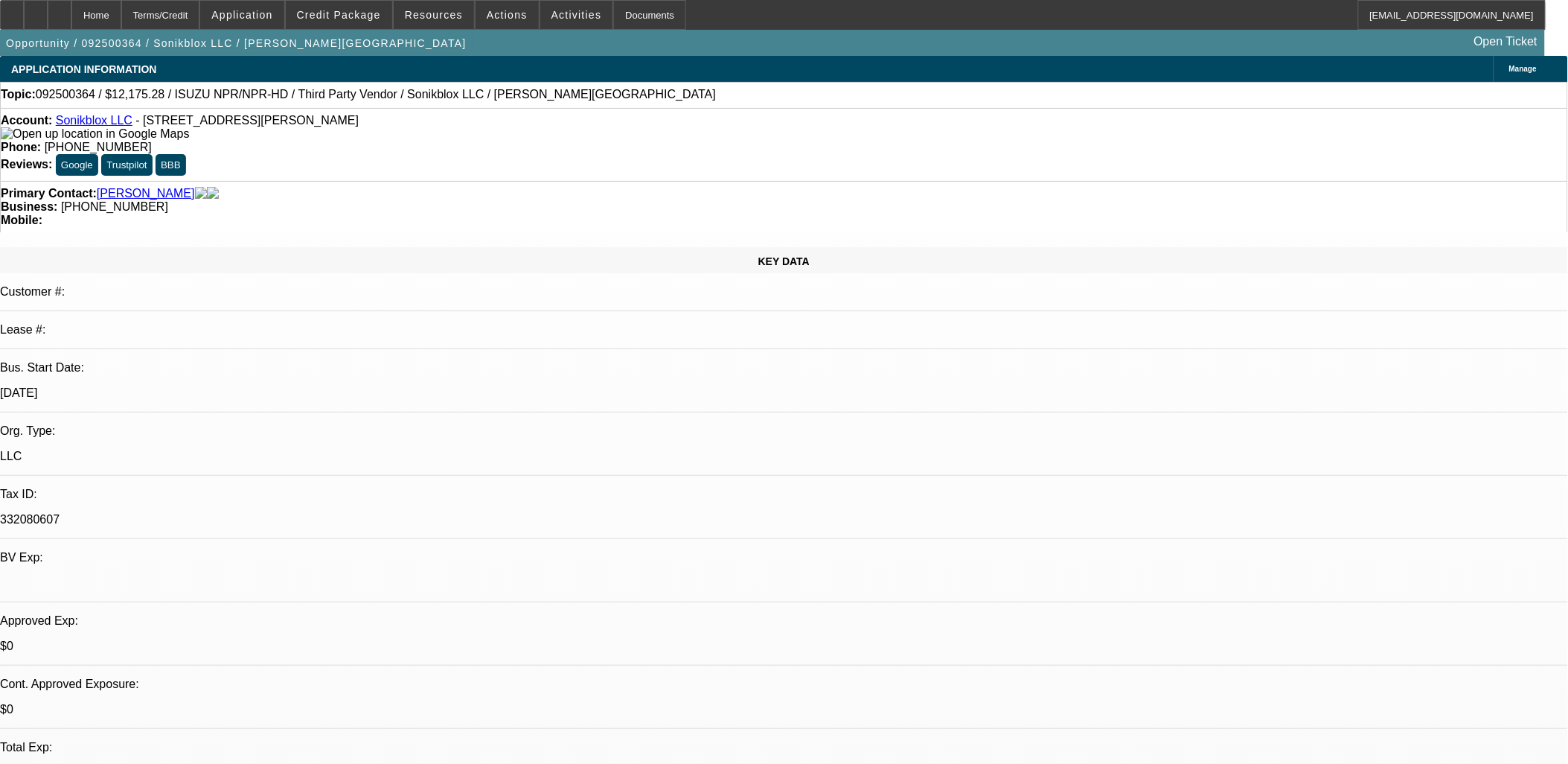
select select "0"
select select "2"
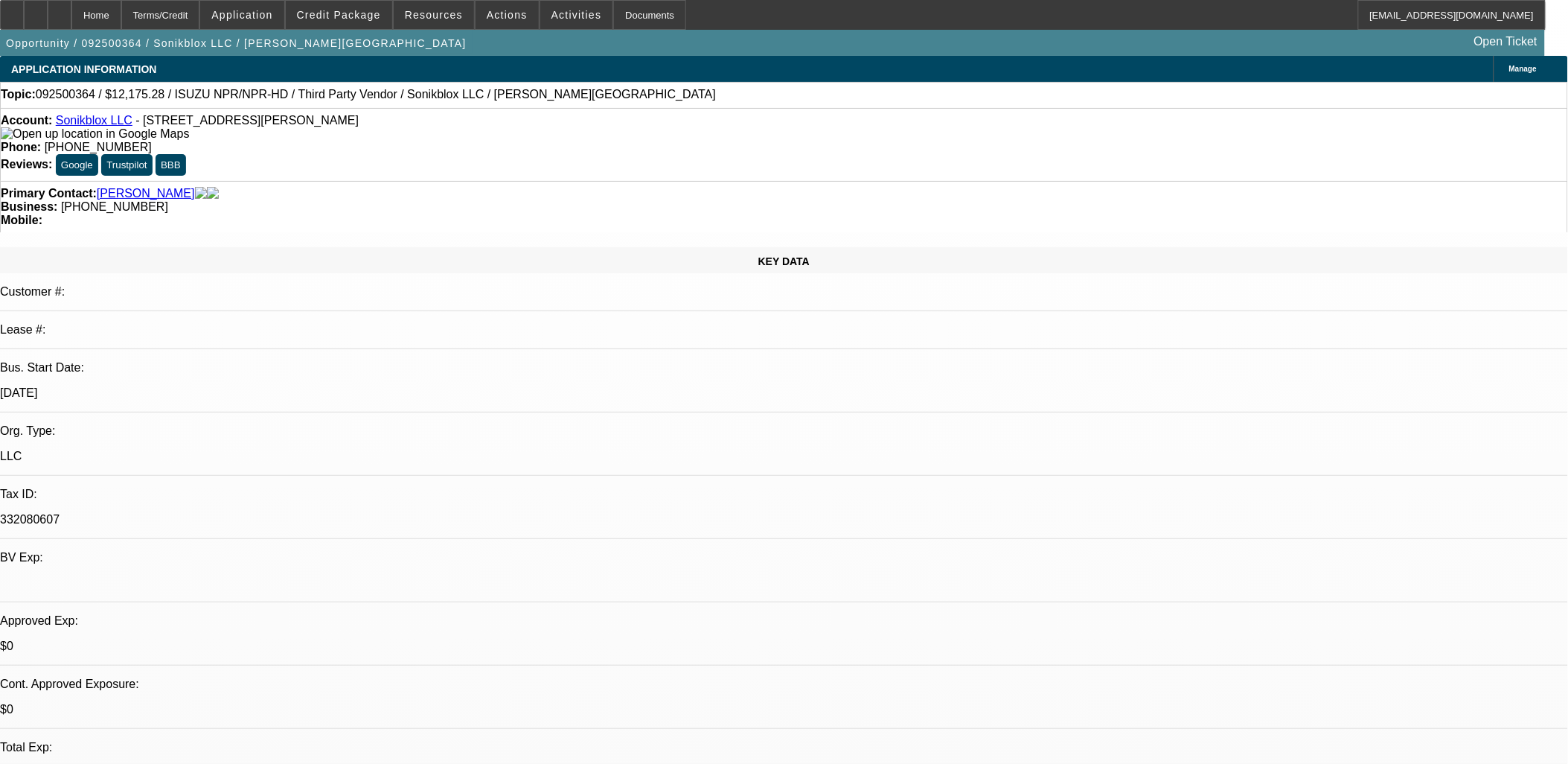
select select "0.1"
select select "0"
select select "0.1"
select select "0"
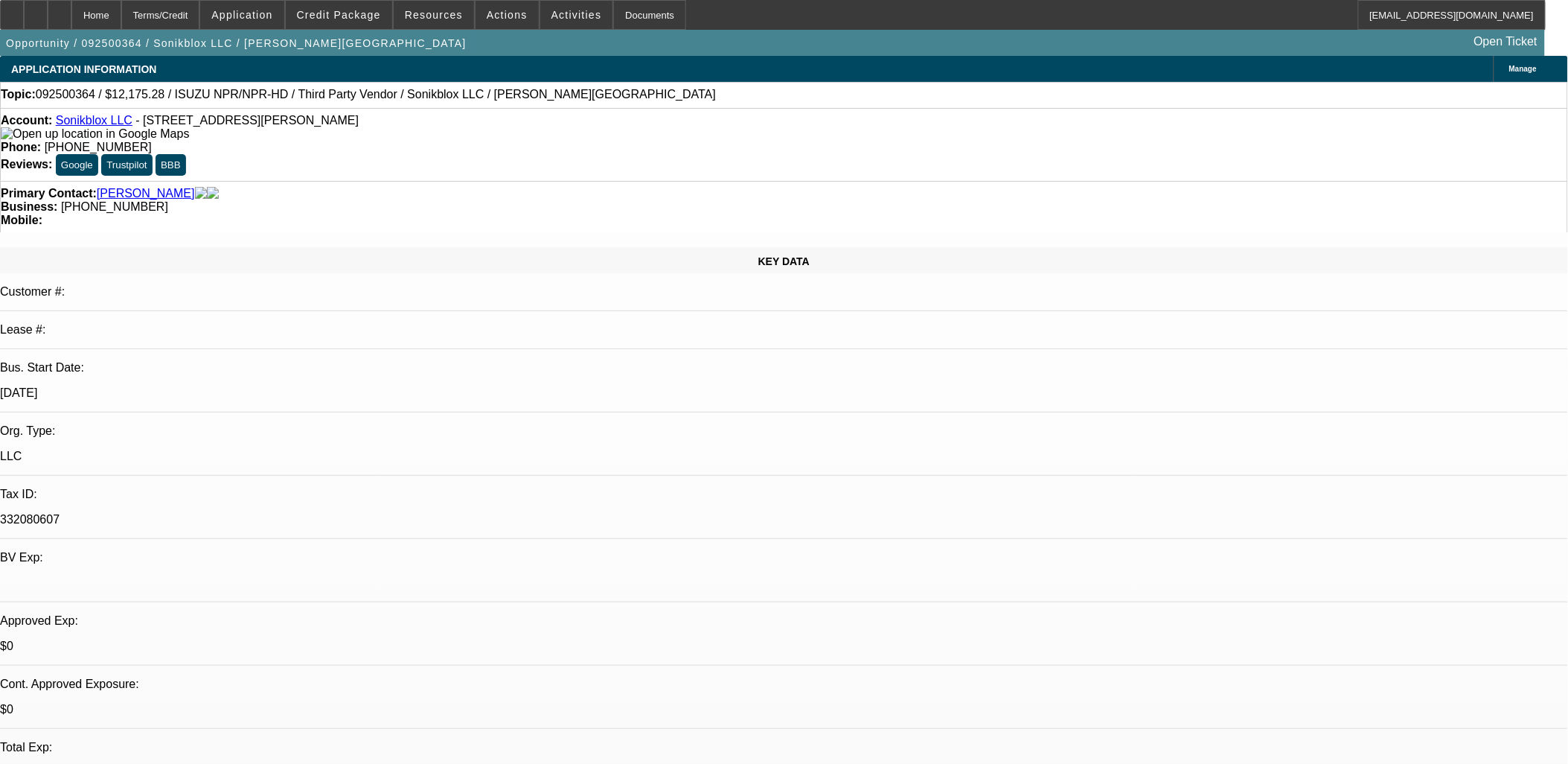
select select "0"
select select "0.1"
select select "1"
select select "2"
select select "5"
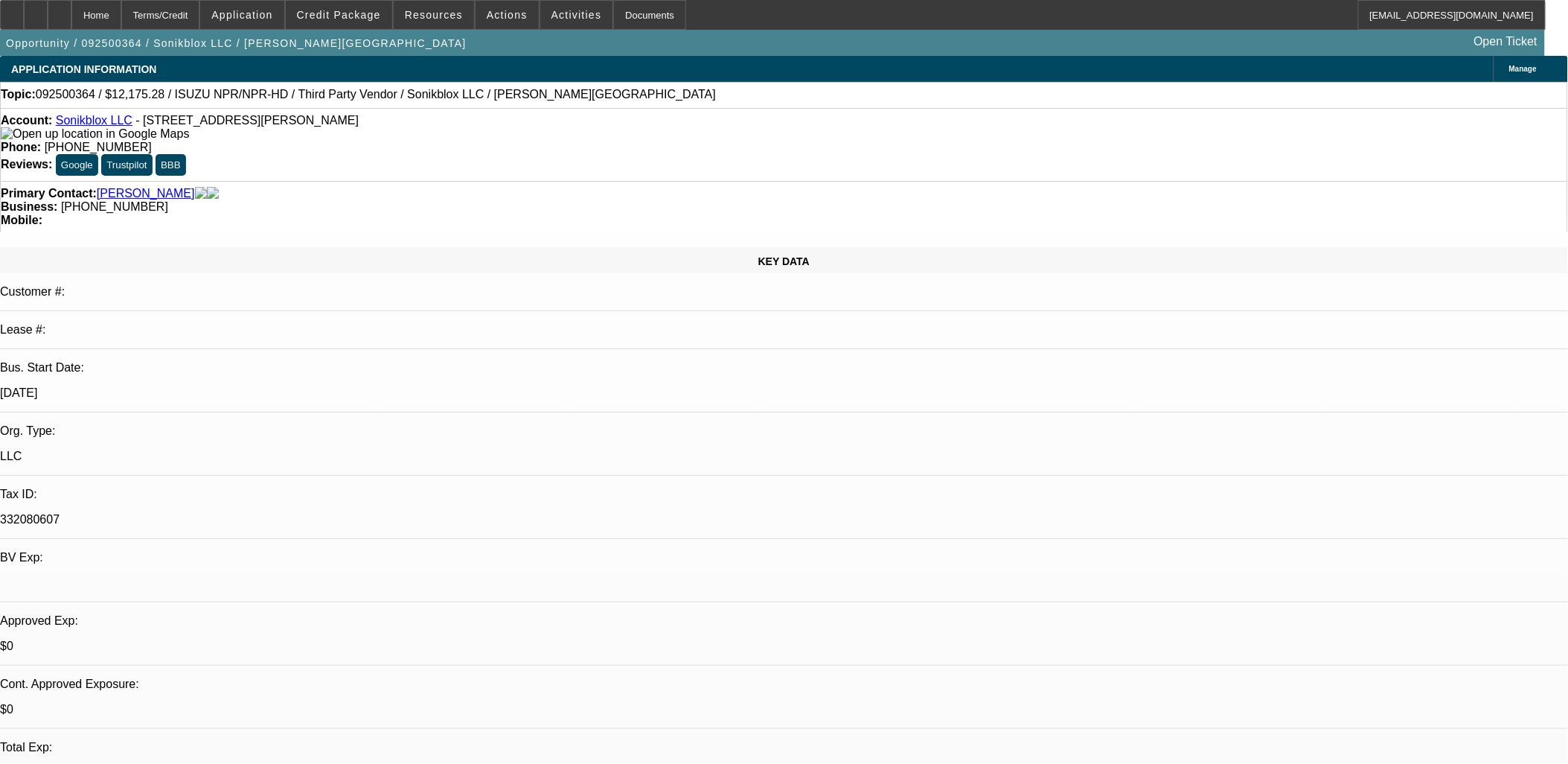
select select "1"
select select "2"
select select "4"
select select "1"
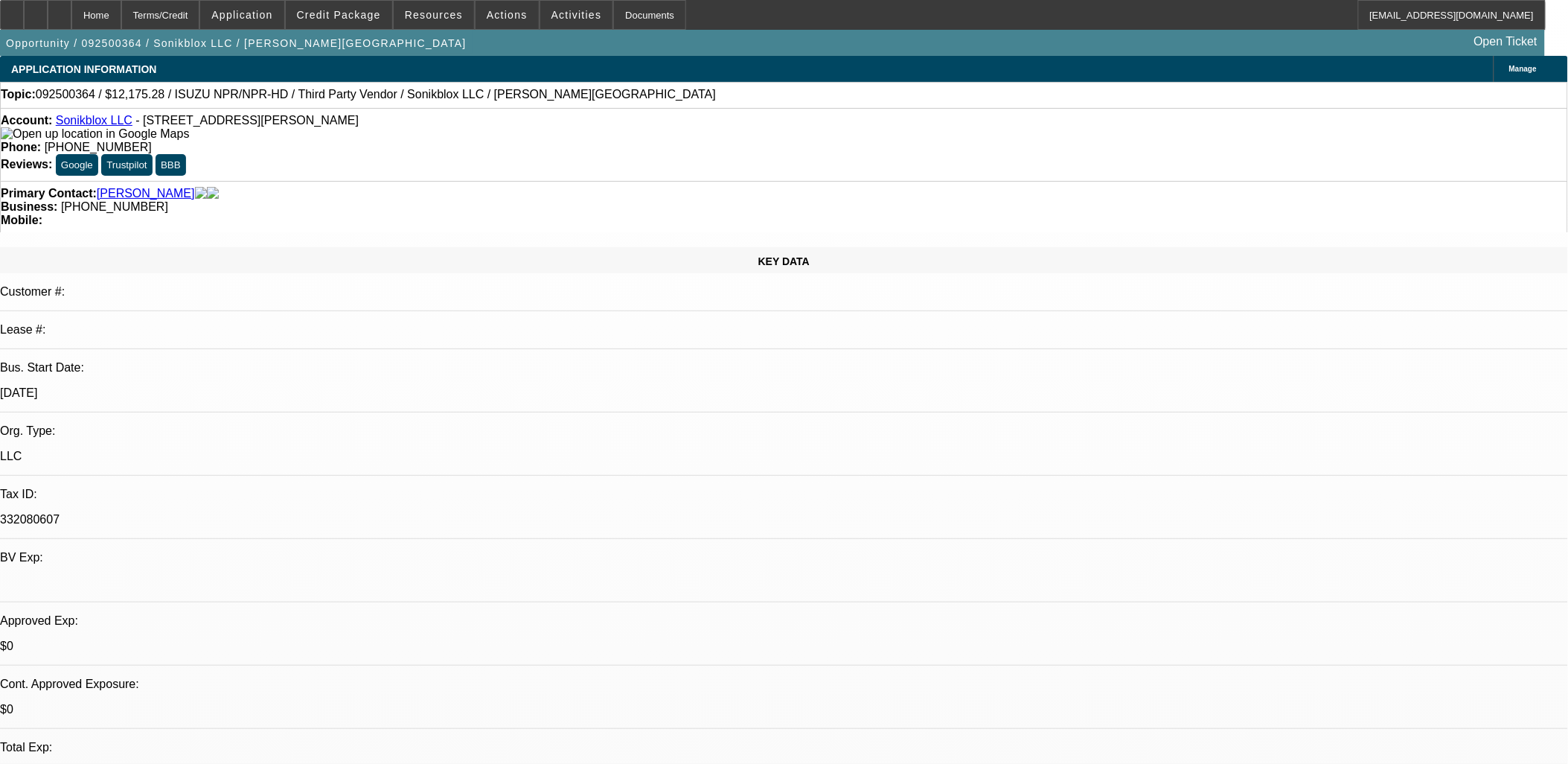
select select "4"
select select "1"
select select "4"
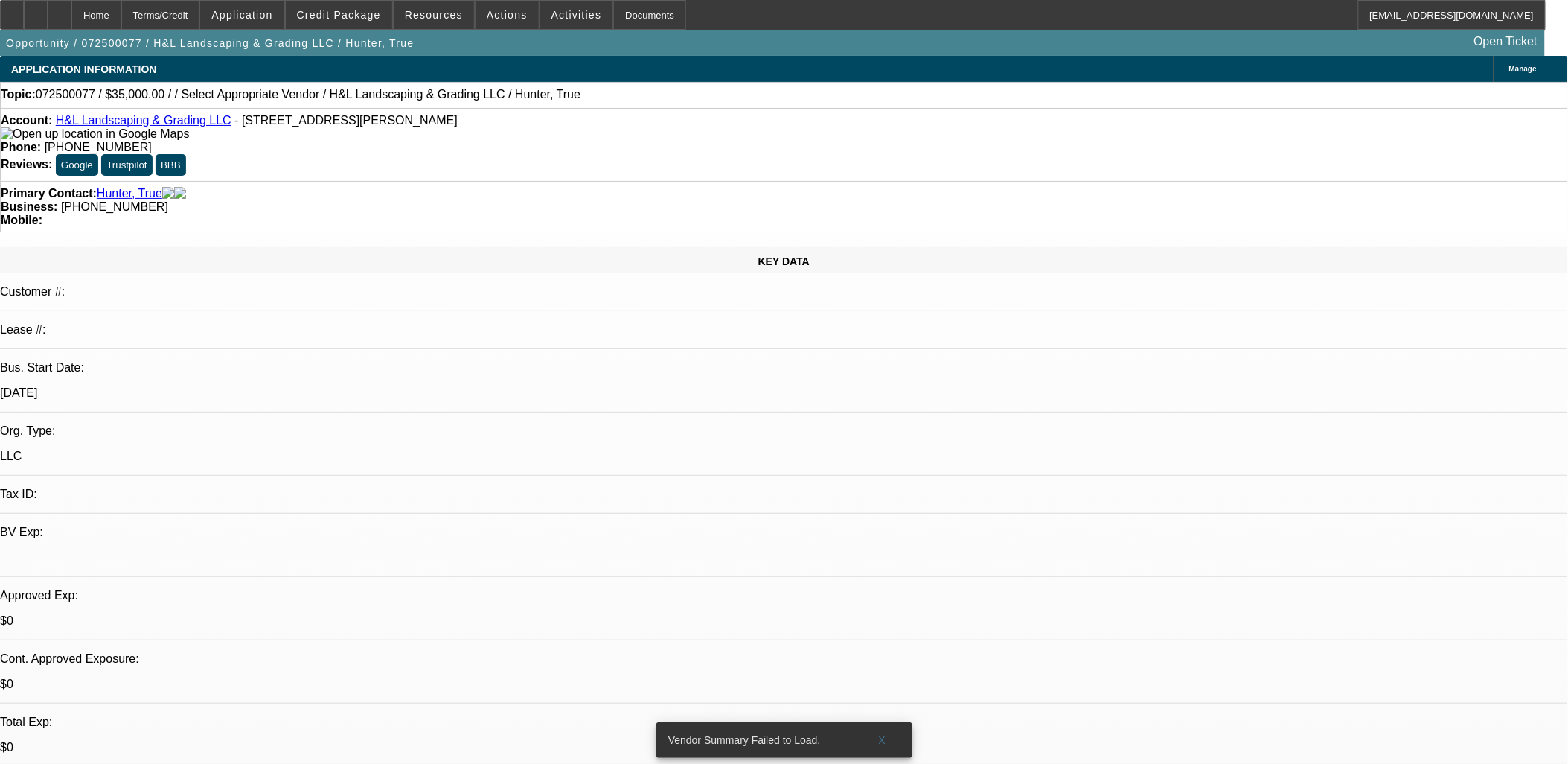
select select "0"
select select "2"
select select "0.1"
select select "1"
select select "2"
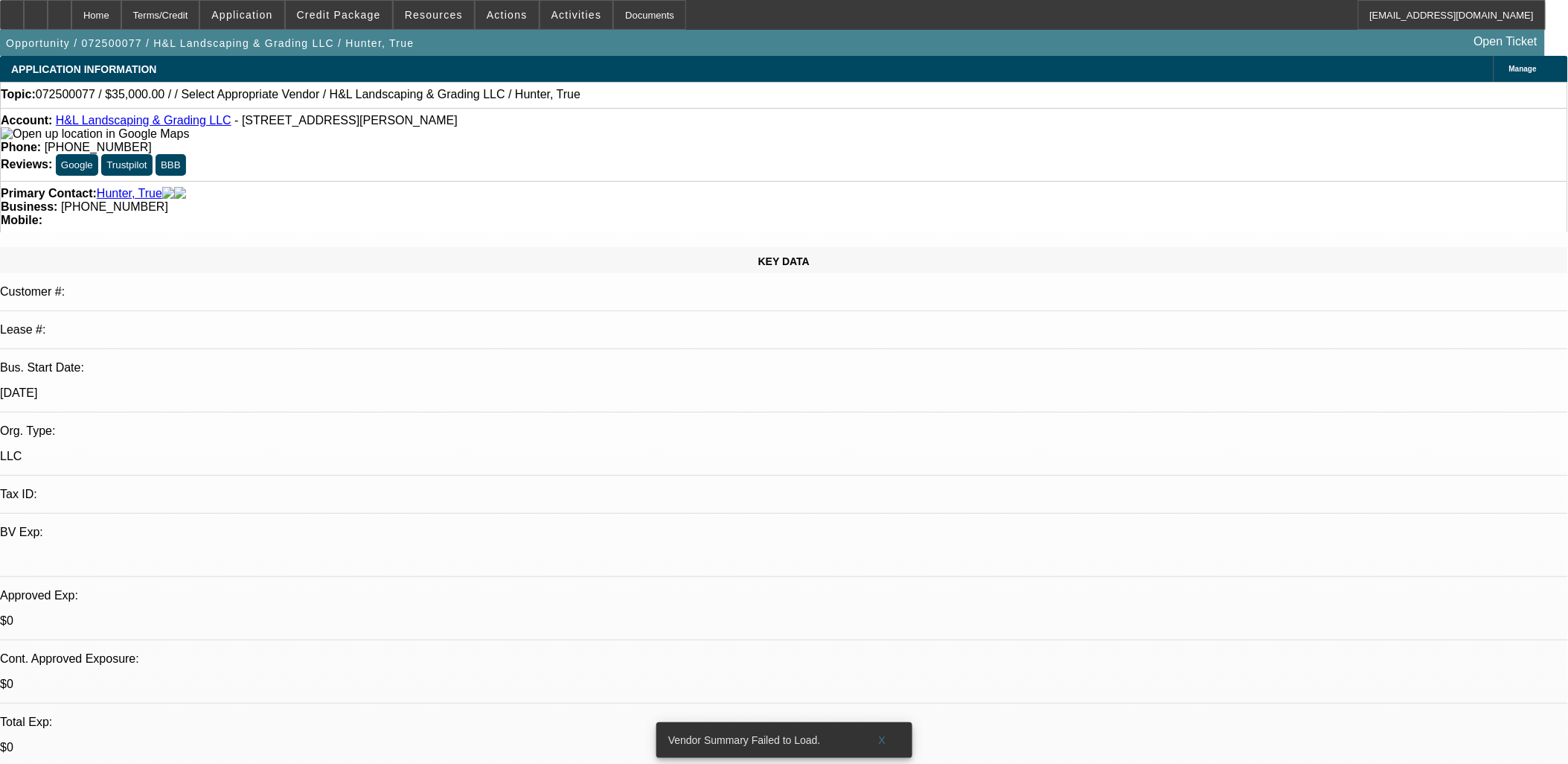
select select "4"
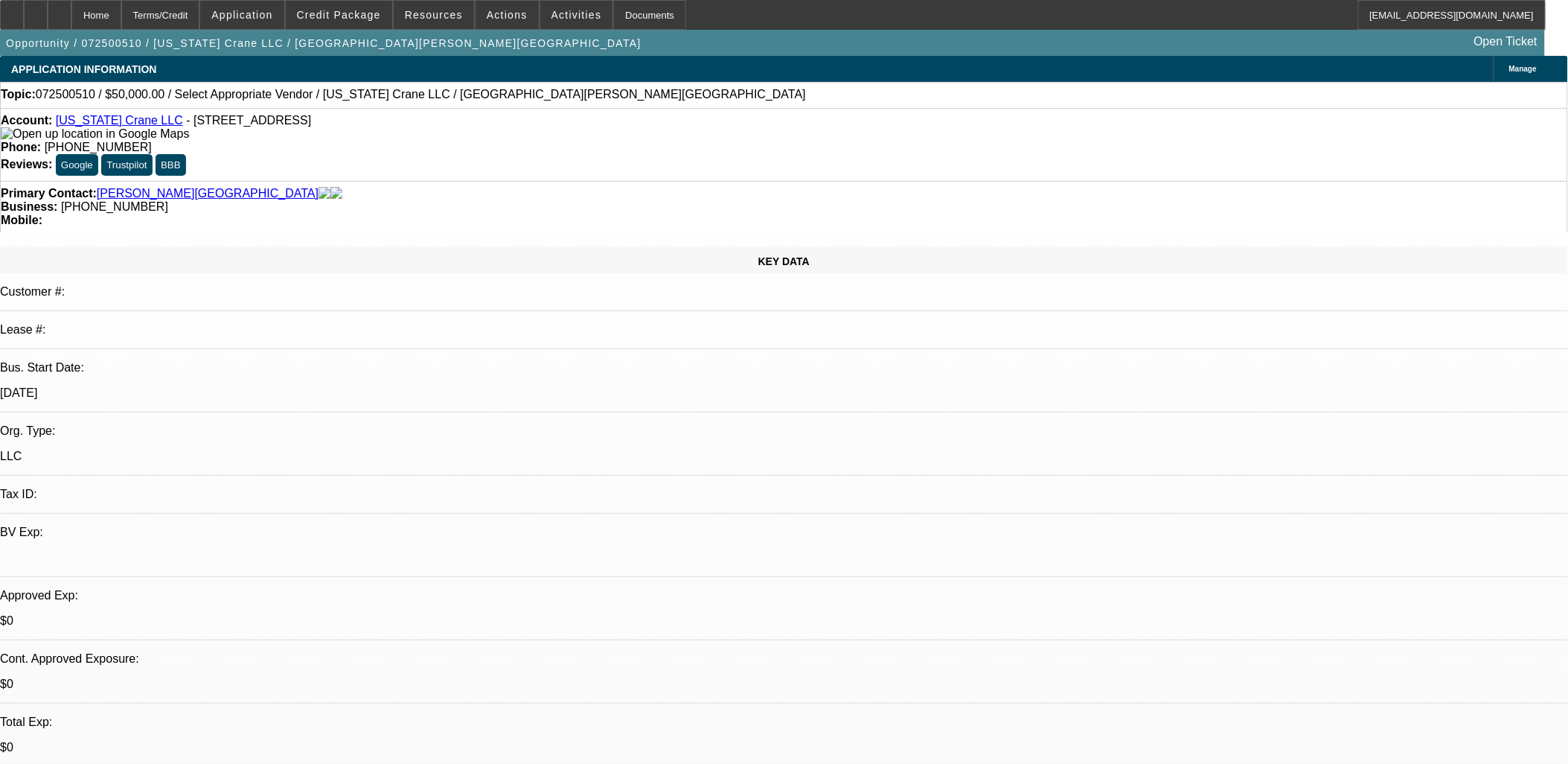
select select "0"
select select "2"
select select "0.1"
select select "1"
select select "2"
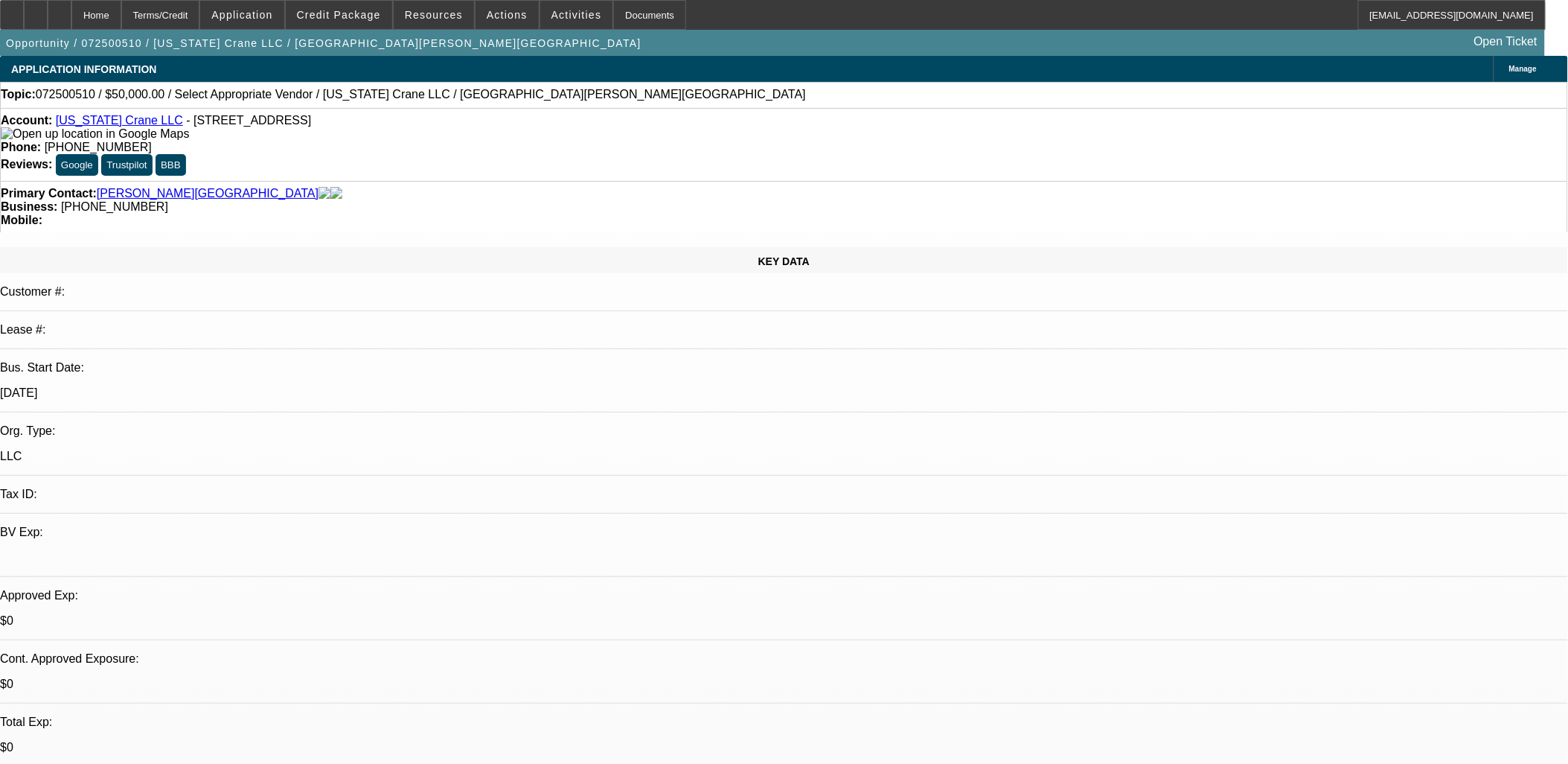
select select "4"
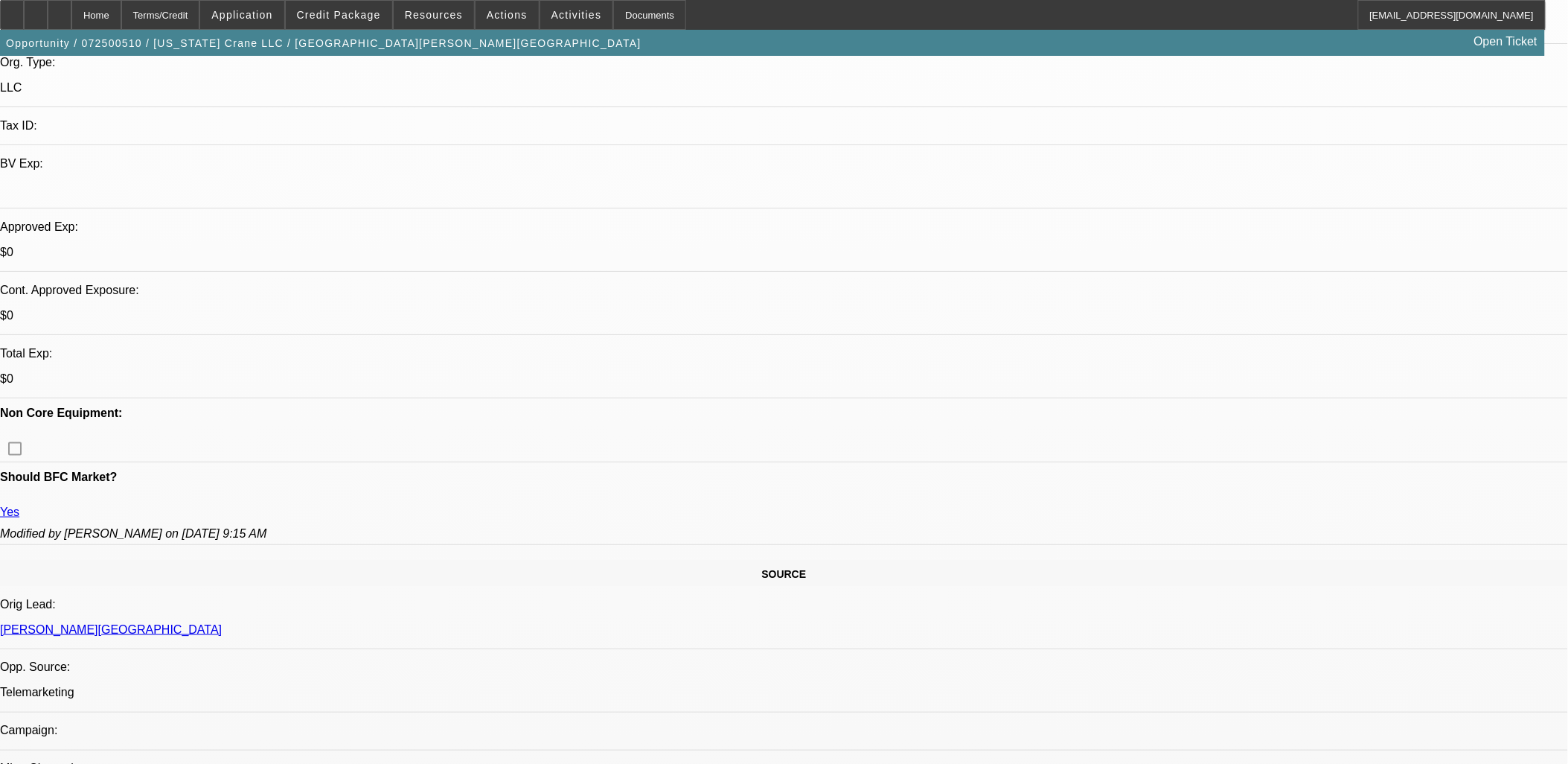
scroll to position [0, 0]
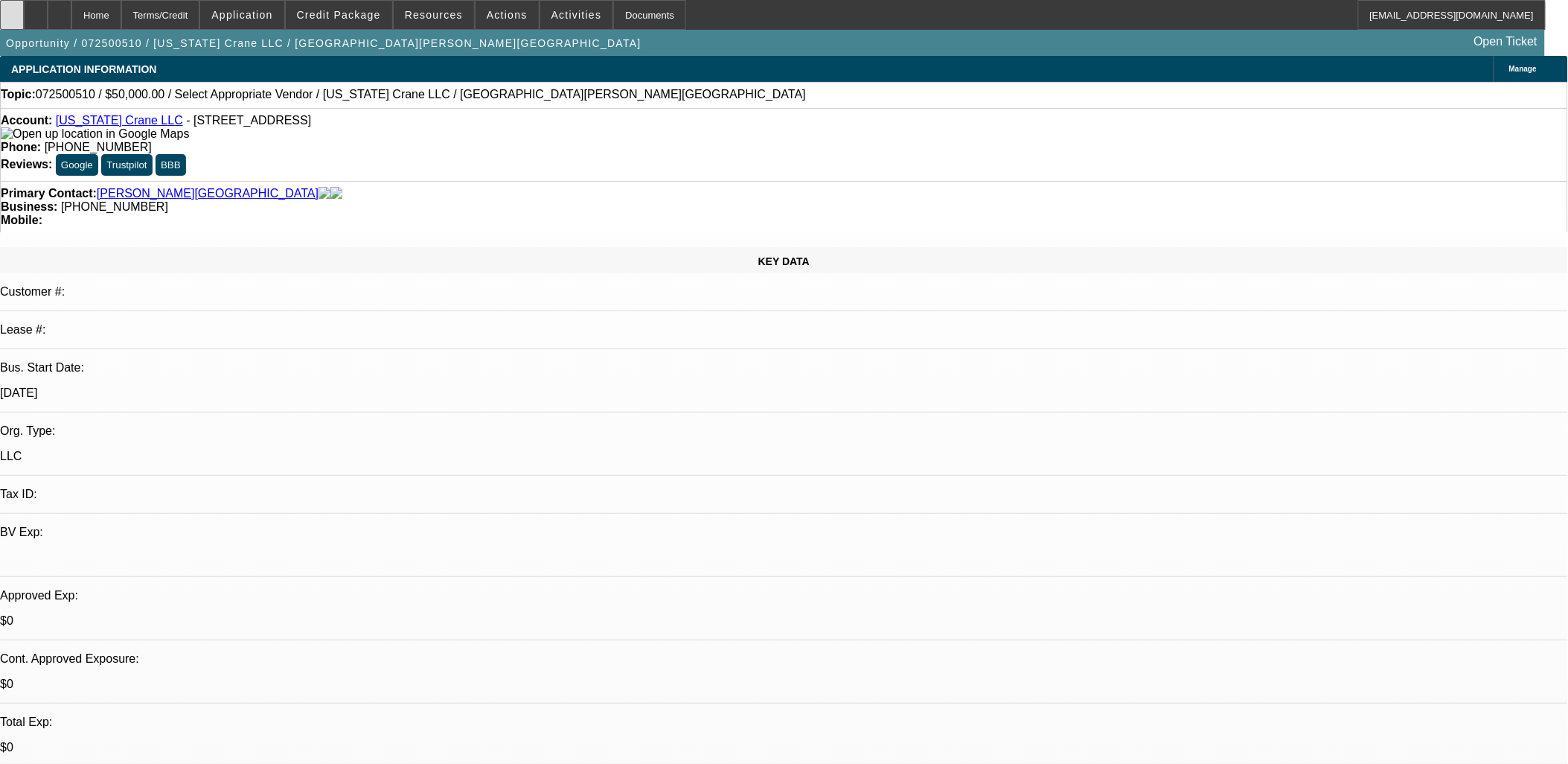
click at [12, 9] on icon at bounding box center [12, 9] width 0 height 0
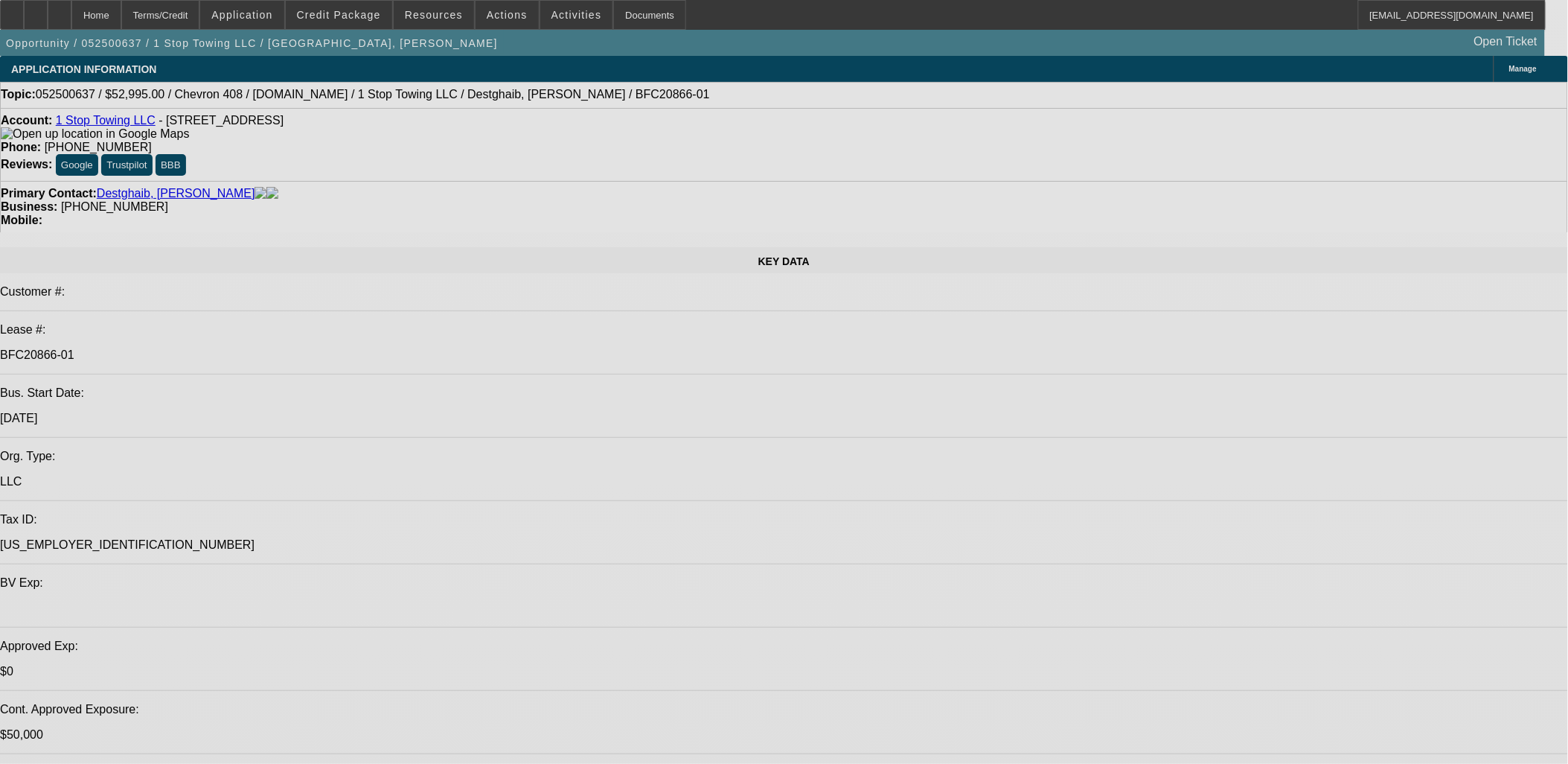
select select "0"
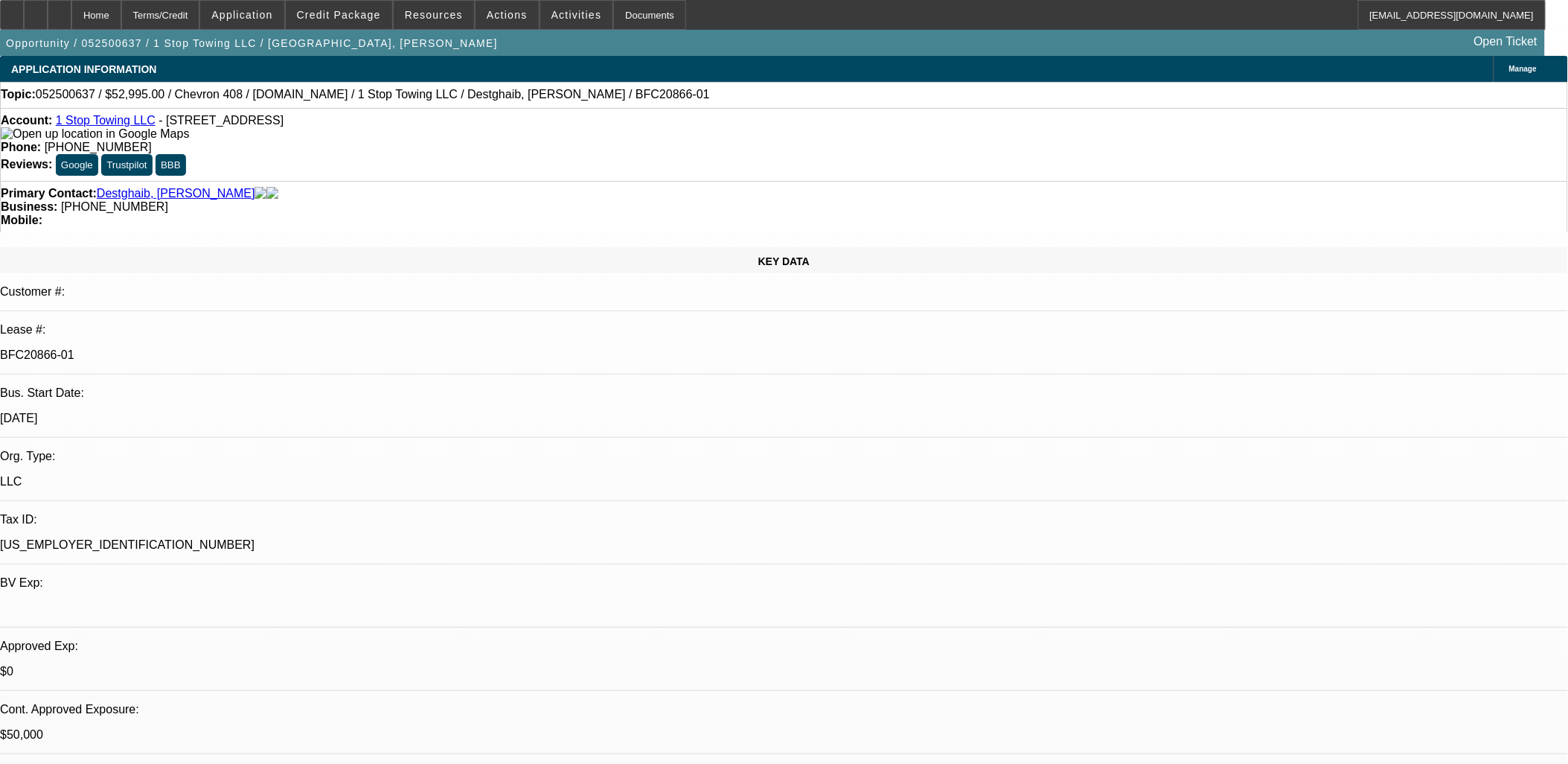
select select "0"
select select "0.1"
select select "0"
select select "0.1"
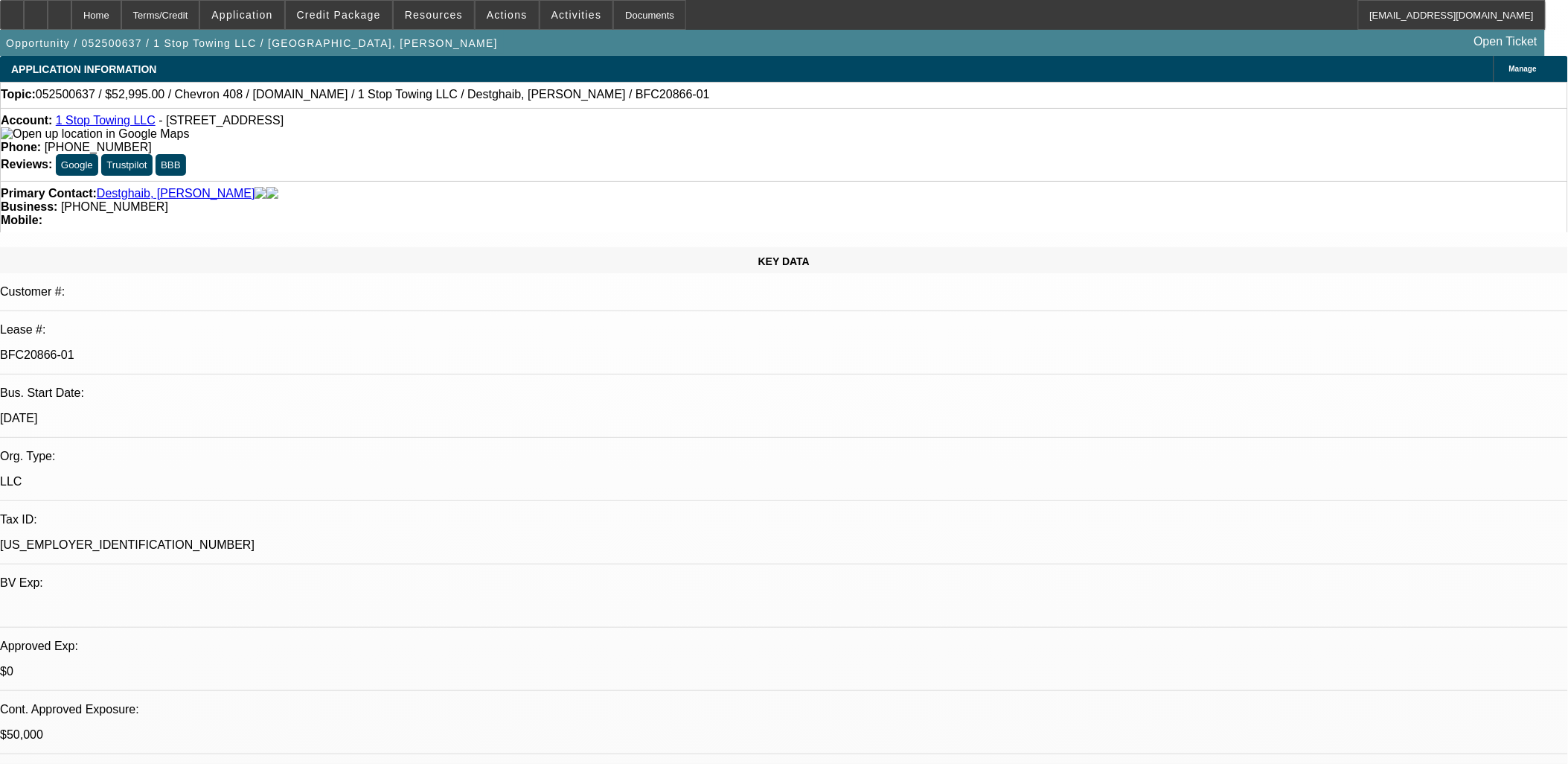
select select "0"
select select "0.1"
select select "0"
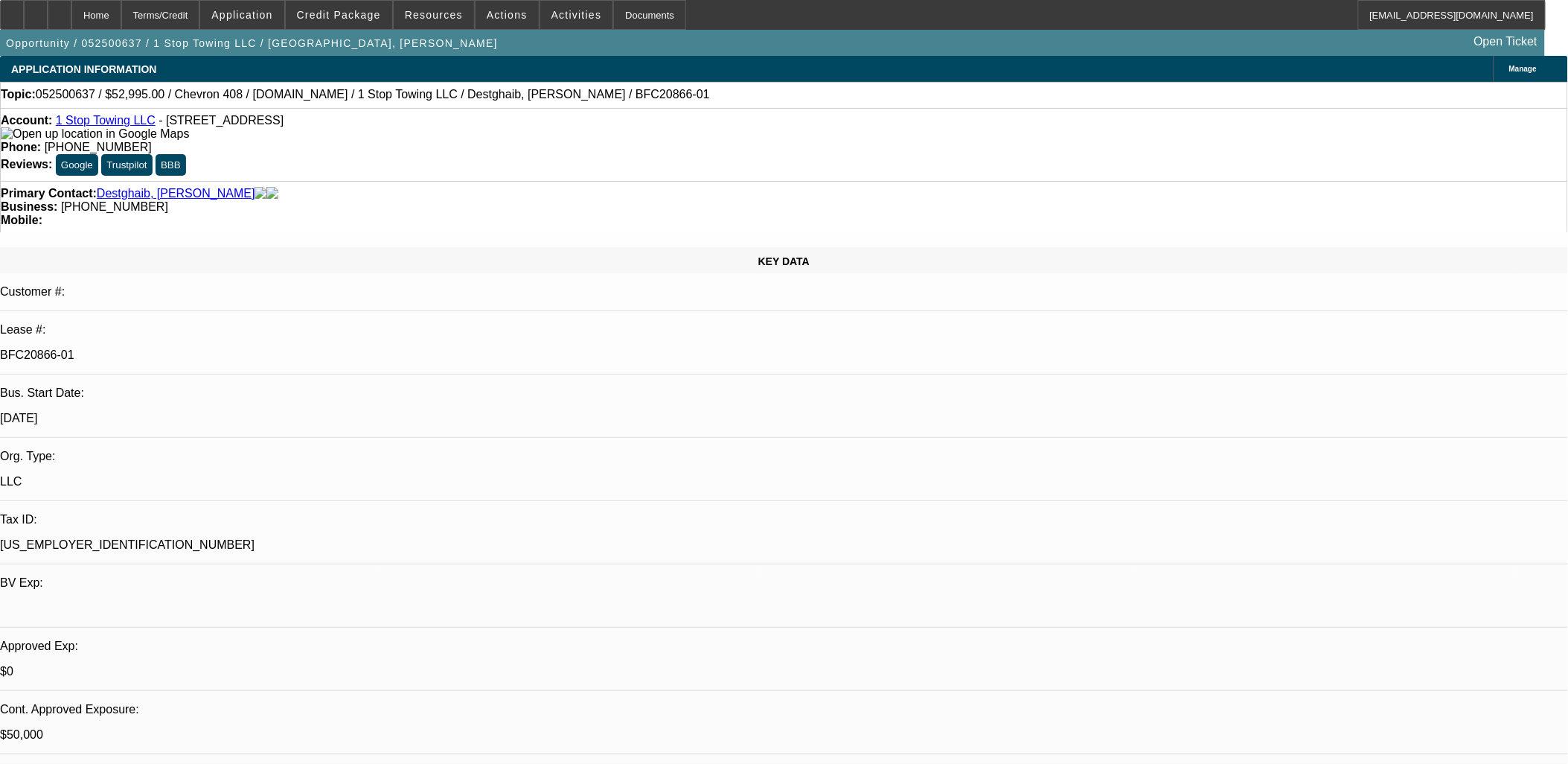
select select "0.1"
select select "1"
select select "3"
select select "5"
select select "1"
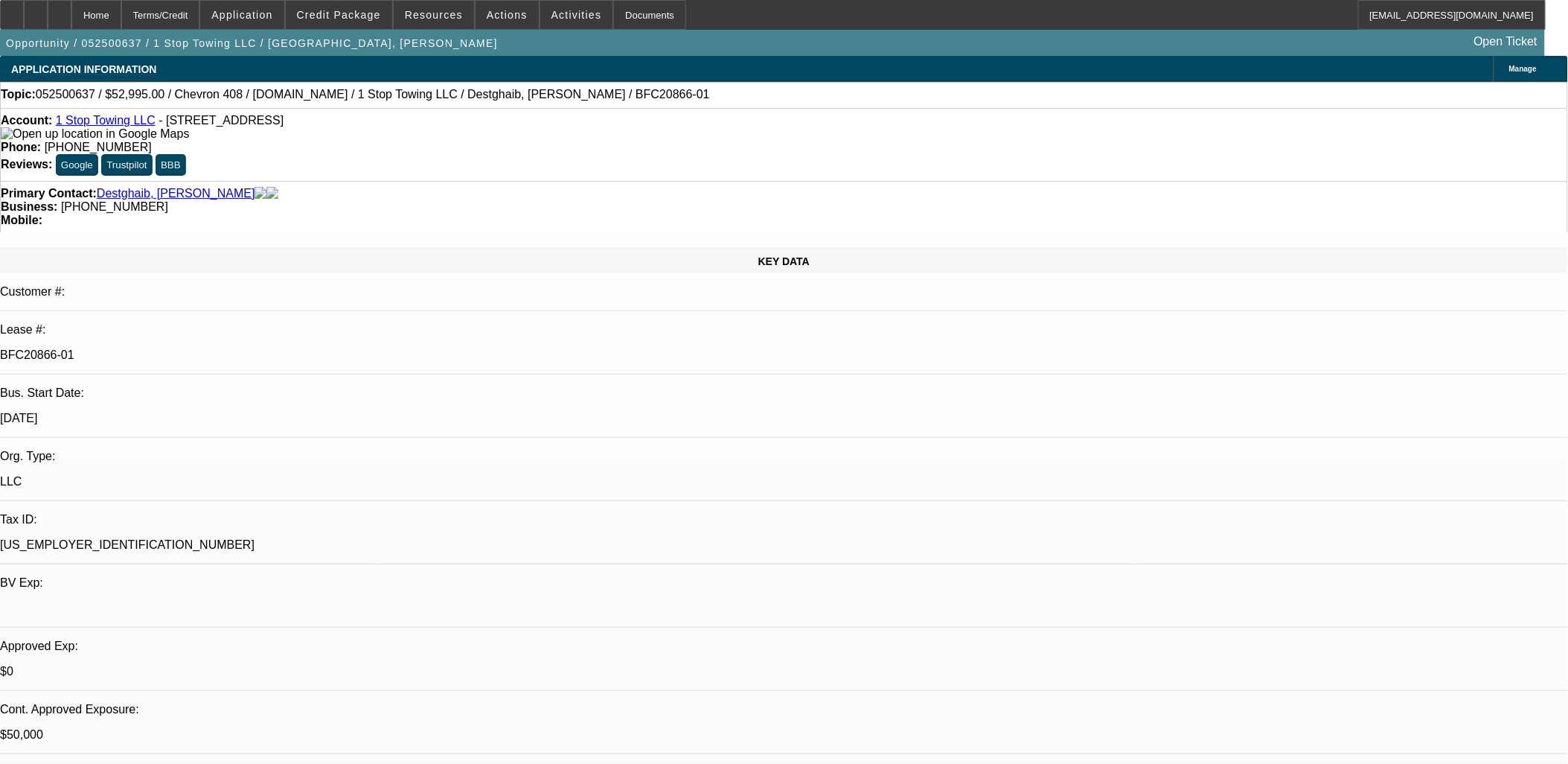
select select "3"
select select "5"
select select "1"
select select "3"
select select "5"
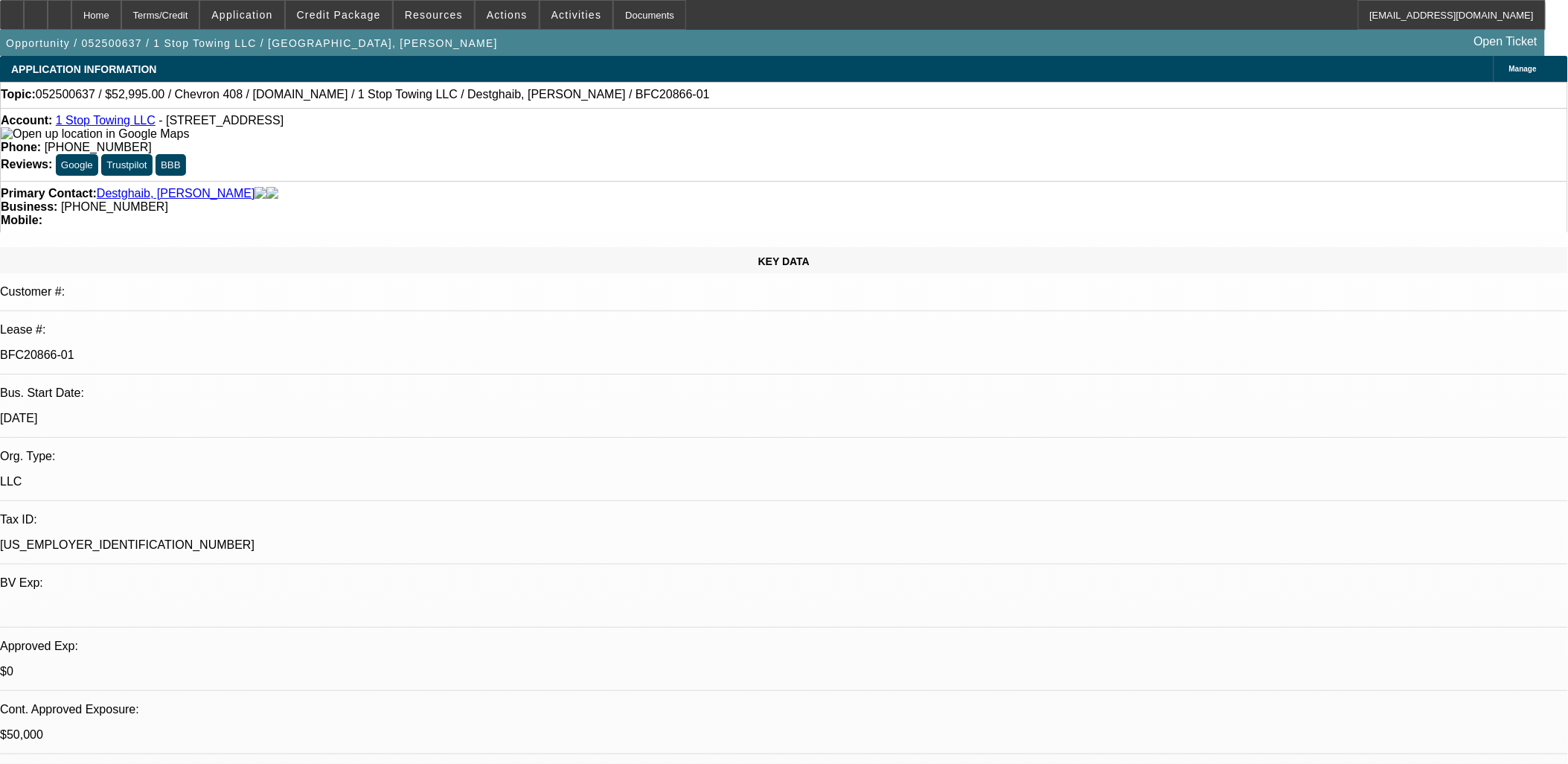
select select "1"
select select "3"
select select "5"
